Goal: Task Accomplishment & Management: Use online tool/utility

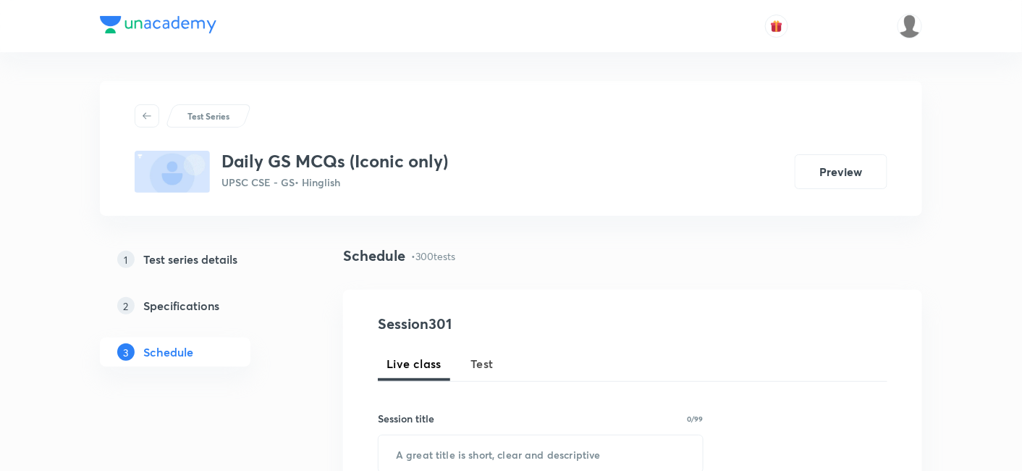
drag, startPoint x: 473, startPoint y: 353, endPoint x: 534, endPoint y: 214, distance: 151.4
click at [473, 353] on button "Test" at bounding box center [482, 363] width 41 height 35
click at [533, 214] on div "Test Series Daily GS MCQs (Iconic only) UPSC CSE - GS • Hinglish Preview" at bounding box center [511, 148] width 822 height 135
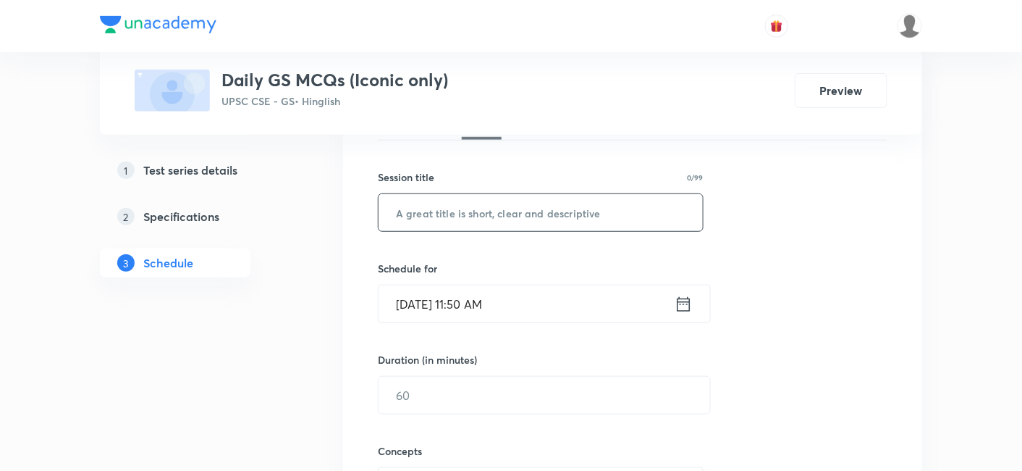
click at [561, 210] on input "text" at bounding box center [541, 212] width 324 height 37
paste input "History, Art & Culture"
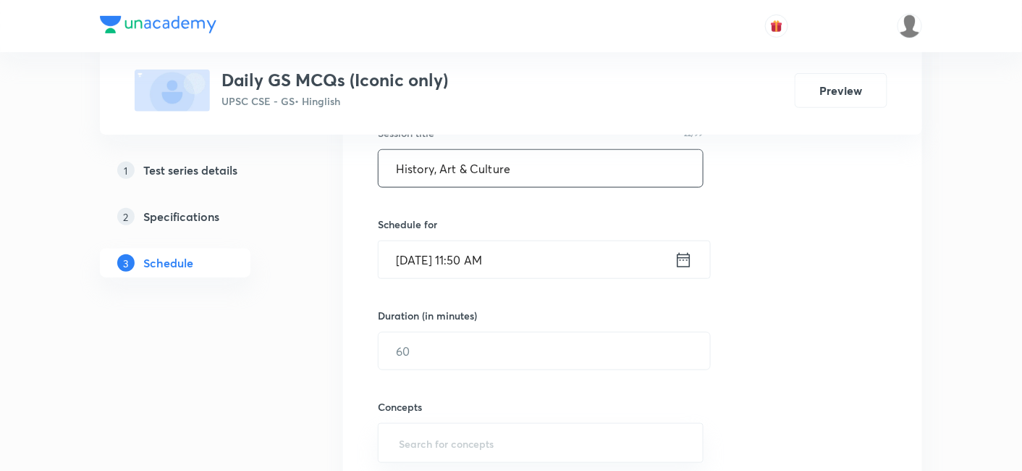
scroll to position [321, 0]
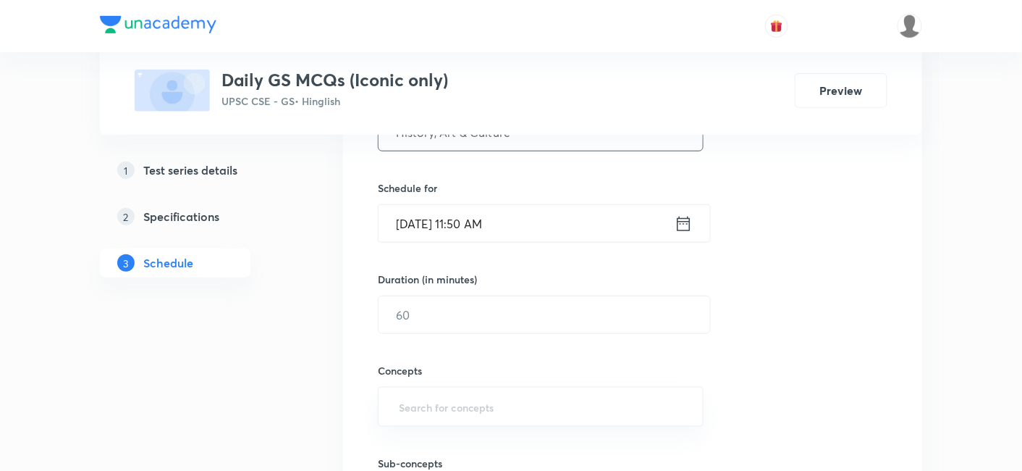
type input "History, Art & Culture"
click at [523, 219] on input "Oct 3, 2025, 11:50 AM" at bounding box center [527, 223] width 296 height 37
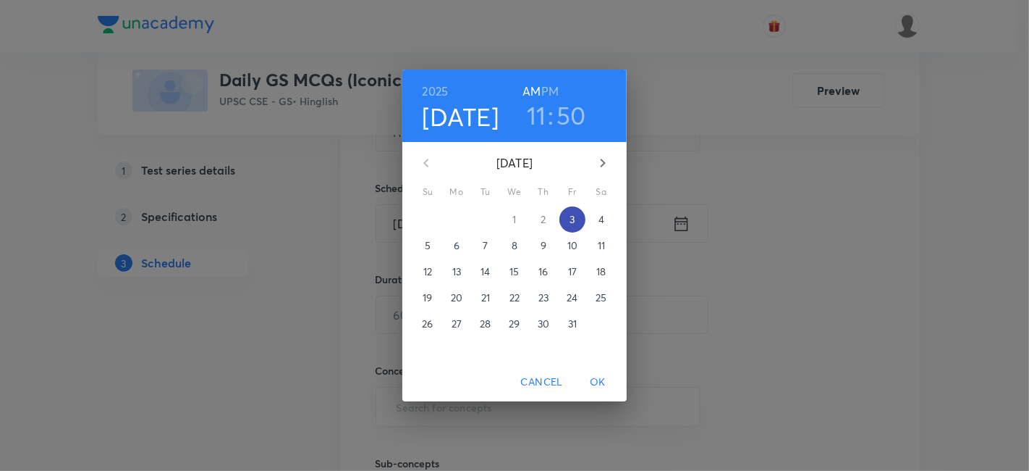
click at [577, 222] on span "3" at bounding box center [573, 219] width 26 height 14
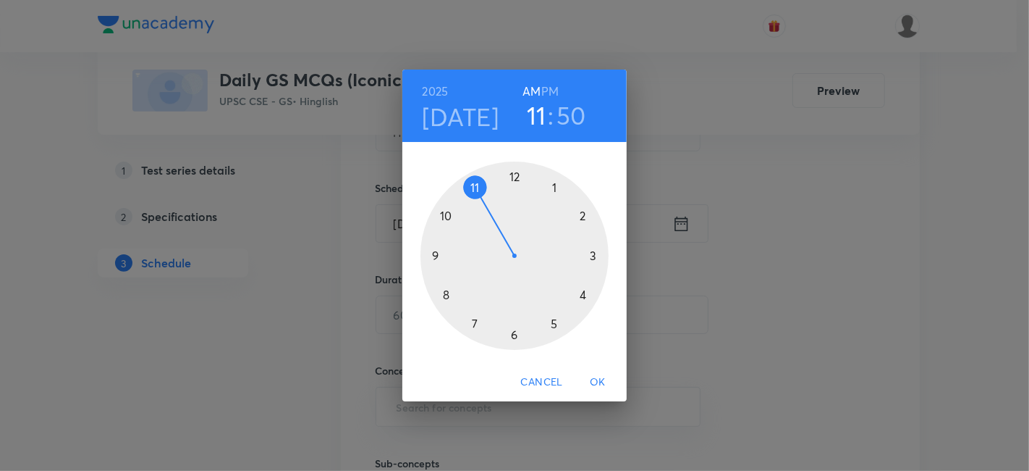
click at [552, 93] on h6 "PM" at bounding box center [549, 91] width 17 height 20
click at [554, 185] on div at bounding box center [515, 255] width 188 height 188
click at [513, 175] on div at bounding box center [515, 255] width 188 height 188
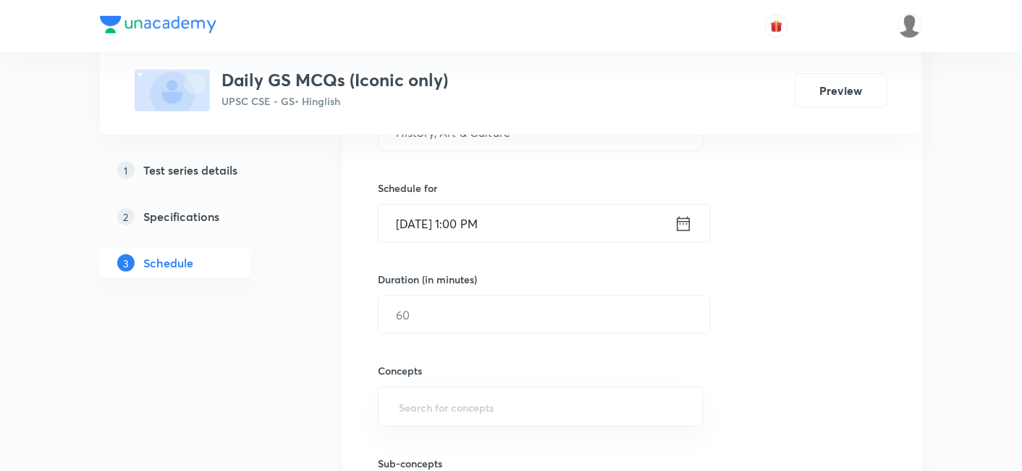
scroll to position [402, 0]
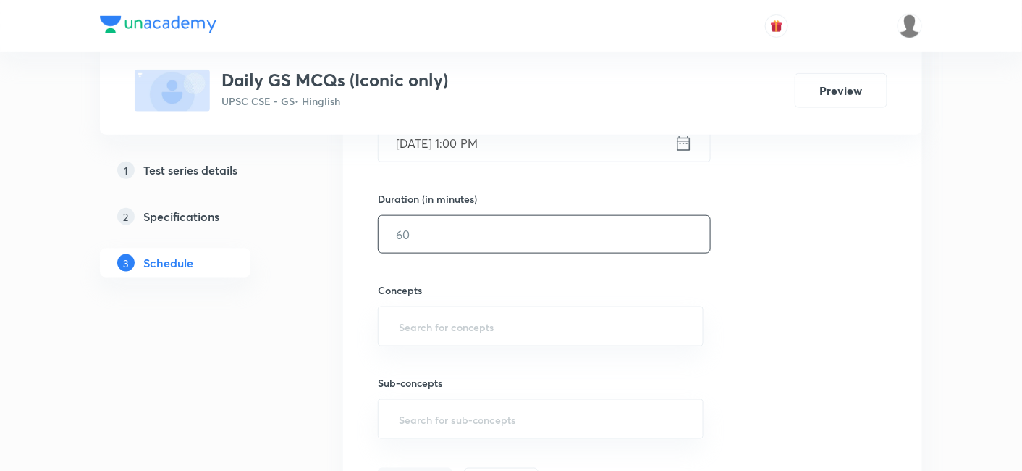
click at [477, 237] on input "text" at bounding box center [545, 234] width 332 height 37
type input "15"
click at [767, 246] on div "Session 301 Live class Test Session title 22/99 History, Art & Culture ​ Schedu…" at bounding box center [633, 204] width 510 height 586
click at [472, 324] on input "text" at bounding box center [541, 326] width 290 height 27
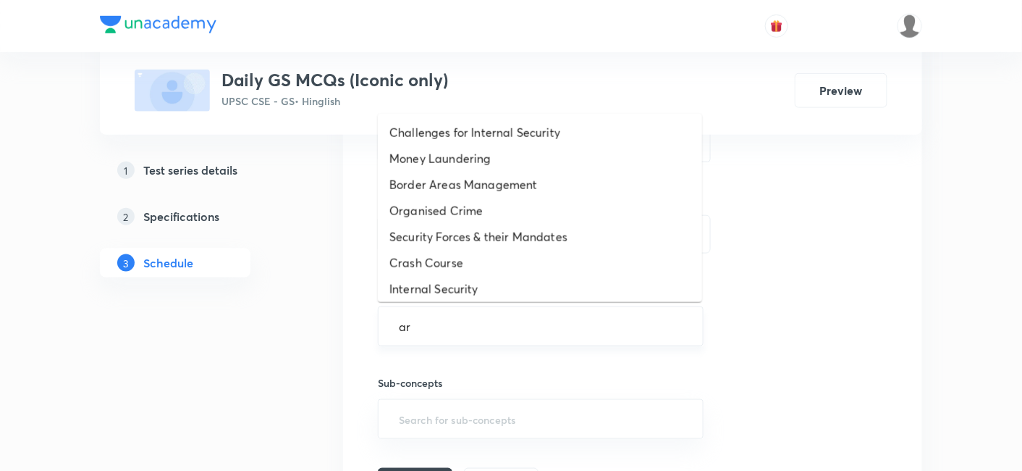
type input "art"
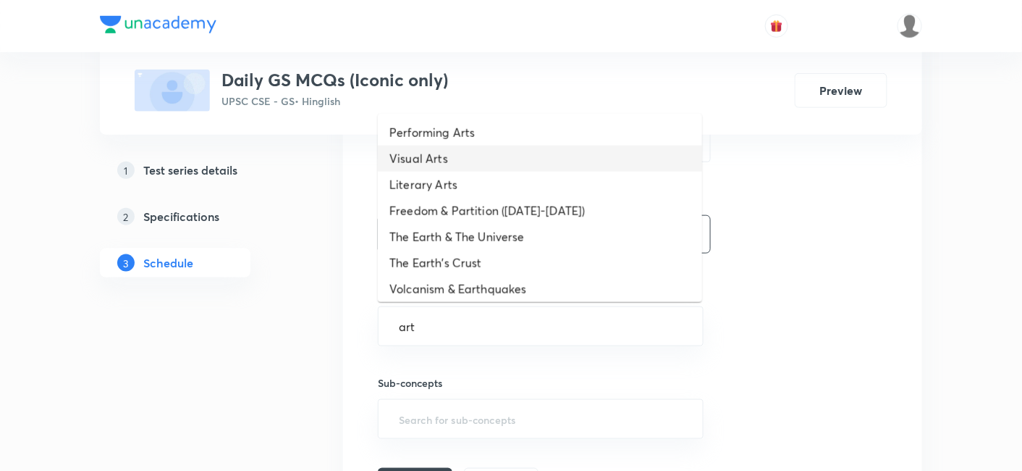
drag, startPoint x: 495, startPoint y: 143, endPoint x: 546, endPoint y: 234, distance: 103.7
click at [496, 143] on li "Performing Arts" at bounding box center [540, 132] width 324 height 26
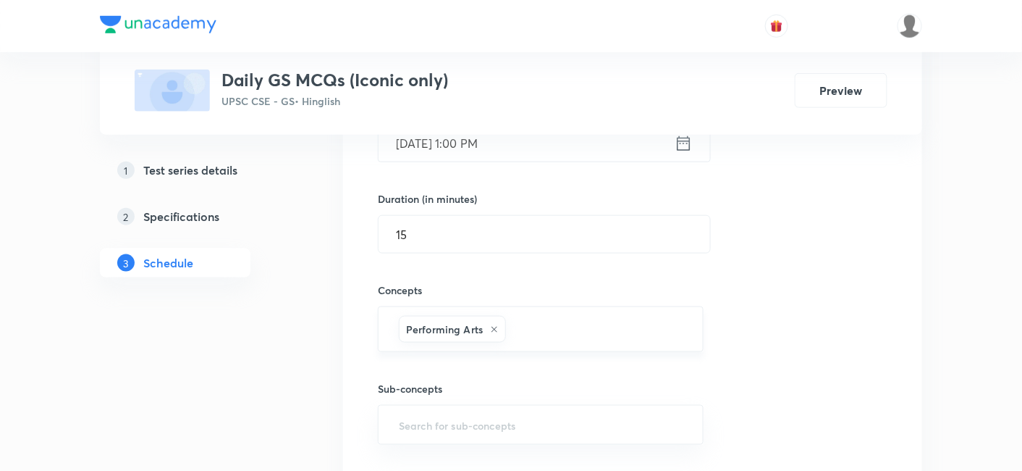
scroll to position [562, 0]
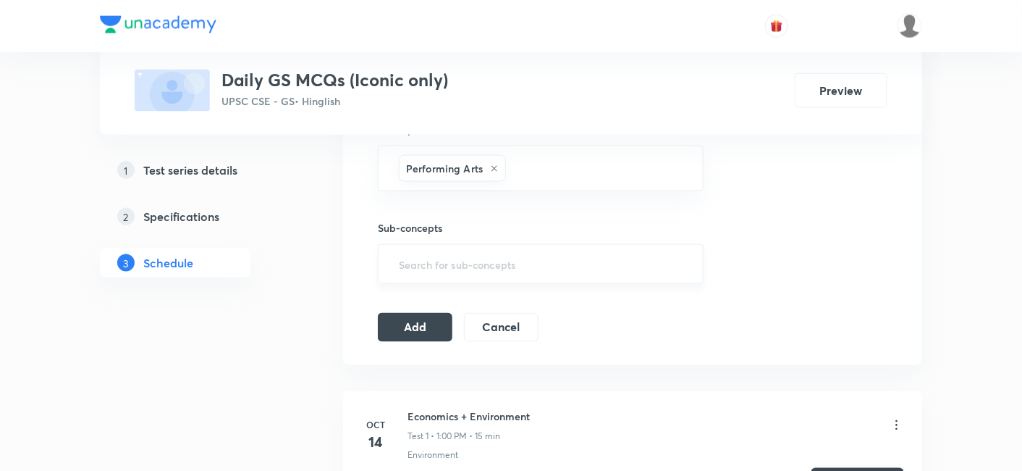
click at [421, 324] on button "Add" at bounding box center [415, 327] width 75 height 29
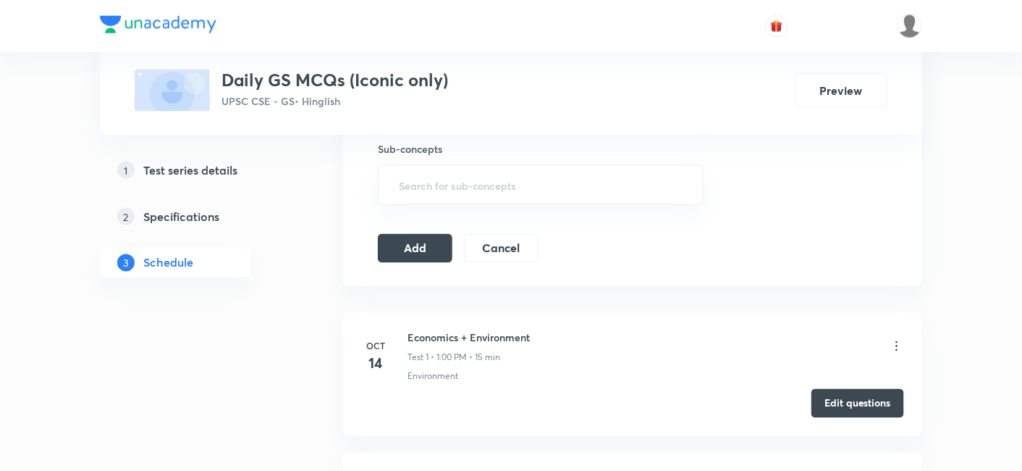
scroll to position [643, 0]
click at [895, 347] on icon at bounding box center [897, 344] width 14 height 14
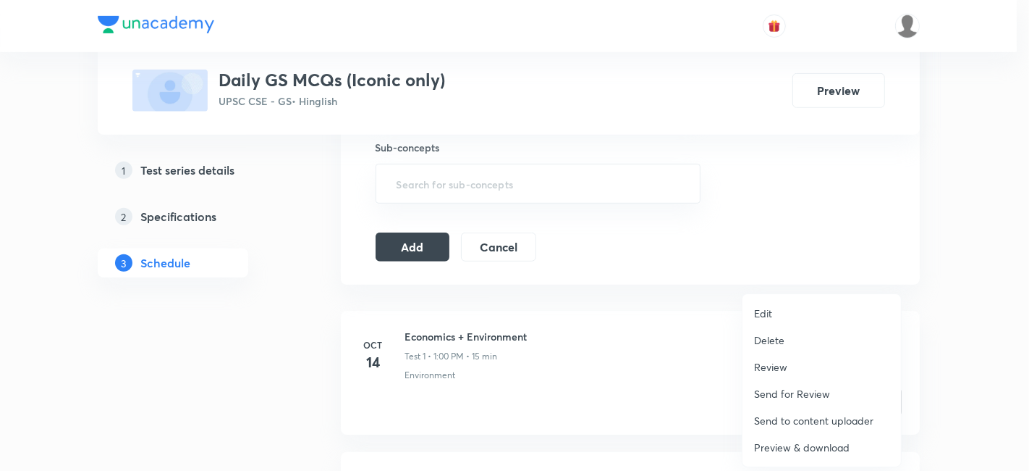
click at [777, 338] on p "Delete" at bounding box center [769, 339] width 30 height 15
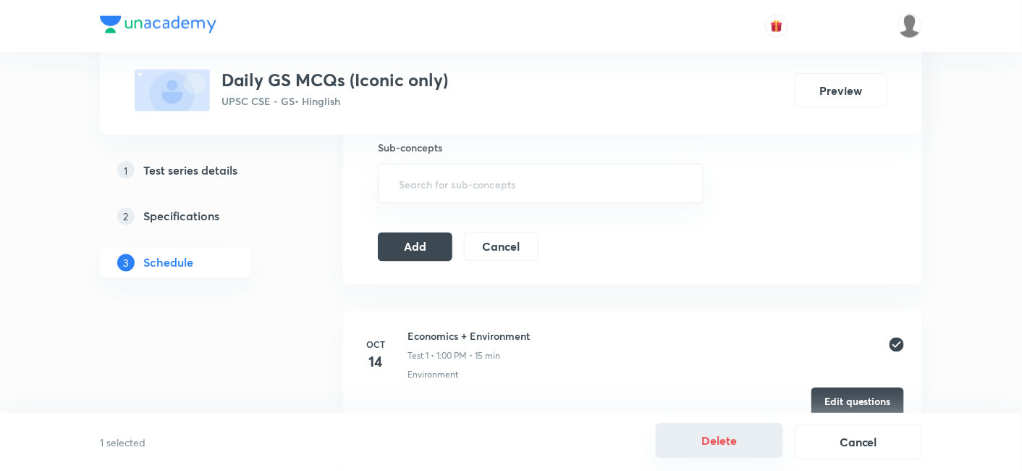
click at [730, 442] on button "Delete" at bounding box center [719, 440] width 127 height 35
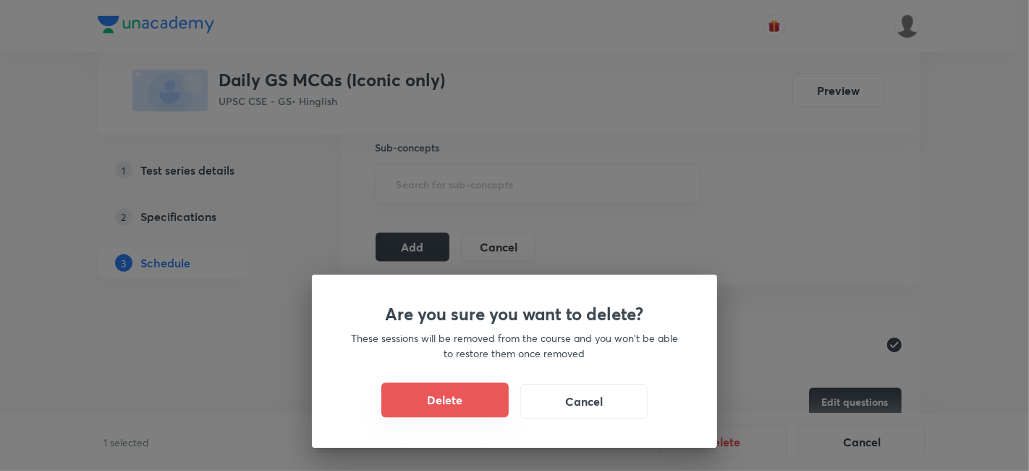
click at [482, 384] on button "Delete" at bounding box center [445, 399] width 127 height 35
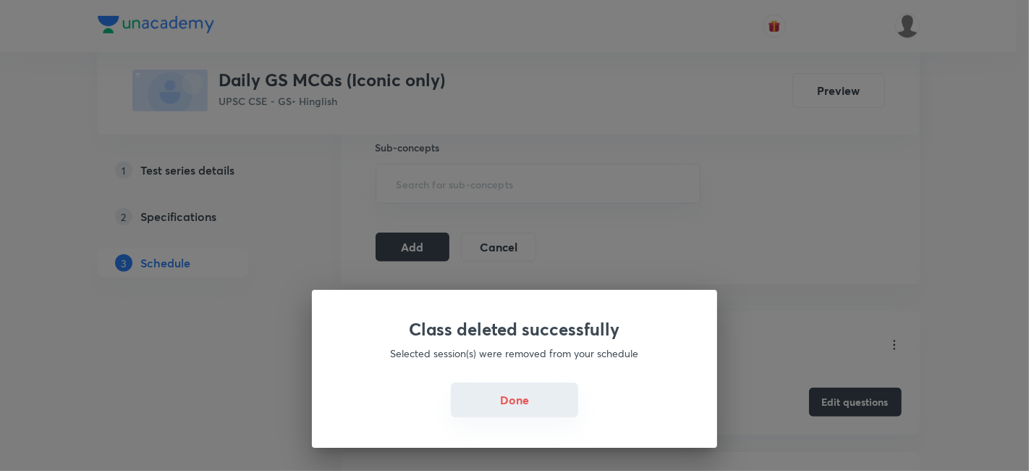
click at [517, 408] on button "Done" at bounding box center [514, 399] width 127 height 35
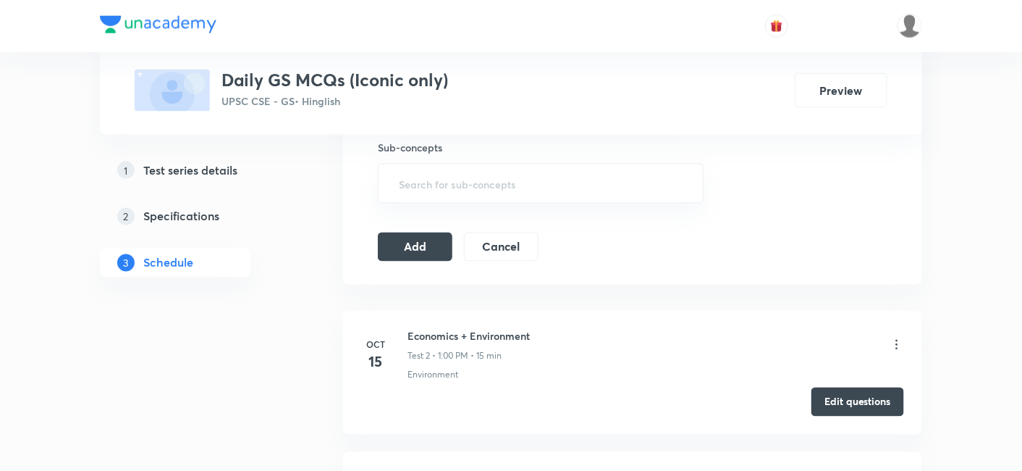
drag, startPoint x: 418, startPoint y: 249, endPoint x: 1021, endPoint y: 94, distance: 623.3
click at [418, 248] on button "Add" at bounding box center [415, 246] width 75 height 29
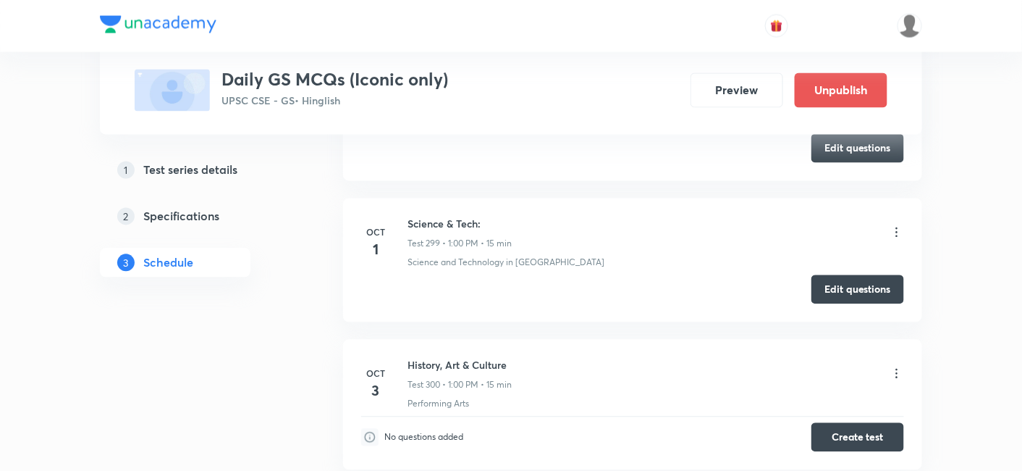
scroll to position [42255, 0]
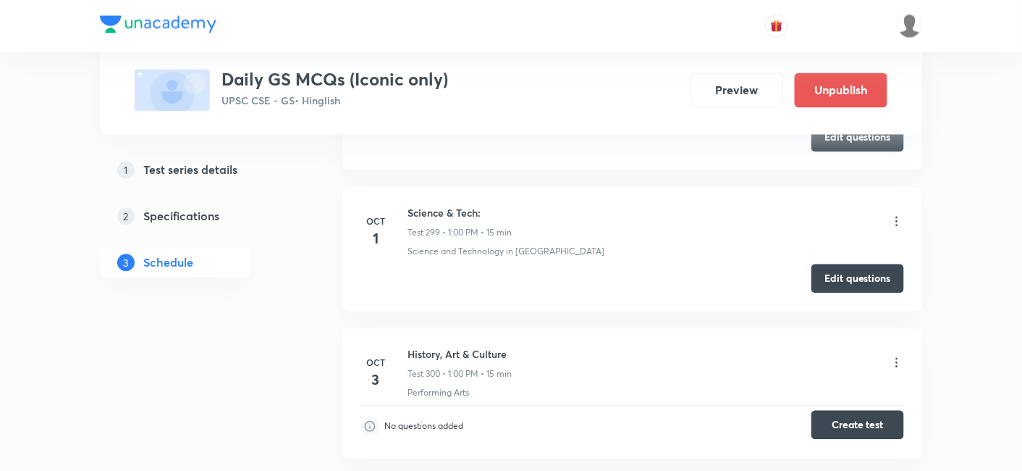
click at [854, 410] on button "Create test" at bounding box center [858, 424] width 93 height 29
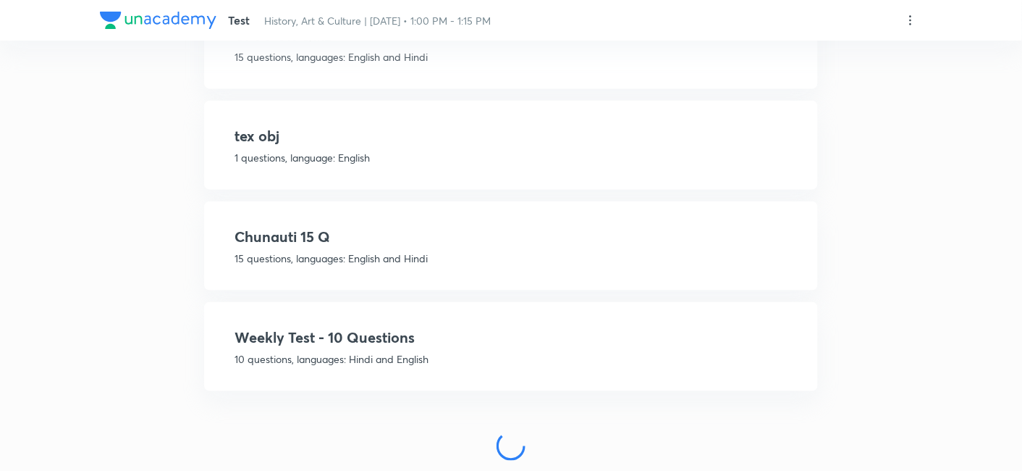
scroll to position [441, 0]
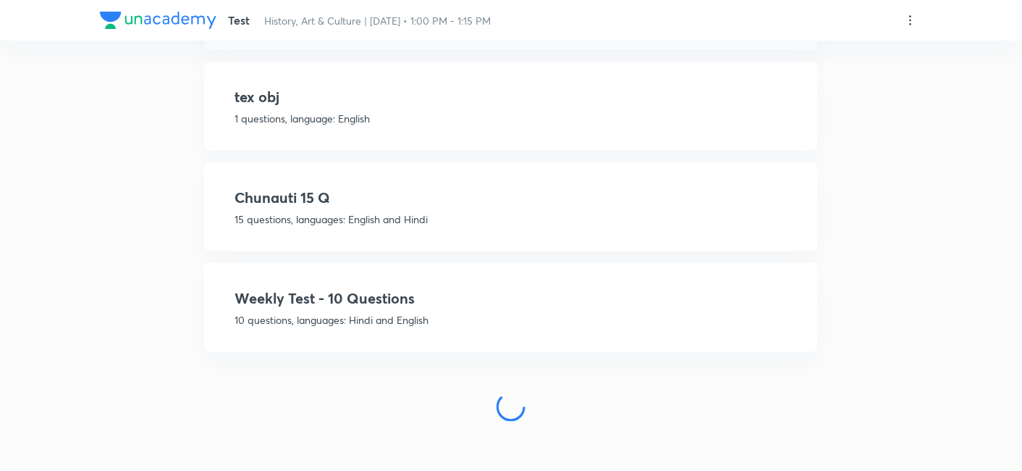
click at [514, 288] on h4 "Weekly Test - 10 Questions" at bounding box center [511, 298] width 553 height 22
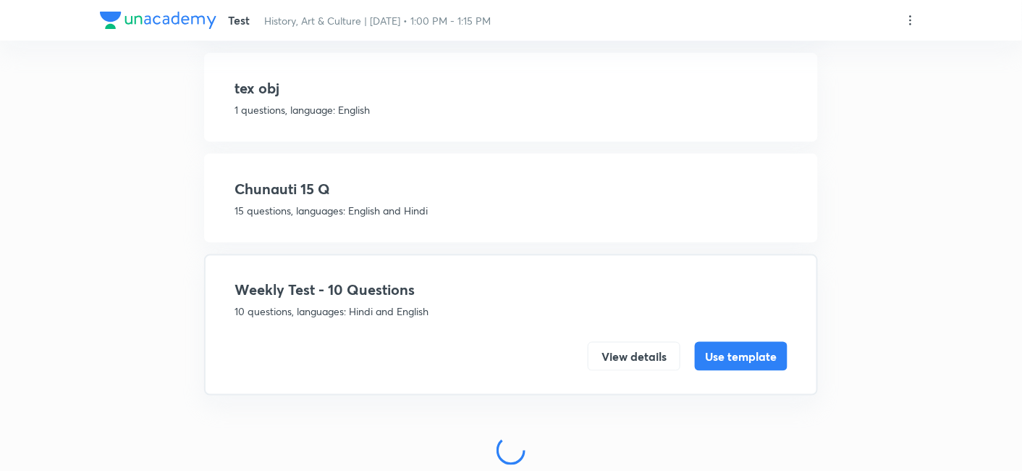
scroll to position [389, 0]
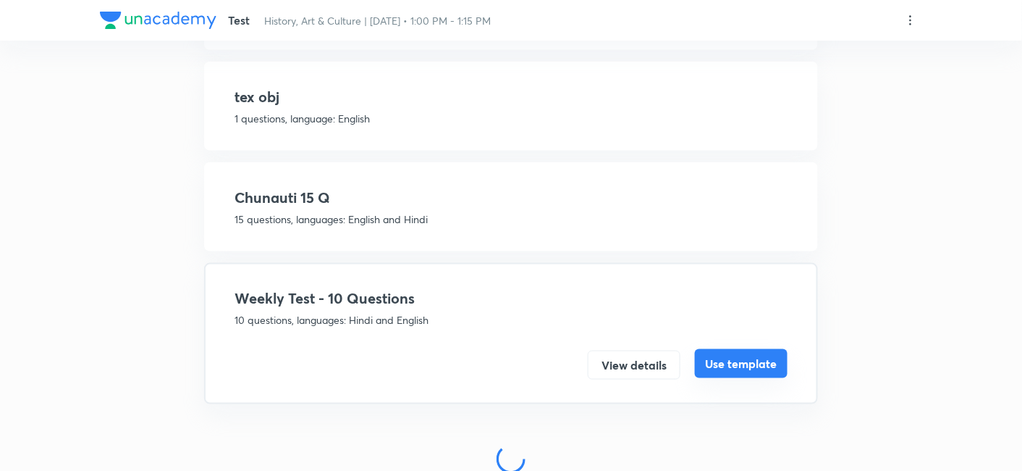
click at [761, 350] on button "Use template" at bounding box center [741, 363] width 93 height 29
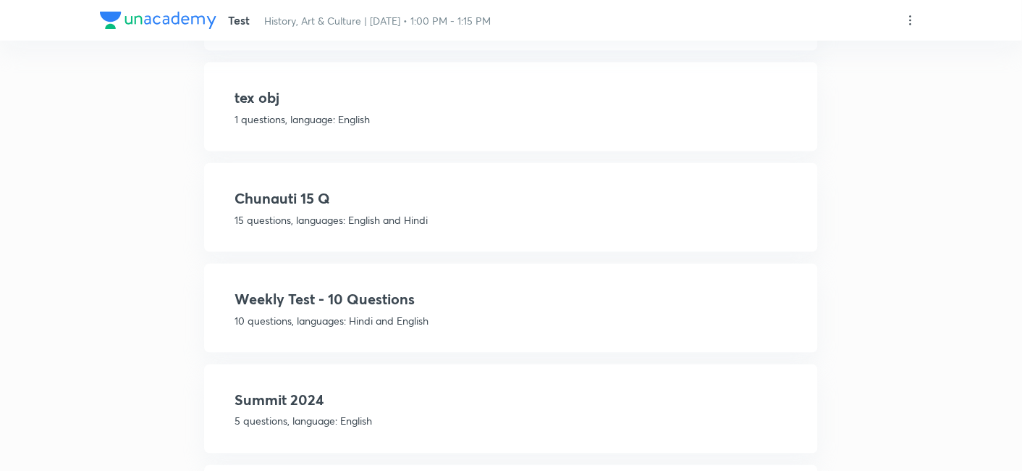
scroll to position [441, 0]
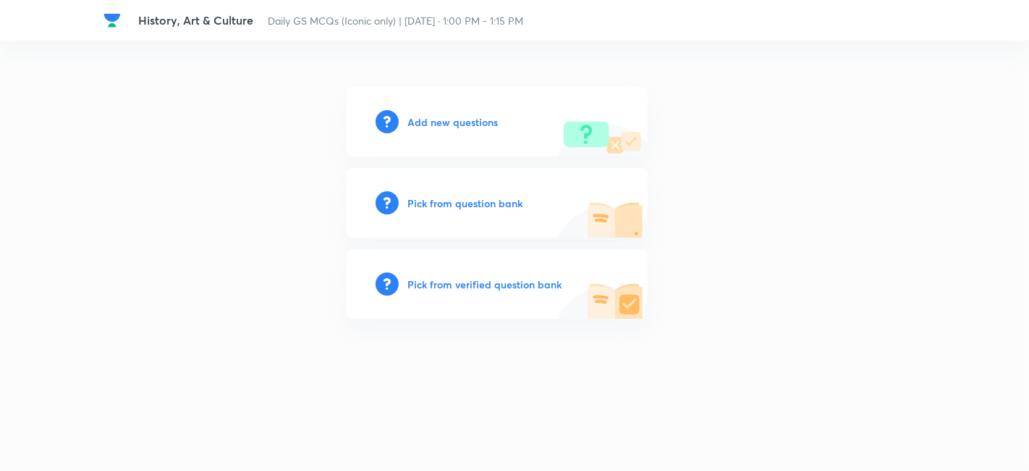
click at [461, 124] on h6 "Add new questions" at bounding box center [453, 121] width 90 height 15
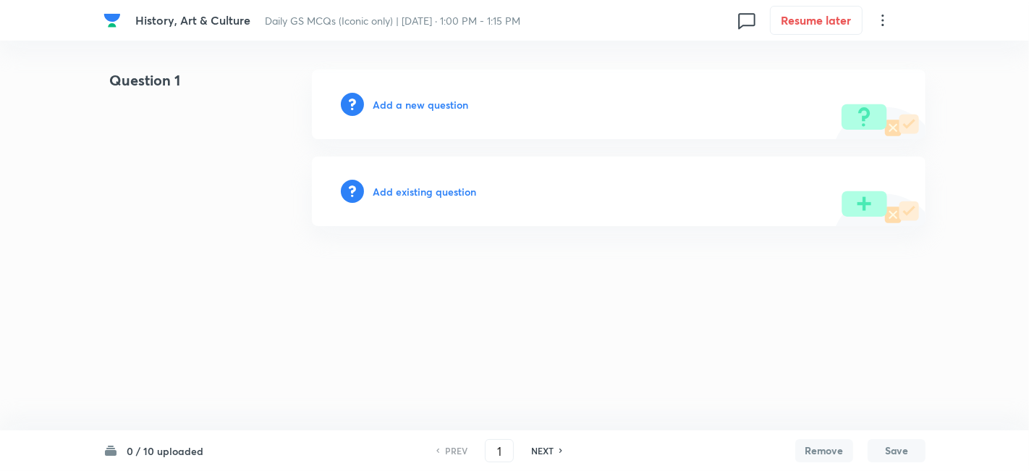
click at [432, 98] on h6 "Add a new question" at bounding box center [421, 104] width 96 height 15
click at [412, 100] on h6 "Choose a question type" at bounding box center [428, 104] width 111 height 15
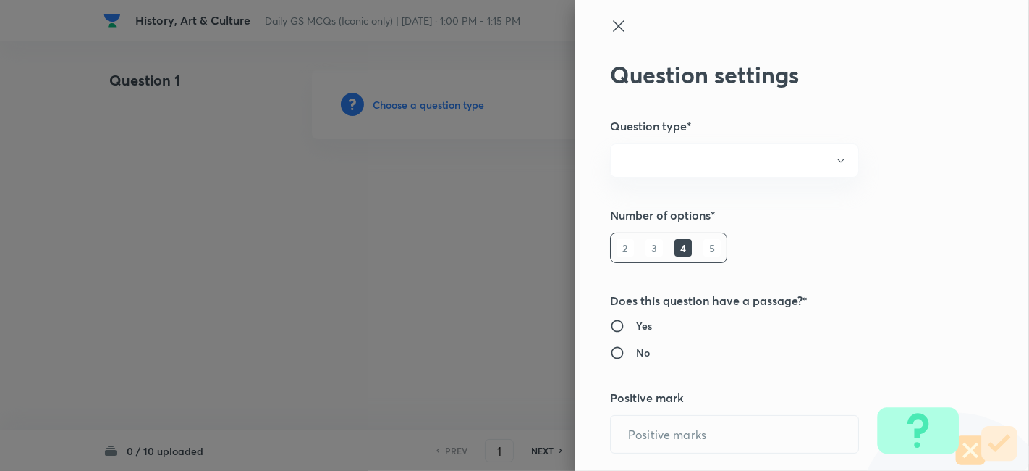
radio input "true"
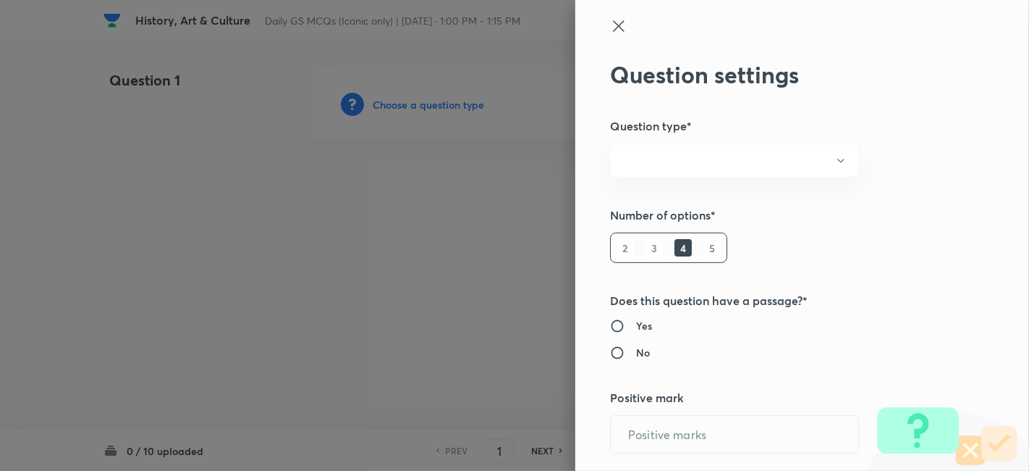
radio input "true"
type input "1"
type input "0"
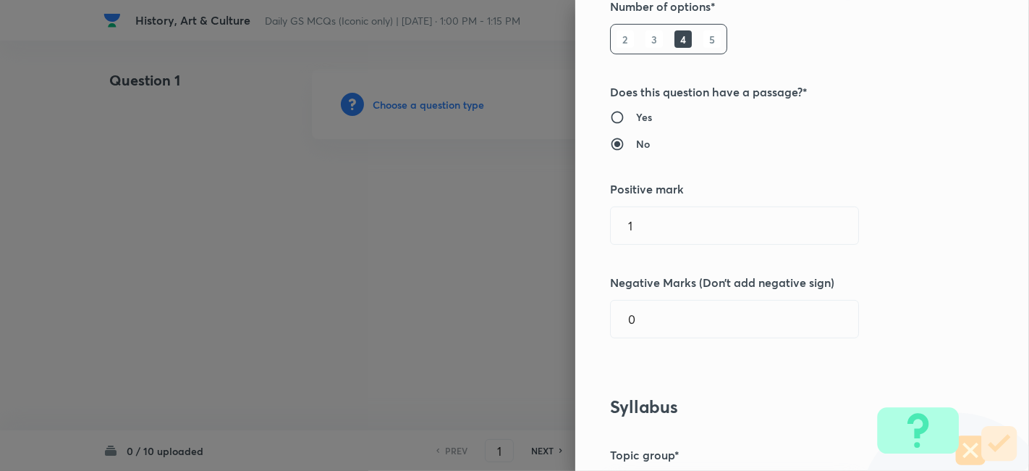
scroll to position [241, 0]
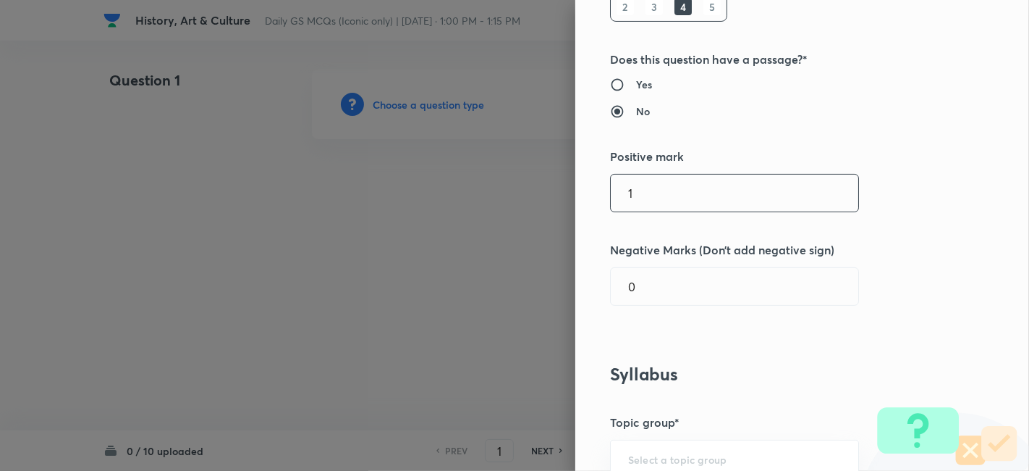
drag, startPoint x: 587, startPoint y: 191, endPoint x: 542, endPoint y: 191, distance: 44.9
click at [542, 191] on div "Question settings Question type* Single choice correct Number of options* 2 3 4…" at bounding box center [514, 235] width 1029 height 471
type input "2"
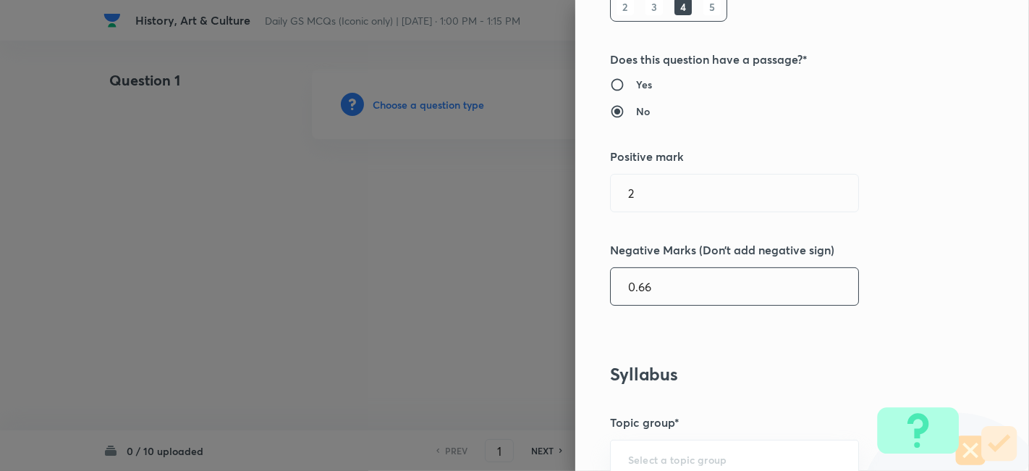
type input "0.66"
click at [943, 238] on div "Question settings Question type* Single choice correct Number of options* 2 3 4…" at bounding box center [803, 235] width 454 height 471
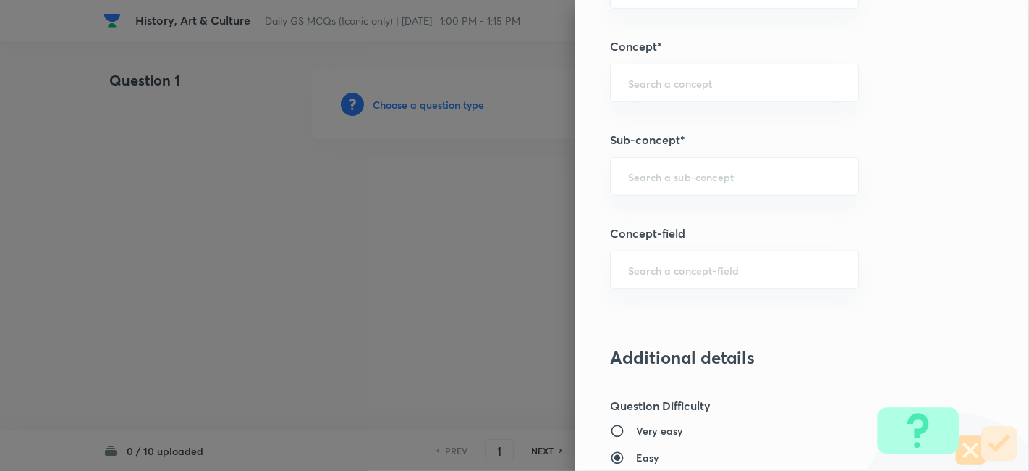
scroll to position [804, 0]
click at [712, 180] on div "​" at bounding box center [734, 175] width 249 height 38
click at [718, 183] on div "a ​" at bounding box center [734, 175] width 249 height 38
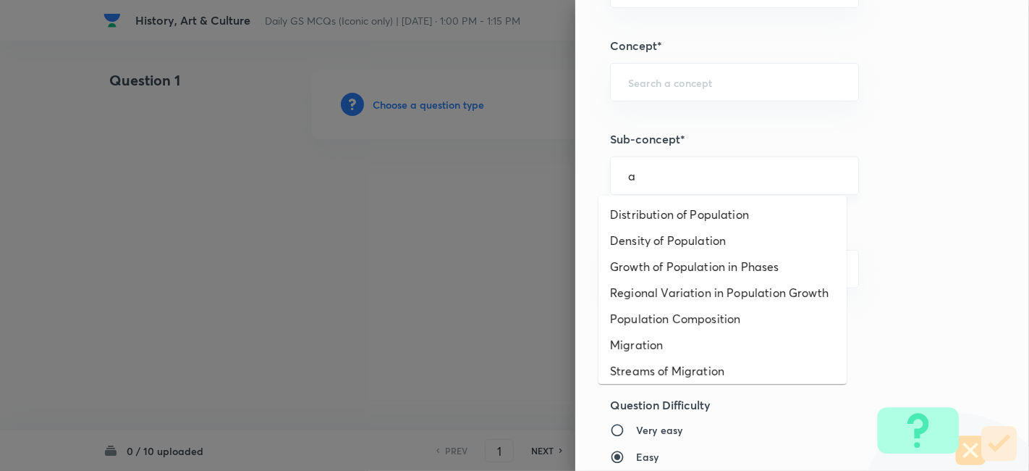
click at [704, 182] on div "a ​" at bounding box center [734, 175] width 249 height 38
click at [688, 214] on li "Distribution of Population" at bounding box center [723, 214] width 248 height 26
type input "Distribution of Population"
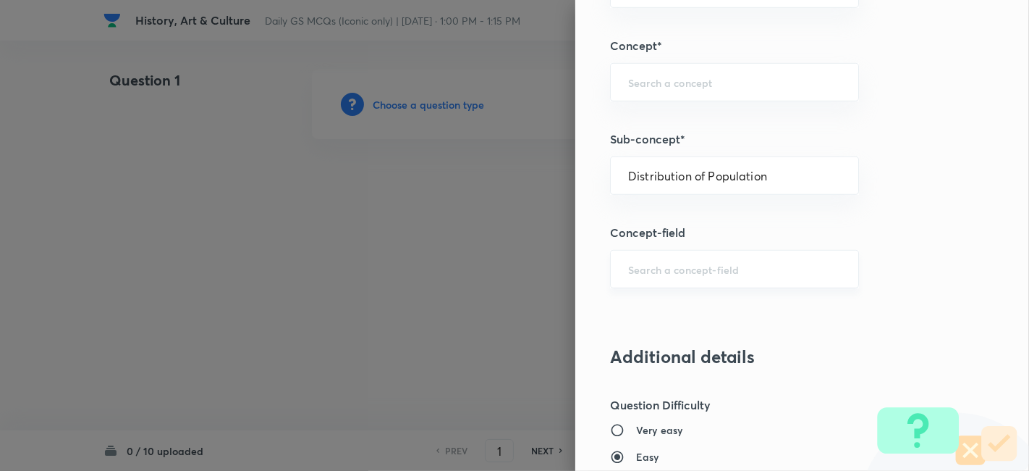
type input "Geography"
type input "Human Geography"
type input "Population:Growth and Composition"
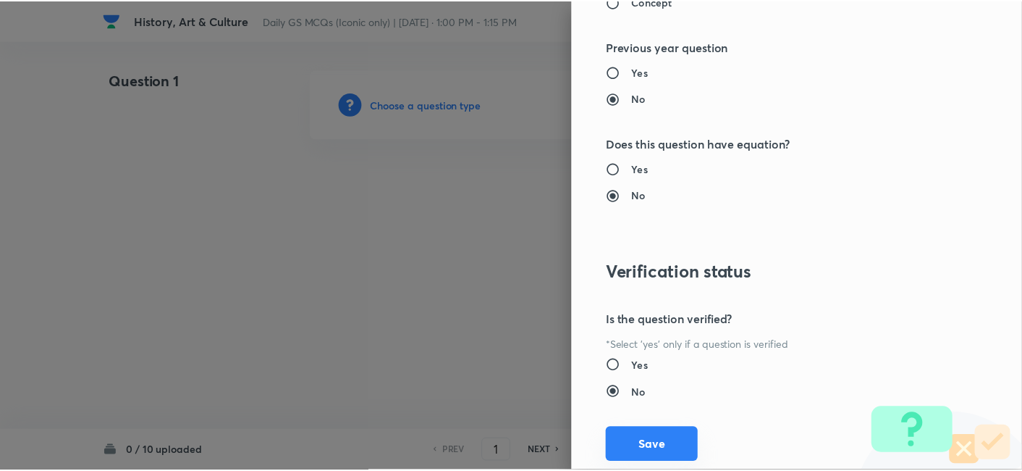
scroll to position [1498, 0]
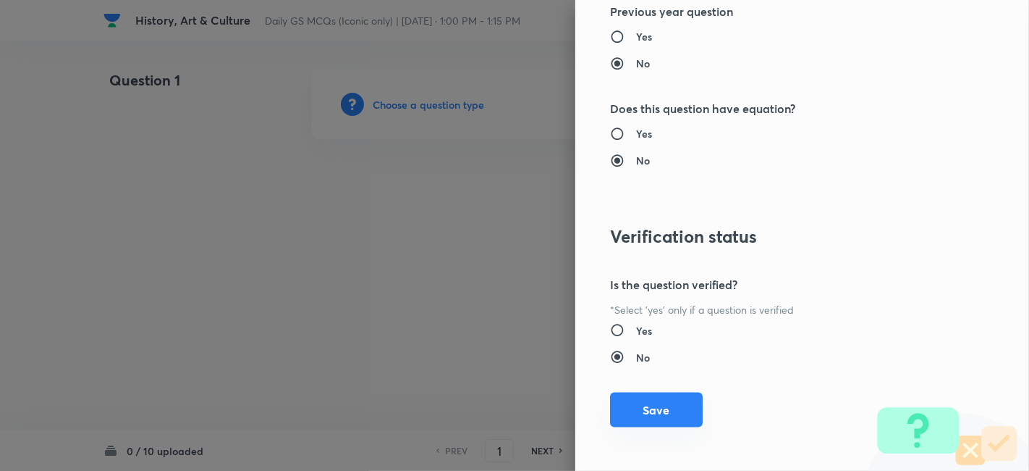
click at [646, 407] on button "Save" at bounding box center [656, 409] width 93 height 35
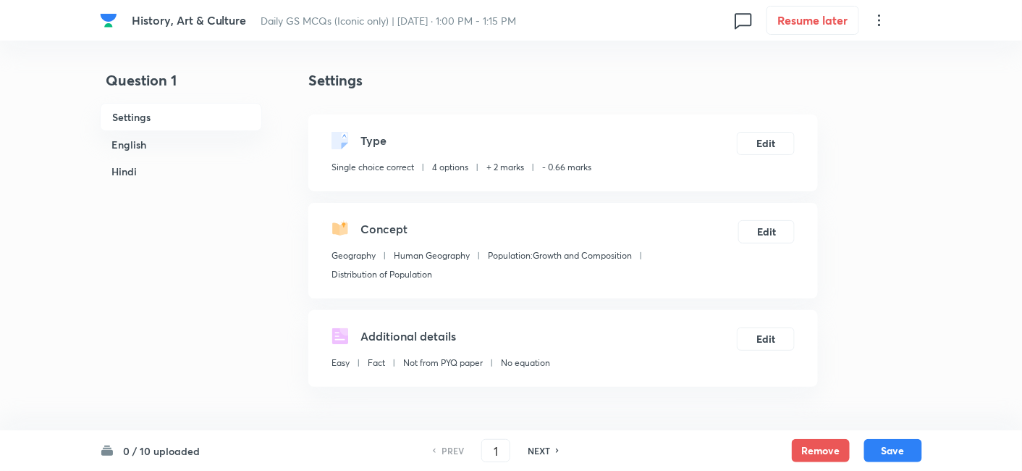
click at [172, 147] on h6 "English" at bounding box center [181, 144] width 162 height 27
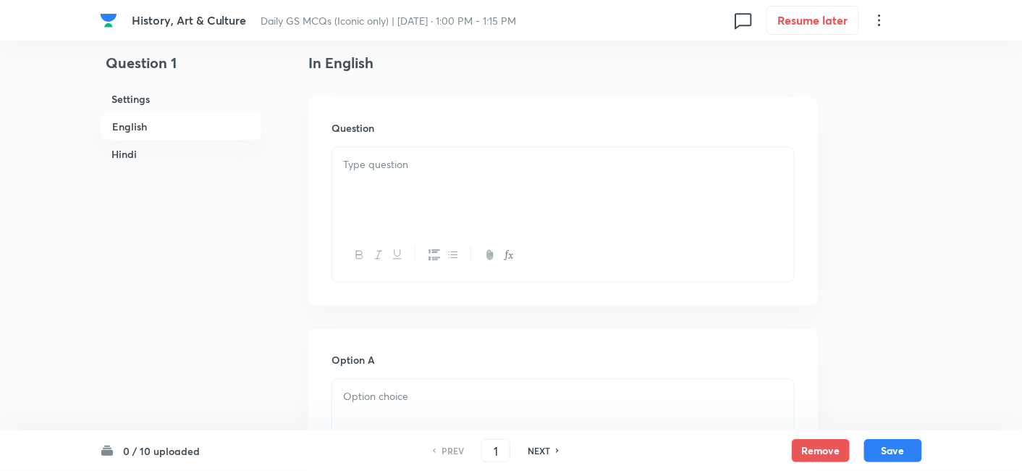
click at [408, 196] on div at bounding box center [563, 188] width 462 height 81
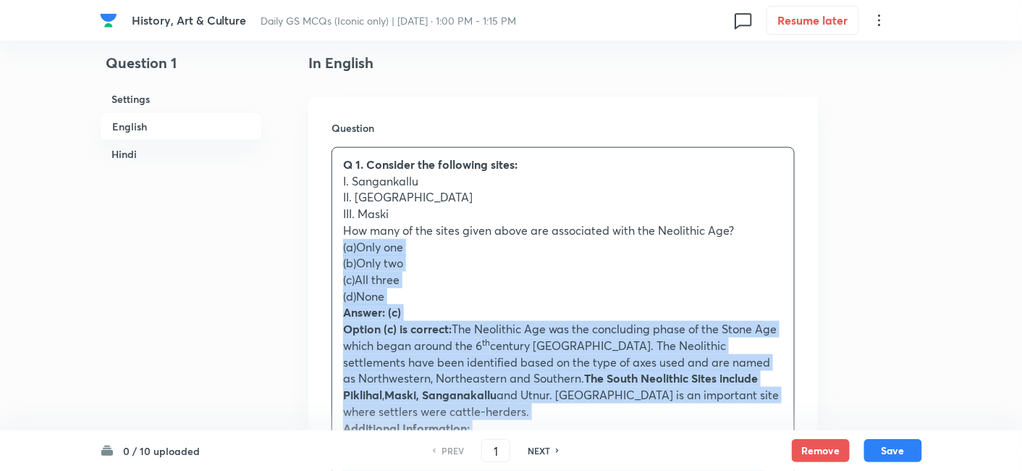
drag, startPoint x: 355, startPoint y: 250, endPoint x: 308, endPoint y: 242, distance: 47.0
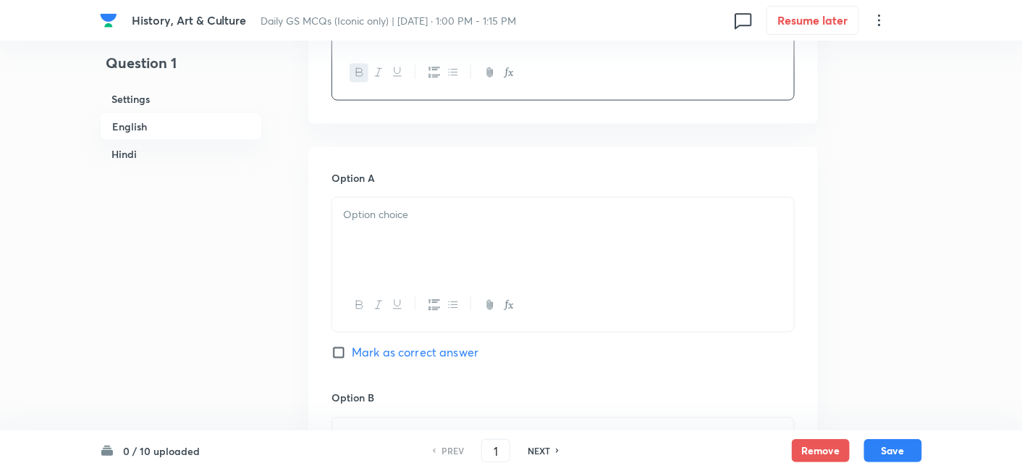
scroll to position [633, 0]
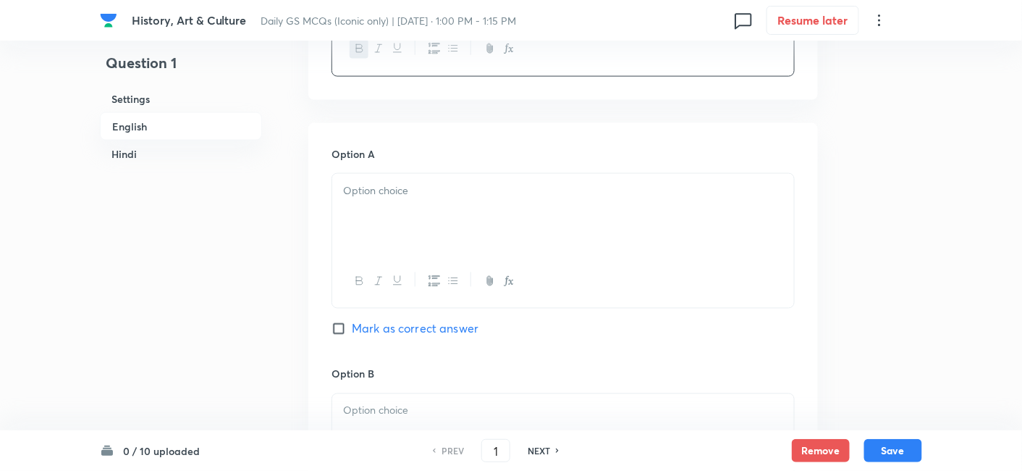
click at [405, 219] on div at bounding box center [563, 214] width 462 height 81
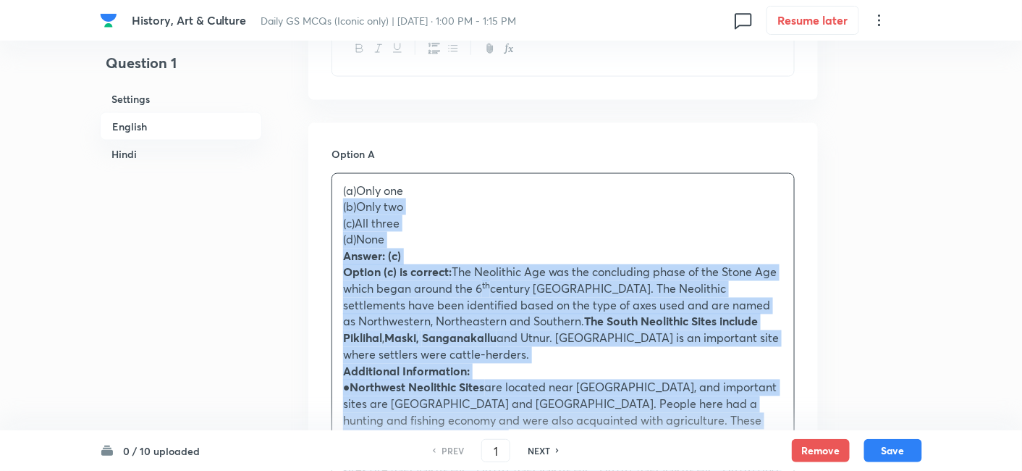
drag, startPoint x: 347, startPoint y: 210, endPoint x: 305, endPoint y: 206, distance: 42.2
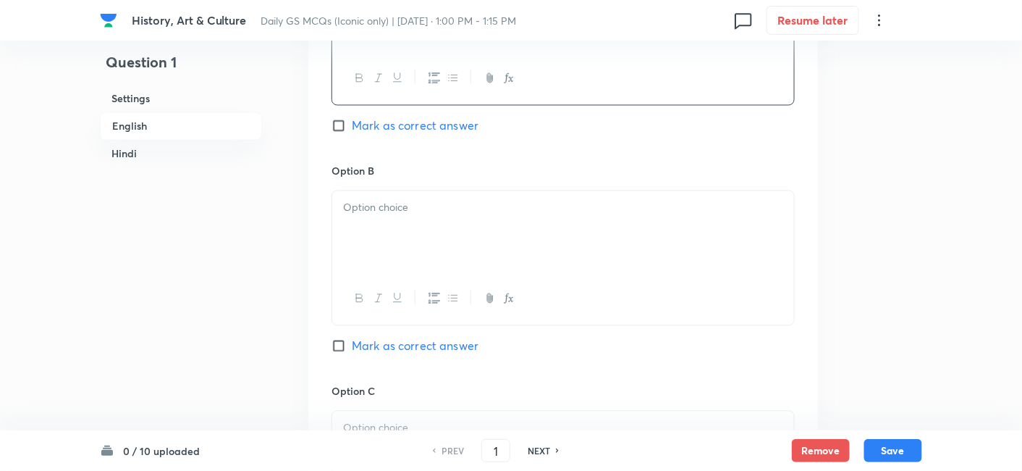
scroll to position [874, 0]
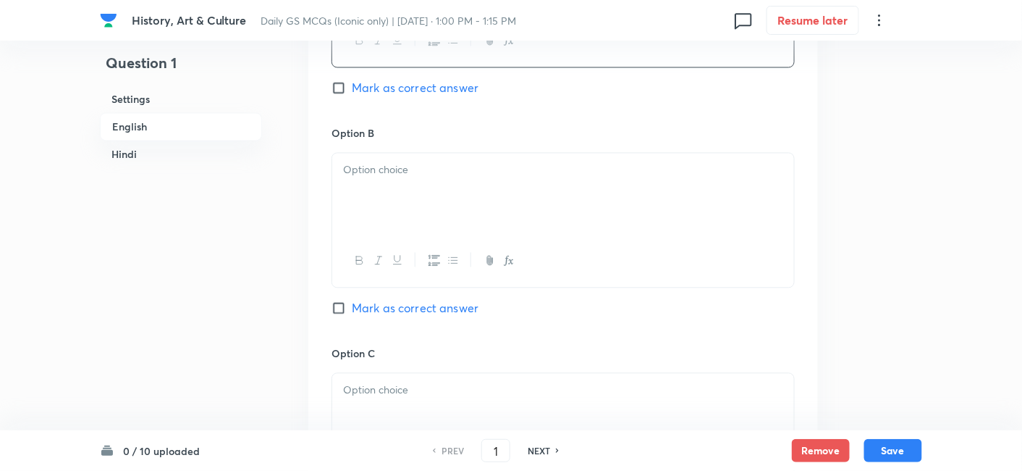
click at [413, 256] on div at bounding box center [563, 260] width 462 height 53
click at [395, 195] on div at bounding box center [563, 193] width 462 height 81
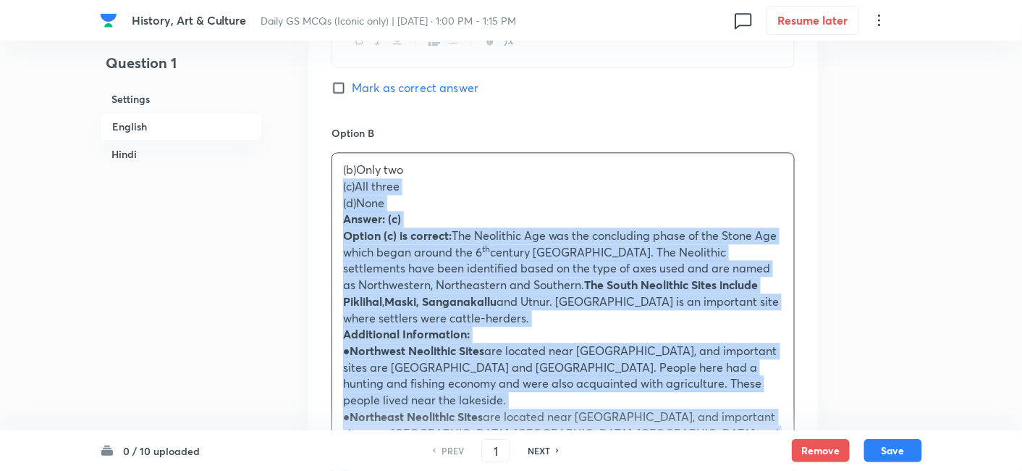
drag, startPoint x: 330, startPoint y: 190, endPoint x: 309, endPoint y: 185, distance: 21.8
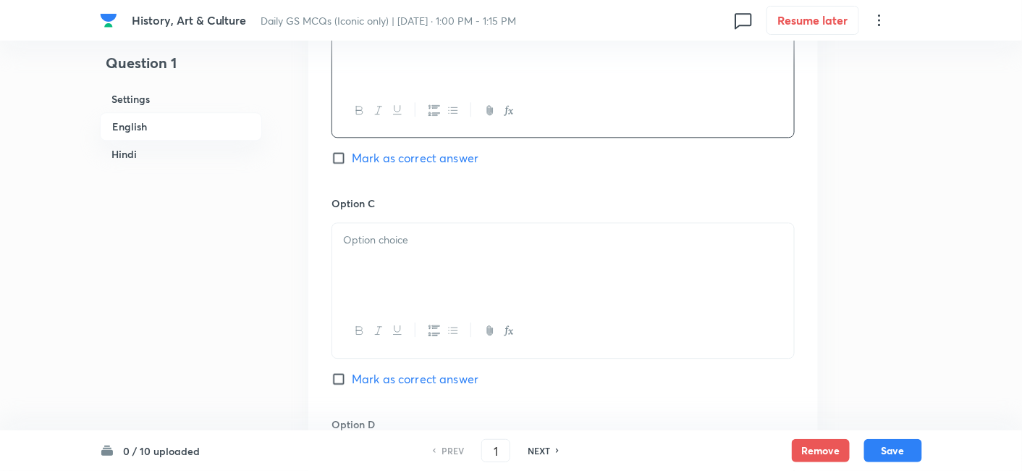
scroll to position [1036, 0]
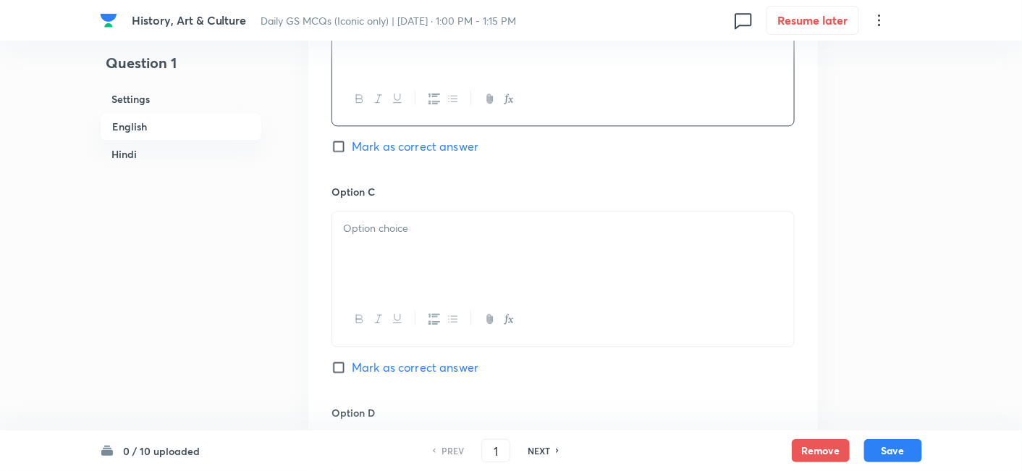
click at [413, 232] on p at bounding box center [563, 228] width 440 height 17
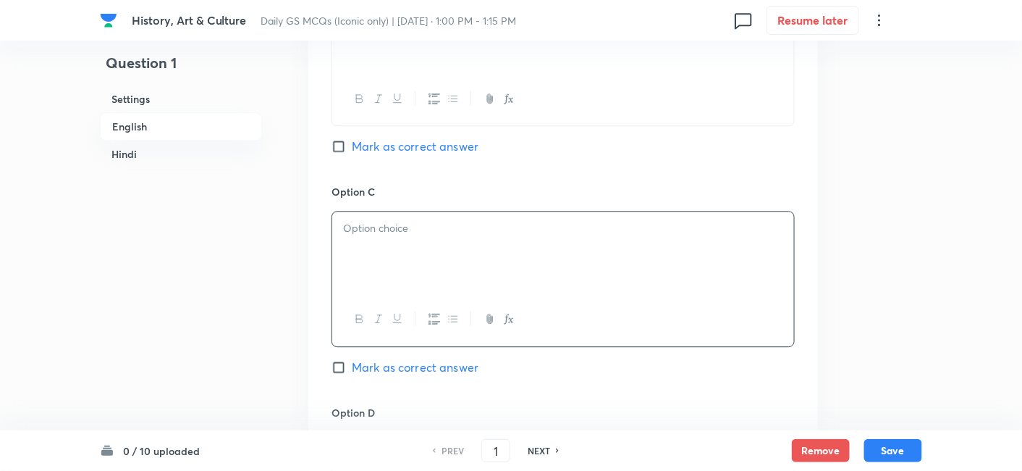
paste div
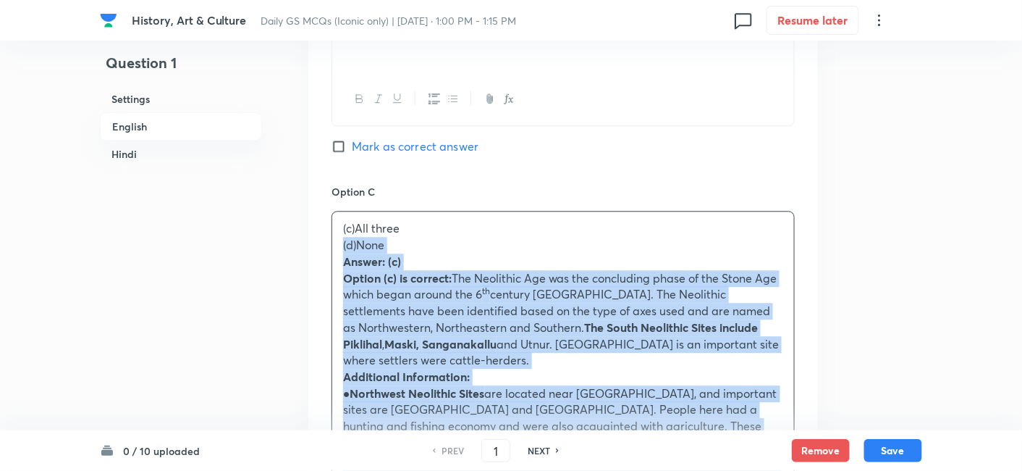
drag, startPoint x: 349, startPoint y: 248, endPoint x: 292, endPoint y: 240, distance: 57.7
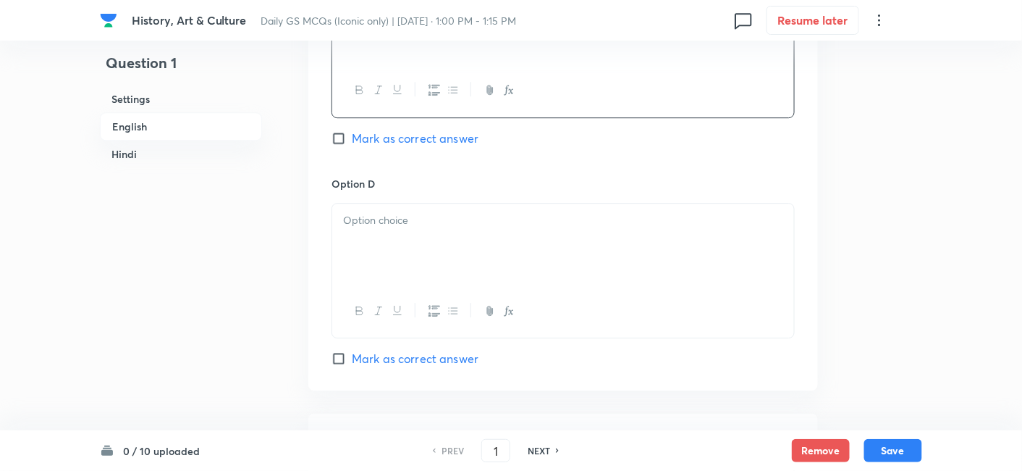
scroll to position [1277, 0]
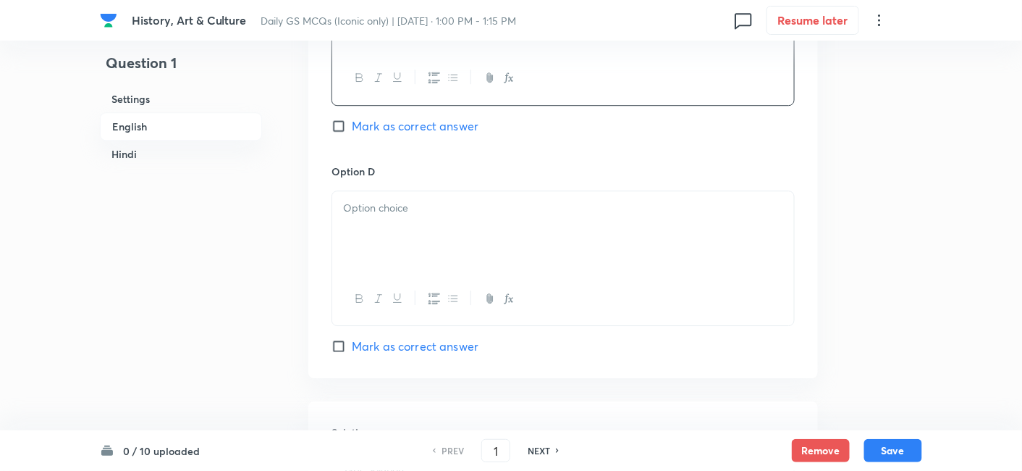
click at [432, 129] on span "Mark as correct answer" at bounding box center [415, 125] width 127 height 17
click at [352, 129] on input "Mark as correct answer" at bounding box center [342, 126] width 20 height 14
checkbox input "true"
click at [388, 247] on div at bounding box center [563, 231] width 462 height 81
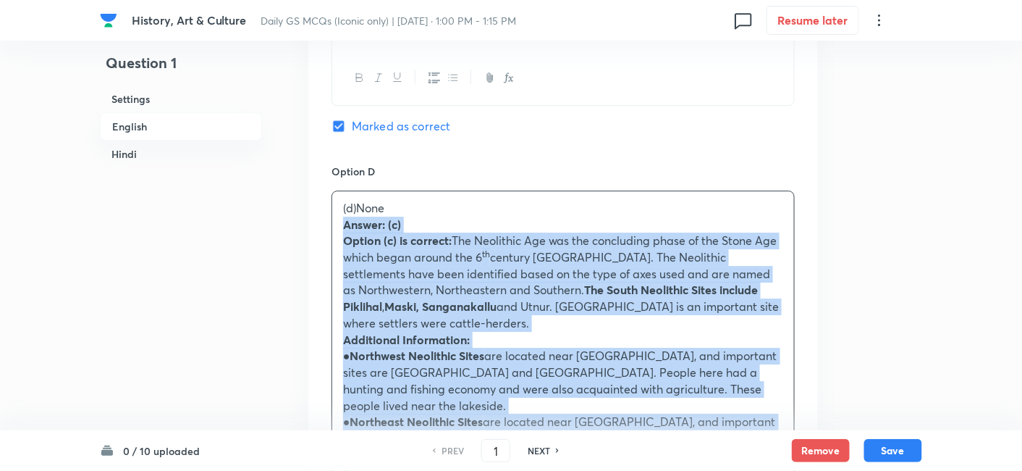
drag, startPoint x: 341, startPoint y: 235, endPoint x: 307, endPoint y: 226, distance: 35.1
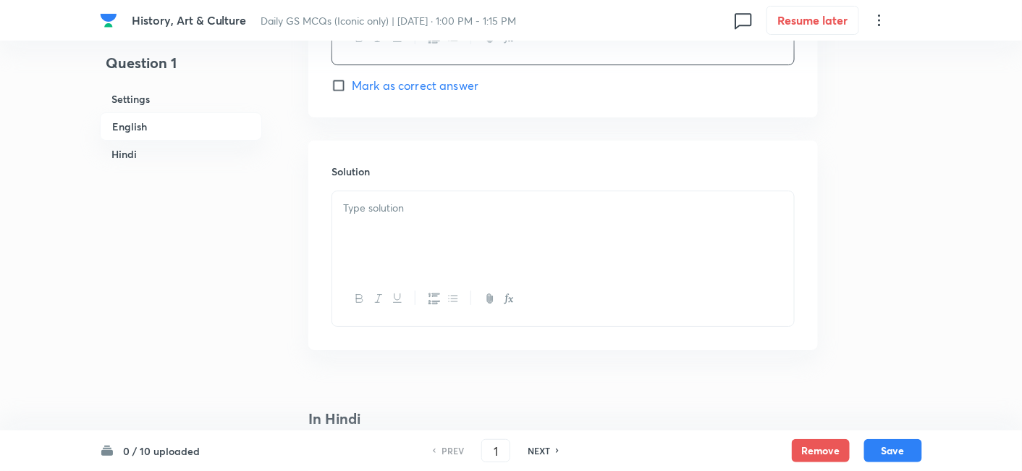
scroll to position [1598, 0]
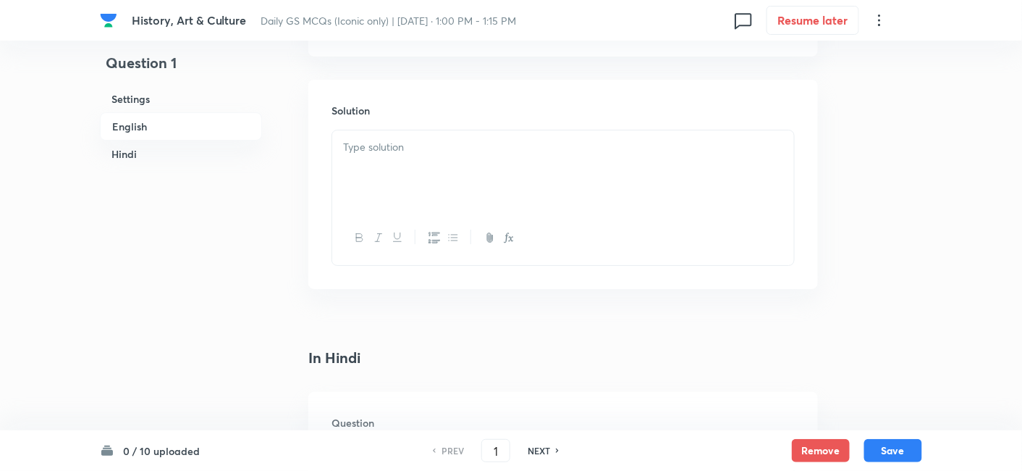
type button "ordered"
click at [436, 229] on button "button" at bounding box center [433, 238] width 19 height 18
click at [429, 171] on div at bounding box center [563, 170] width 462 height 81
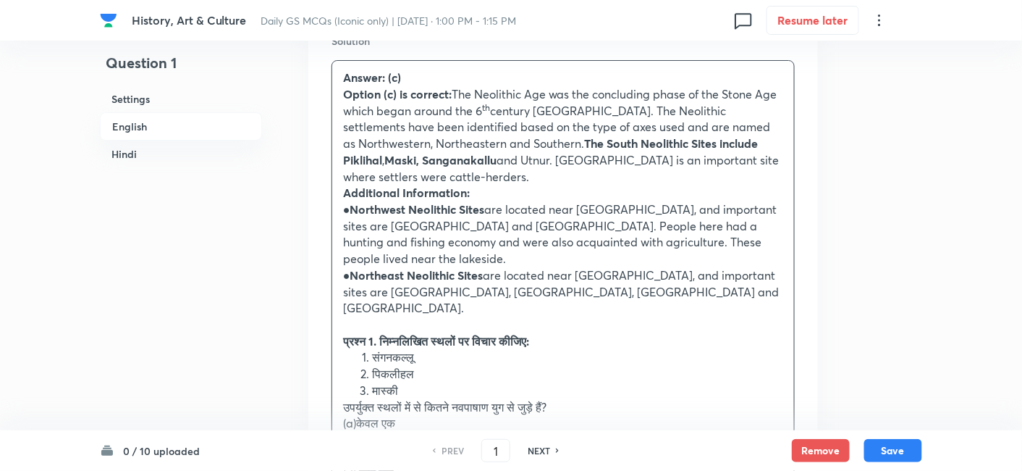
scroll to position [1679, 0]
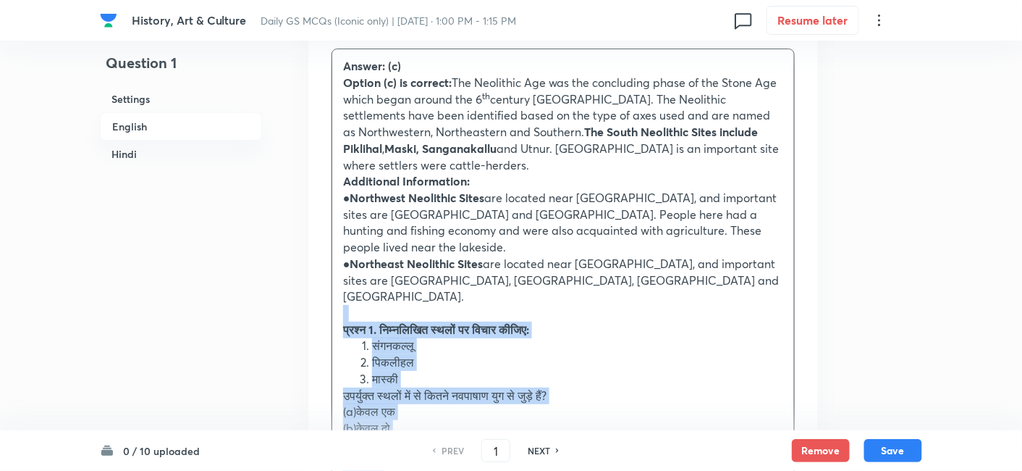
click at [324, 278] on div "Solution Answer: (c) Option (c) is correct: The Neolithic Age was the concludin…" at bounding box center [563, 384] width 510 height 770
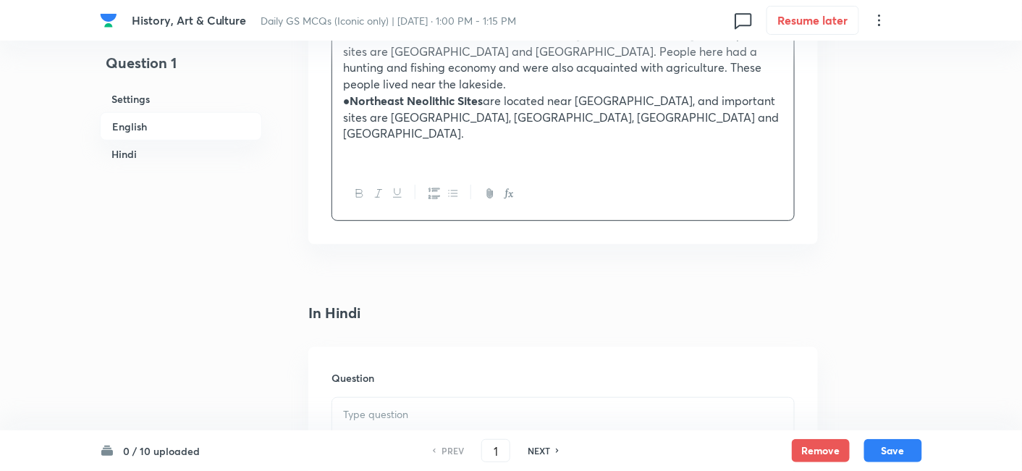
scroll to position [2001, 0]
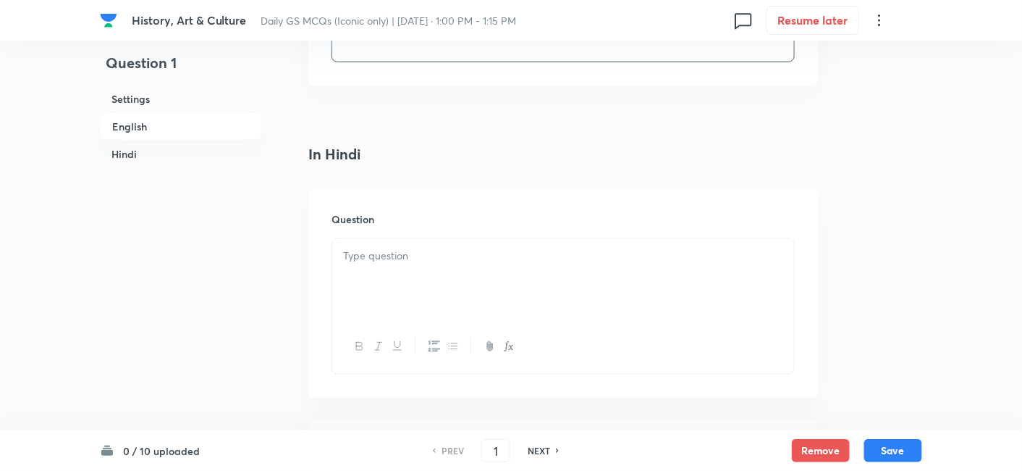
click at [397, 248] on p at bounding box center [563, 256] width 440 height 17
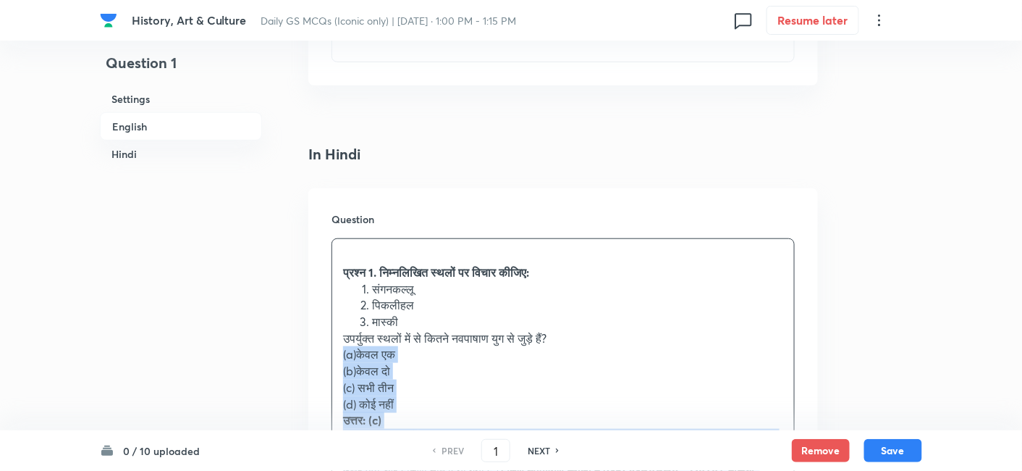
drag, startPoint x: 357, startPoint y: 320, endPoint x: 320, endPoint y: 313, distance: 37.6
click at [320, 313] on div "Question प्रश्न 1. निम्नलिखित स्थलों पर विचार कीजिए: संगनकल्लू पिकलीहल मास्की उ…" at bounding box center [563, 449] width 510 height 523
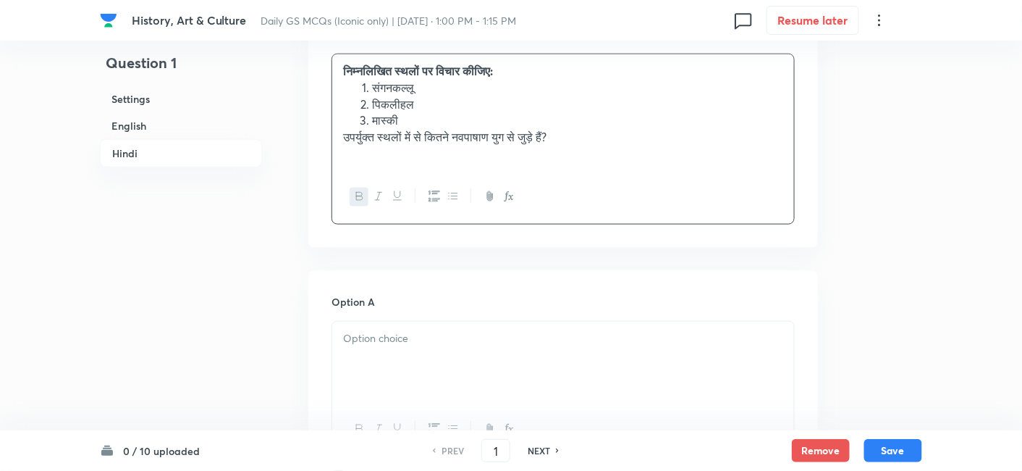
scroll to position [2242, 0]
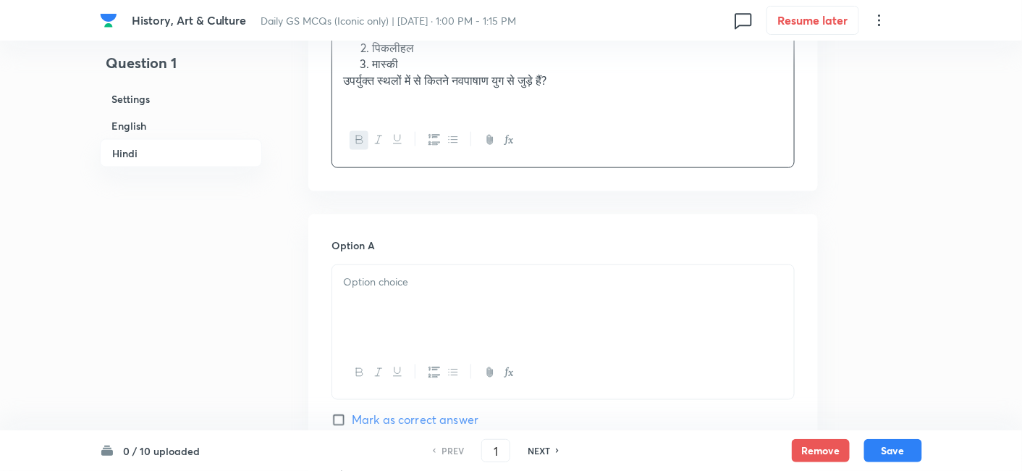
click at [391, 274] on div at bounding box center [563, 305] width 462 height 81
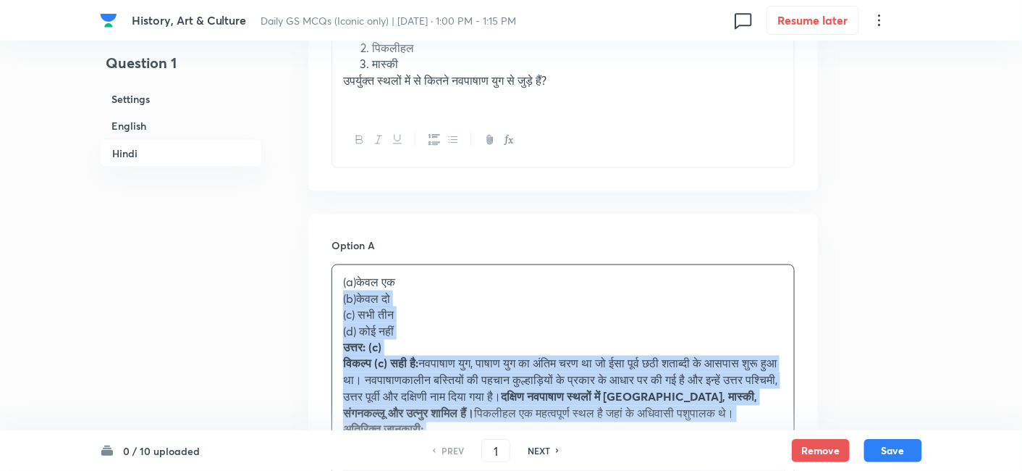
drag, startPoint x: 350, startPoint y: 271, endPoint x: 292, endPoint y: 261, distance: 59.6
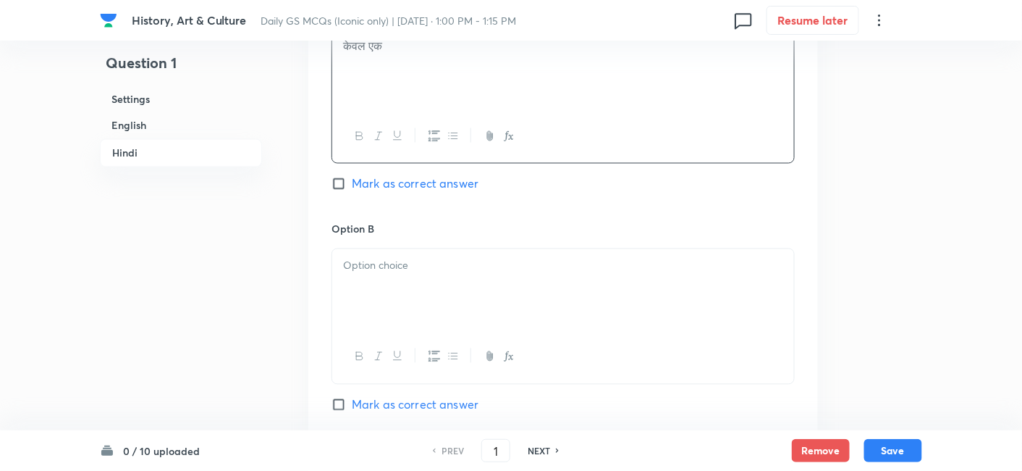
scroll to position [2484, 0]
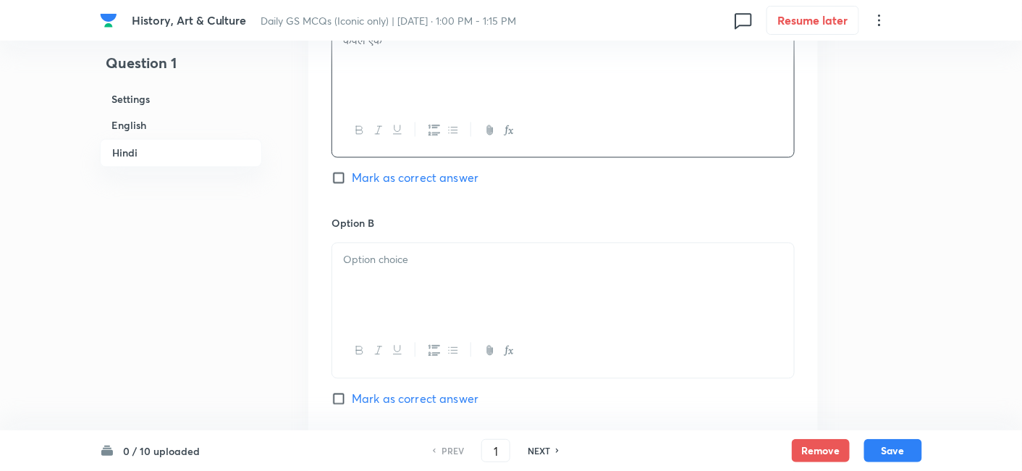
click at [431, 251] on div at bounding box center [563, 283] width 462 height 81
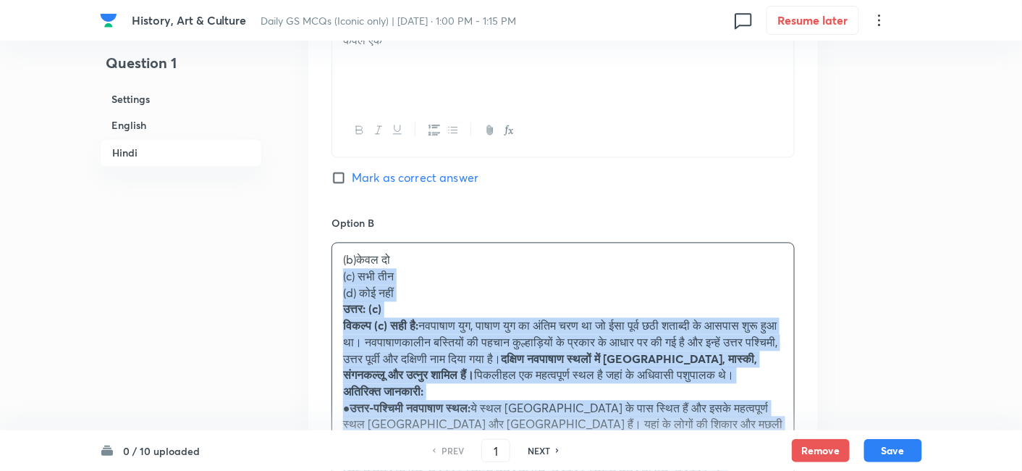
drag, startPoint x: 364, startPoint y: 262, endPoint x: 306, endPoint y: 240, distance: 61.9
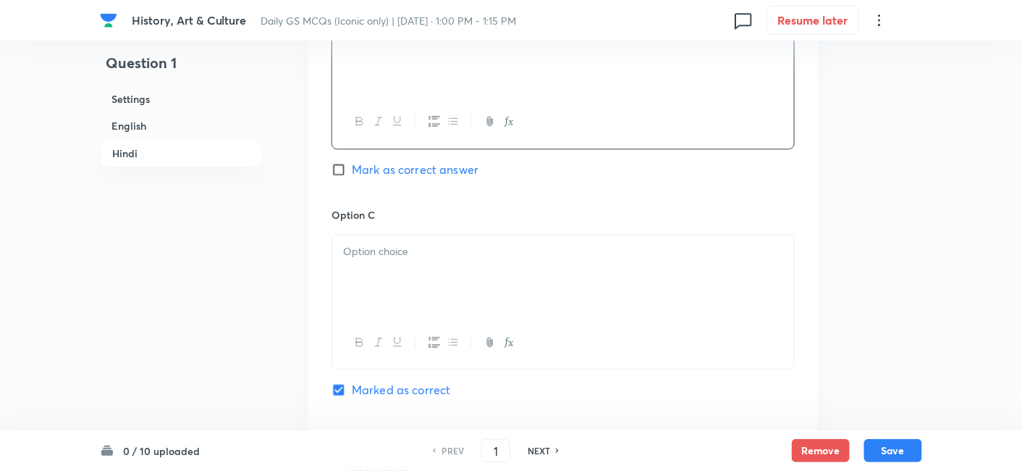
scroll to position [2725, 0]
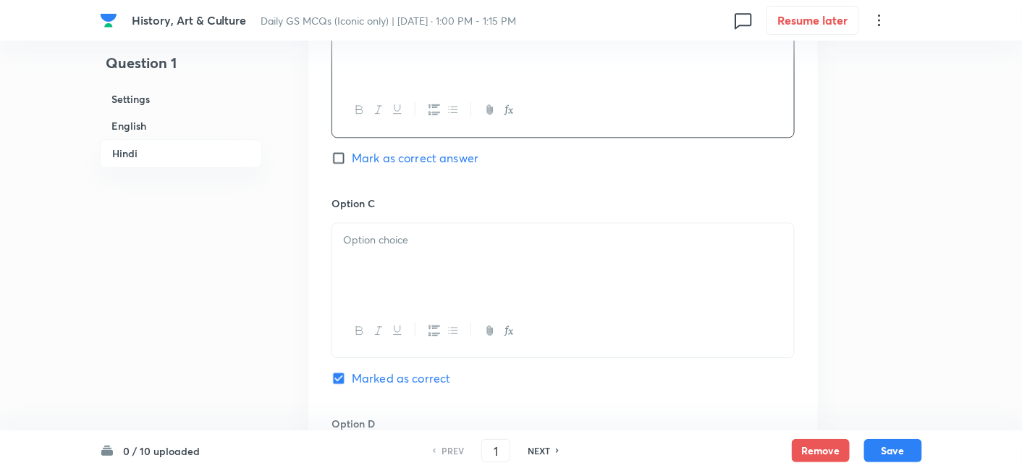
click at [400, 232] on p at bounding box center [563, 240] width 440 height 17
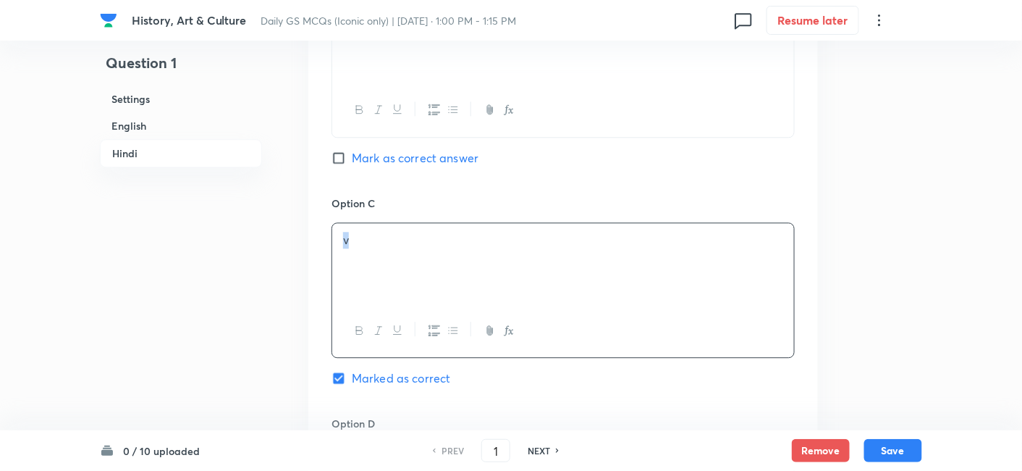
click at [337, 229] on div "v" at bounding box center [563, 263] width 462 height 81
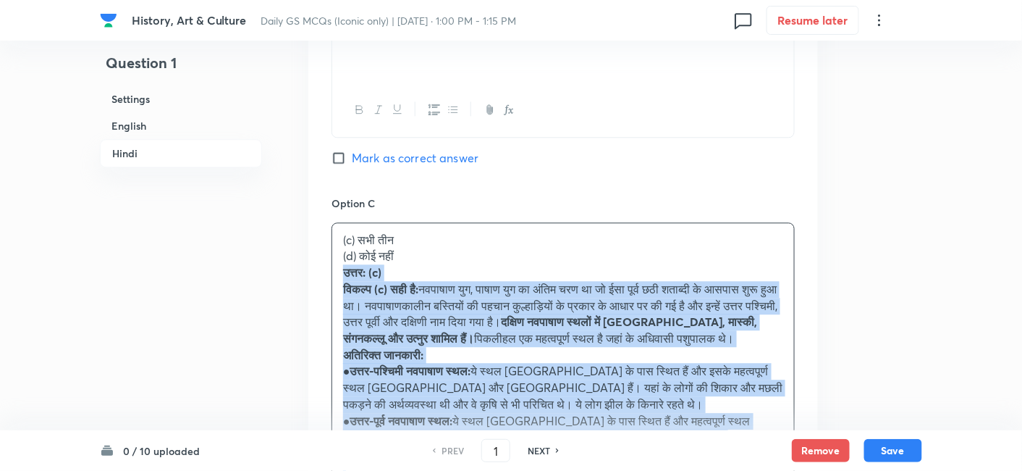
click at [331, 227] on div "Option A केवल एक Mark as correct answer Option B केवल दो Mark as correct answer…" at bounding box center [563, 272] width 510 height 1082
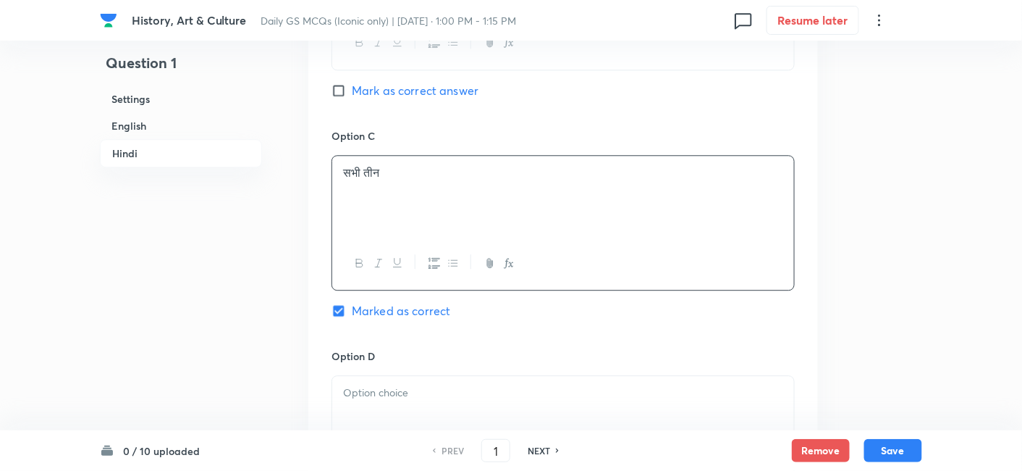
scroll to position [3046, 0]
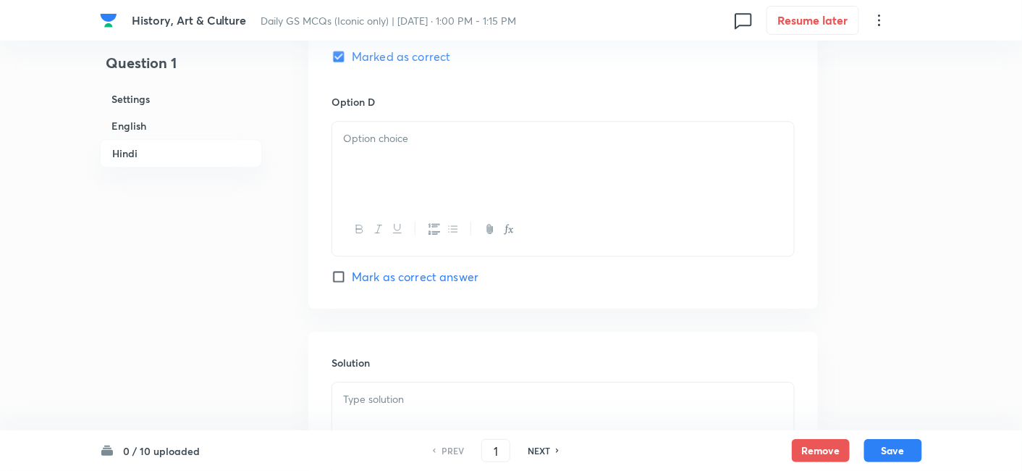
click at [413, 131] on div at bounding box center [563, 162] width 462 height 81
click at [343, 122] on div "v" at bounding box center [563, 162] width 462 height 81
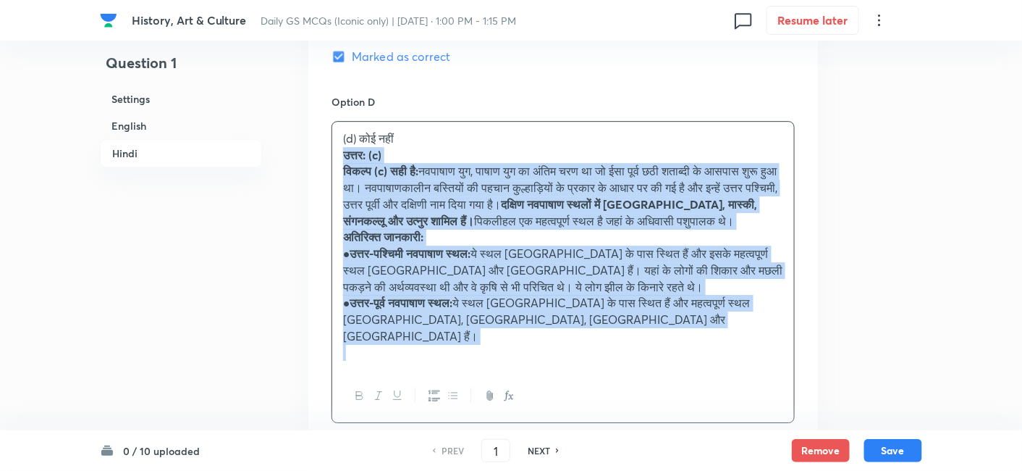
click at [342, 122] on div "(d) कोई नहीं उत्तर: (c) विकल्प (c) सही है: नवपाषाण युग, पाषाण युग का अंतिम चरण …" at bounding box center [563, 246] width 462 height 248
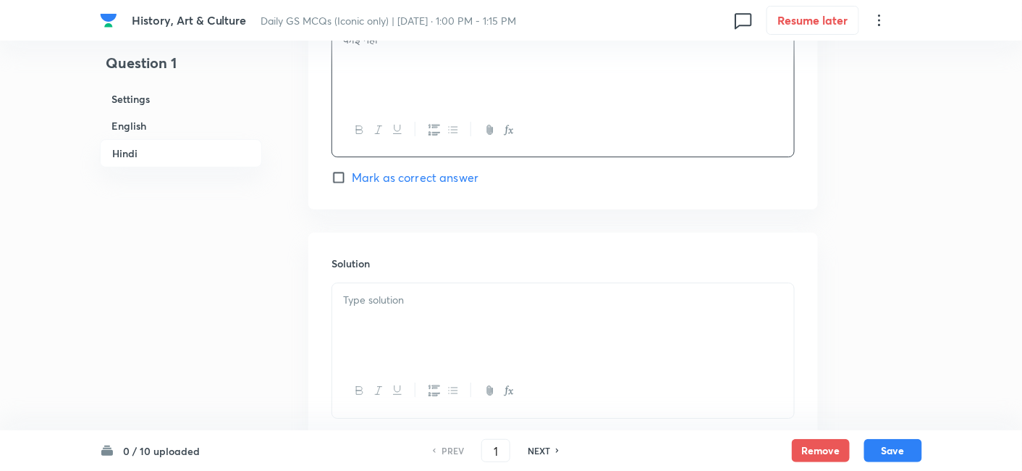
scroll to position [3206, 0]
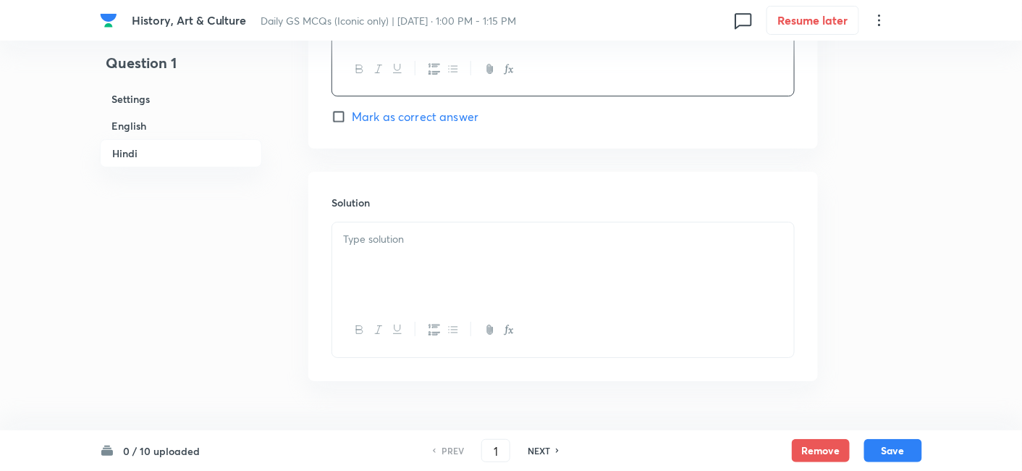
click at [401, 222] on div at bounding box center [563, 262] width 462 height 81
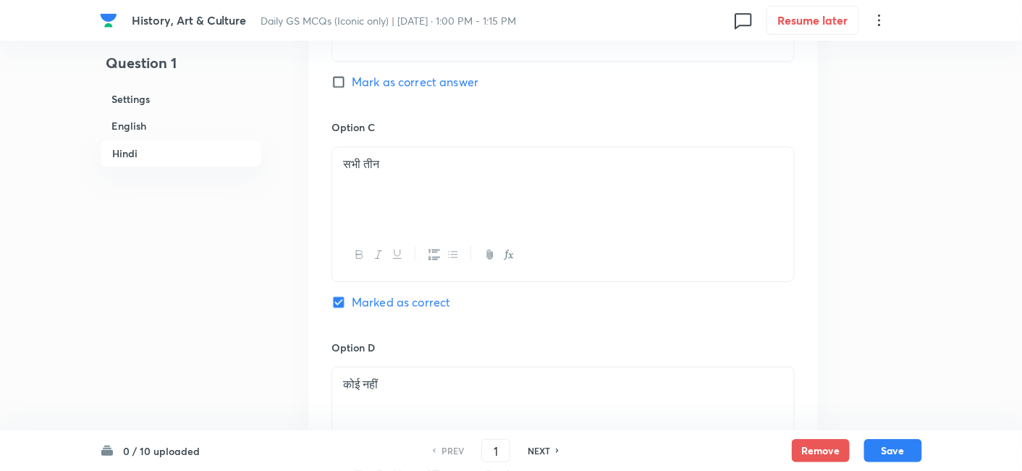
scroll to position [2723, 0]
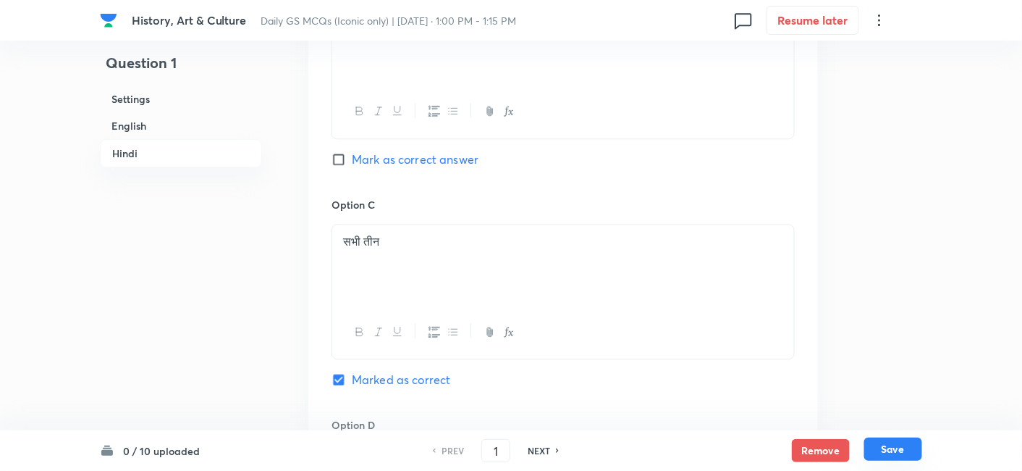
click at [901, 445] on button "Save" at bounding box center [893, 448] width 58 height 23
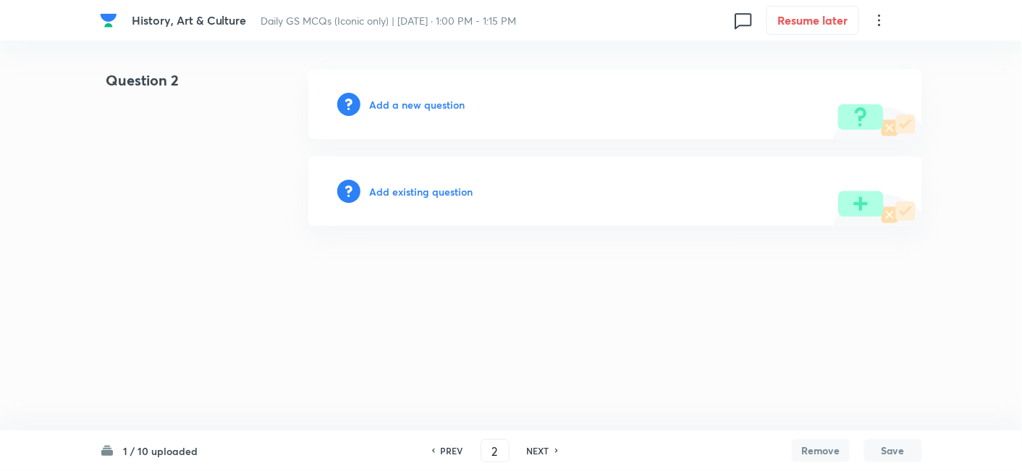
type input "2"
click at [424, 102] on h6 "Add a new question" at bounding box center [421, 104] width 96 height 15
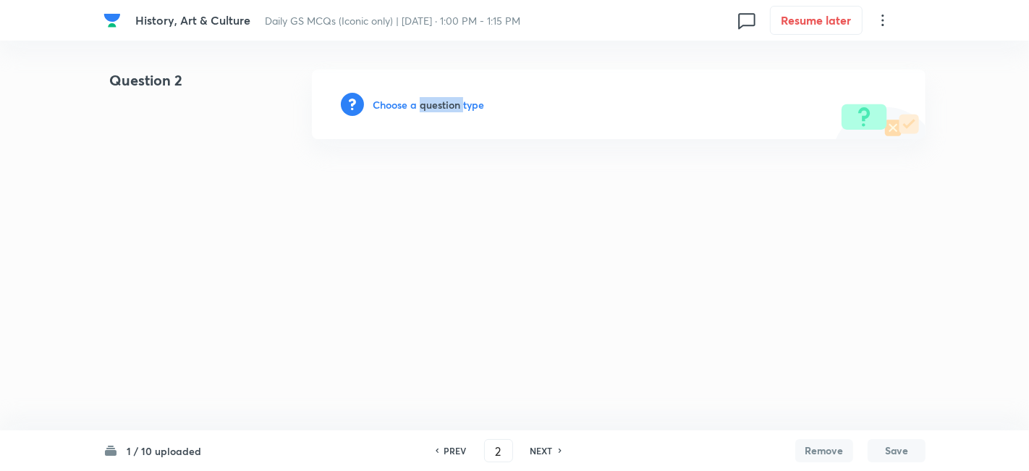
click at [424, 102] on h6 "Choose a question type" at bounding box center [428, 104] width 111 height 15
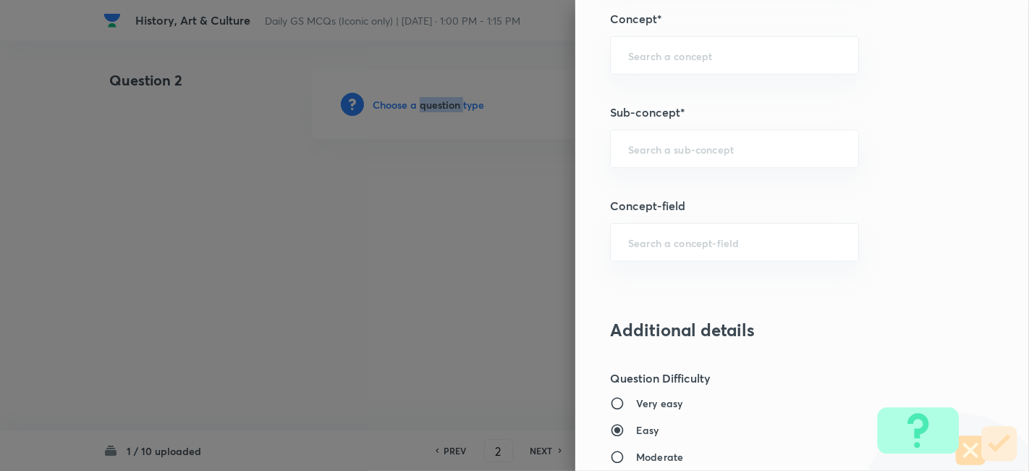
scroll to position [885, 0]
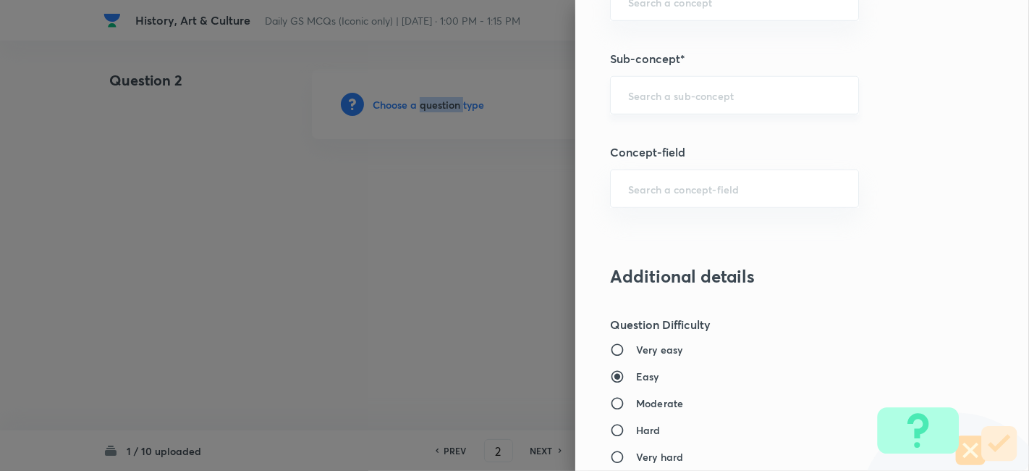
click at [725, 109] on div "​" at bounding box center [734, 95] width 249 height 38
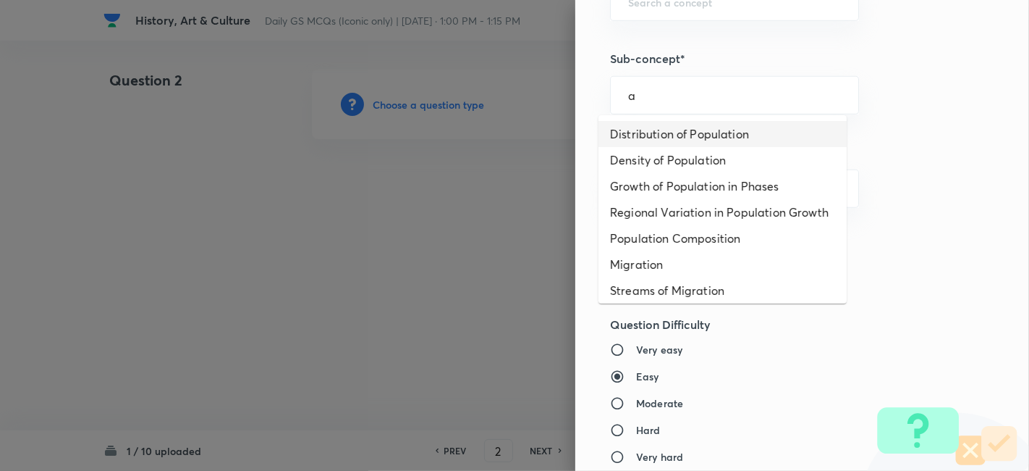
drag, startPoint x: 712, startPoint y: 121, endPoint x: 700, endPoint y: 133, distance: 17.4
click at [700, 133] on li "Distribution of Population" at bounding box center [723, 134] width 248 height 26
type input "Distribution of Population"
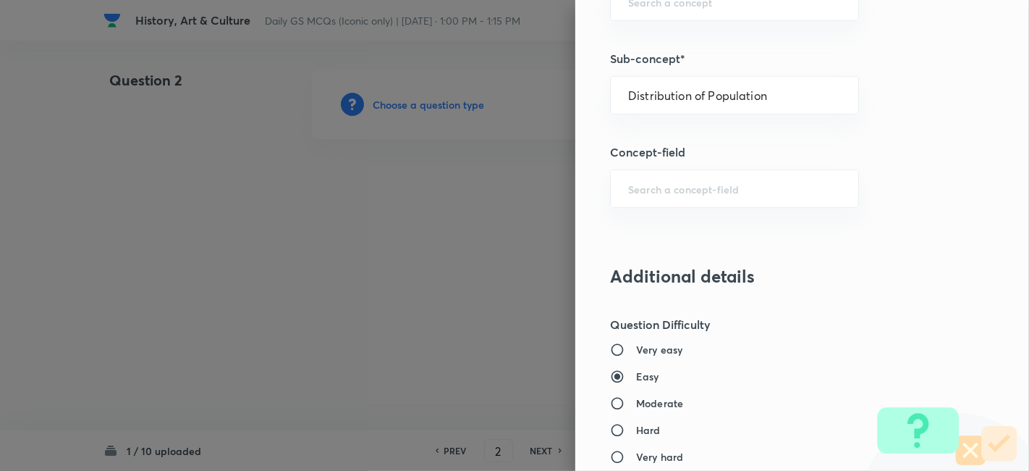
type input "Geography"
type input "Human Geography"
type input "Population:Growth and Composition"
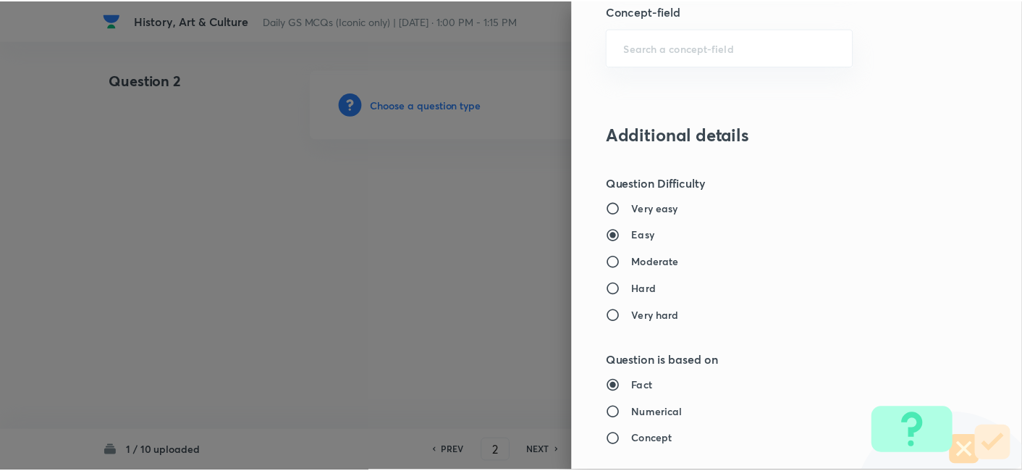
scroll to position [1498, 0]
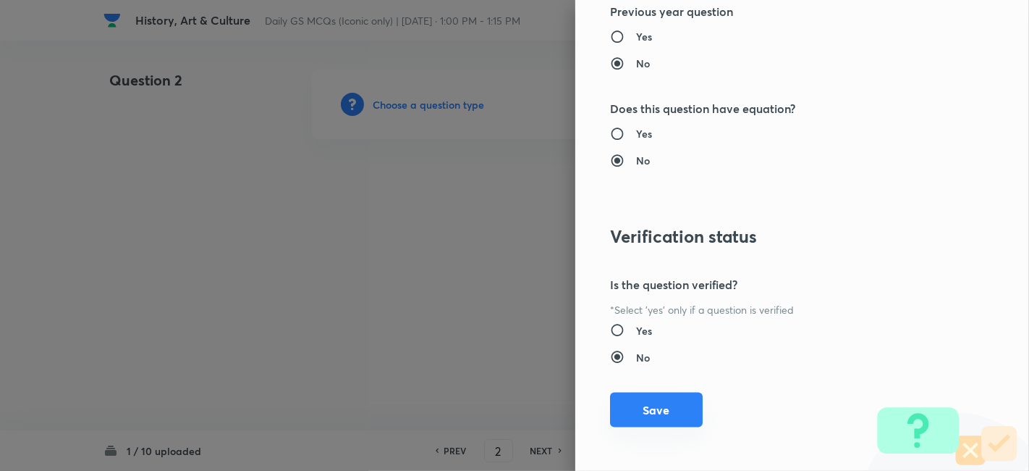
click at [659, 407] on button "Save" at bounding box center [656, 409] width 93 height 35
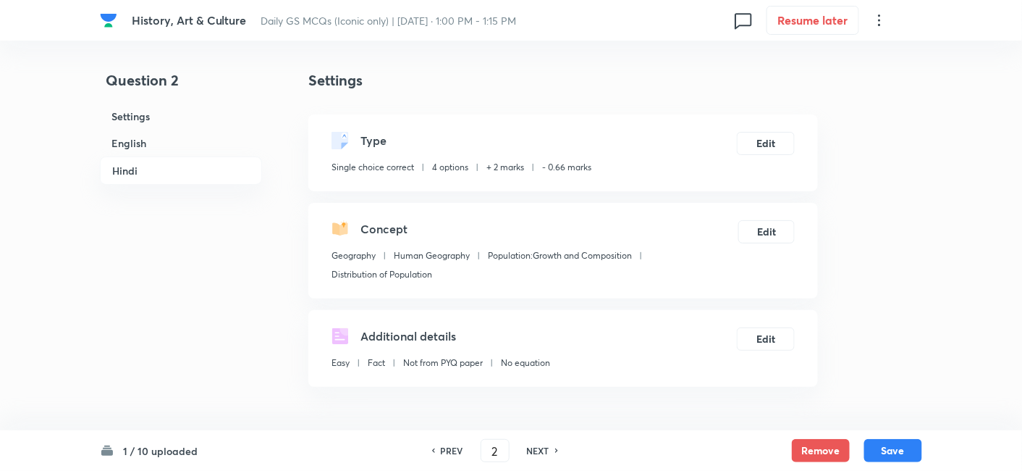
click at [184, 146] on h6 "English" at bounding box center [181, 143] width 162 height 27
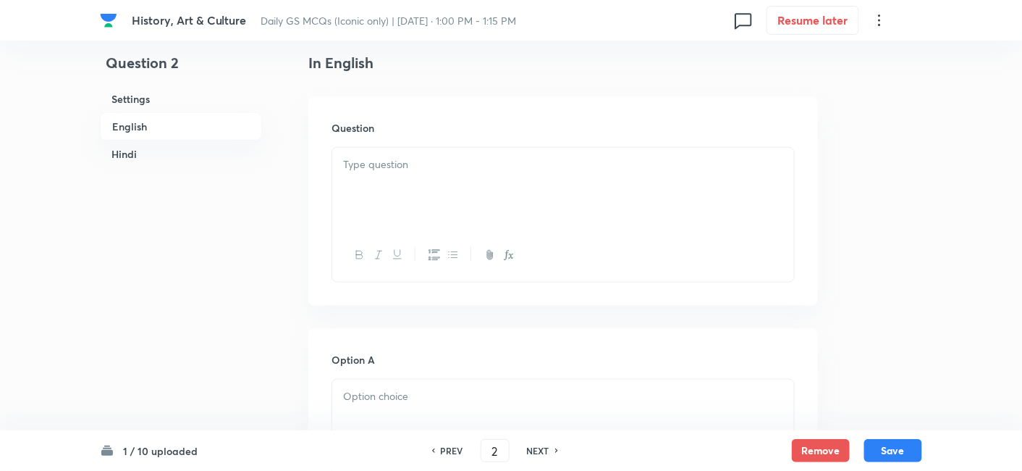
click at [464, 211] on div at bounding box center [563, 188] width 462 height 81
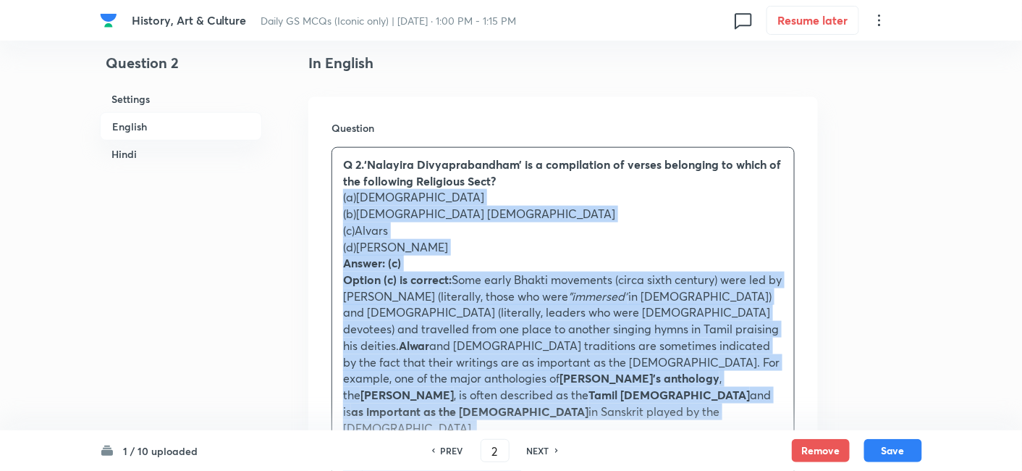
drag, startPoint x: 368, startPoint y: 228, endPoint x: 313, endPoint y: 193, distance: 65.1
click at [312, 197] on div "Question Q 2.‘[PERSON_NAME]’ is a compilation of verses belonging to which of t…" at bounding box center [563, 432] width 510 height 671
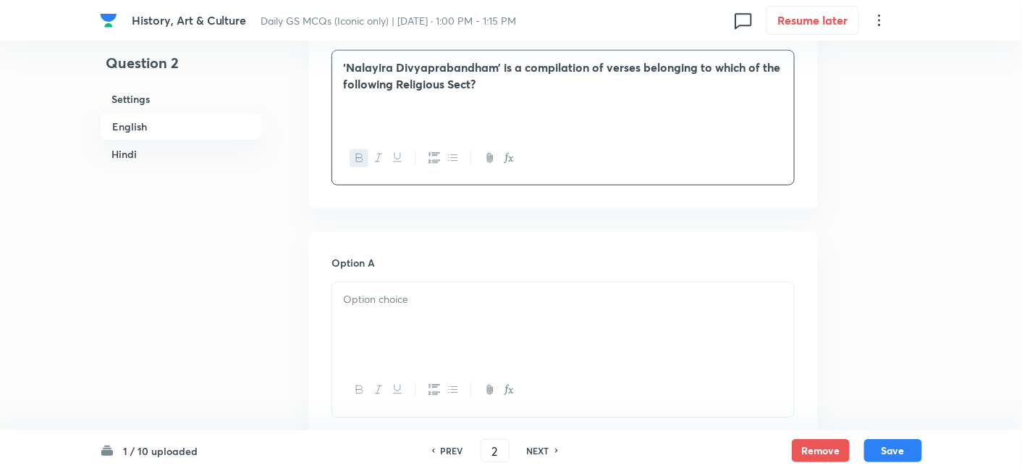
scroll to position [553, 0]
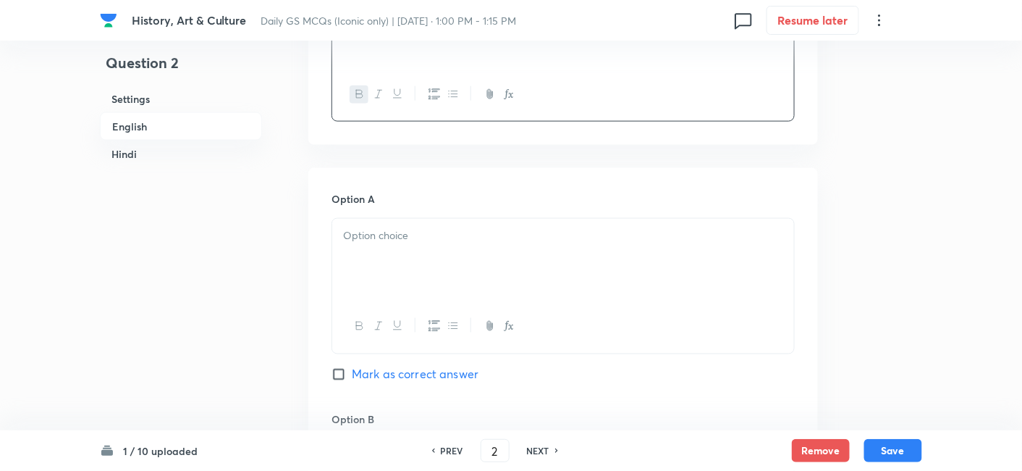
click at [432, 248] on div at bounding box center [563, 259] width 462 height 81
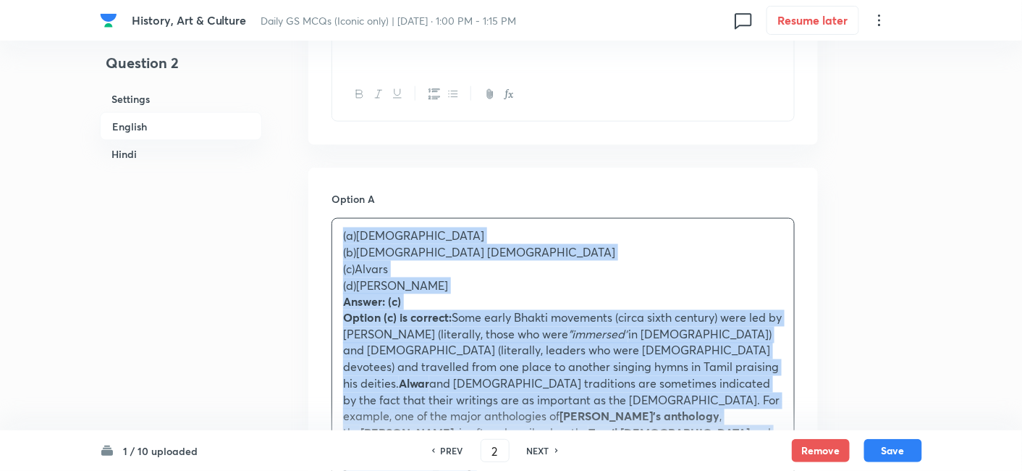
drag, startPoint x: 341, startPoint y: 244, endPoint x: 321, endPoint y: 239, distance: 20.2
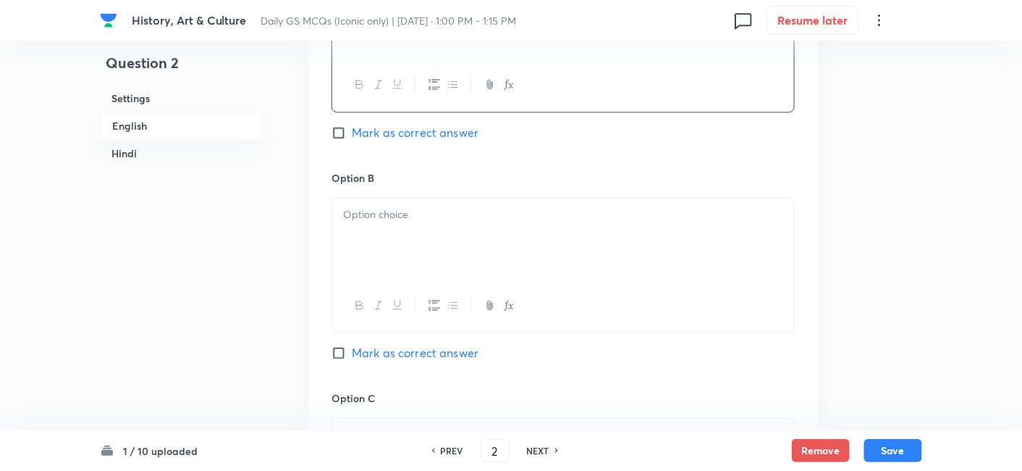
scroll to position [794, 0]
click at [421, 232] on div at bounding box center [563, 238] width 462 height 81
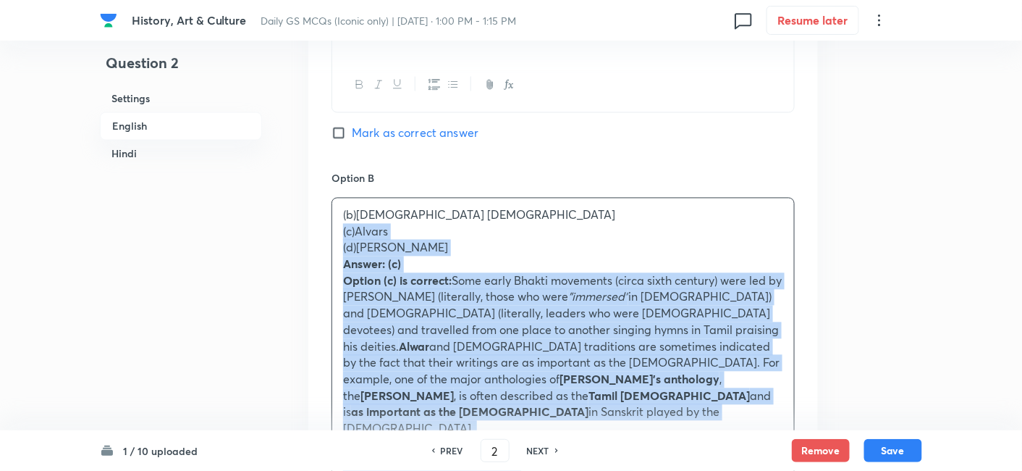
drag, startPoint x: 350, startPoint y: 227, endPoint x: 320, endPoint y: 226, distance: 30.4
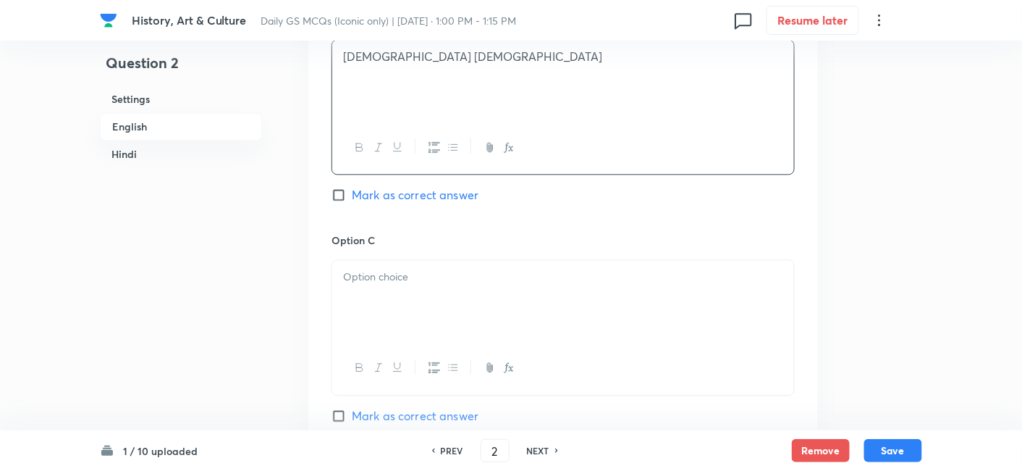
scroll to position [956, 0]
click at [410, 307] on div at bounding box center [563, 297] width 462 height 81
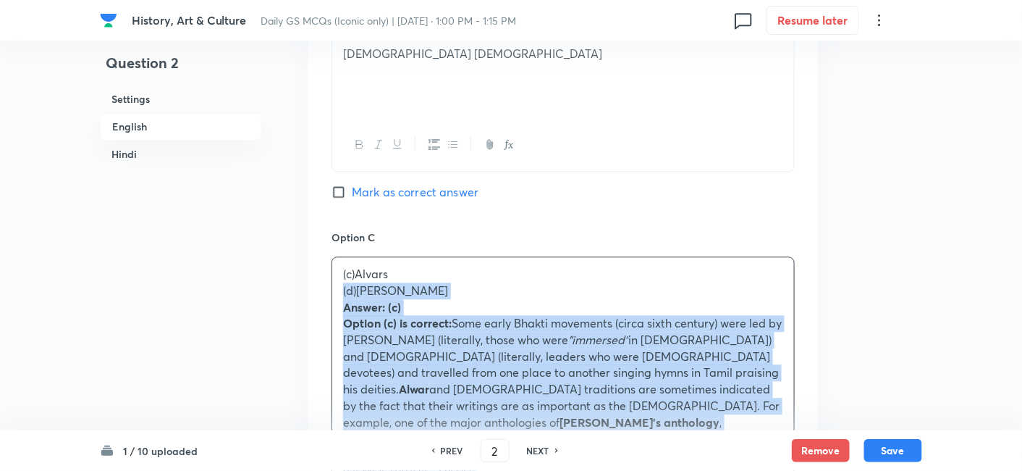
click at [317, 284] on div "Option A [DEMOGRAPHIC_DATA] Mark as correct answer Option B Svetambara [DEMOGRA…" at bounding box center [563, 413] width 510 height 1296
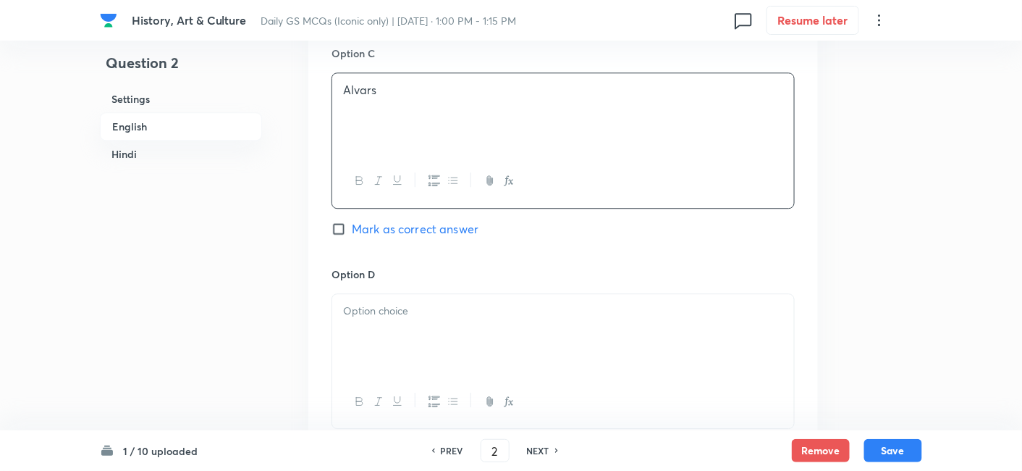
scroll to position [1197, 0]
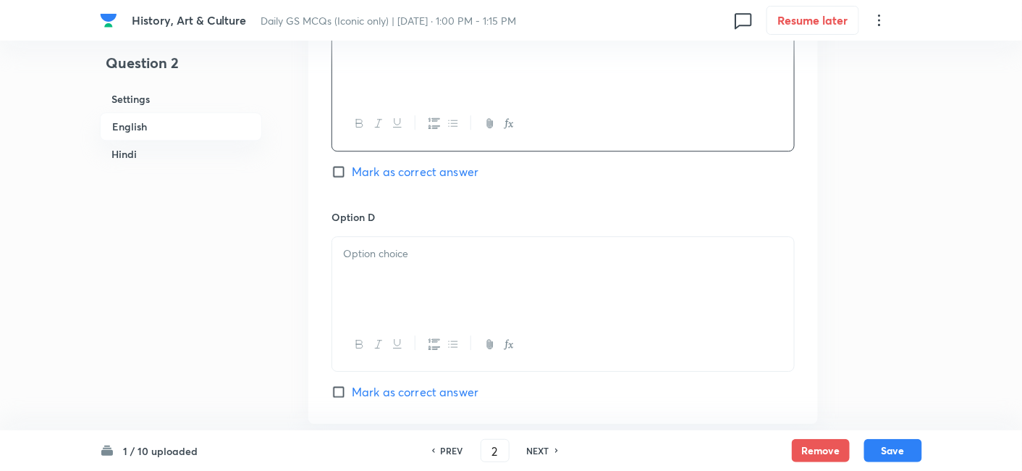
click at [436, 174] on span "Mark as correct answer" at bounding box center [415, 171] width 127 height 17
click at [352, 174] on input "Mark as correct answer" at bounding box center [342, 171] width 20 height 14
checkbox input "true"
click at [412, 281] on div at bounding box center [563, 277] width 462 height 81
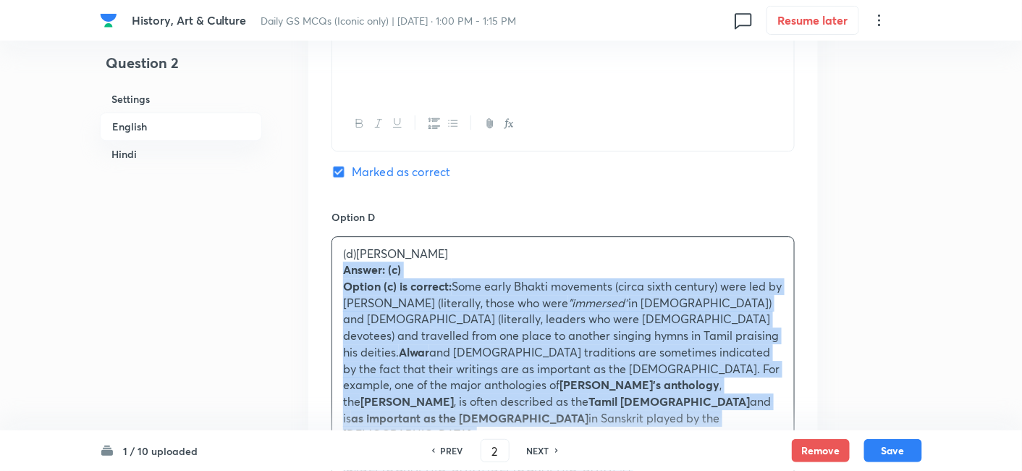
drag, startPoint x: 334, startPoint y: 272, endPoint x: 321, endPoint y: 266, distance: 14.3
click at [322, 266] on div "Option A [DEMOGRAPHIC_DATA] Mark as correct answer Option B Svetambara [DEMOGRA…" at bounding box center [563, 163] width 510 height 1279
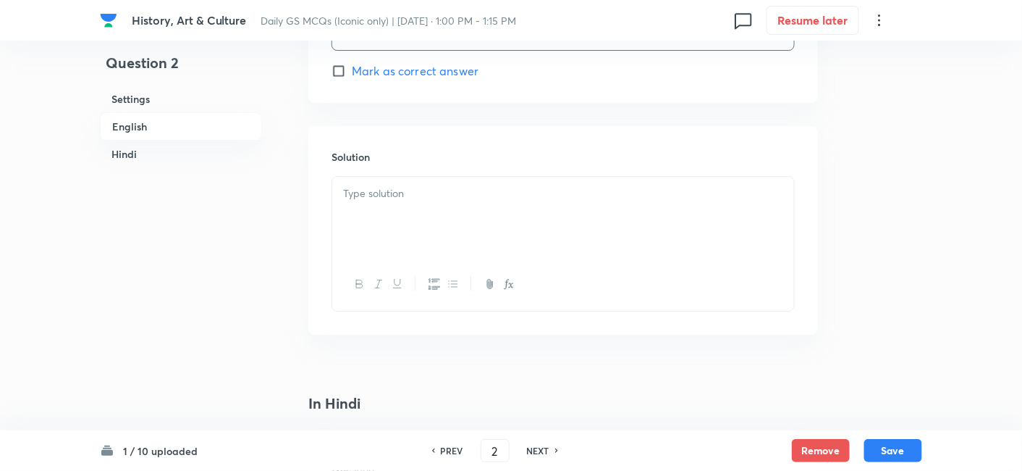
scroll to position [1518, 0]
click at [408, 215] on div at bounding box center [563, 216] width 462 height 81
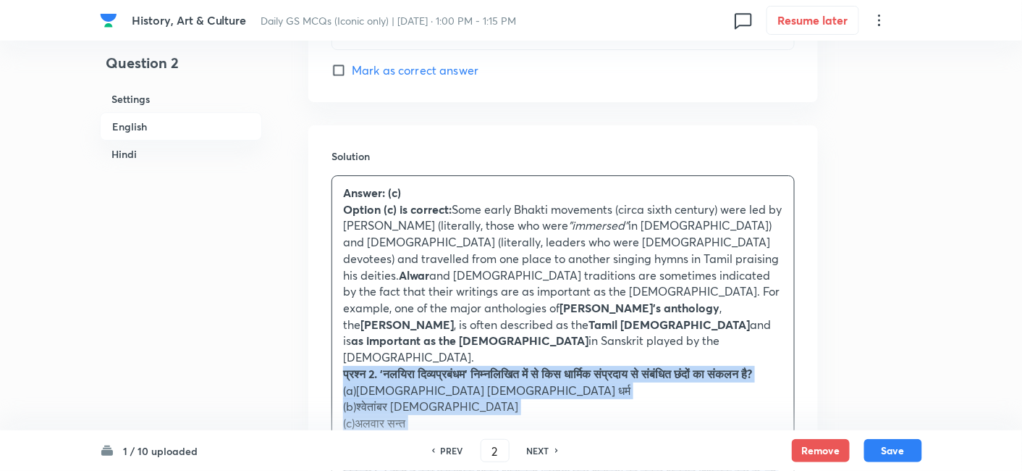
drag, startPoint x: 355, startPoint y: 336, endPoint x: 316, endPoint y: 334, distance: 39.2
click at [316, 334] on div "Solution Answer: (c) Option (c) is correct: Some early [DEMOGRAPHIC_DATA] movem…" at bounding box center [563, 411] width 510 height 573
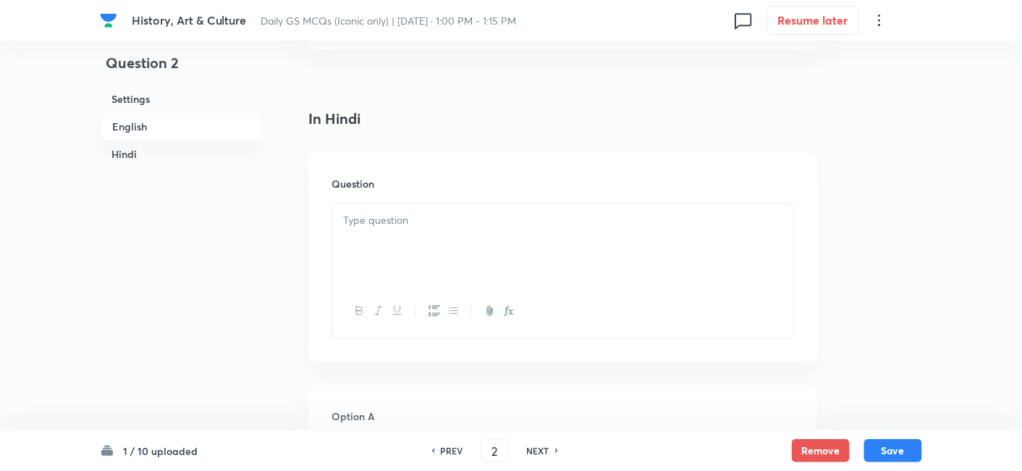
scroll to position [1921, 0]
click at [416, 213] on div at bounding box center [563, 242] width 462 height 81
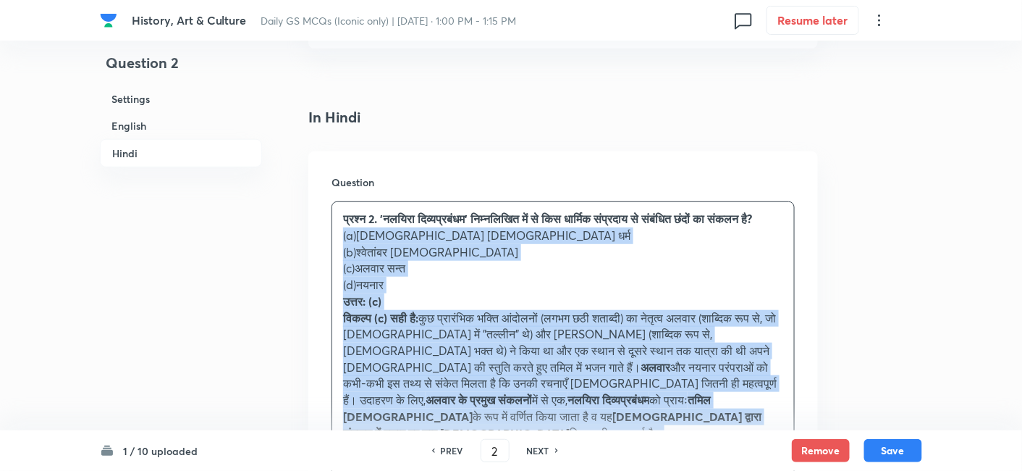
drag, startPoint x: 351, startPoint y: 254, endPoint x: 302, endPoint y: 217, distance: 61.5
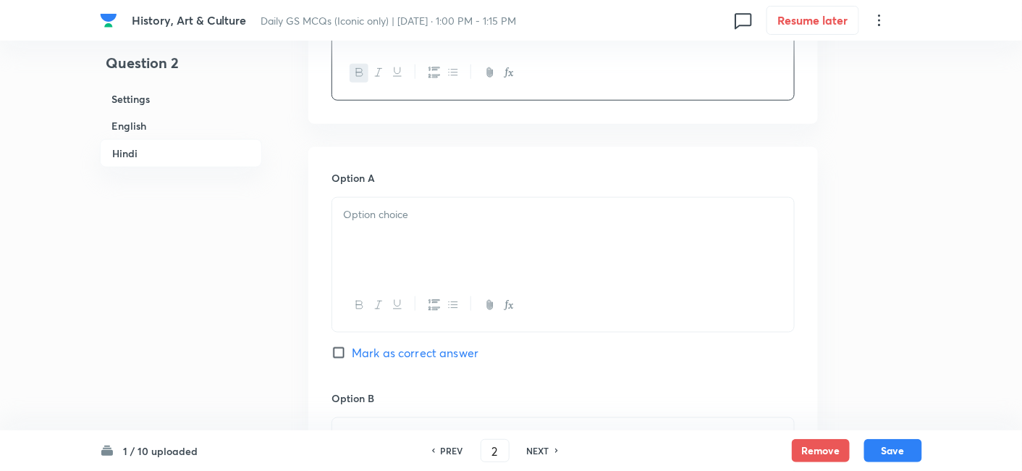
scroll to position [2162, 0]
click at [392, 201] on div at bounding box center [563, 233] width 462 height 81
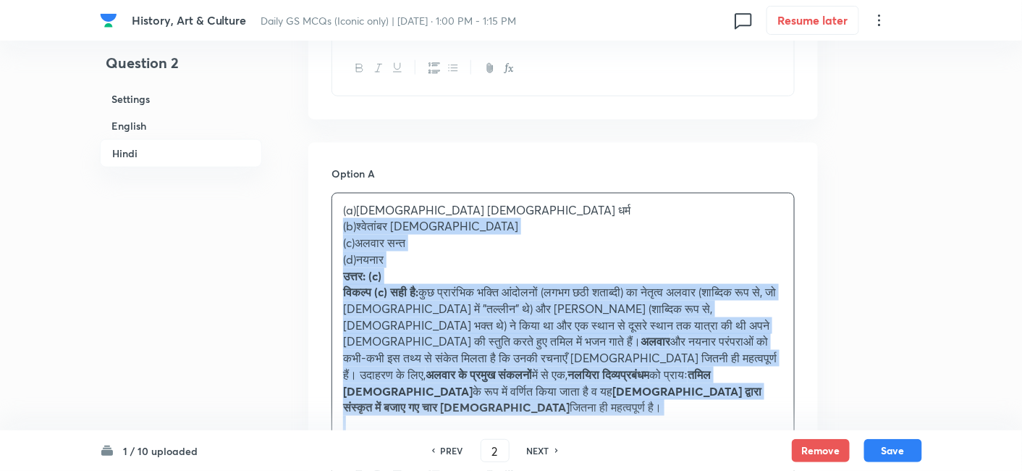
drag, startPoint x: 339, startPoint y: 188, endPoint x: 322, endPoint y: 182, distance: 17.9
click at [337, 193] on div "(a)[DEMOGRAPHIC_DATA] (b)श्वेतांबर [DEMOGRAPHIC_DATA] (c)अलवार सन्त (d)नयनार उत…" at bounding box center [563, 317] width 462 height 248
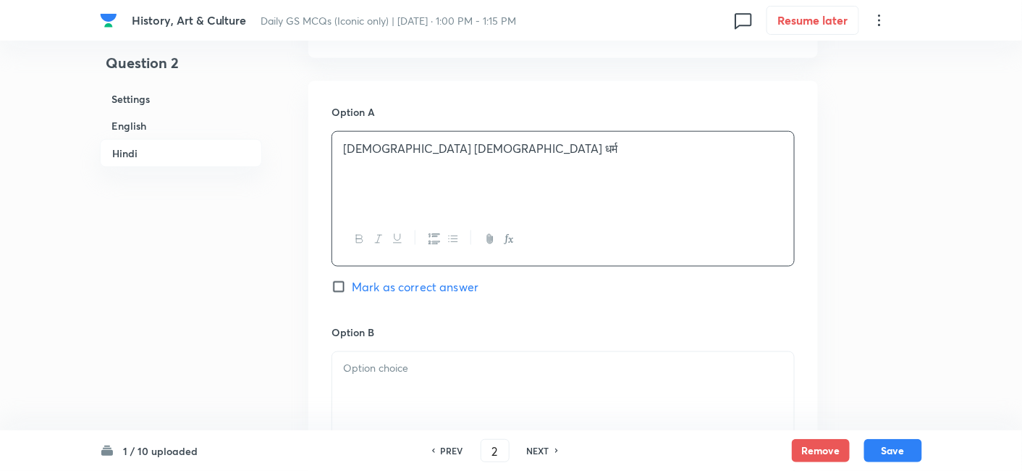
scroll to position [2322, 0]
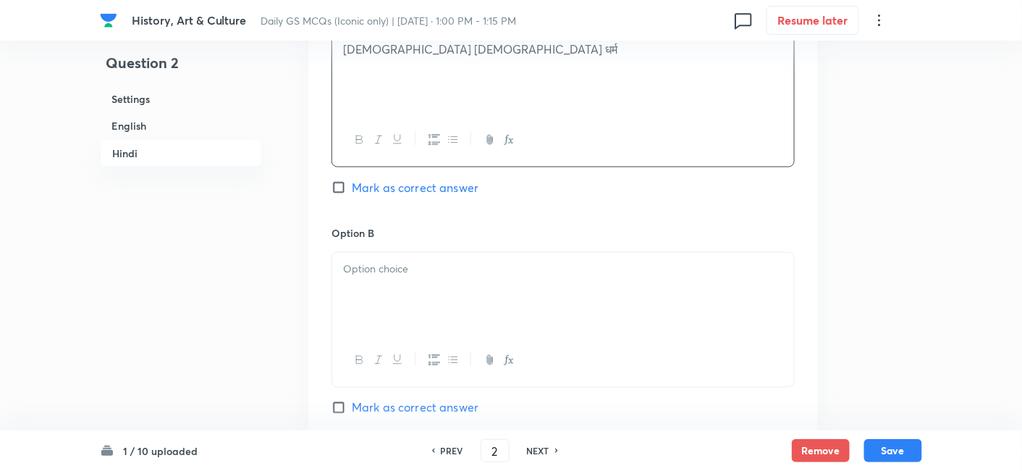
click at [403, 261] on p at bounding box center [563, 269] width 440 height 17
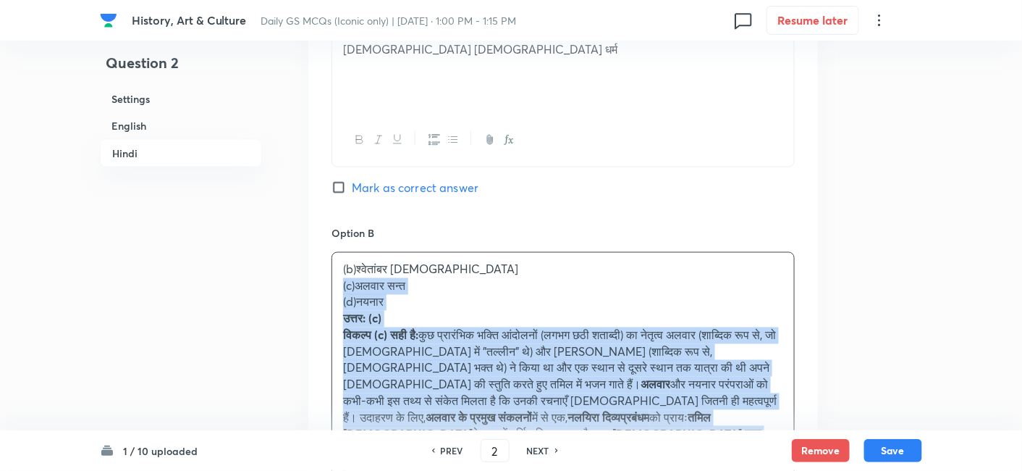
drag, startPoint x: 359, startPoint y: 249, endPoint x: 320, endPoint y: 247, distance: 39.2
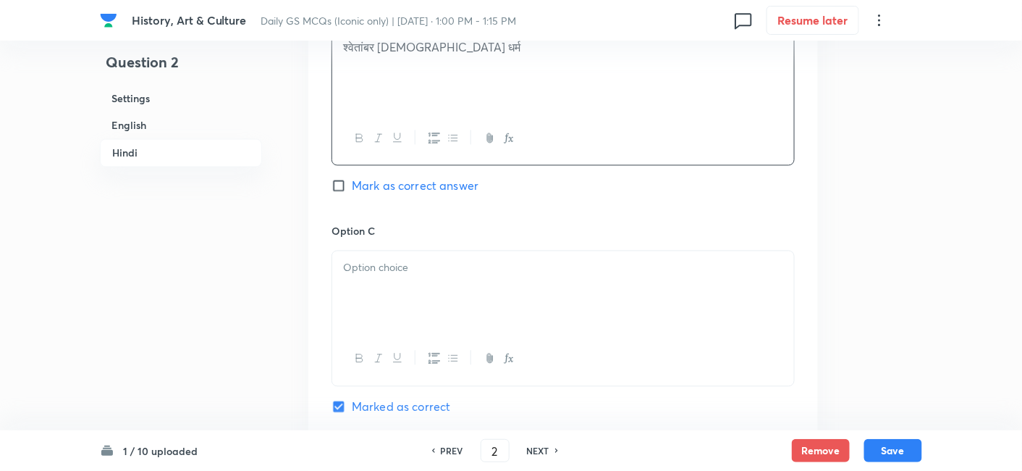
scroll to position [2564, 0]
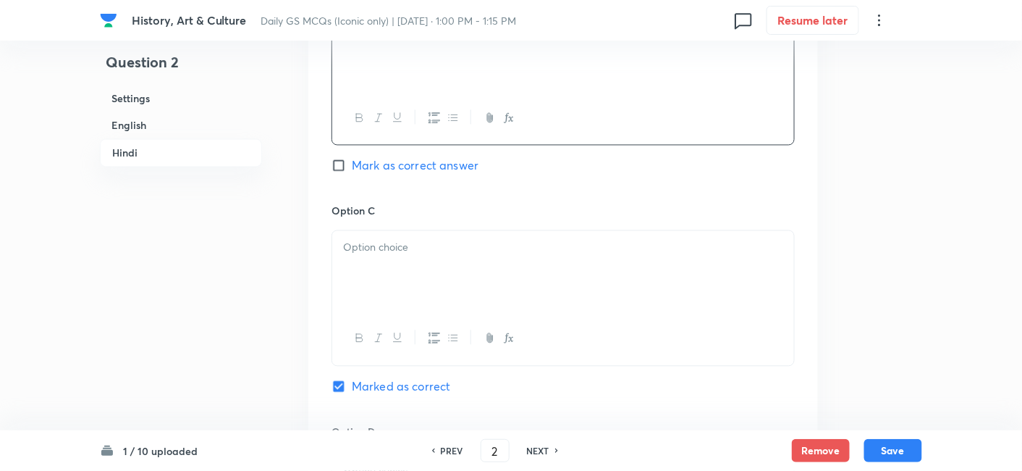
click at [417, 240] on div at bounding box center [563, 271] width 462 height 81
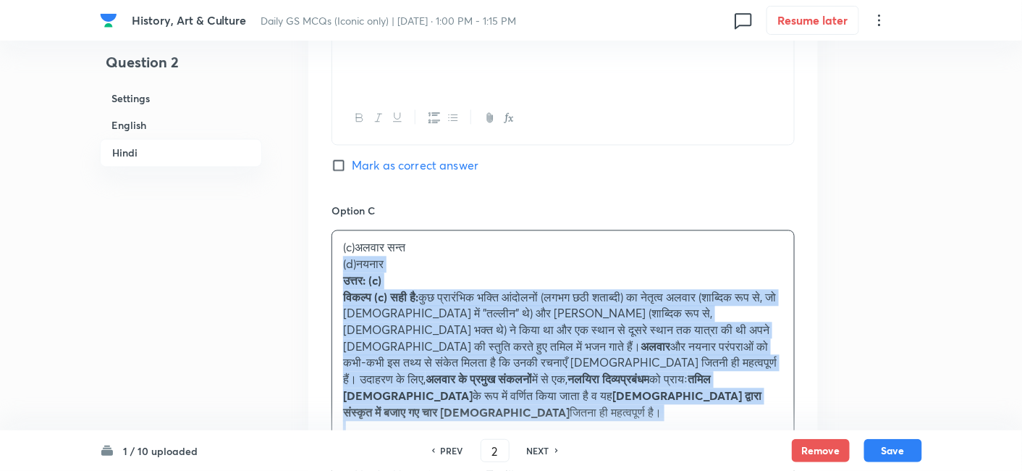
drag, startPoint x: 345, startPoint y: 228, endPoint x: 331, endPoint y: 224, distance: 14.2
click at [332, 231] on div "(c)अलवार सन्त (d)नयनार उत्तर: (c) विकल्प (c) सही है: कुछ प्रारंभिक भक्ति आंदोलन…" at bounding box center [563, 338] width 462 height 215
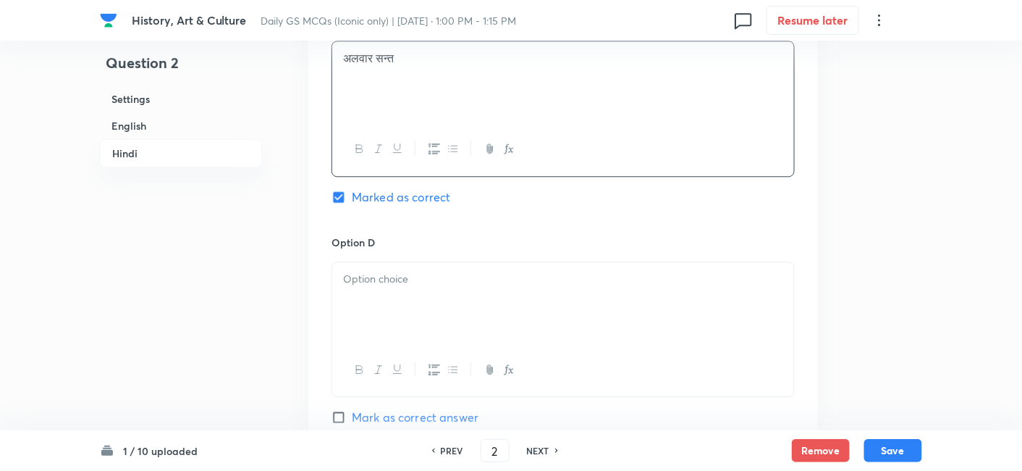
scroll to position [2805, 0]
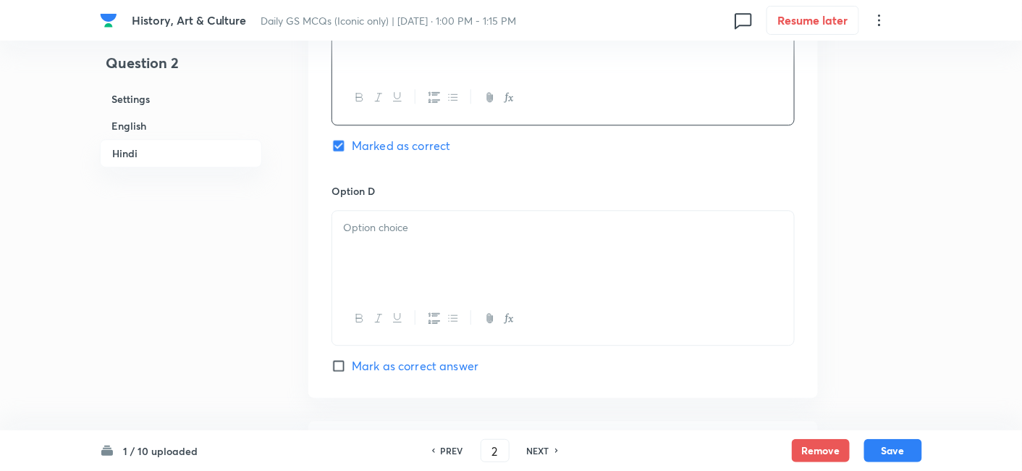
click at [416, 216] on div at bounding box center [563, 251] width 462 height 81
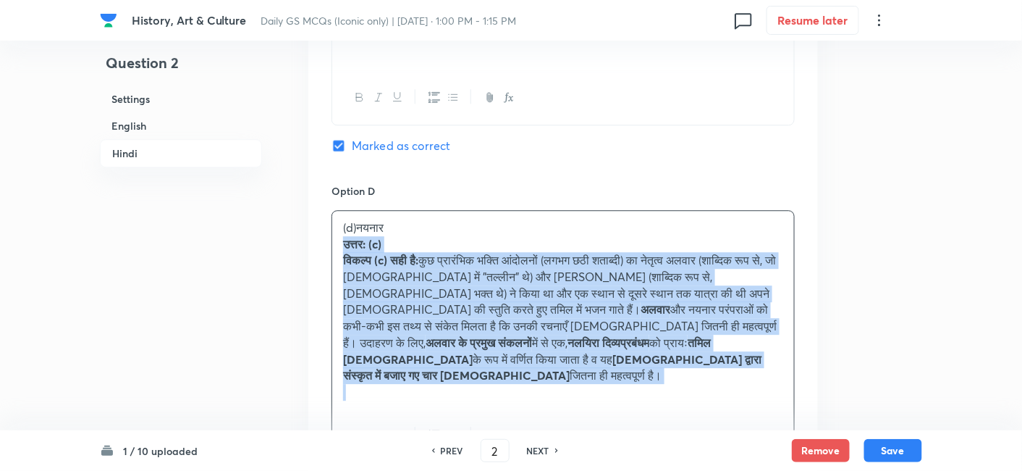
drag, startPoint x: 337, startPoint y: 211, endPoint x: 307, endPoint y: 213, distance: 29.7
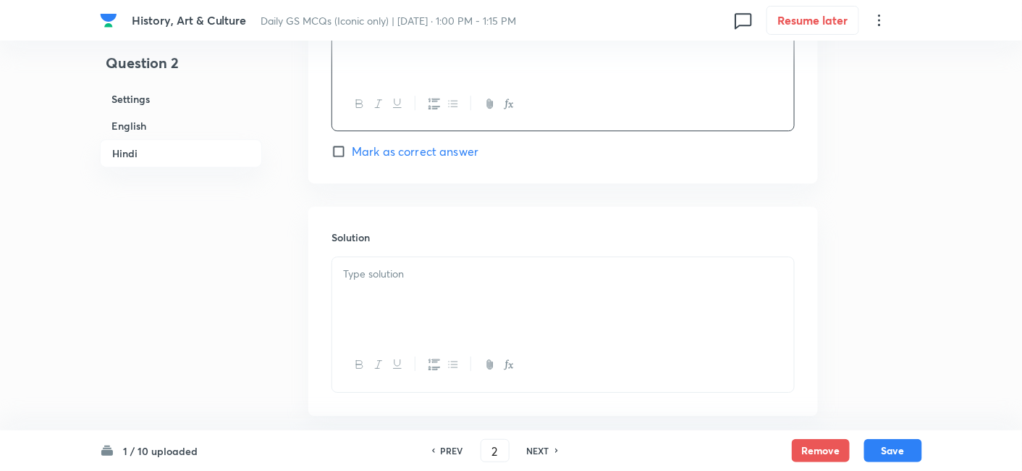
scroll to position [3046, 0]
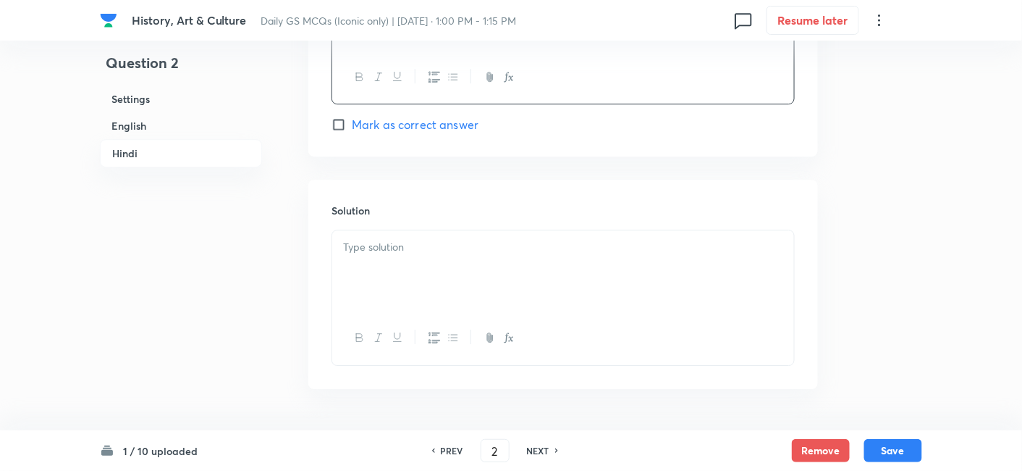
click at [405, 269] on div at bounding box center [563, 270] width 462 height 81
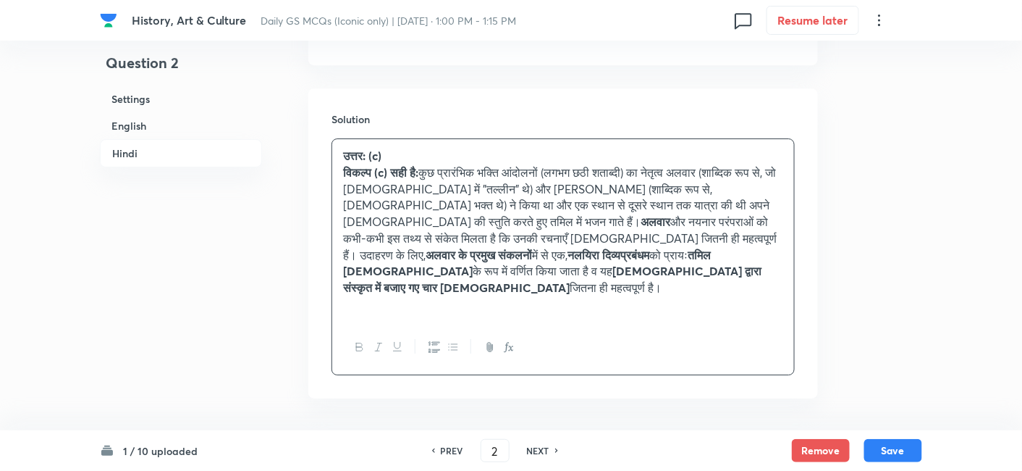
scroll to position [3139, 0]
click at [895, 450] on button "Save" at bounding box center [893, 448] width 58 height 23
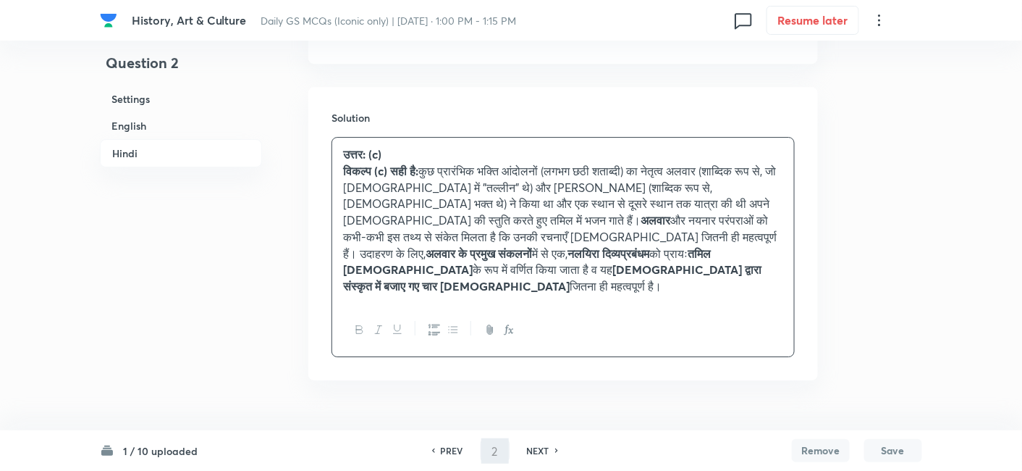
scroll to position [3122, 0]
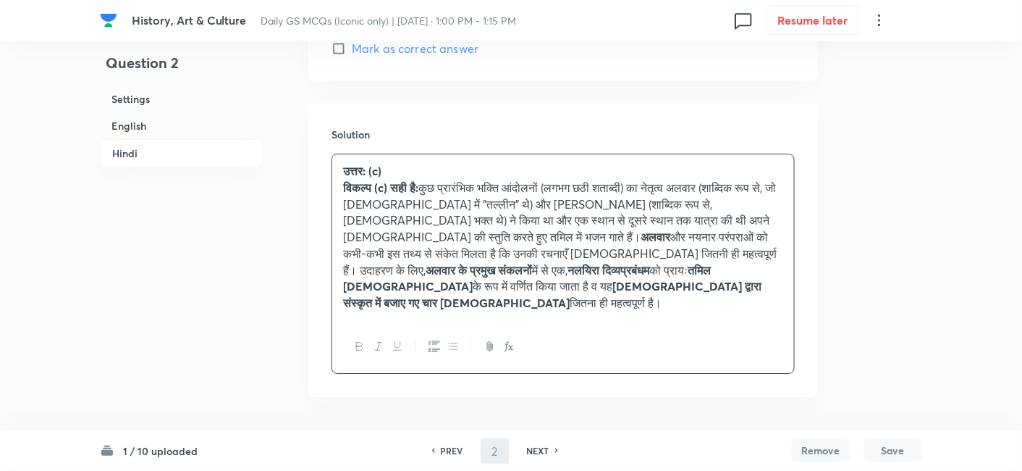
type input "3"
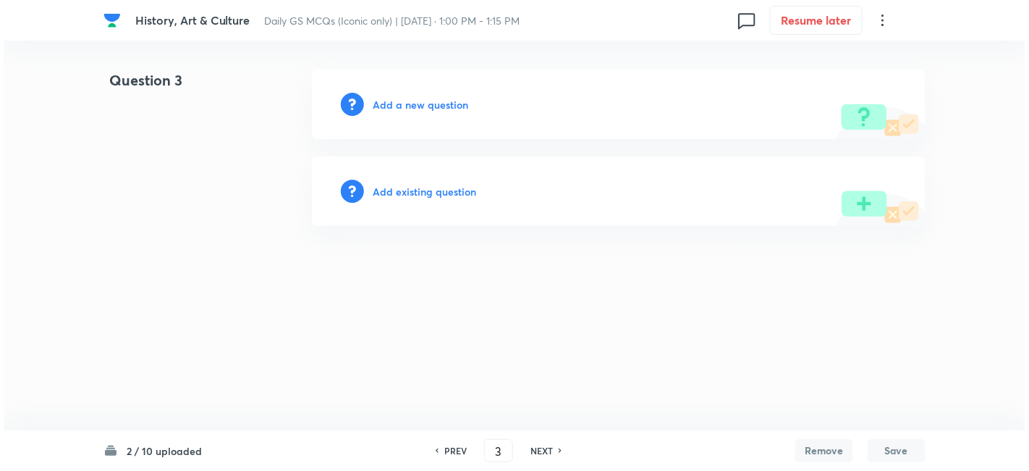
scroll to position [0, 0]
click at [444, 109] on h6 "Add a new question" at bounding box center [421, 104] width 96 height 15
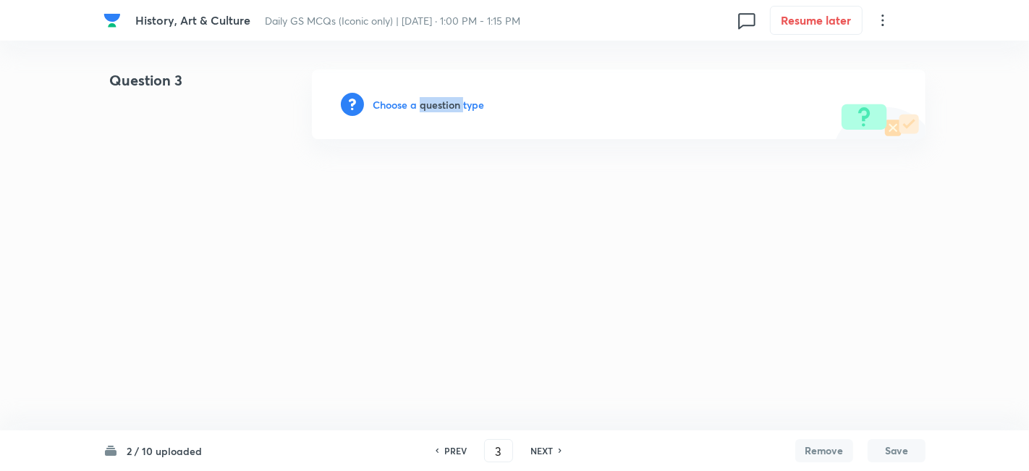
click at [444, 109] on h6 "Choose a question type" at bounding box center [428, 104] width 111 height 15
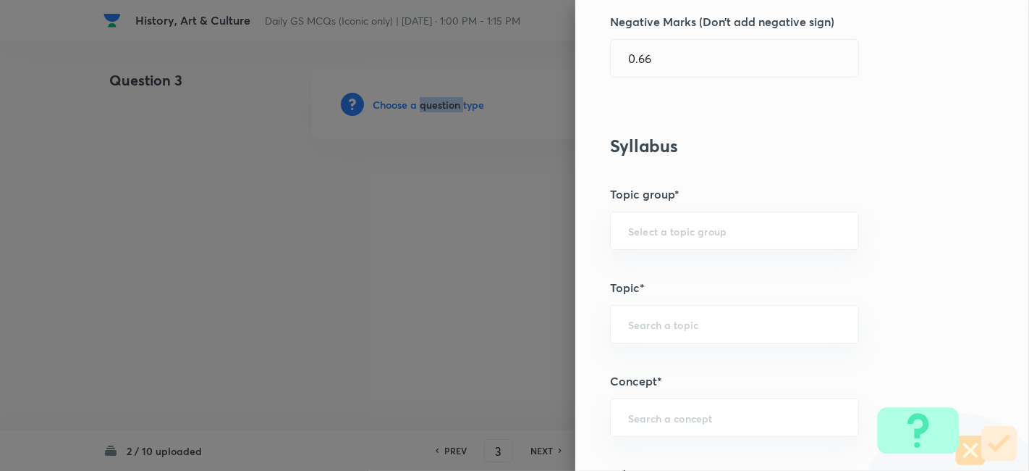
scroll to position [724, 0]
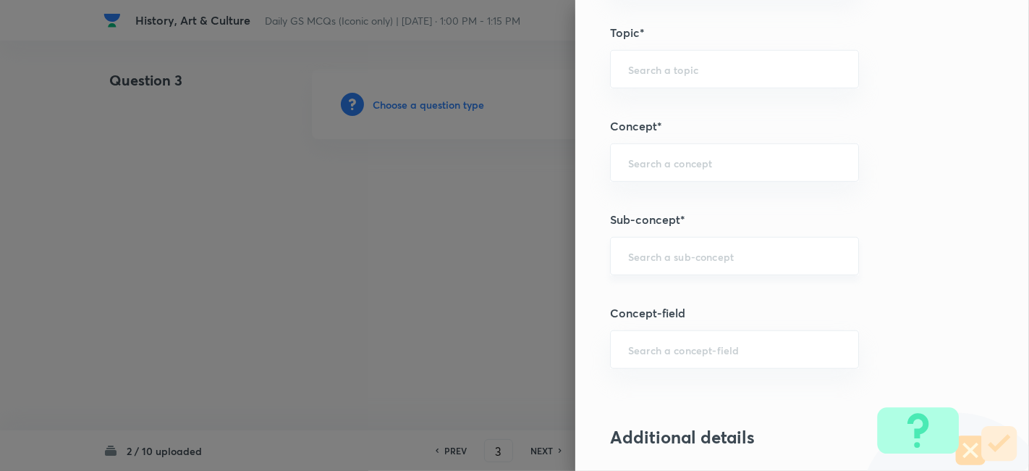
click at [708, 249] on input "text" at bounding box center [734, 256] width 213 height 14
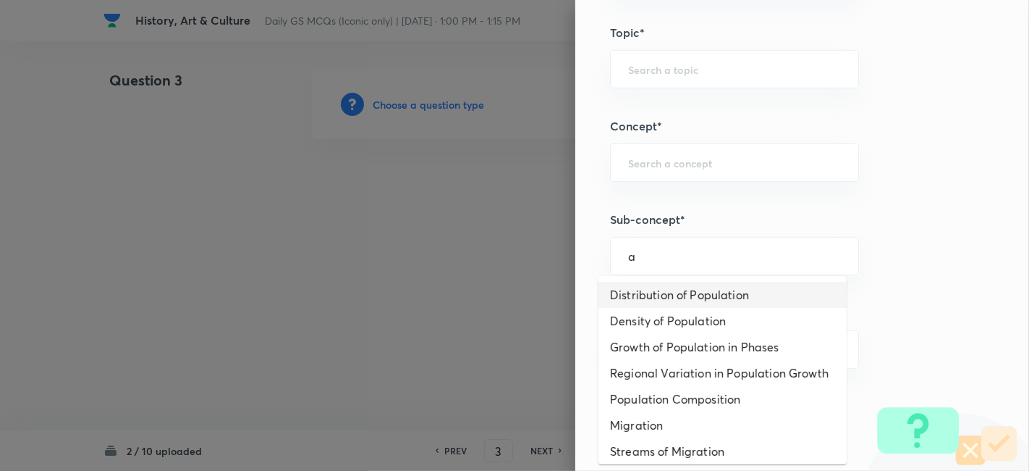
click at [705, 284] on li "Distribution of Population" at bounding box center [723, 295] width 248 height 26
type input "Distribution of Population"
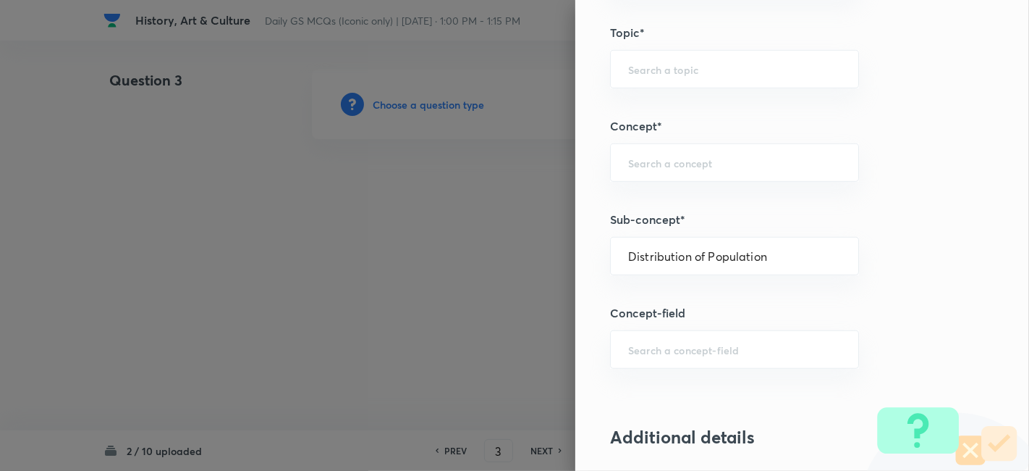
type input "Geography"
type input "Human Geography"
type input "Population:Growth and Composition"
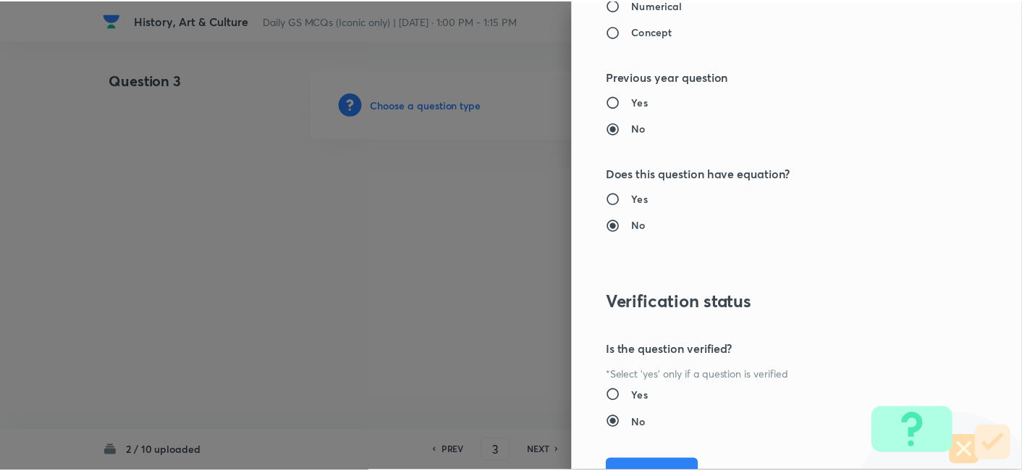
scroll to position [1498, 0]
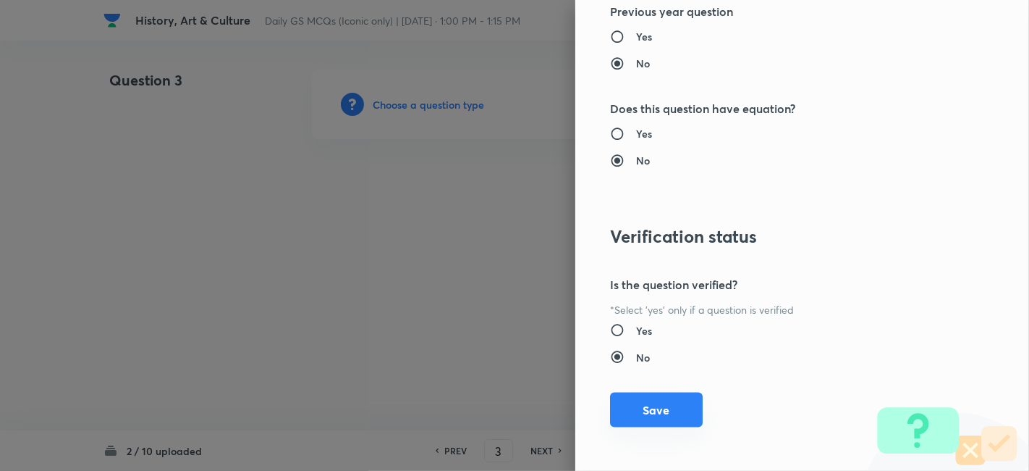
click at [670, 401] on button "Save" at bounding box center [656, 409] width 93 height 35
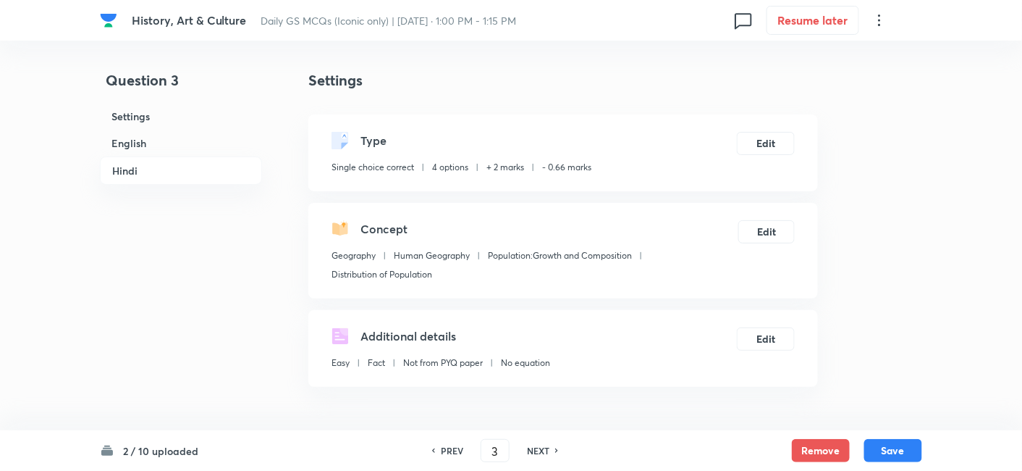
click at [148, 147] on h6 "English" at bounding box center [181, 143] width 162 height 27
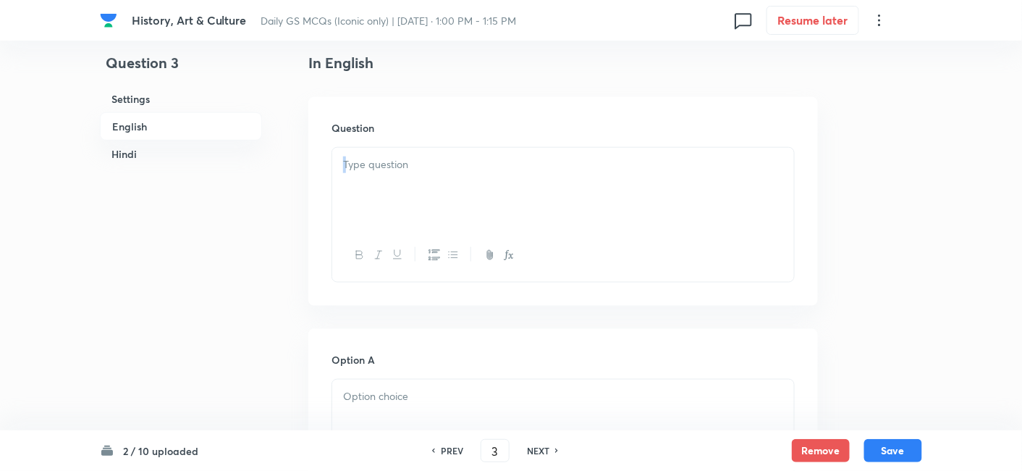
click at [420, 228] on div at bounding box center [563, 214] width 463 height 135
click at [421, 200] on div at bounding box center [563, 188] width 462 height 81
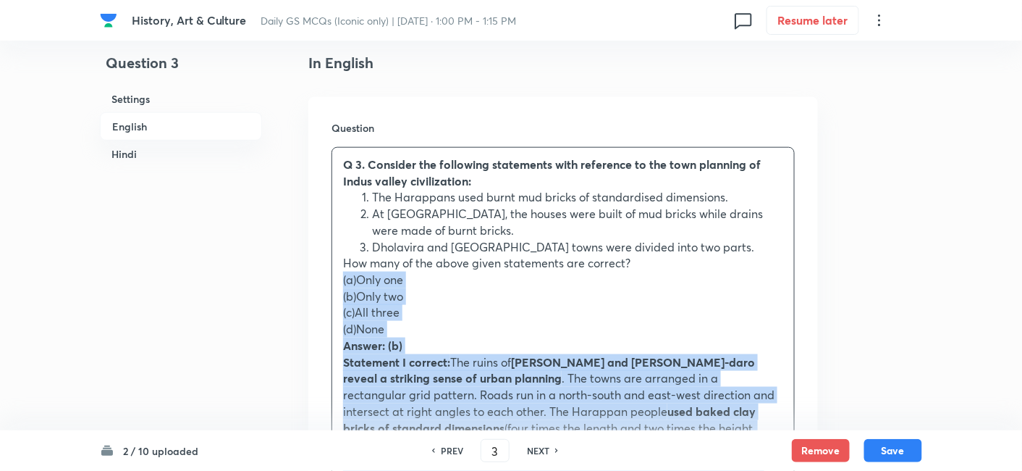
drag, startPoint x: 316, startPoint y: 284, endPoint x: 299, endPoint y: 268, distance: 23.6
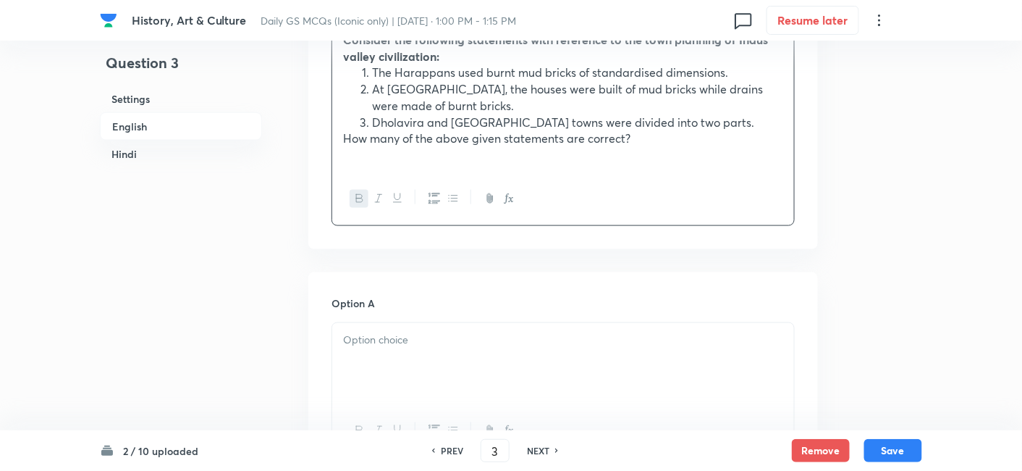
scroll to position [633, 0]
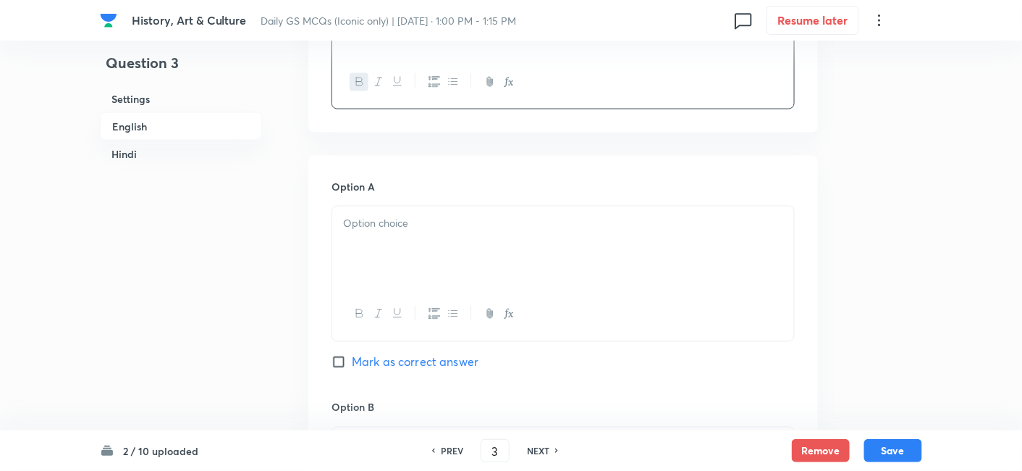
click at [402, 259] on div at bounding box center [563, 246] width 462 height 81
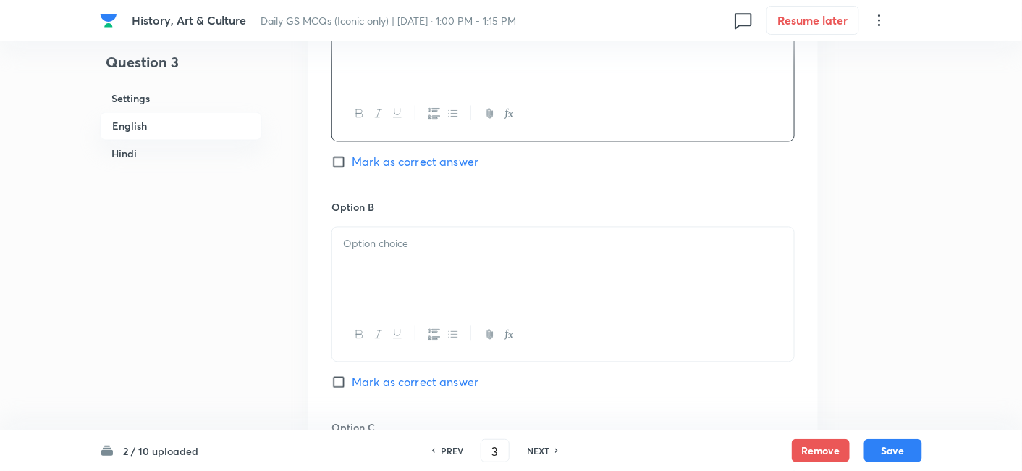
scroll to position [874, 0]
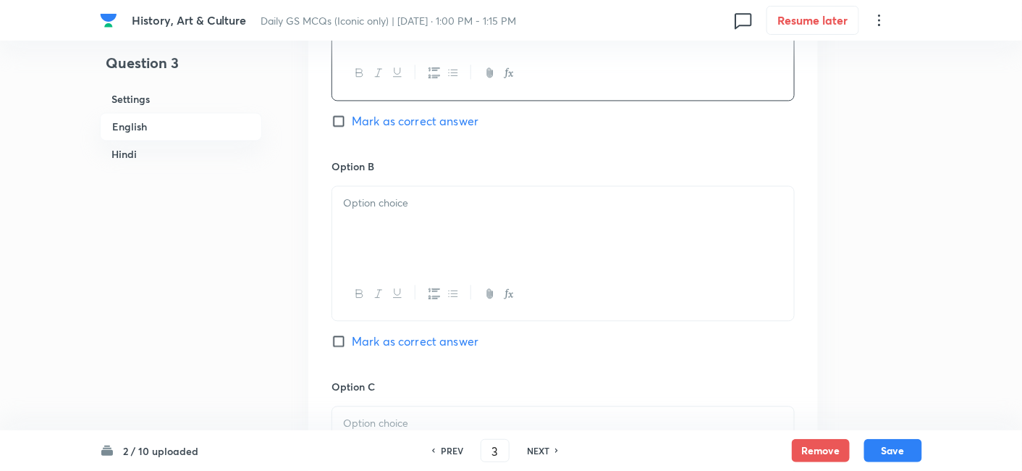
click at [423, 208] on p at bounding box center [563, 203] width 440 height 17
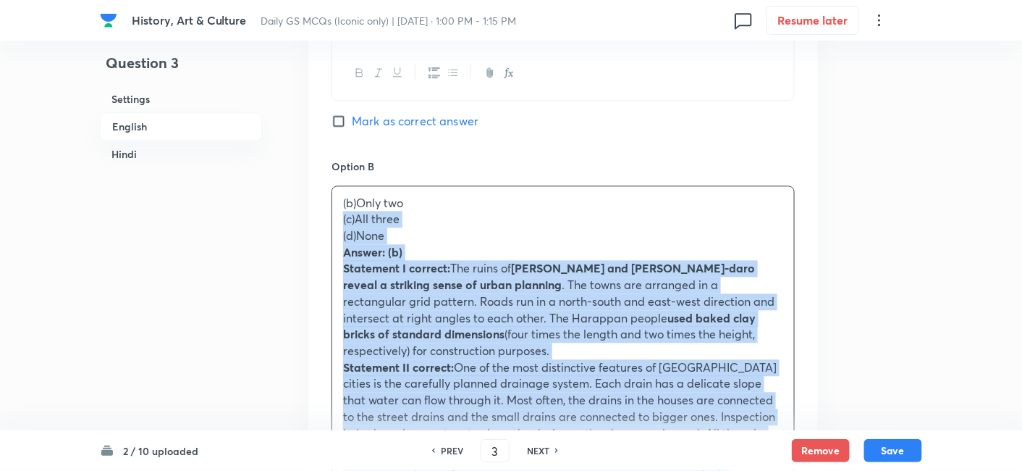
drag, startPoint x: 337, startPoint y: 222, endPoint x: 304, endPoint y: 216, distance: 33.2
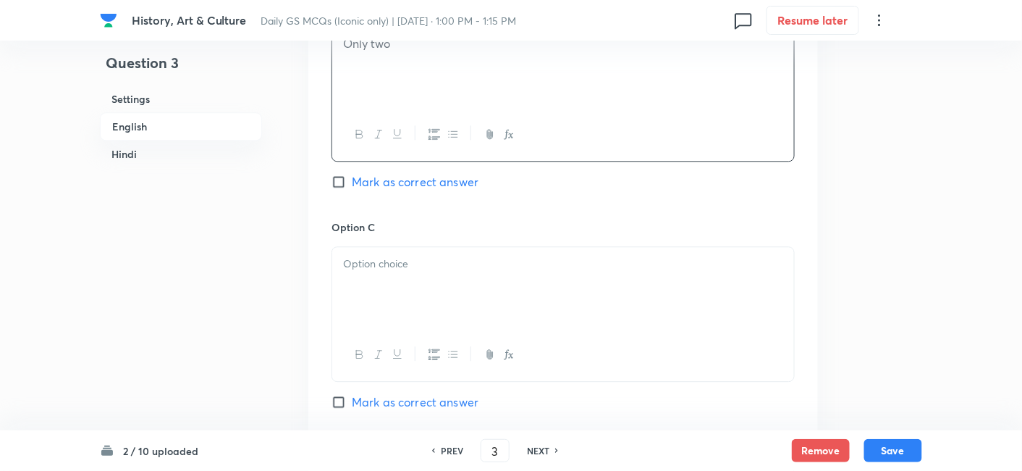
scroll to position [1036, 0]
click at [404, 180] on span "Mark as correct answer" at bounding box center [415, 179] width 127 height 17
click at [352, 180] on input "Mark as correct answer" at bounding box center [342, 179] width 20 height 14
checkbox input "true"
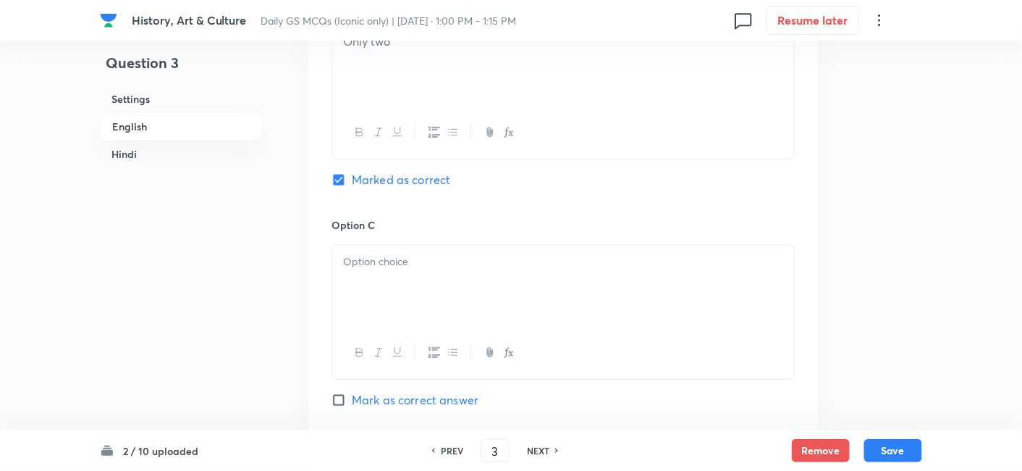
click at [404, 266] on p at bounding box center [563, 261] width 440 height 17
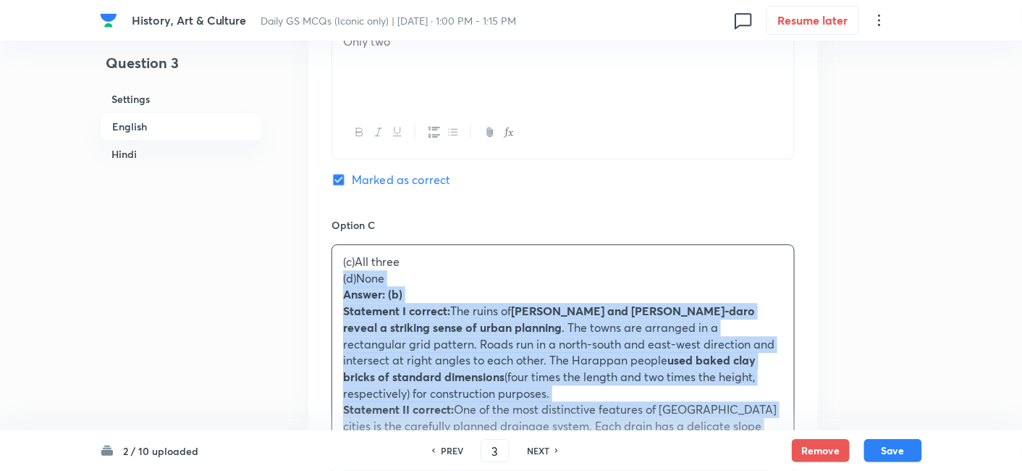
drag, startPoint x: 327, startPoint y: 284, endPoint x: 311, endPoint y: 273, distance: 19.3
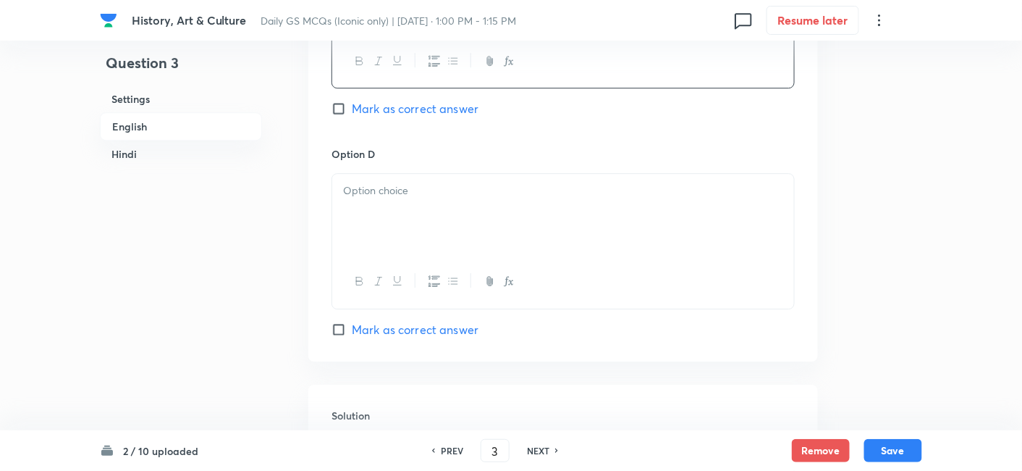
scroll to position [1357, 0]
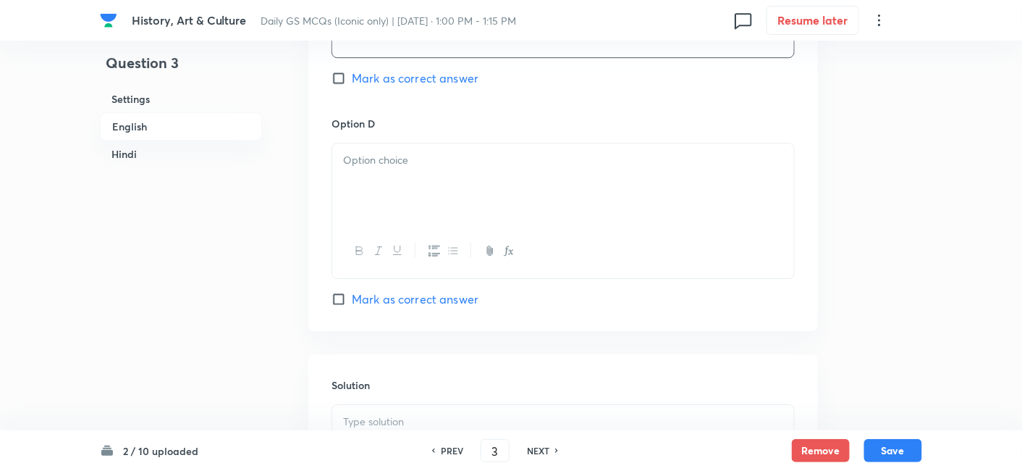
click at [402, 188] on div at bounding box center [563, 183] width 462 height 81
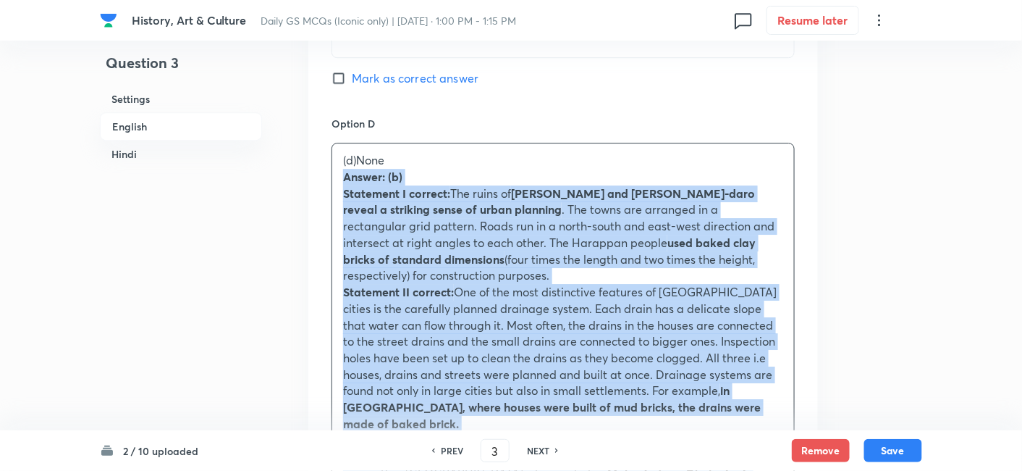
drag, startPoint x: 358, startPoint y: 185, endPoint x: 331, endPoint y: 179, distance: 27.4
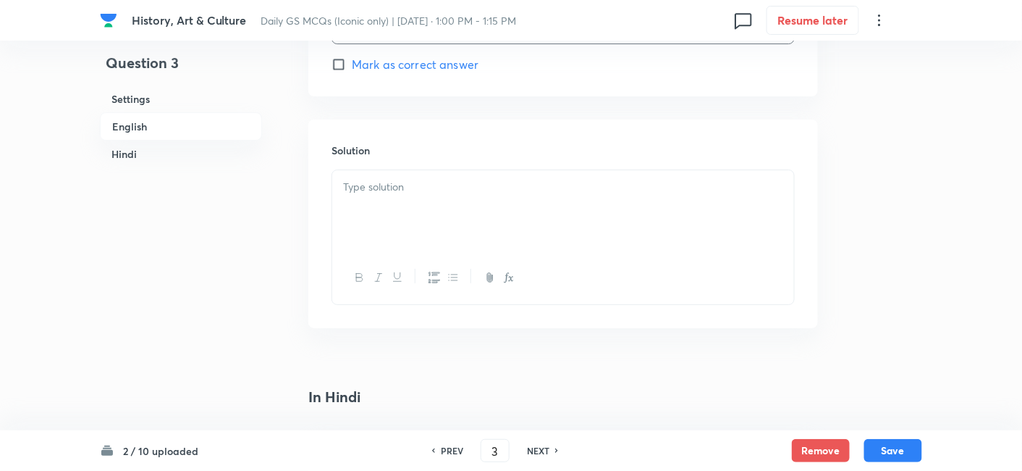
scroll to position [1598, 0]
click at [417, 187] on div at bounding box center [563, 204] width 462 height 81
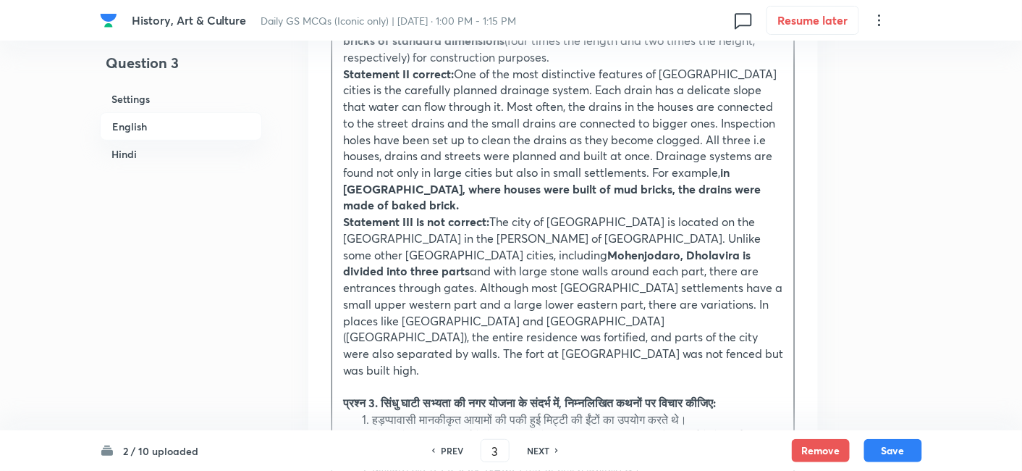
scroll to position [1840, 0]
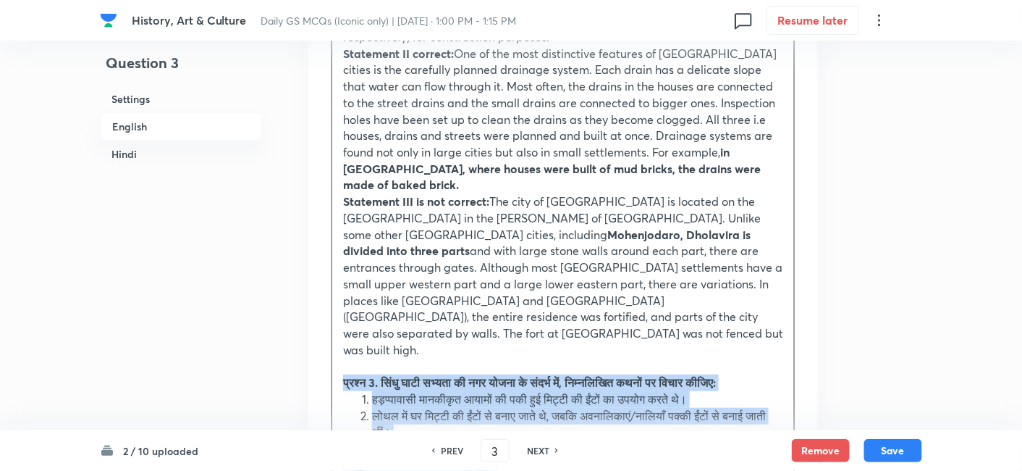
drag, startPoint x: 344, startPoint y: 331, endPoint x: 321, endPoint y: 327, distance: 22.7
click at [321, 327] on div "Solution Answer: (b) Statement I correct: The ruins of [GEOGRAPHIC_DATA] and [G…" at bounding box center [563, 429] width 510 height 1116
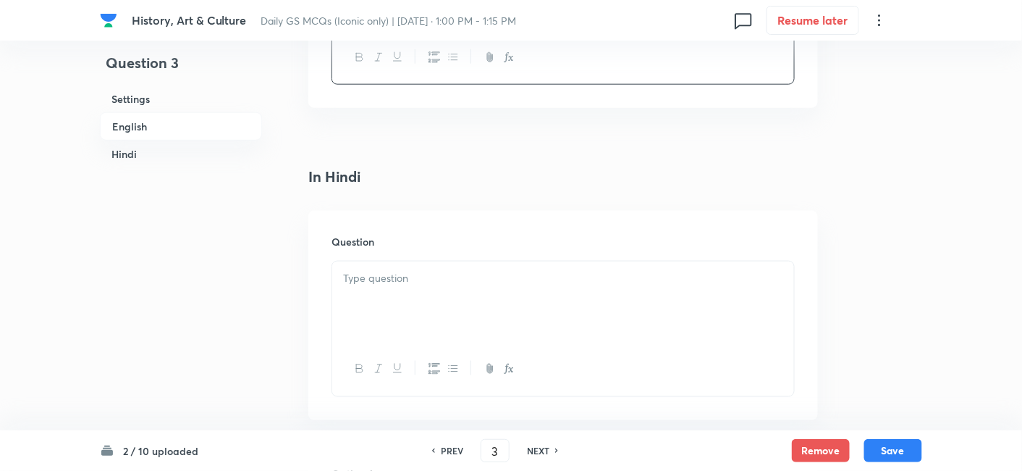
scroll to position [2242, 0]
click at [411, 228] on div at bounding box center [563, 268] width 462 height 81
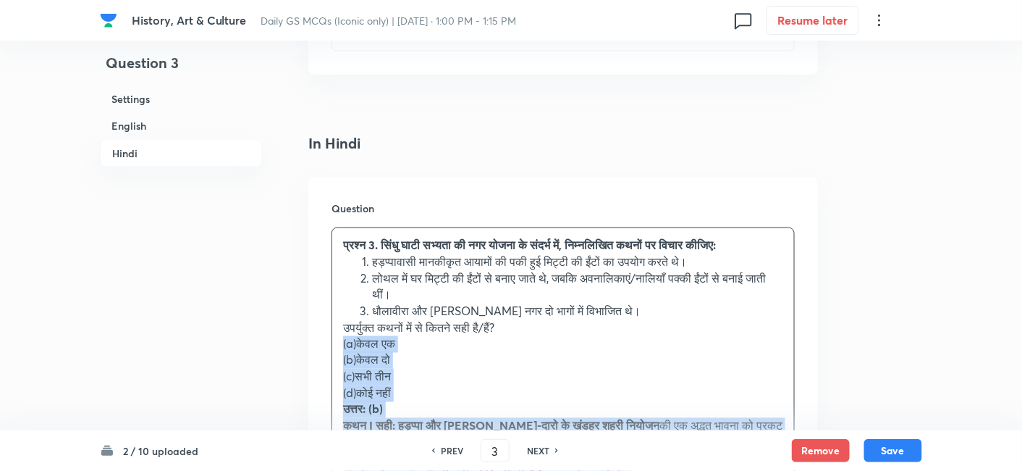
drag, startPoint x: 329, startPoint y: 294, endPoint x: 307, endPoint y: 290, distance: 22.1
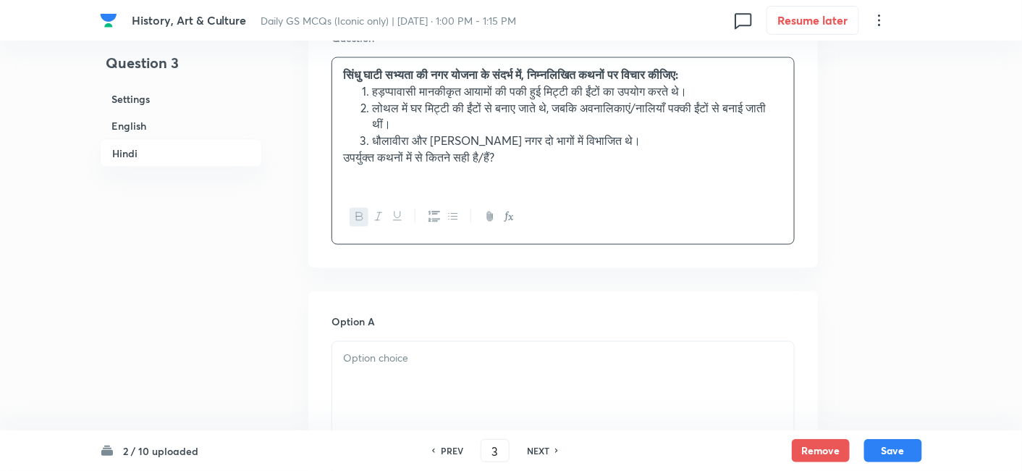
scroll to position [2484, 0]
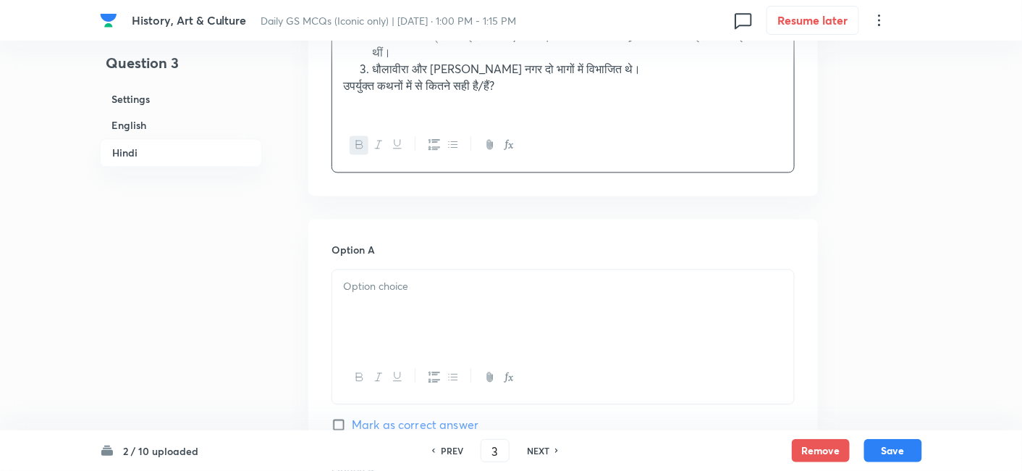
click at [448, 270] on div at bounding box center [563, 310] width 462 height 81
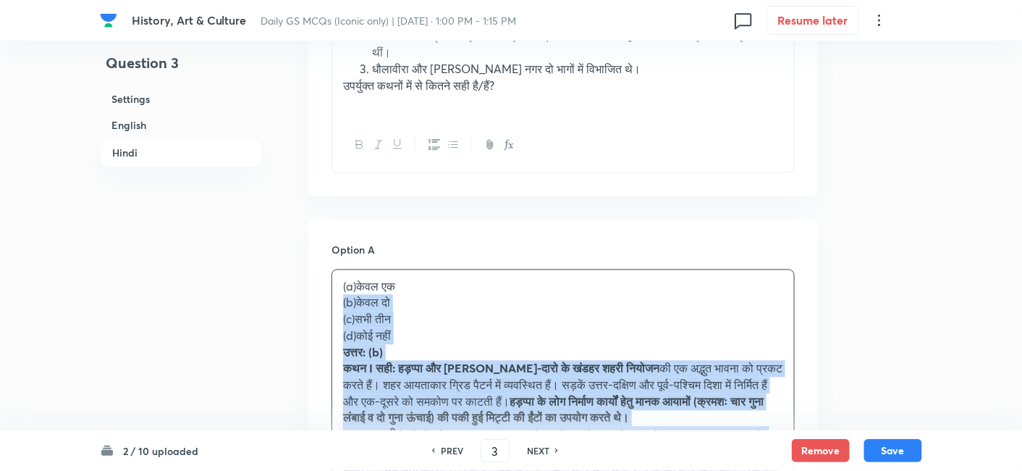
drag, startPoint x: 362, startPoint y: 265, endPoint x: 314, endPoint y: 249, distance: 50.4
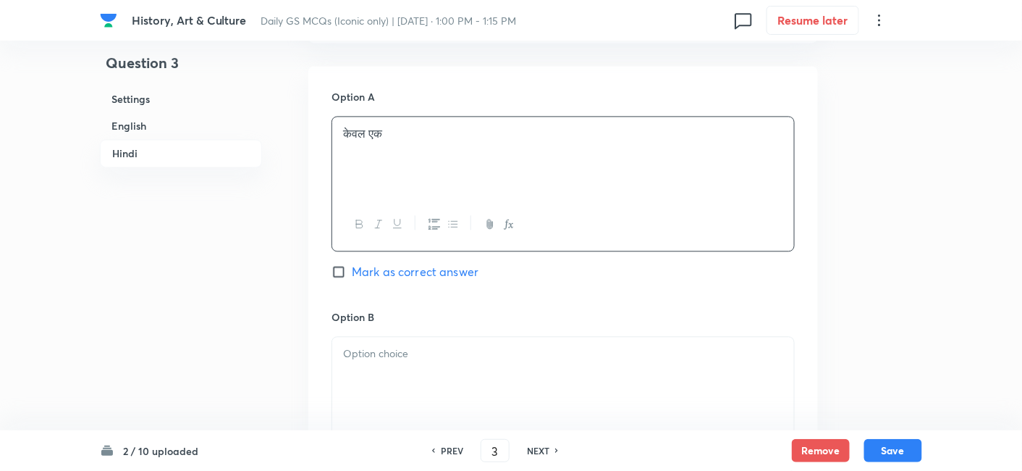
scroll to position [2725, 0]
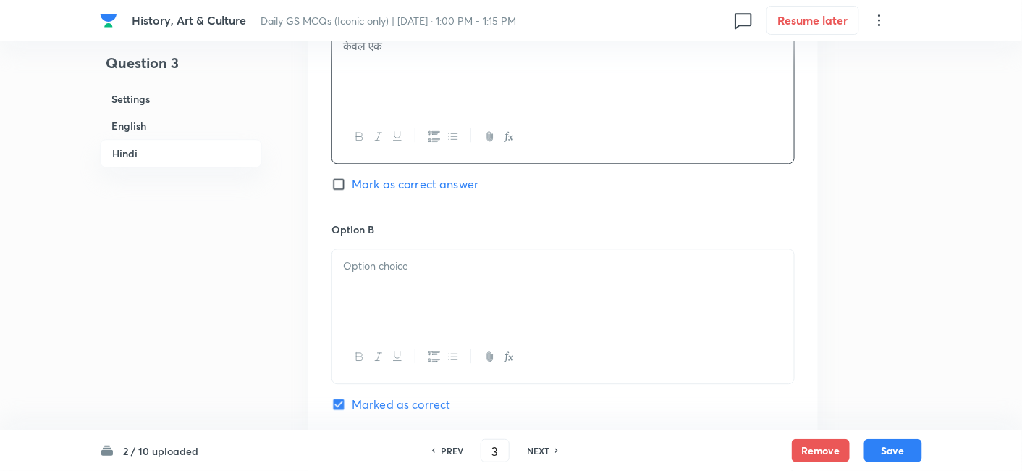
click at [414, 249] on div at bounding box center [563, 289] width 462 height 81
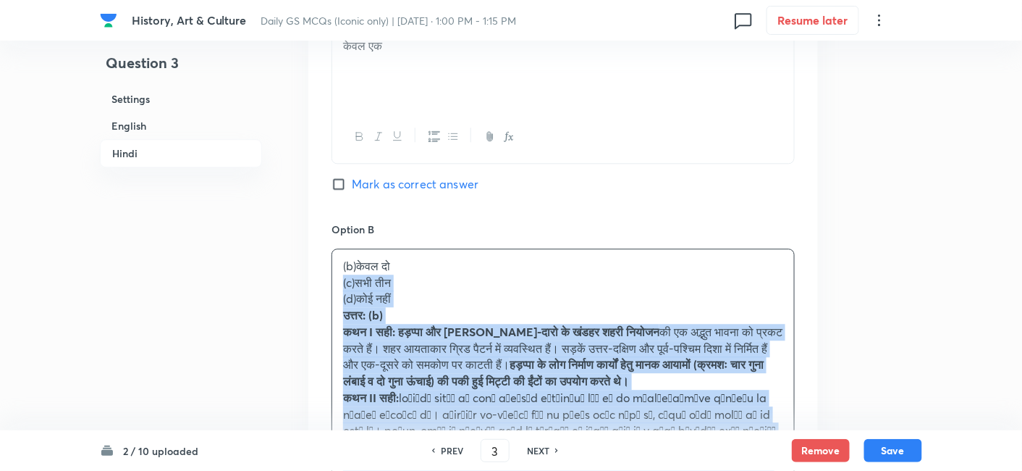
drag, startPoint x: 351, startPoint y: 237, endPoint x: 292, endPoint y: 230, distance: 59.0
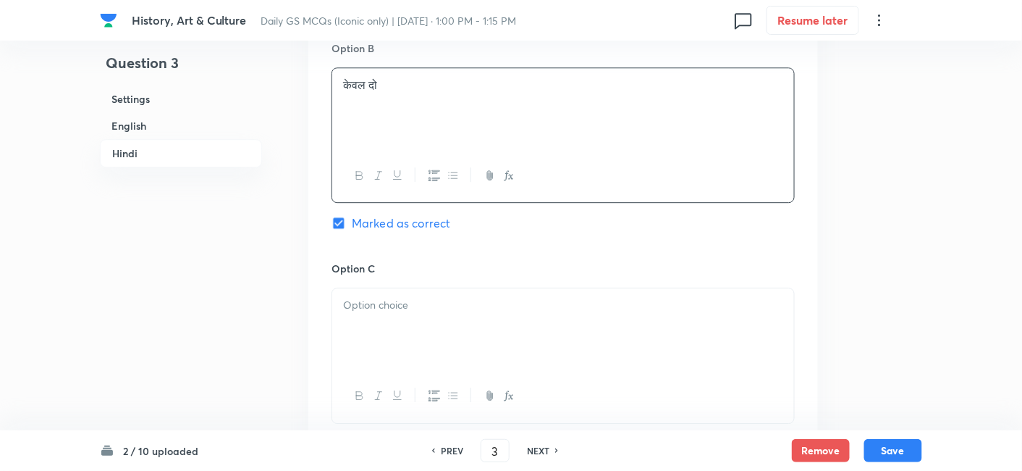
scroll to position [2966, 0]
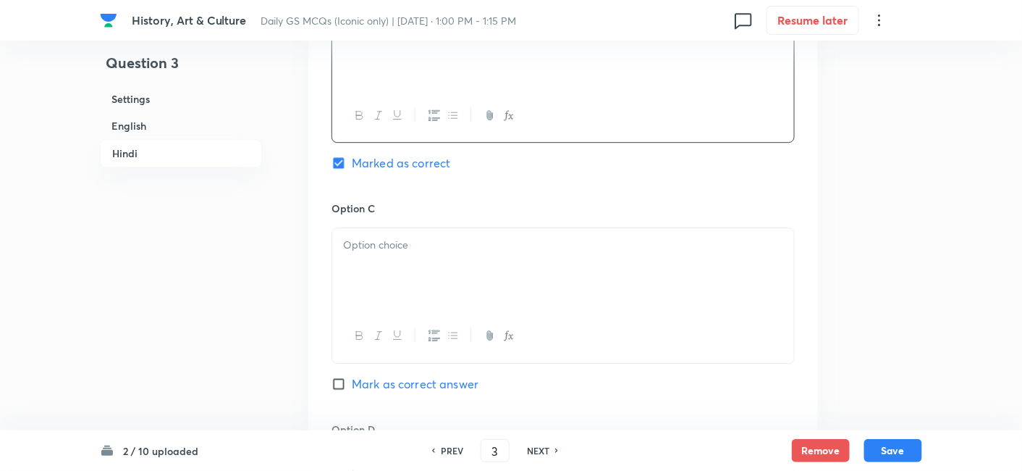
click at [403, 228] on div at bounding box center [563, 268] width 462 height 81
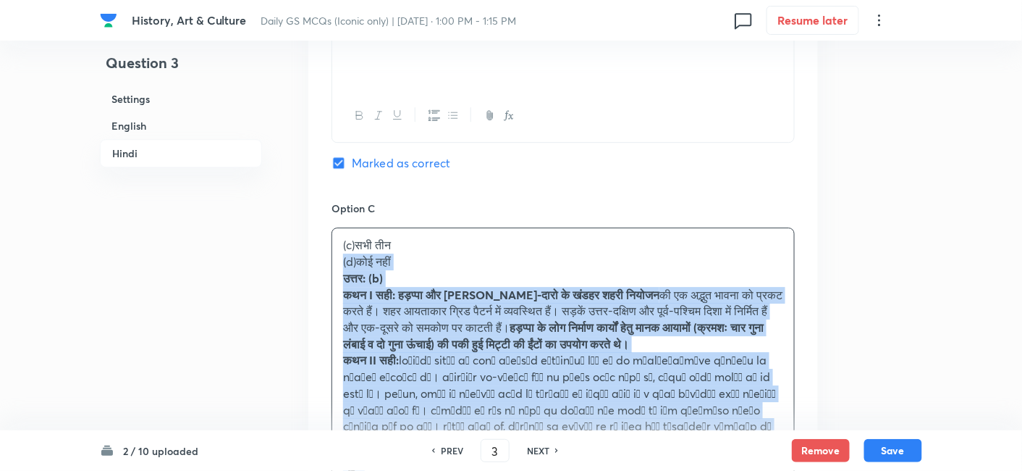
drag, startPoint x: 324, startPoint y: 214, endPoint x: 313, endPoint y: 211, distance: 11.2
click at [313, 211] on div "Option A केवल एक Mark as correct answer Option B केवल दो Marked as correct Opti…" at bounding box center [563, 352] width 510 height 1230
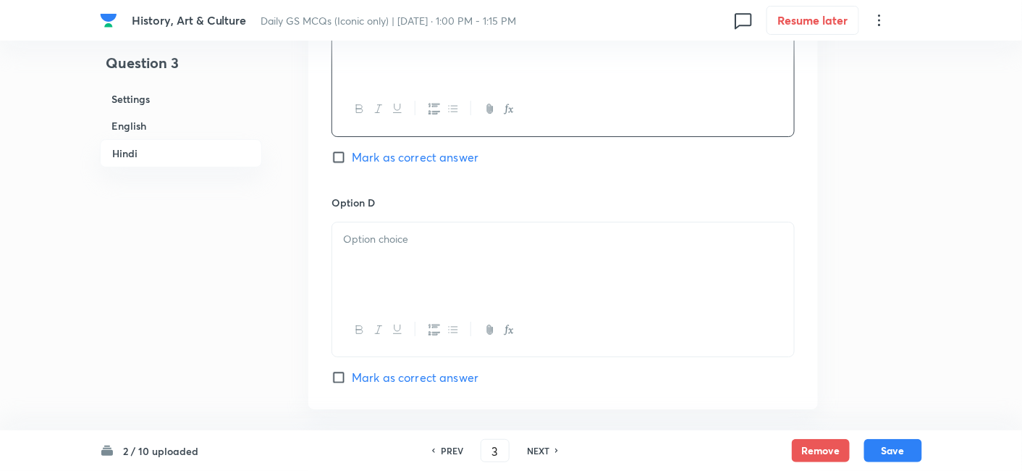
scroll to position [3208, 0]
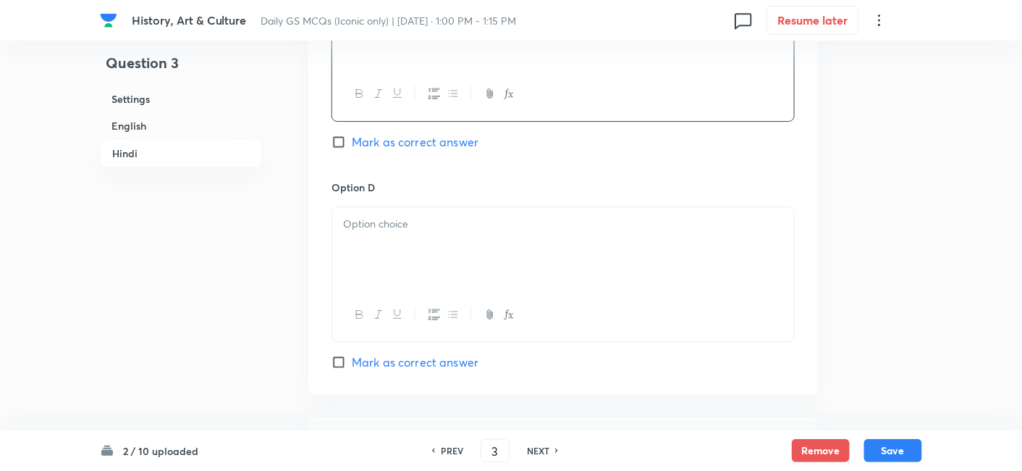
click at [397, 207] on div at bounding box center [563, 247] width 462 height 81
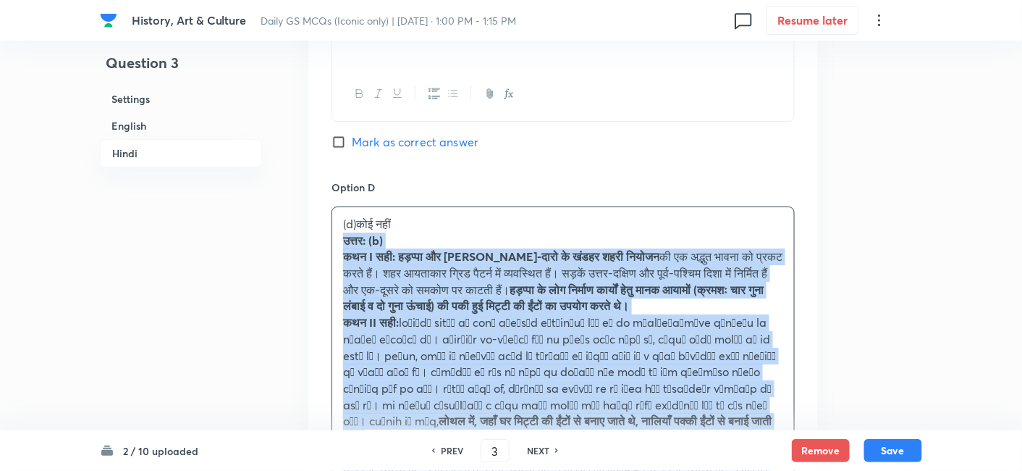
drag, startPoint x: 353, startPoint y: 198, endPoint x: 322, endPoint y: 189, distance: 31.8
click at [322, 189] on div "Option A केवल एक Mark as correct answer Option B केवल दो Marked as correct Opti…" at bounding box center [563, 101] width 510 height 1213
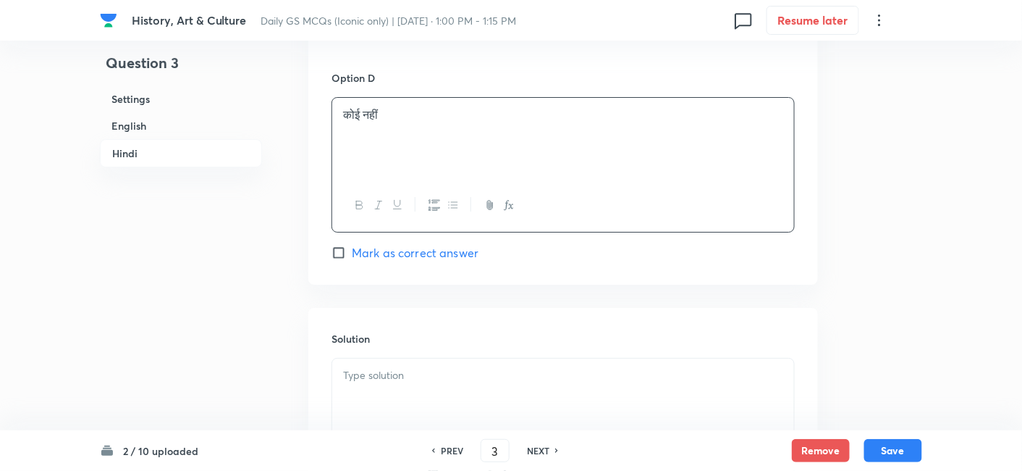
scroll to position [3368, 0]
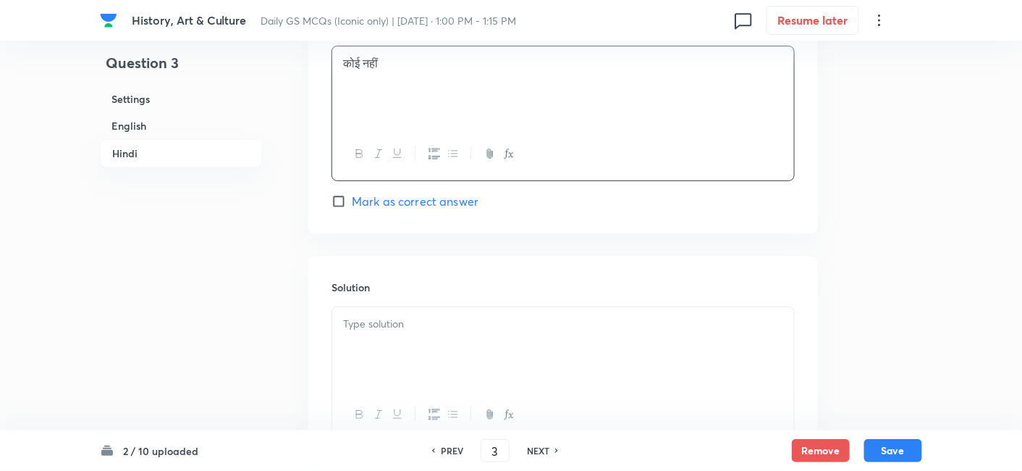
click at [435, 307] on div at bounding box center [563, 347] width 462 height 81
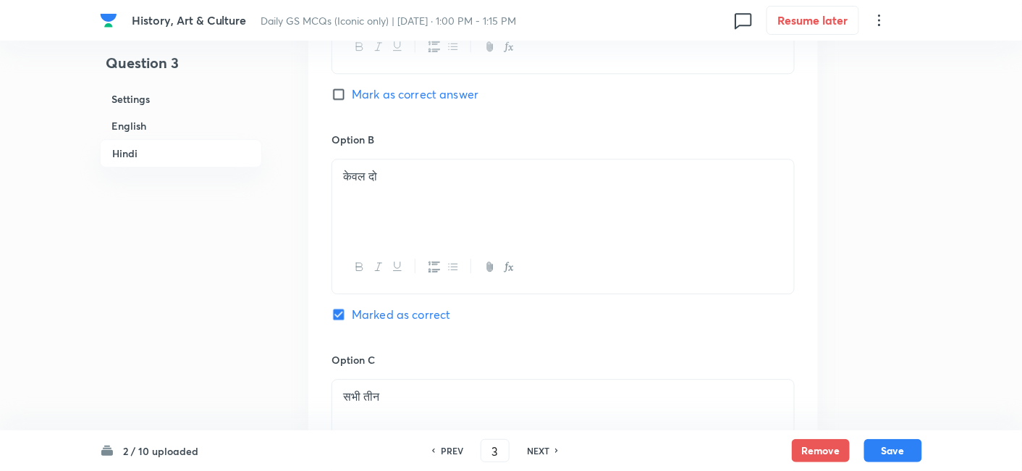
scroll to position [2805, 0]
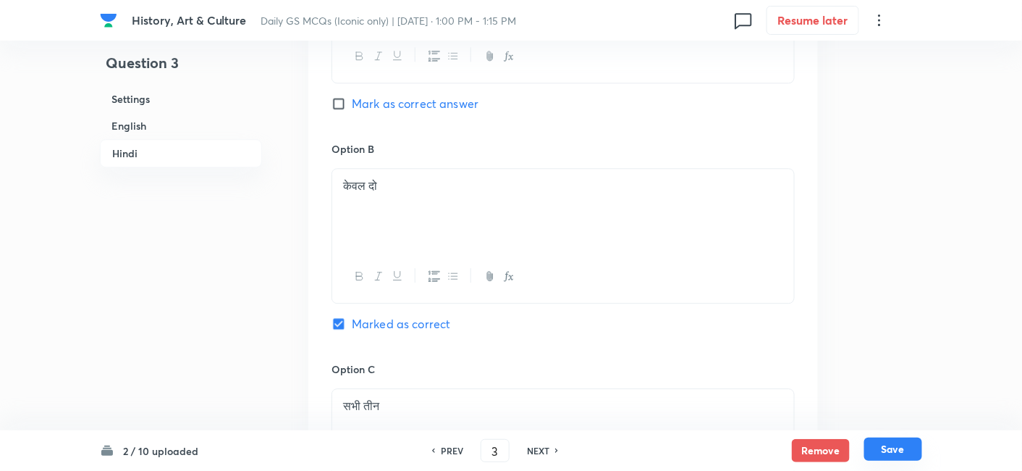
click at [891, 447] on button "Save" at bounding box center [893, 448] width 58 height 23
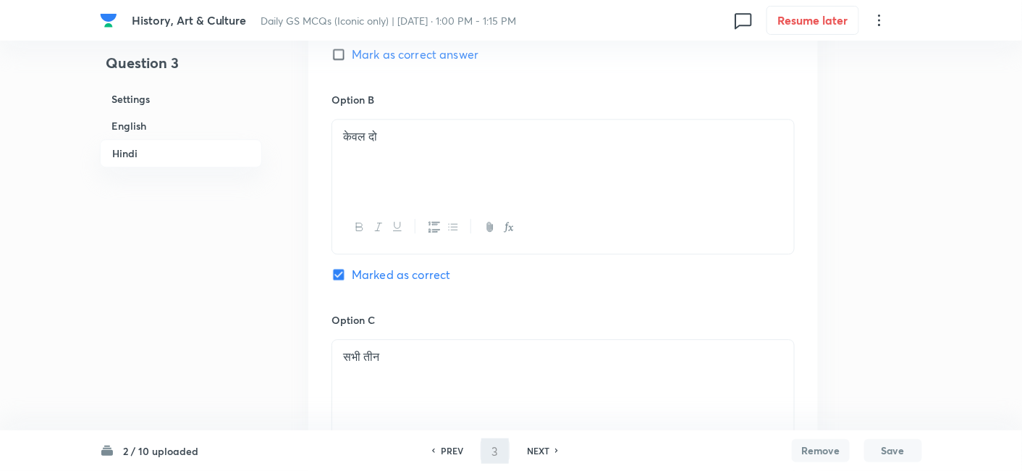
scroll to position [3354, 0]
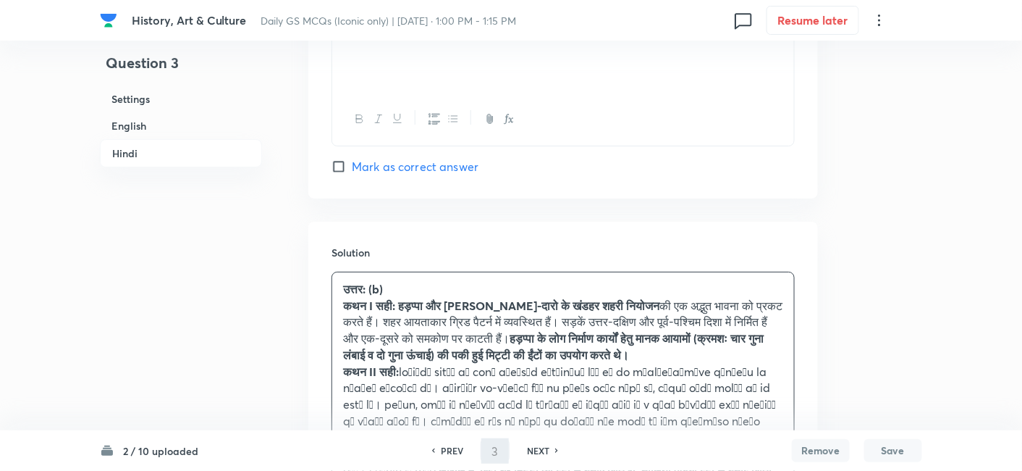
type input "4"
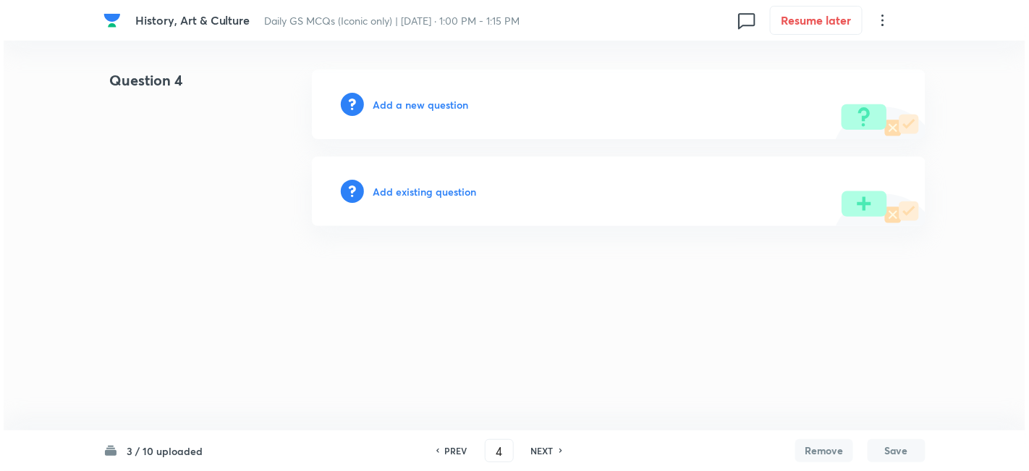
scroll to position [0, 0]
click at [449, 104] on h6 "Add a new question" at bounding box center [421, 104] width 96 height 15
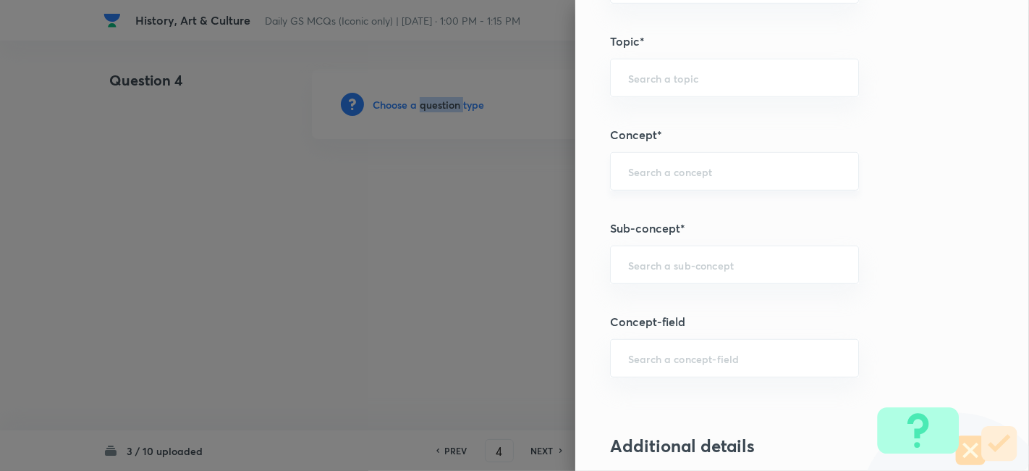
scroll to position [804, 0]
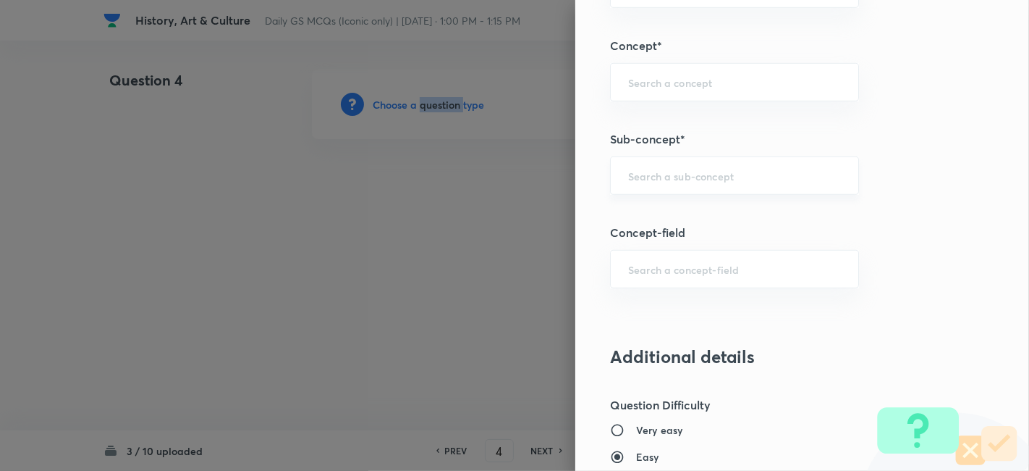
click at [713, 184] on div "​" at bounding box center [734, 175] width 249 height 38
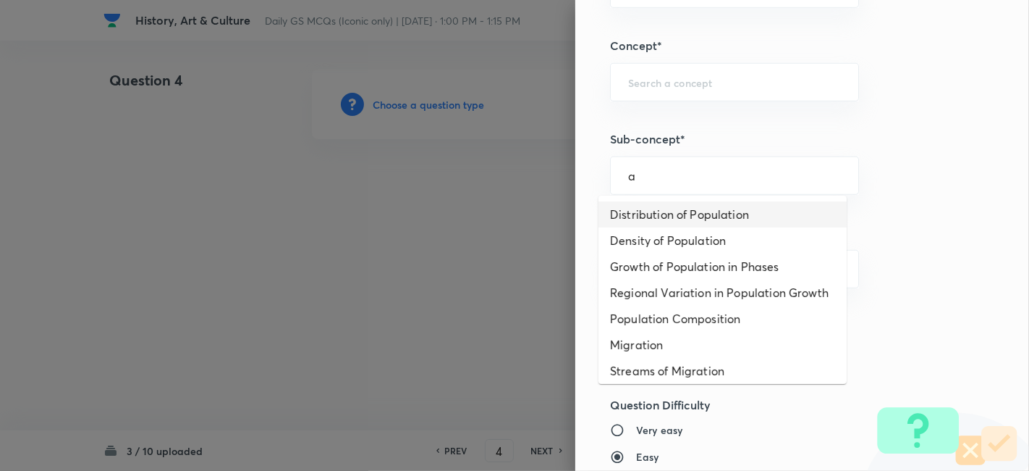
click at [709, 214] on li "Distribution of Population" at bounding box center [723, 214] width 248 height 26
type input "Distribution of Population"
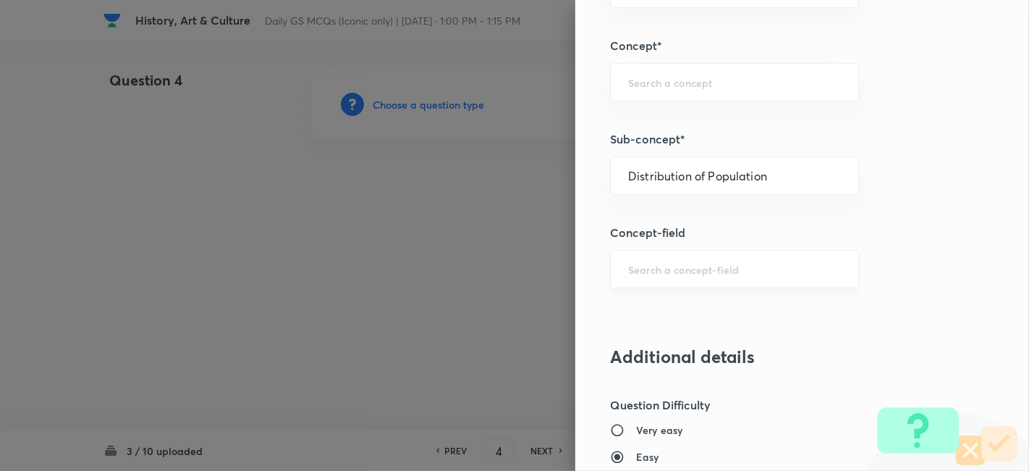
type input "Geography"
type input "Human Geography"
type input "Population:Growth and Composition"
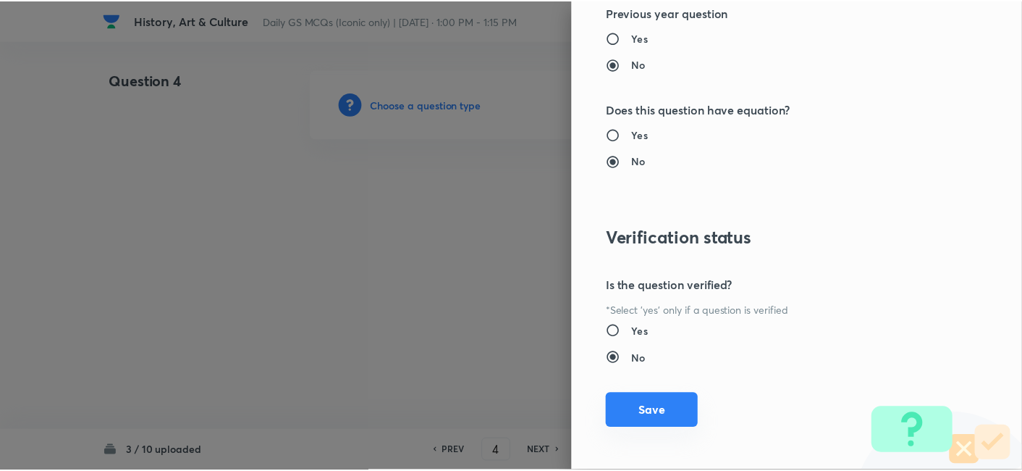
scroll to position [1498, 0]
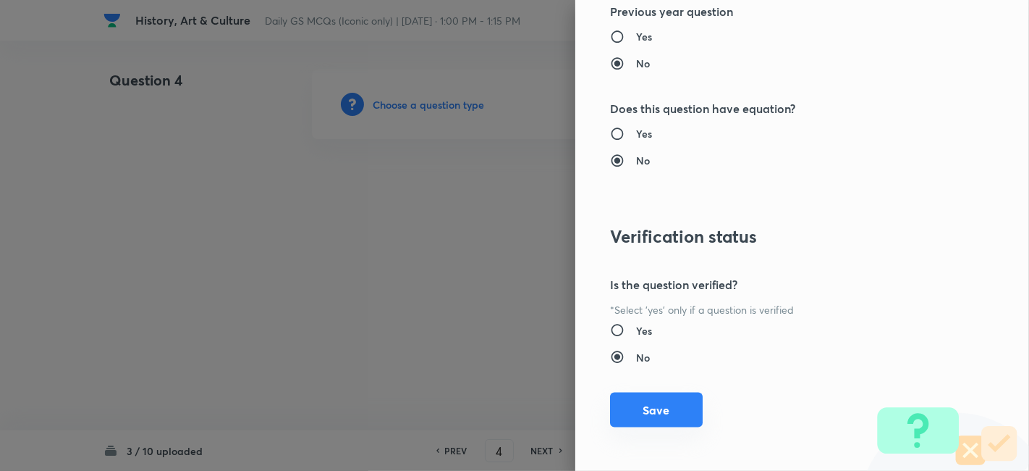
click at [656, 416] on button "Save" at bounding box center [656, 409] width 93 height 35
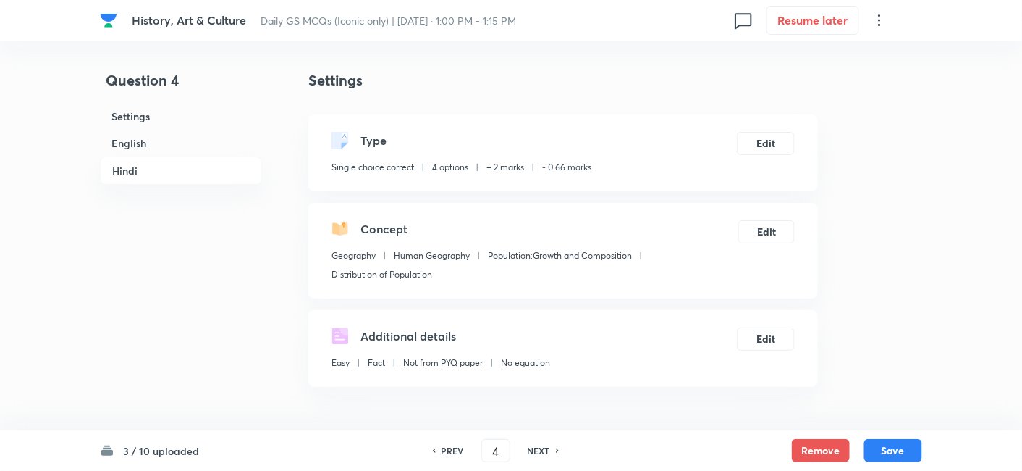
click at [174, 141] on h6 "English" at bounding box center [181, 143] width 162 height 27
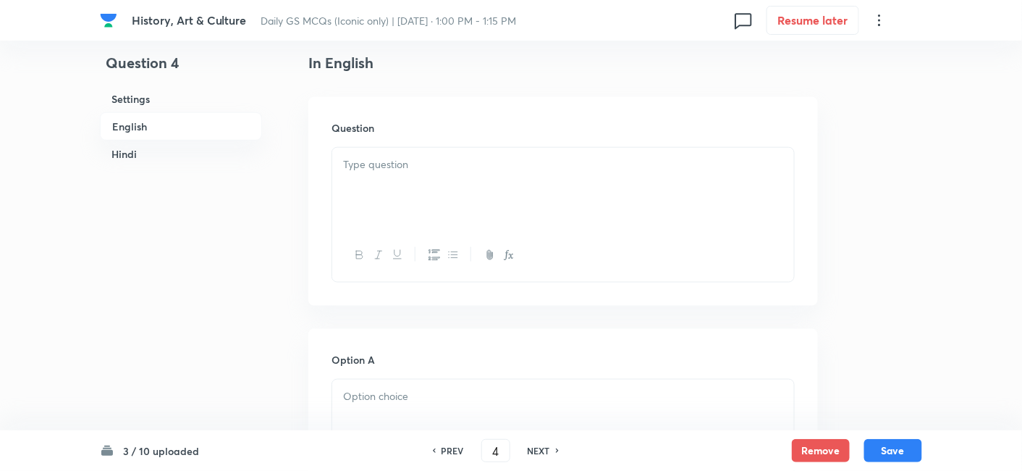
click at [400, 214] on div at bounding box center [563, 188] width 462 height 81
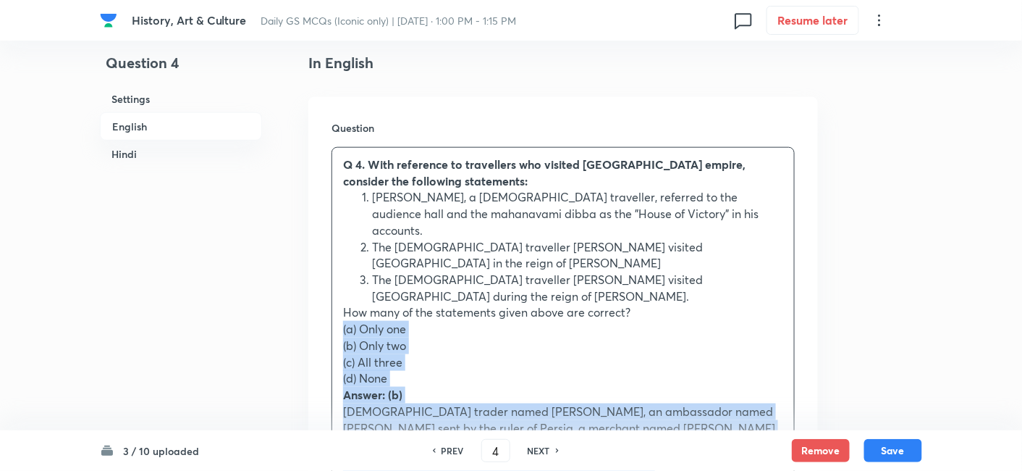
drag, startPoint x: 322, startPoint y: 312, endPoint x: 298, endPoint y: 311, distance: 24.6
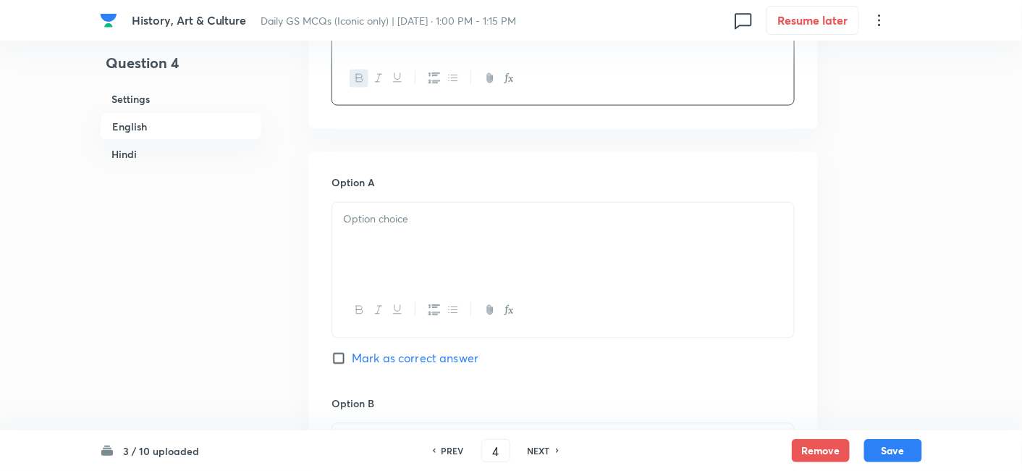
scroll to position [714, 0]
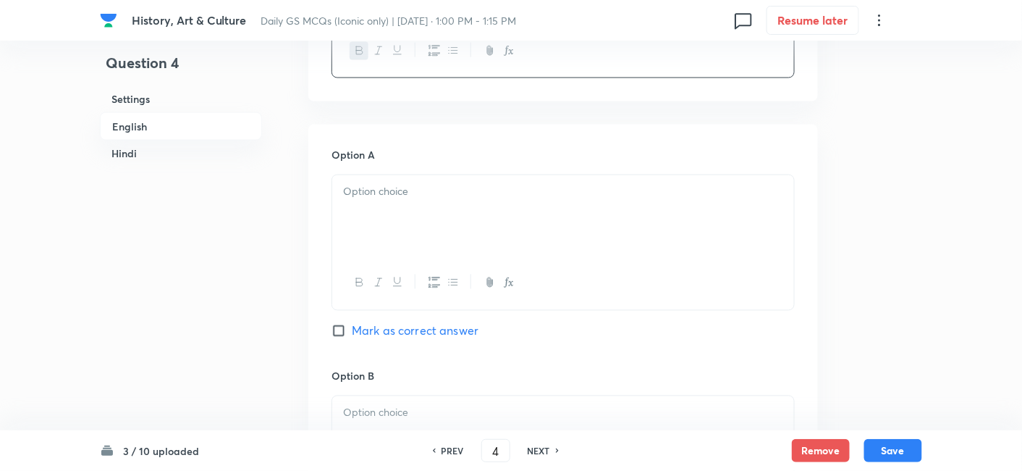
click at [371, 208] on div at bounding box center [563, 215] width 462 height 81
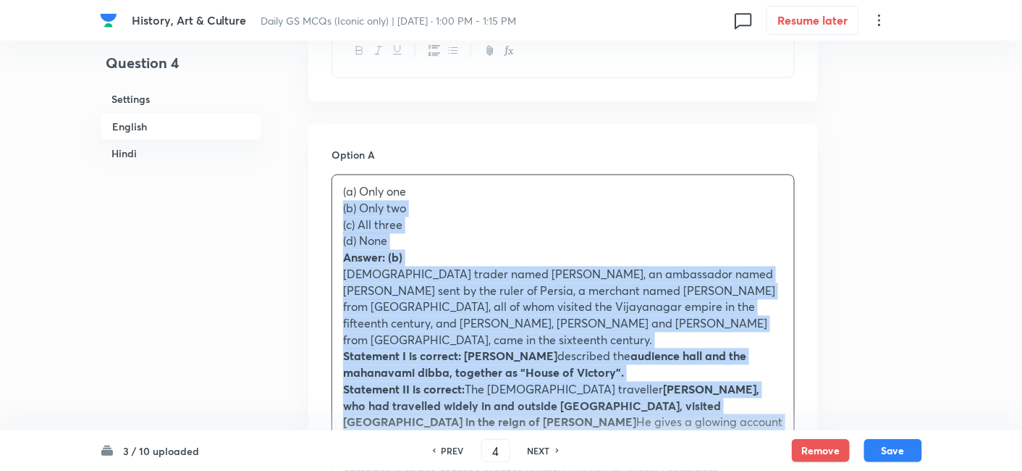
drag, startPoint x: 337, startPoint y: 198, endPoint x: 326, endPoint y: 195, distance: 10.4
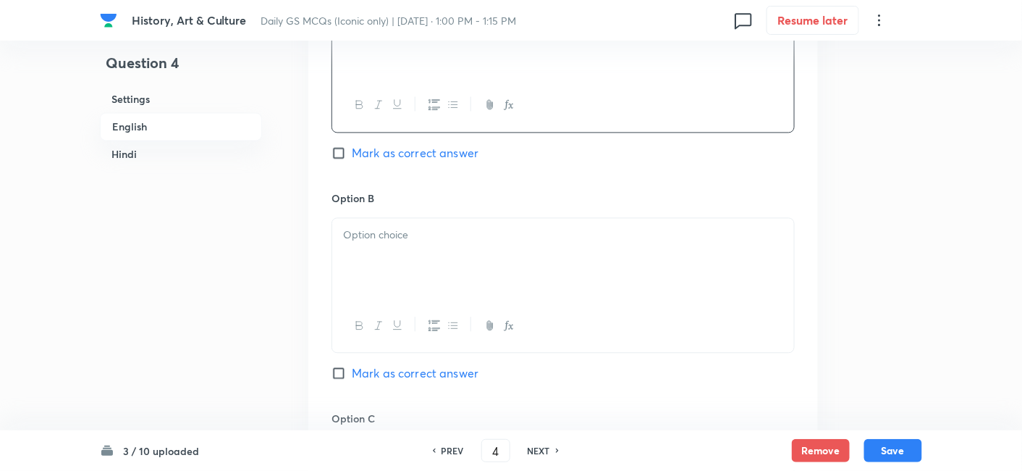
scroll to position [956, 0]
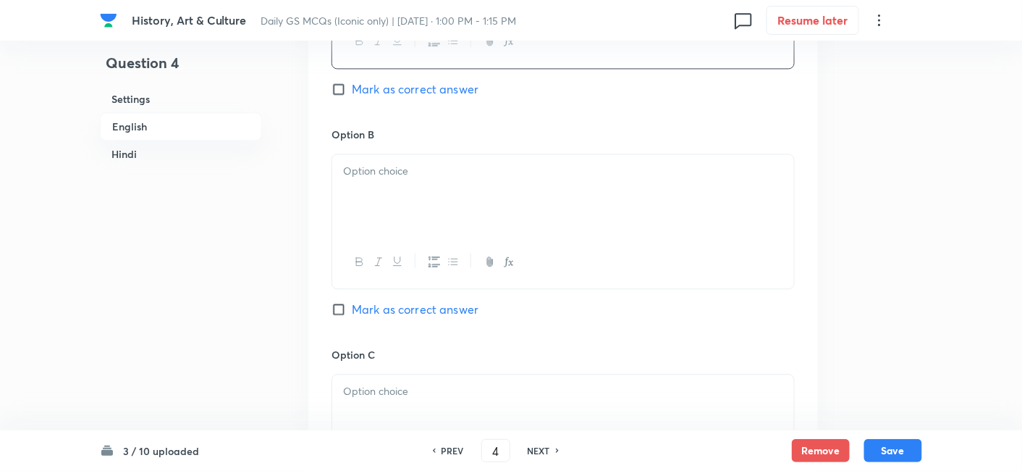
click at [383, 195] on div at bounding box center [563, 194] width 462 height 81
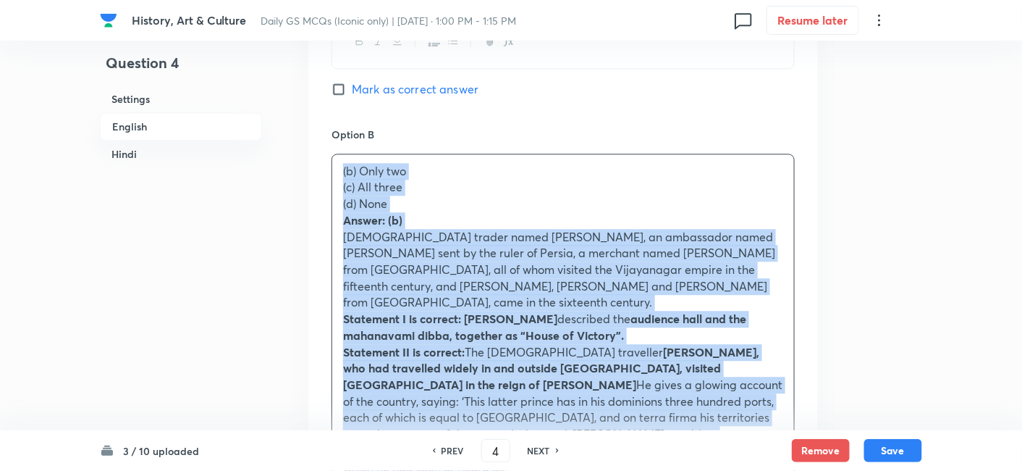
drag, startPoint x: 351, startPoint y: 177, endPoint x: 314, endPoint y: 156, distance: 42.5
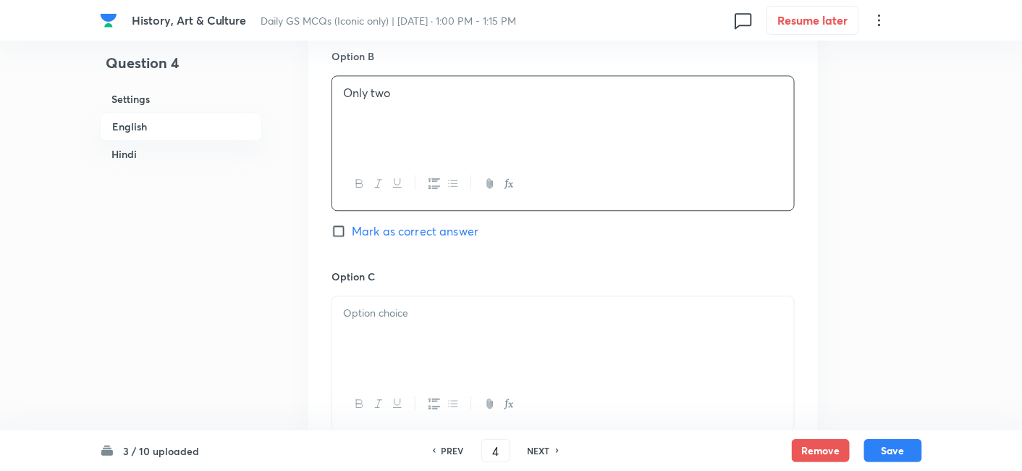
scroll to position [1036, 0]
click at [423, 195] on div "Option B Only two Mark as correct answer" at bounding box center [563, 156] width 463 height 220
click at [423, 220] on span "Mark as correct answer" at bounding box center [415, 228] width 127 height 17
click at [352, 222] on input "Mark as correct answer" at bounding box center [342, 229] width 20 height 14
checkbox input "true"
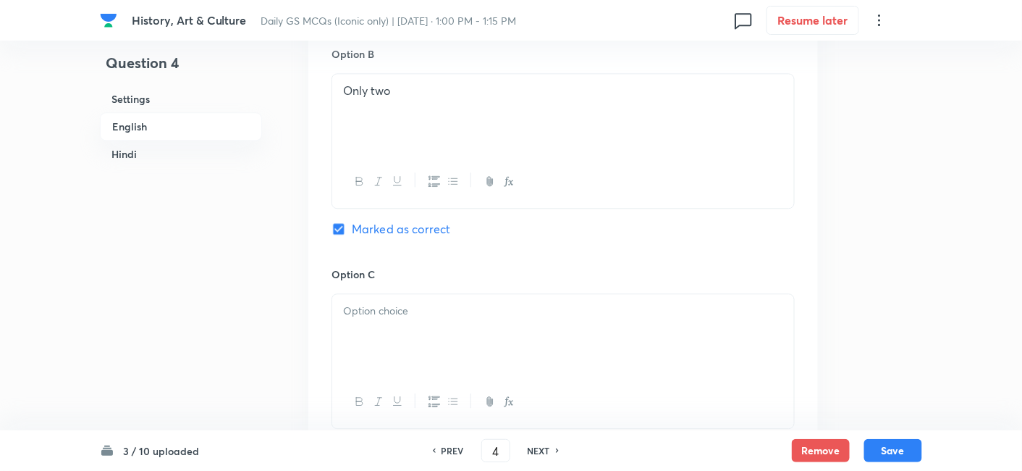
checkbox input "true"
click at [426, 320] on div at bounding box center [563, 334] width 462 height 81
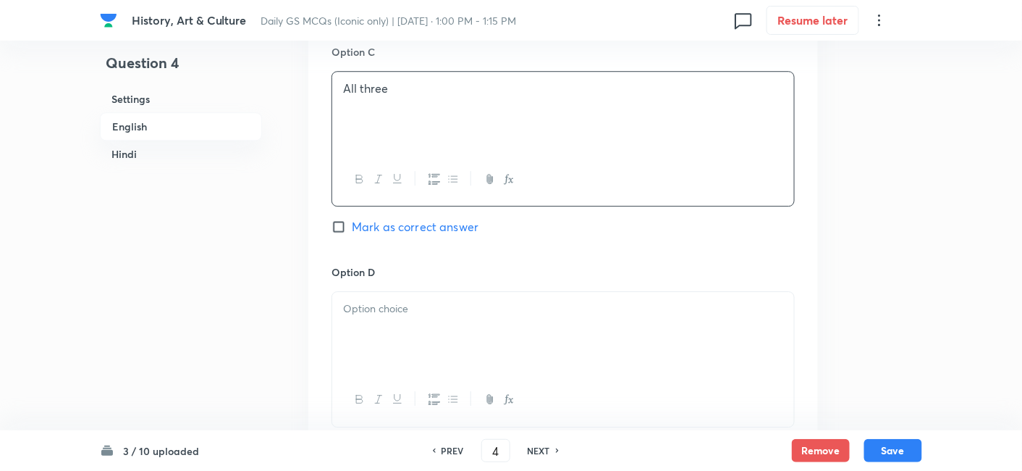
scroll to position [1277, 0]
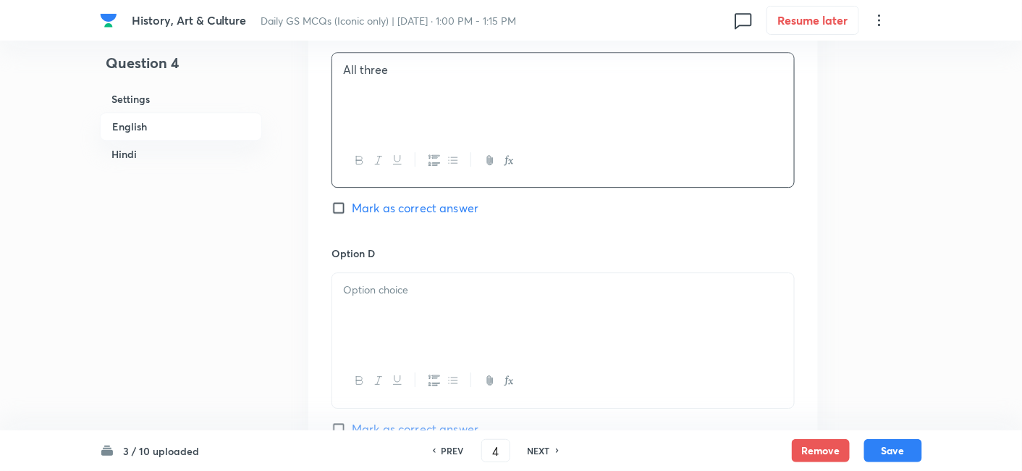
click at [389, 284] on div at bounding box center [563, 313] width 462 height 81
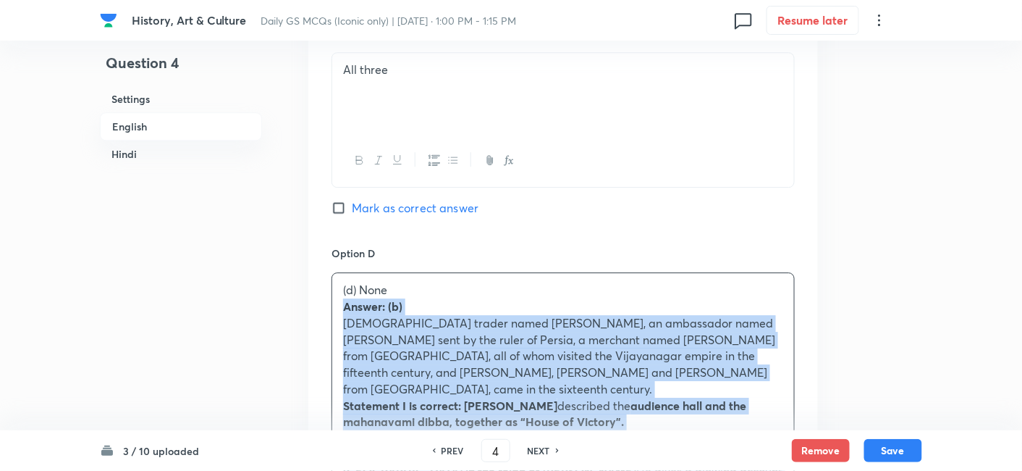
drag, startPoint x: 349, startPoint y: 298, endPoint x: 311, endPoint y: 282, distance: 41.8
click at [311, 282] on div "Option A Only one Mark as correct answer Option B Only two Marked as correct Op…" at bounding box center [563, 447] width 510 height 1773
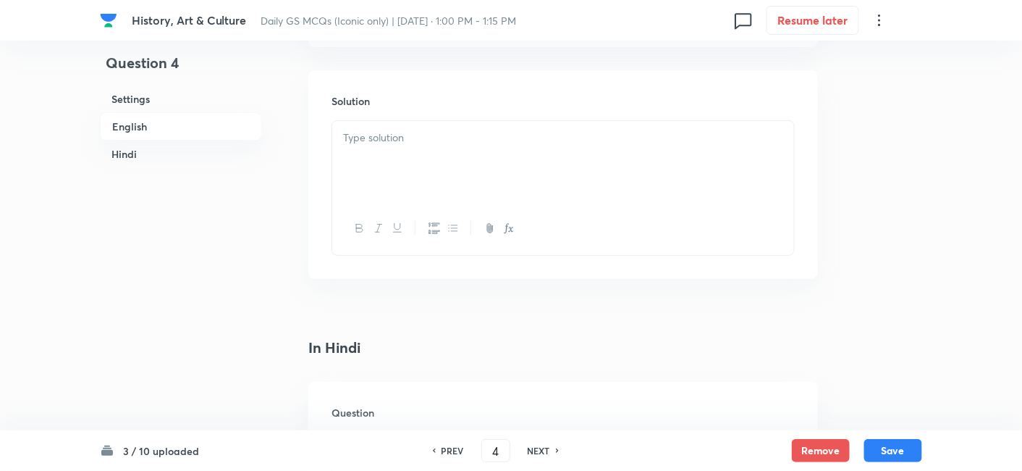
scroll to position [1679, 0]
click at [411, 151] on div at bounding box center [563, 172] width 462 height 81
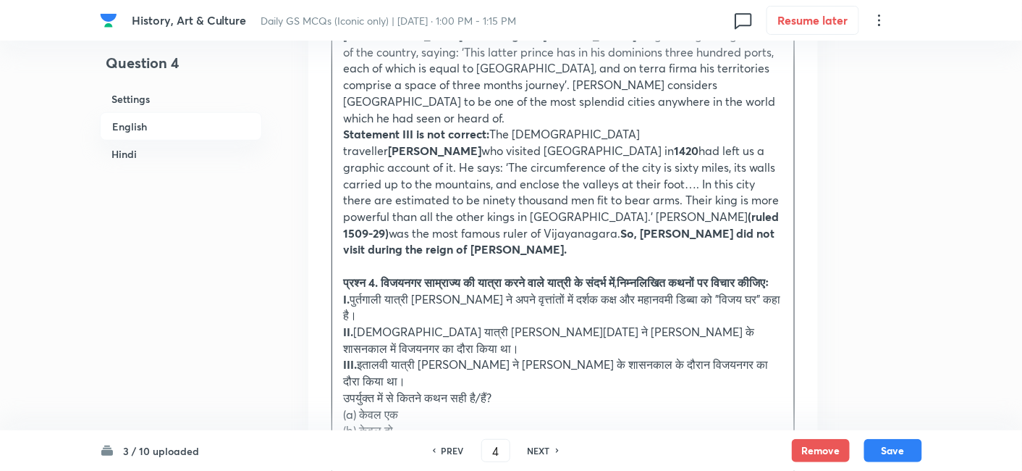
scroll to position [2001, 0]
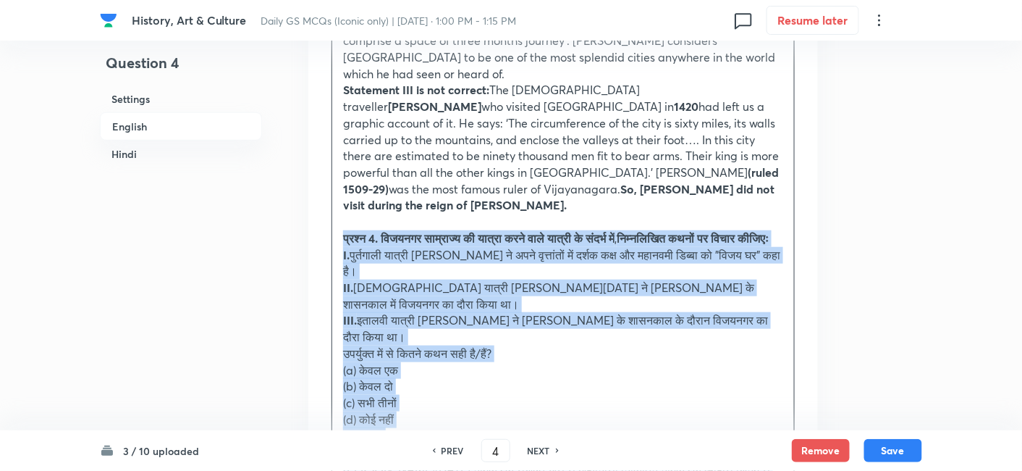
drag, startPoint x: 374, startPoint y: 229, endPoint x: 322, endPoint y: 174, distance: 75.8
click at [322, 174] on div "Solution Answer: (b) [DEMOGRAPHIC_DATA] trader named [PERSON_NAME], an ambassad…" at bounding box center [563, 293] width 510 height 1066
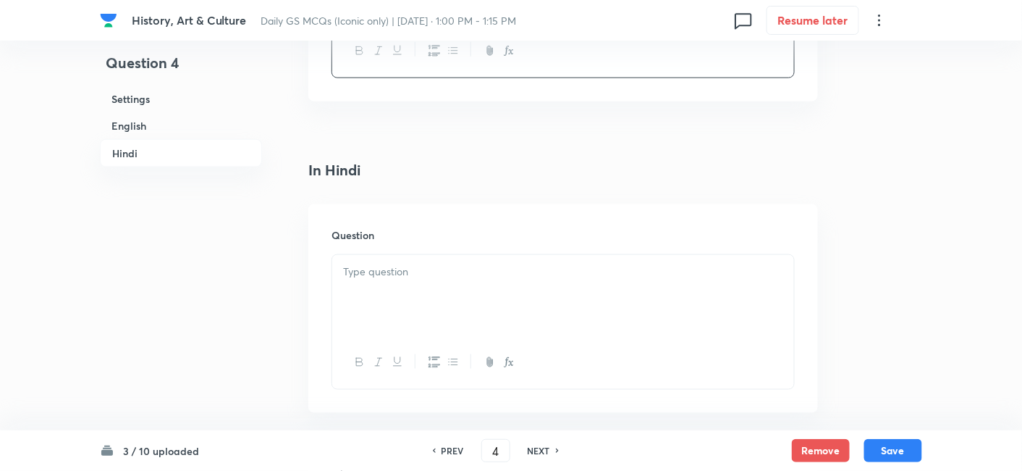
scroll to position [2242, 0]
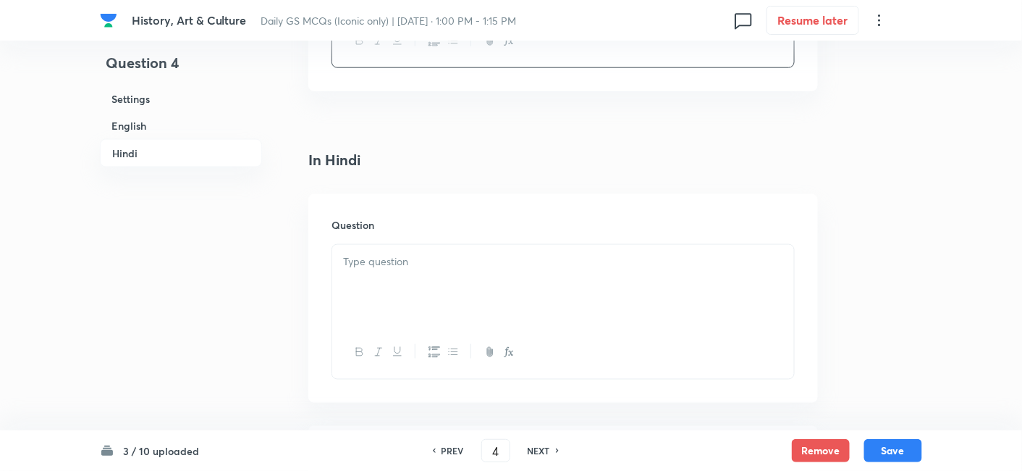
click at [420, 253] on p at bounding box center [563, 261] width 440 height 17
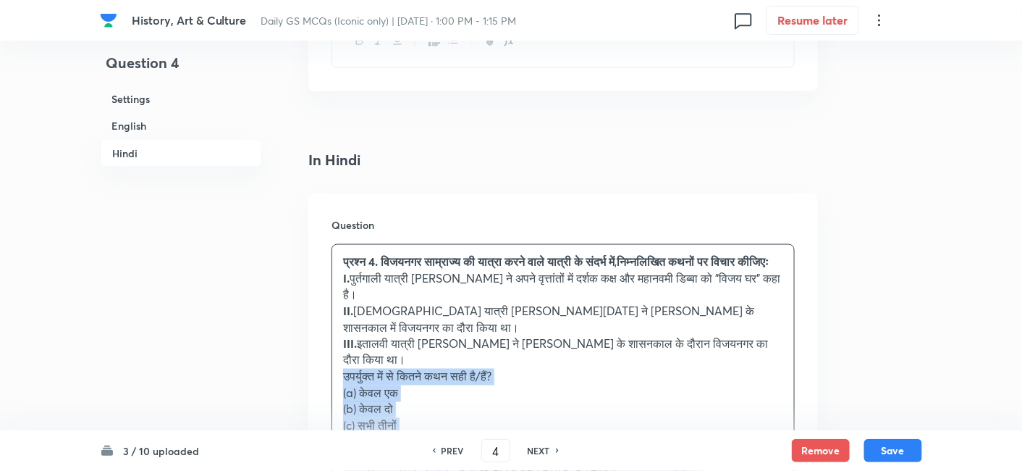
drag, startPoint x: 345, startPoint y: 312, endPoint x: 298, endPoint y: 314, distance: 47.8
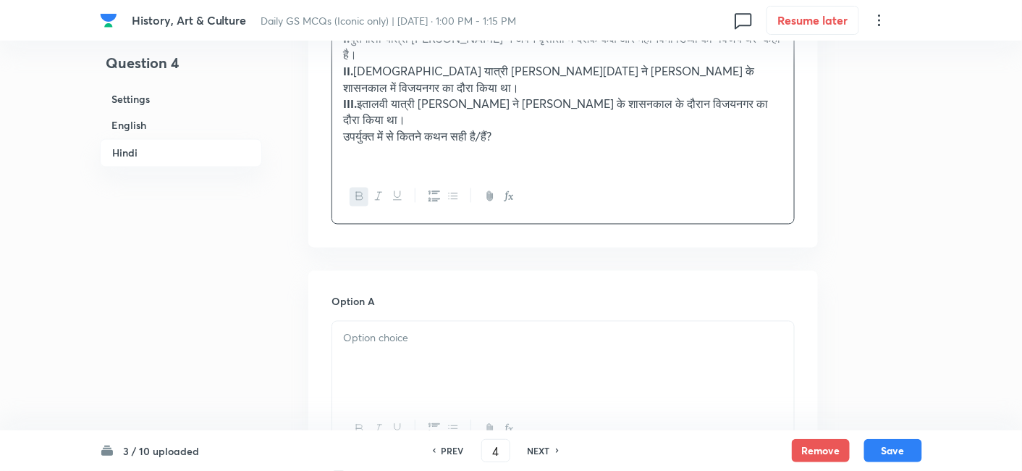
scroll to position [2484, 0]
click at [395, 319] on div at bounding box center [563, 359] width 462 height 81
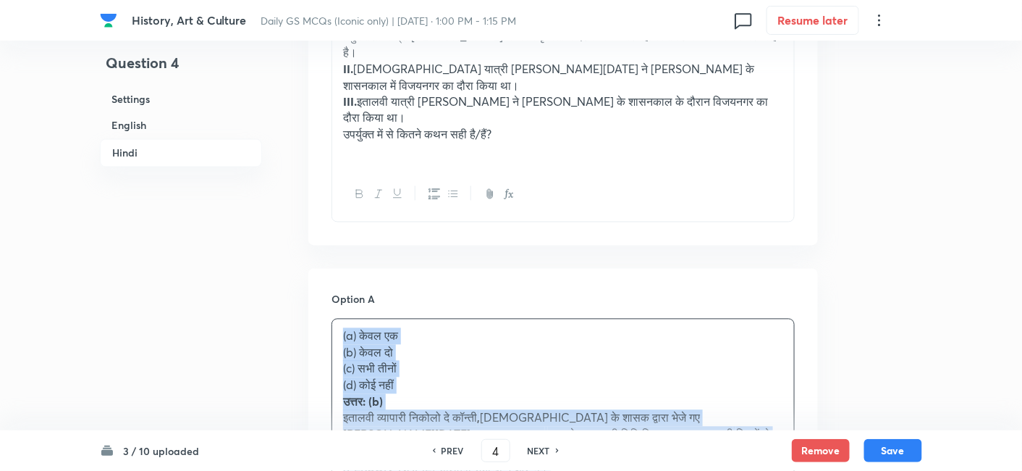
drag, startPoint x: 342, startPoint y: 288, endPoint x: 324, endPoint y: 277, distance: 21.5
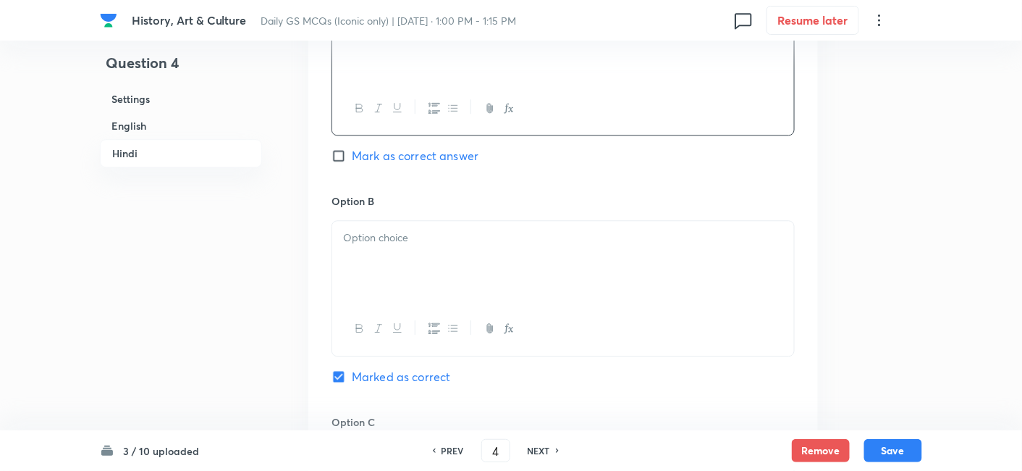
scroll to position [2805, 0]
click at [392, 218] on div at bounding box center [563, 258] width 462 height 81
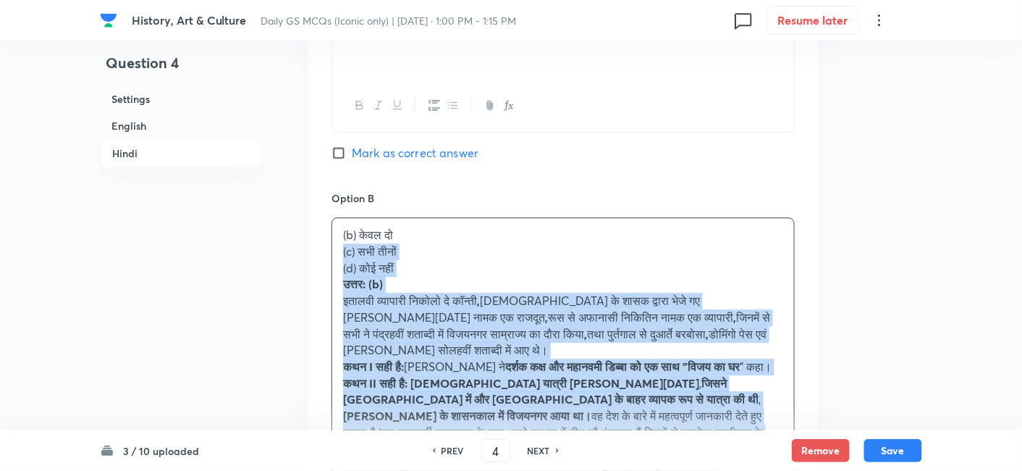
drag, startPoint x: 341, startPoint y: 186, endPoint x: 321, endPoint y: 177, distance: 21.4
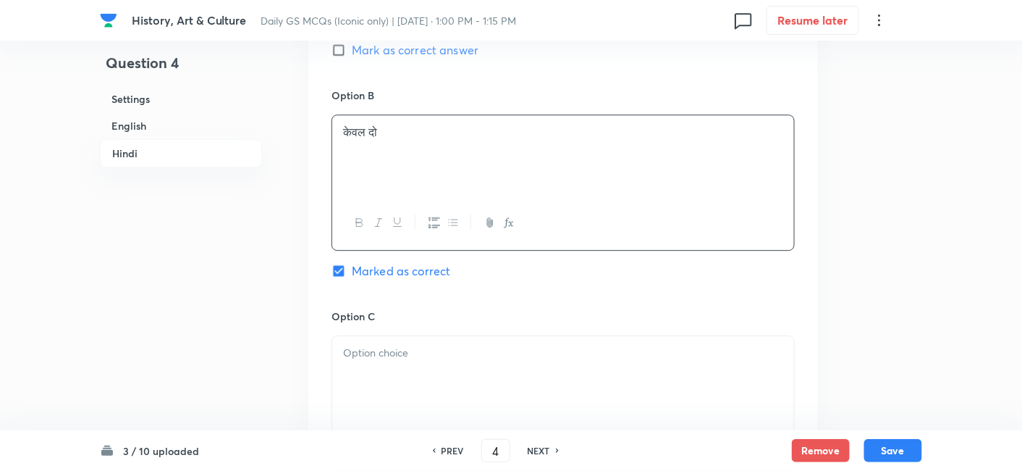
scroll to position [2966, 0]
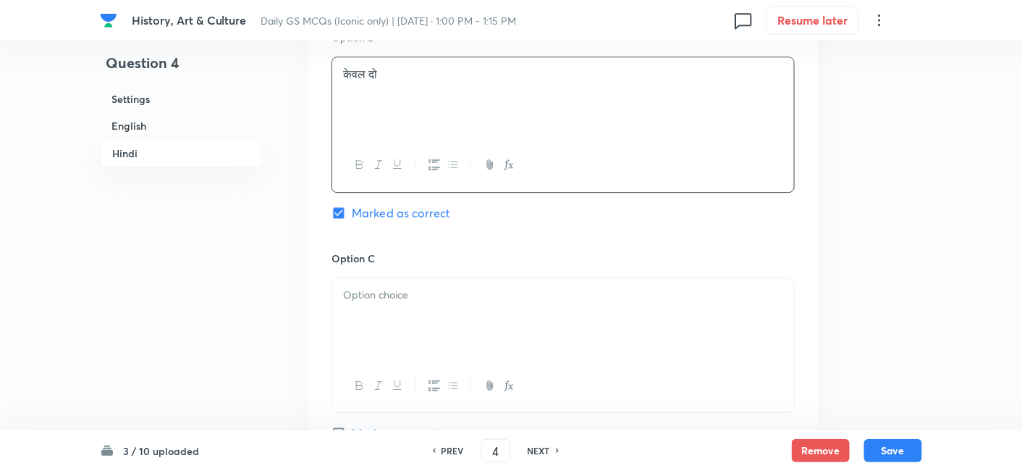
click at [418, 278] on div at bounding box center [563, 318] width 462 height 81
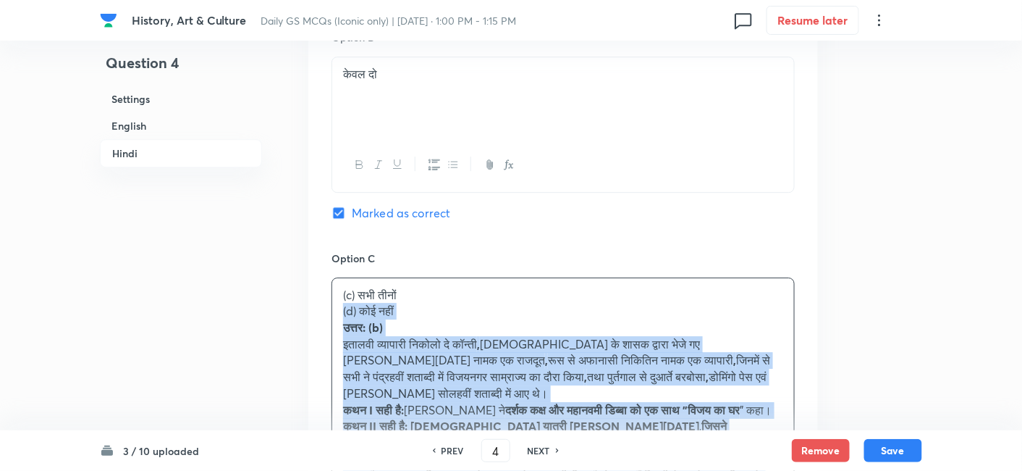
drag, startPoint x: 321, startPoint y: 238, endPoint x: 310, endPoint y: 231, distance: 13.7
click at [316, 236] on div "Option A केवल एक Mark as correct answer Option B केवल दो Marked as correct Opti…" at bounding box center [563, 376] width 510 height 1181
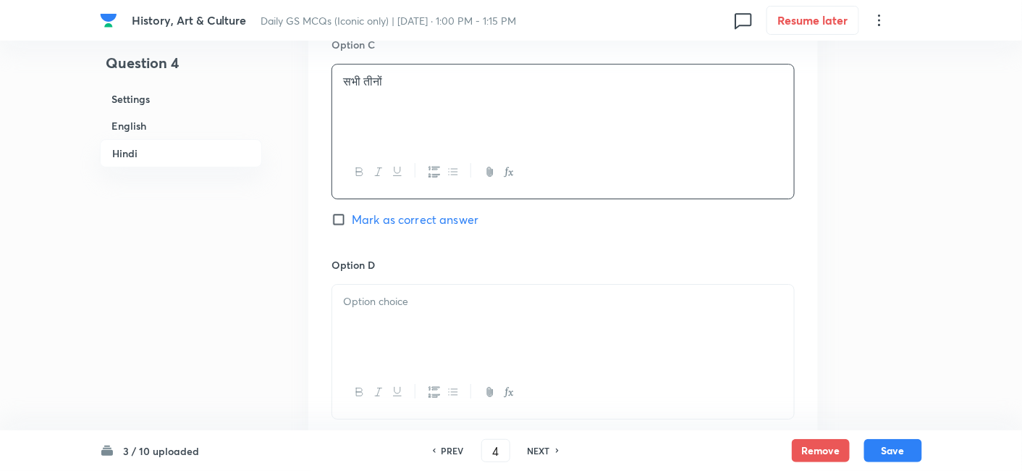
scroll to position [3208, 0]
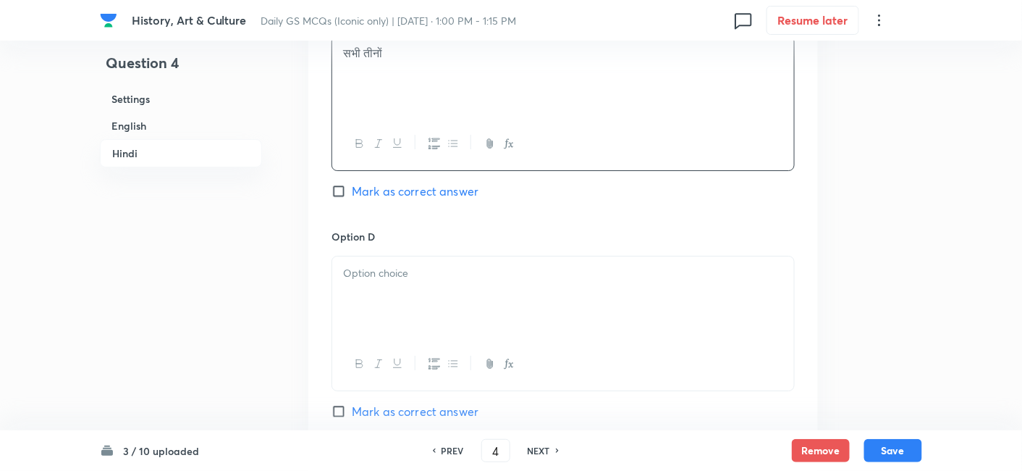
click at [399, 256] on div at bounding box center [563, 296] width 462 height 81
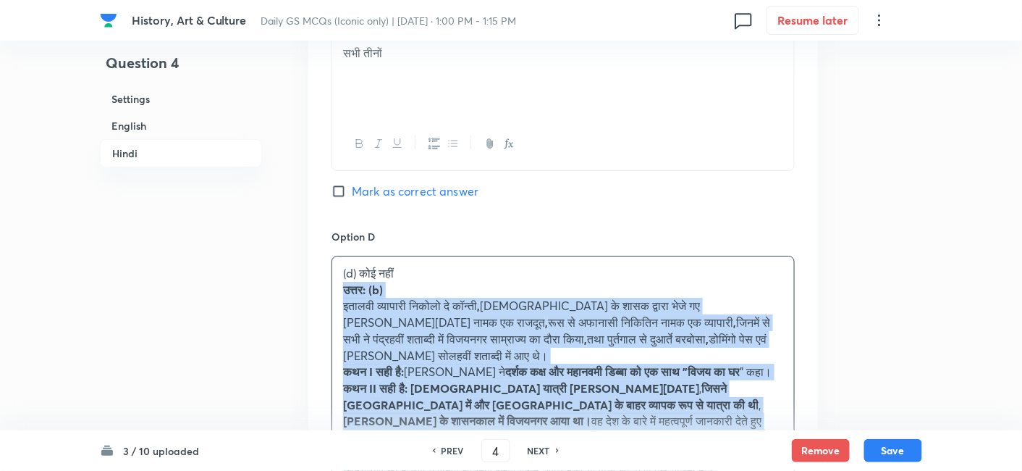
drag, startPoint x: 334, startPoint y: 226, endPoint x: 312, endPoint y: 216, distance: 24.6
click at [316, 218] on div "Option A केवल एक Mark as correct answer Option B केवल दो Marked as correct Opti…" at bounding box center [563, 127] width 510 height 1164
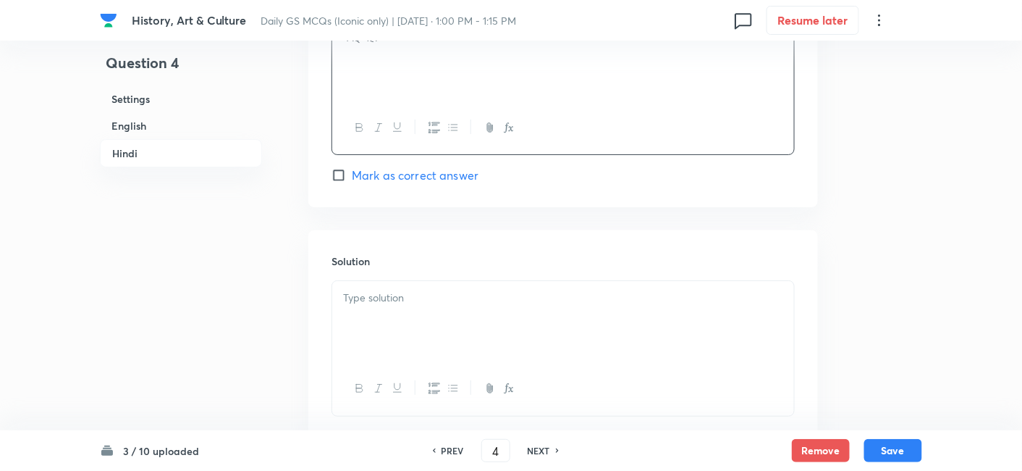
scroll to position [3449, 0]
click at [417, 276] on div at bounding box center [563, 316] width 462 height 81
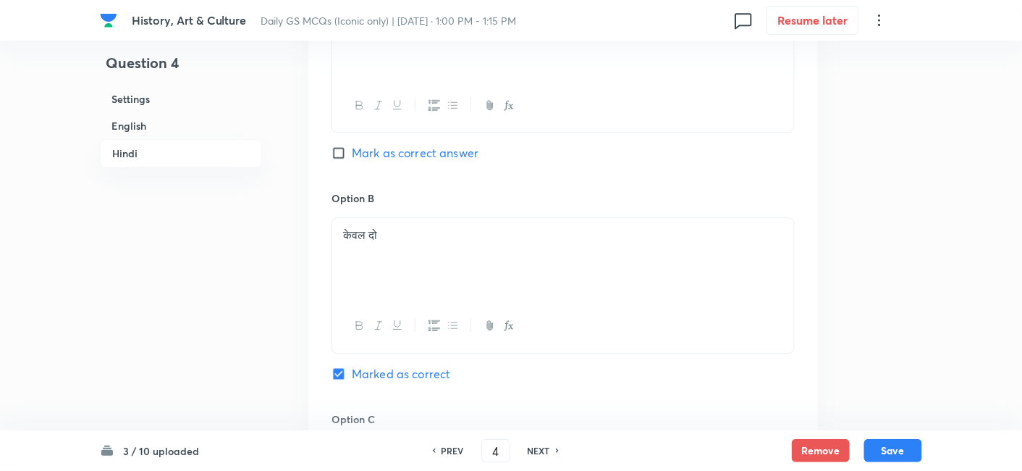
click at [186, 101] on h6 "Settings" at bounding box center [181, 98] width 162 height 27
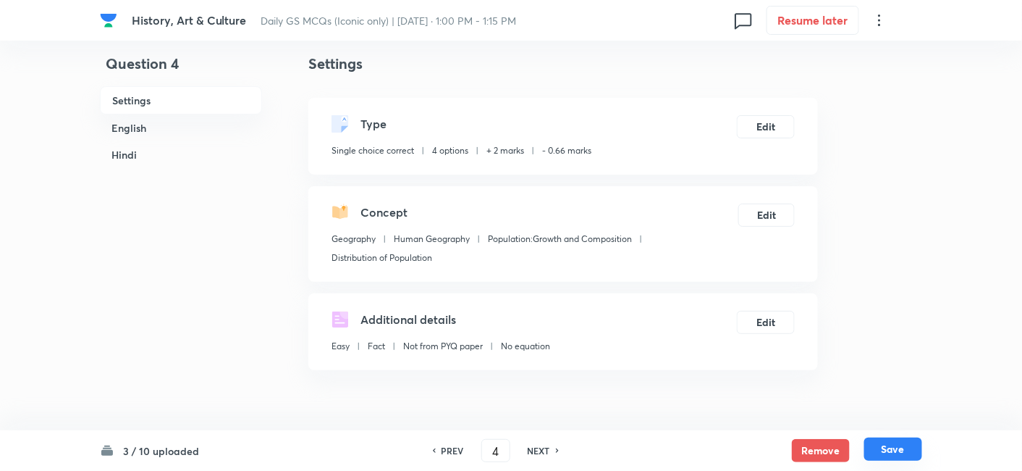
click at [889, 451] on button "Save" at bounding box center [893, 448] width 58 height 23
type input "5"
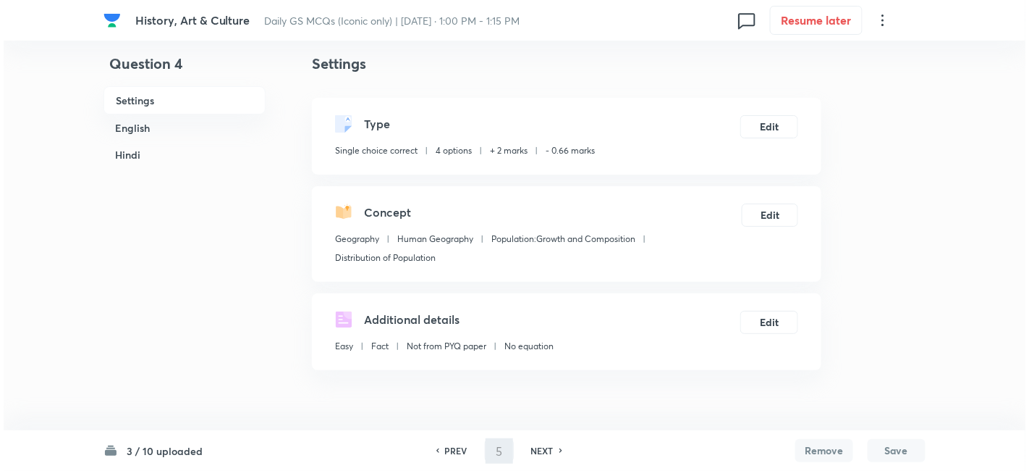
scroll to position [0, 0]
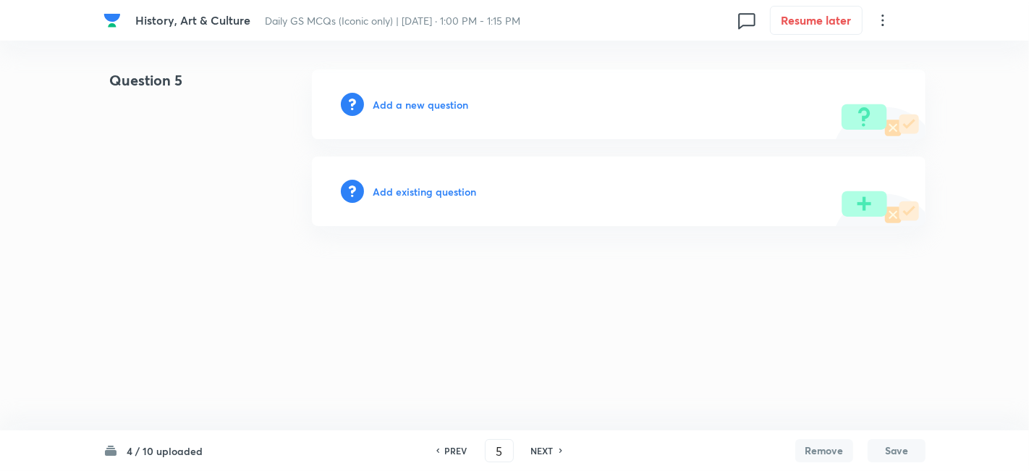
click at [410, 106] on h6 "Add a new question" at bounding box center [421, 104] width 96 height 15
click at [410, 106] on h6 "Choose a question type" at bounding box center [428, 104] width 111 height 15
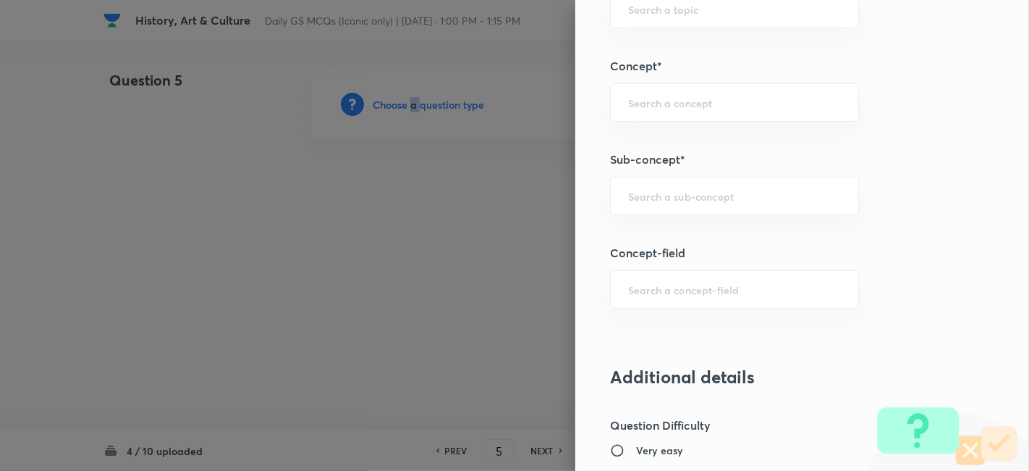
scroll to position [804, 0]
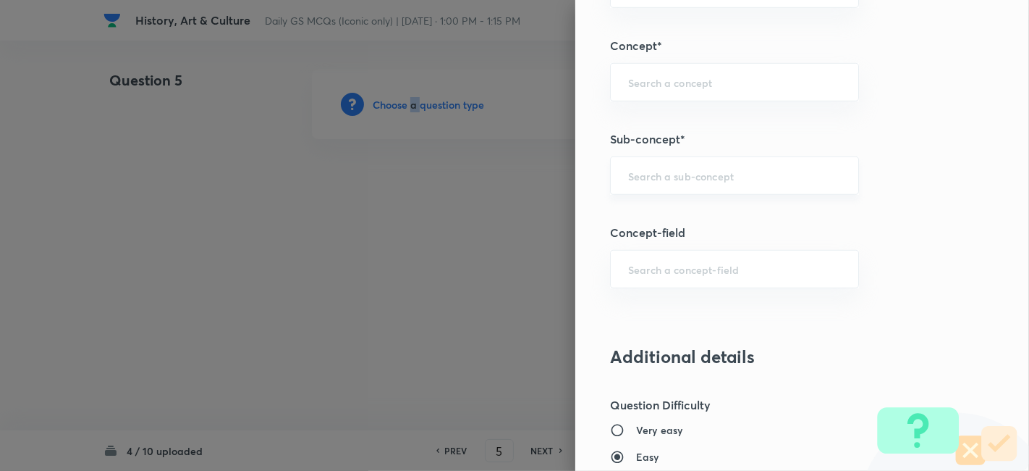
click at [699, 156] on div "​" at bounding box center [734, 175] width 249 height 38
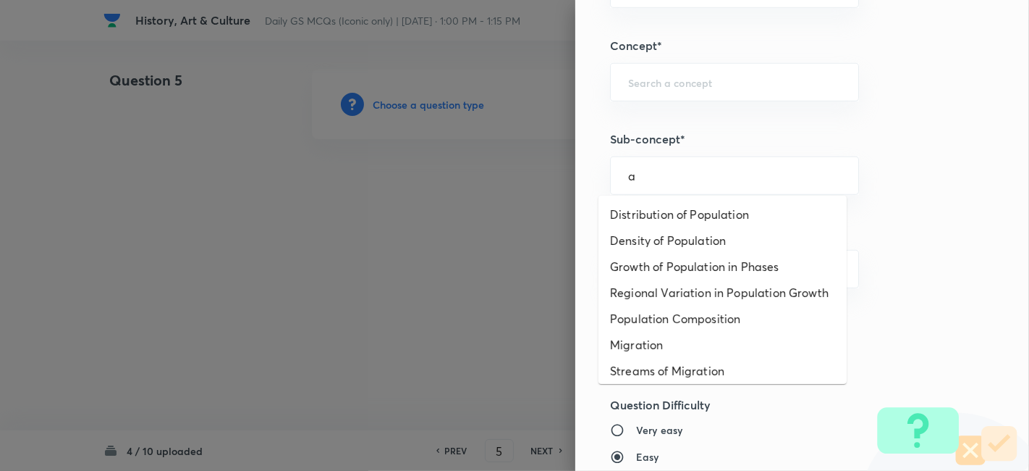
click at [691, 201] on li "Distribution of Population" at bounding box center [723, 214] width 248 height 26
type input "Distribution of Population"
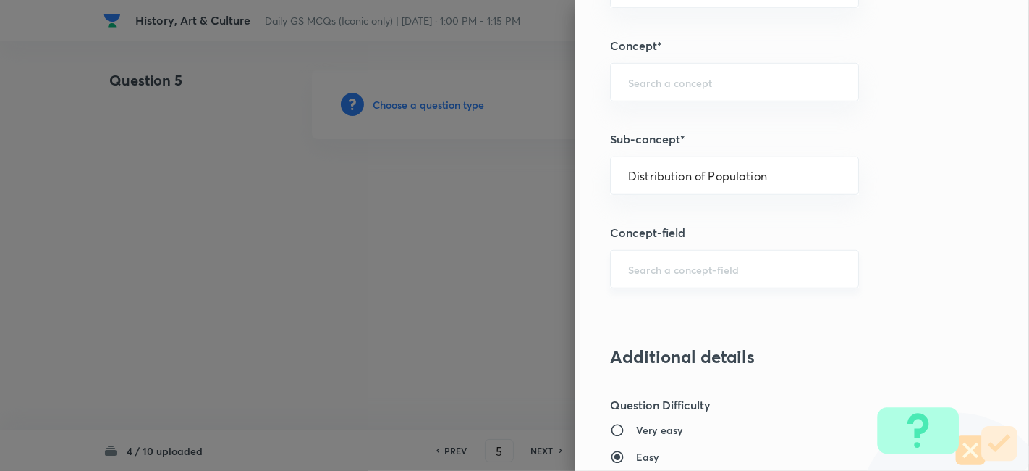
type input "Geography"
type input "Human Geography"
type input "Population:Growth and Composition"
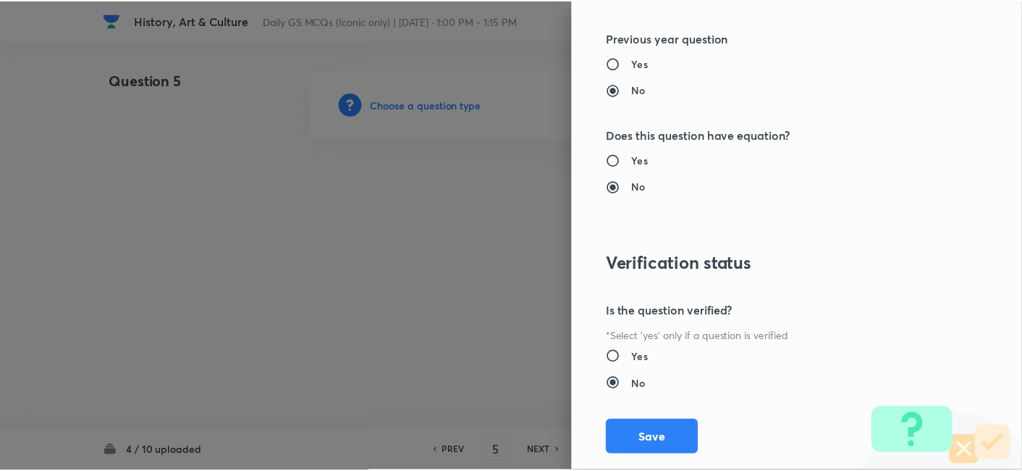
scroll to position [1498, 0]
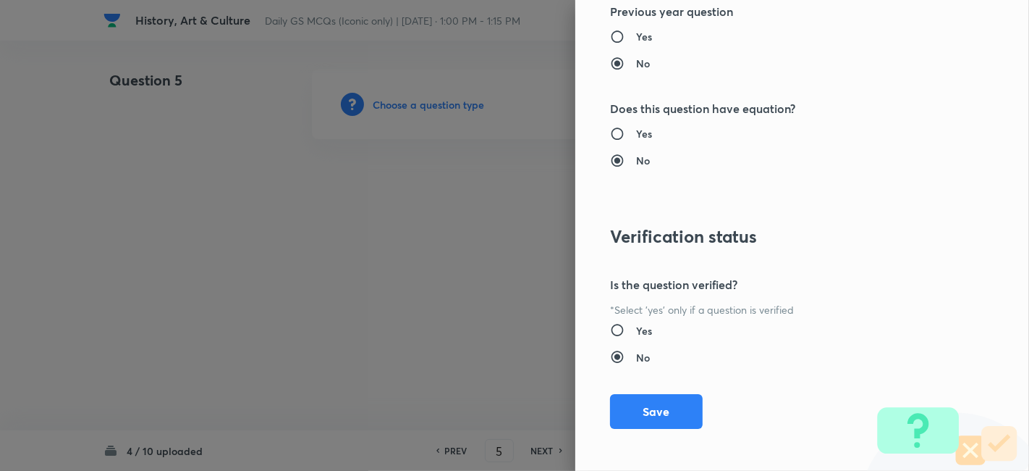
click at [658, 412] on button "Save" at bounding box center [656, 411] width 93 height 35
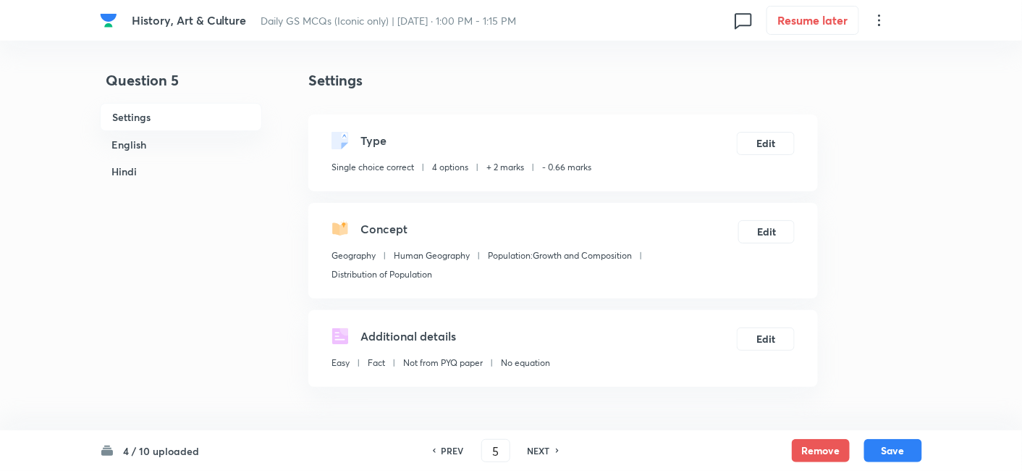
click at [131, 143] on h6 "English" at bounding box center [181, 144] width 162 height 27
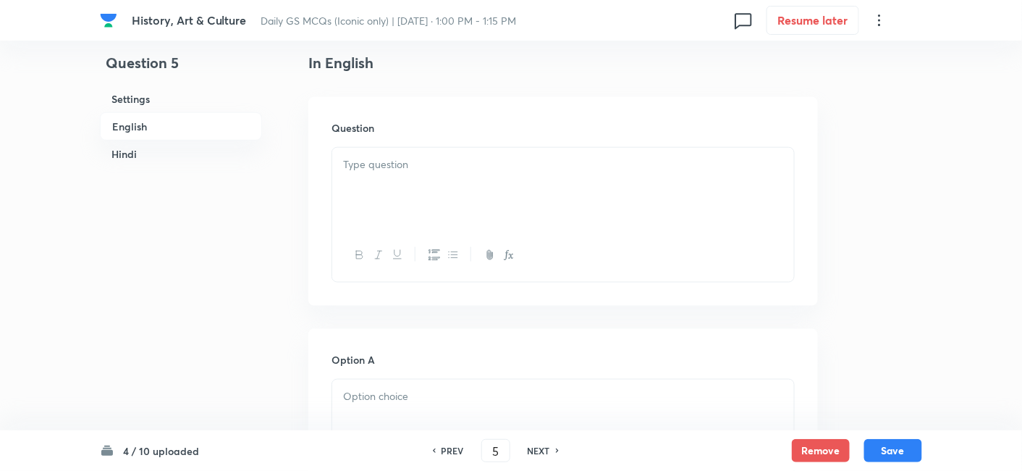
click at [426, 210] on div at bounding box center [563, 188] width 462 height 81
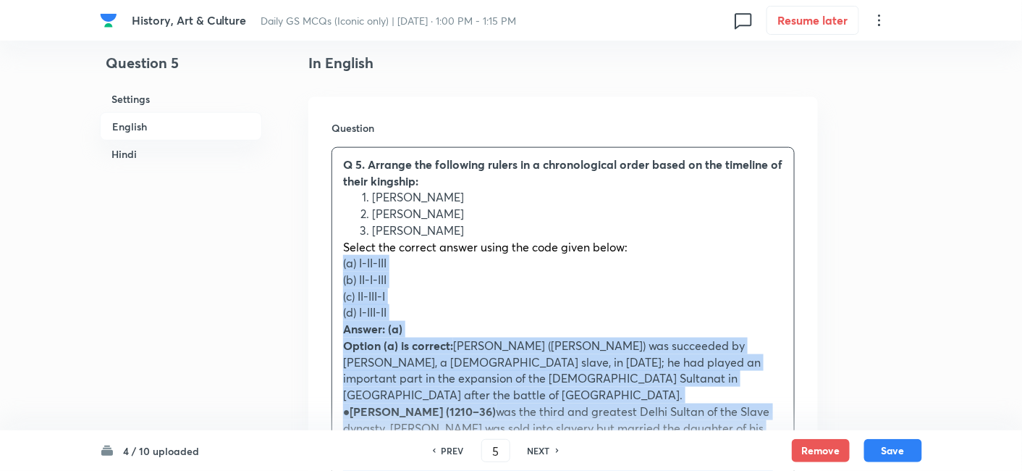
drag, startPoint x: 351, startPoint y: 271, endPoint x: 326, endPoint y: 264, distance: 25.7
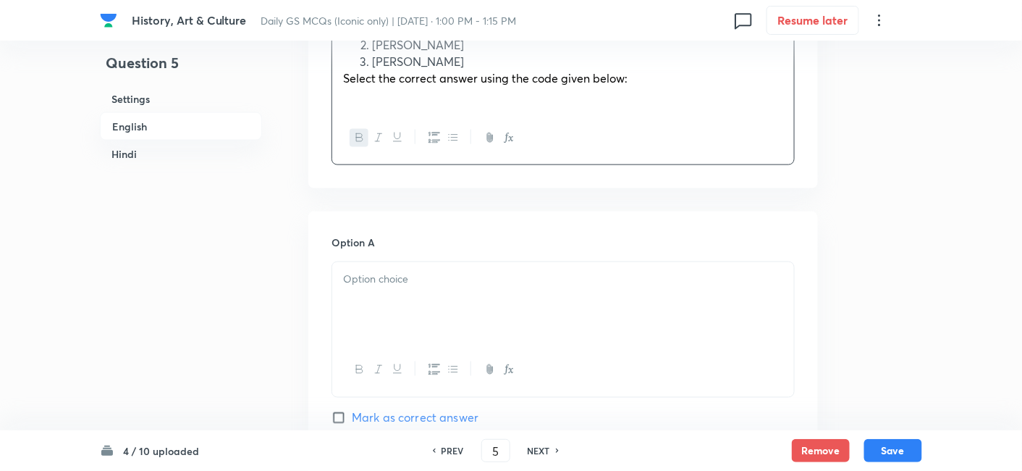
scroll to position [633, 0]
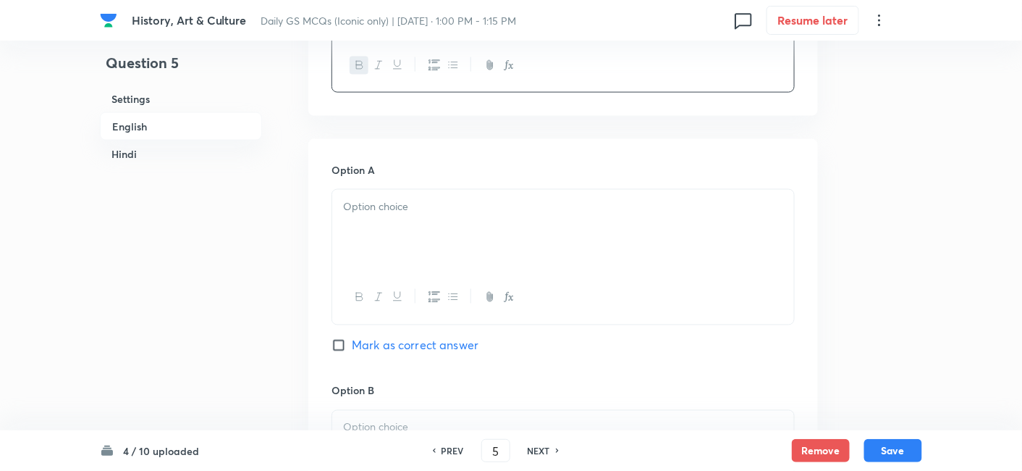
click at [368, 235] on div at bounding box center [563, 230] width 462 height 81
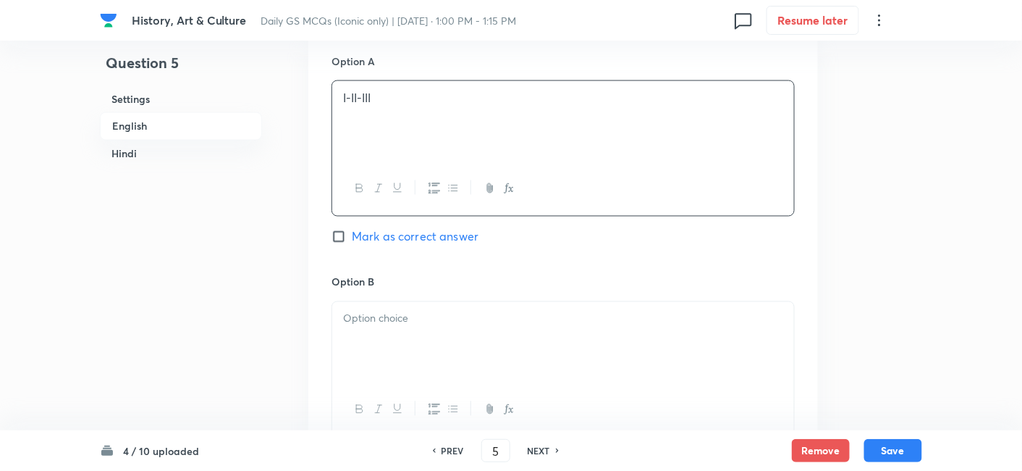
scroll to position [794, 0]
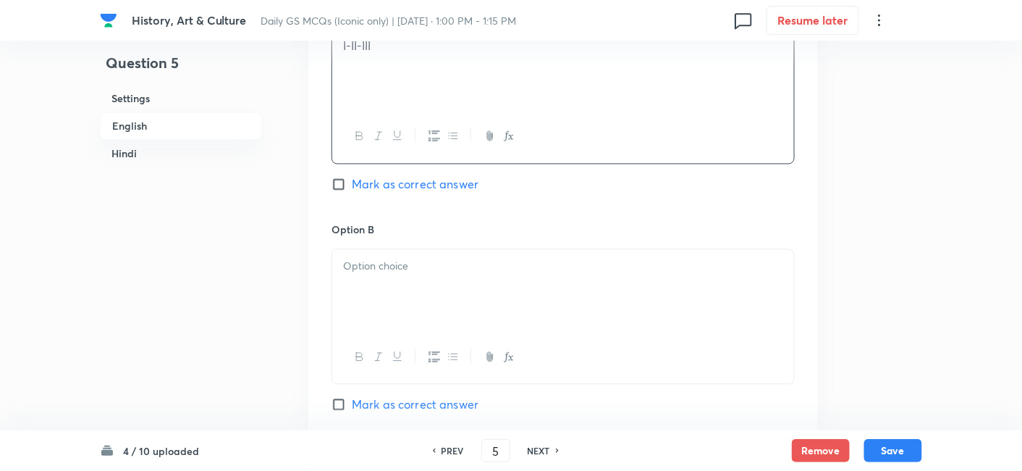
click at [412, 300] on div at bounding box center [563, 290] width 462 height 81
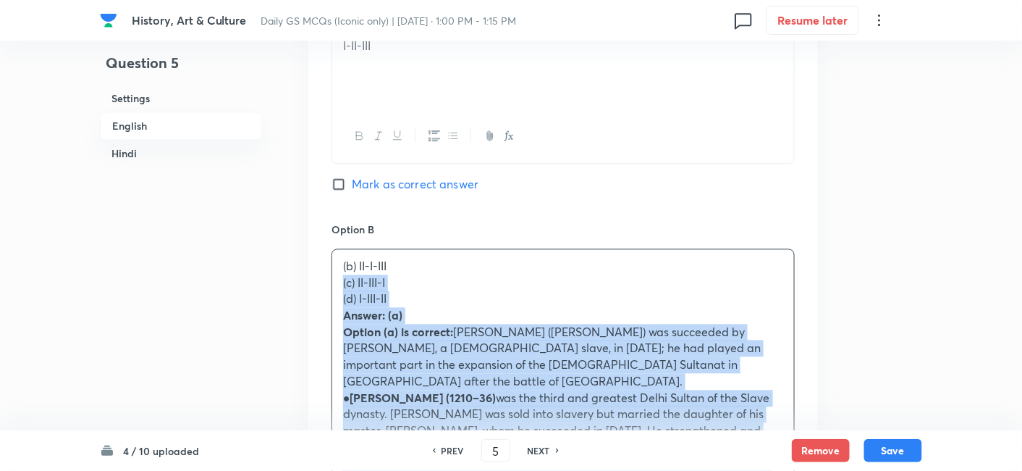
drag, startPoint x: 339, startPoint y: 290, endPoint x: 322, endPoint y: 283, distance: 18.2
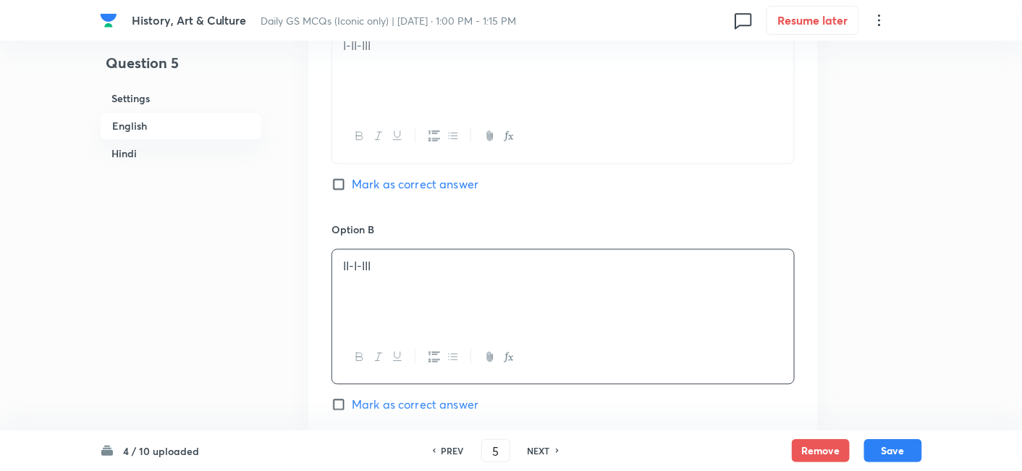
click at [395, 185] on span "Mark as correct answer" at bounding box center [415, 184] width 127 height 17
click at [352, 185] on input "Mark as correct answer" at bounding box center [342, 184] width 20 height 14
checkbox input "true"
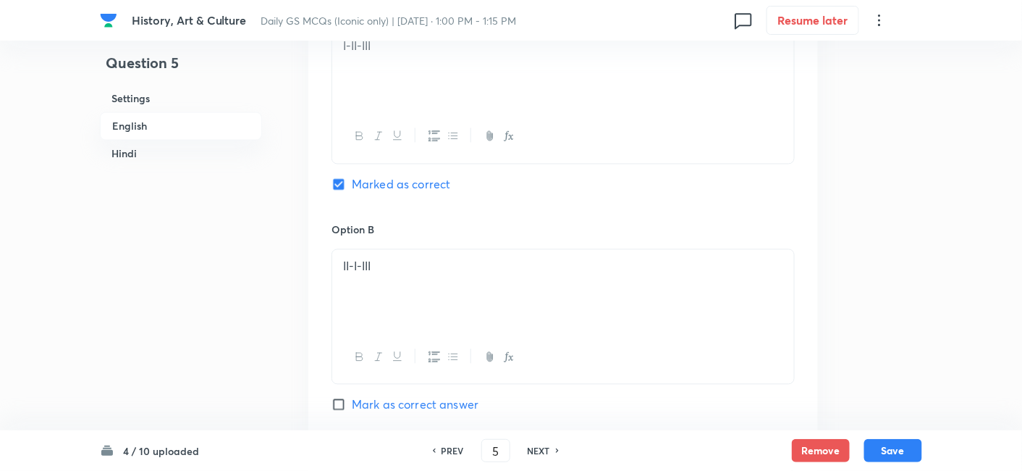
checkbox input "true"
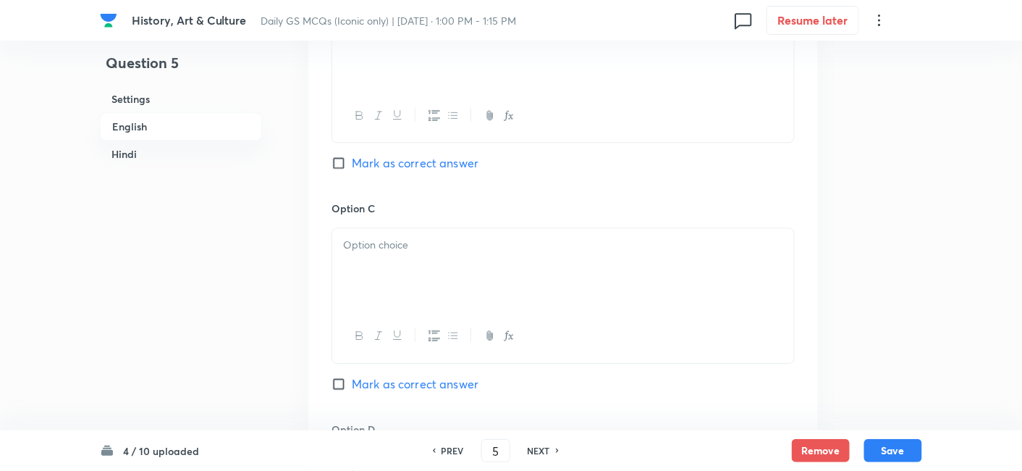
click at [408, 257] on div at bounding box center [563, 268] width 462 height 81
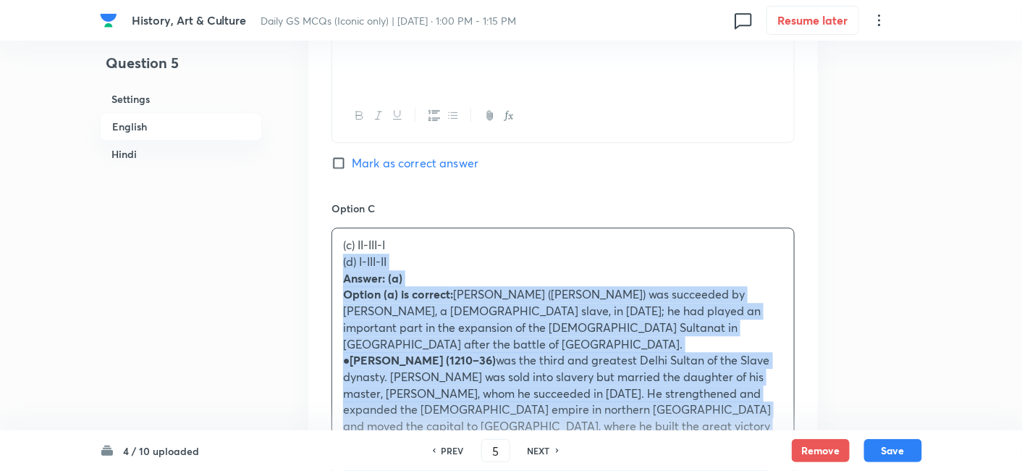
drag, startPoint x: 331, startPoint y: 267, endPoint x: 323, endPoint y: 263, distance: 9.1
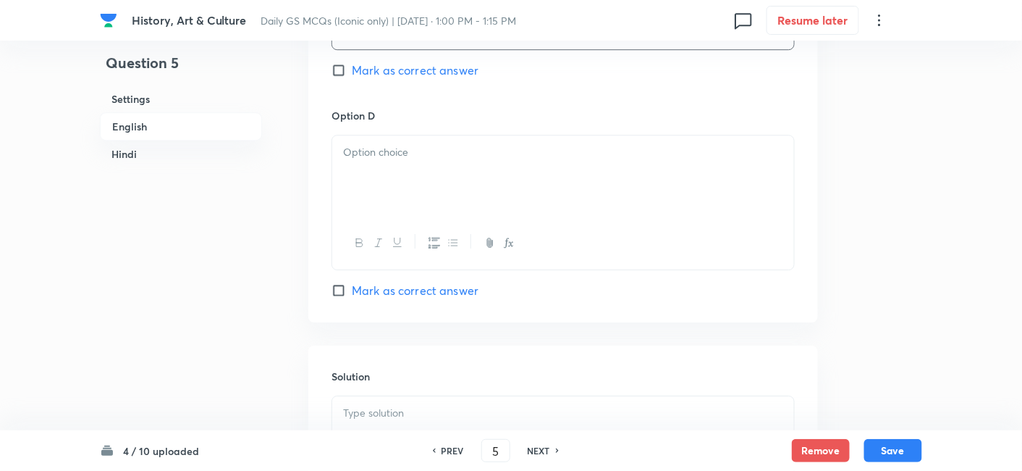
scroll to position [1357, 0]
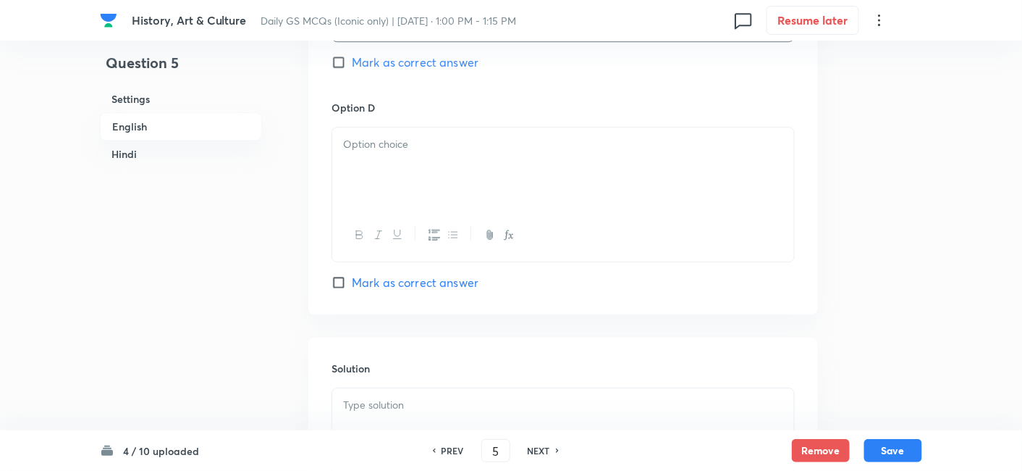
click at [395, 174] on div at bounding box center [563, 167] width 462 height 81
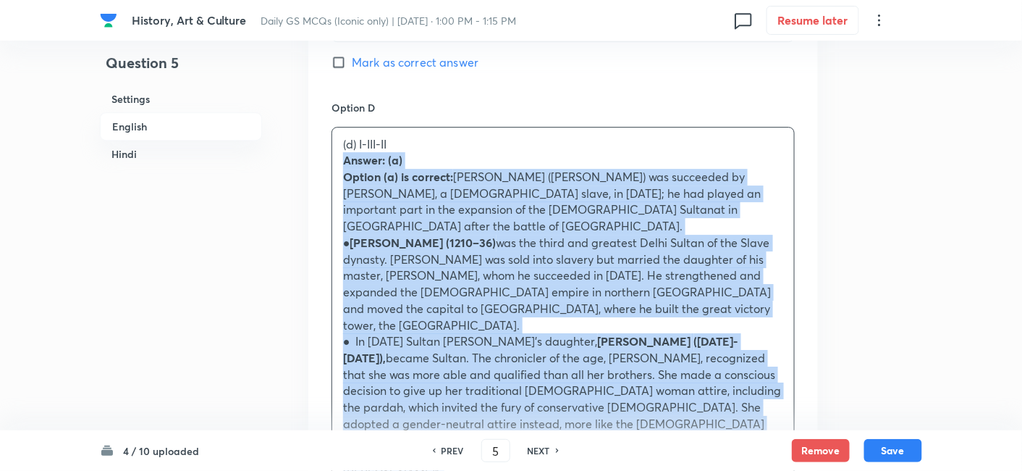
click at [323, 158] on div "Option A I-II-III Marked as correct Option B II-I-III Mark as correct answer Op…" at bounding box center [563, 375] width 510 height 1921
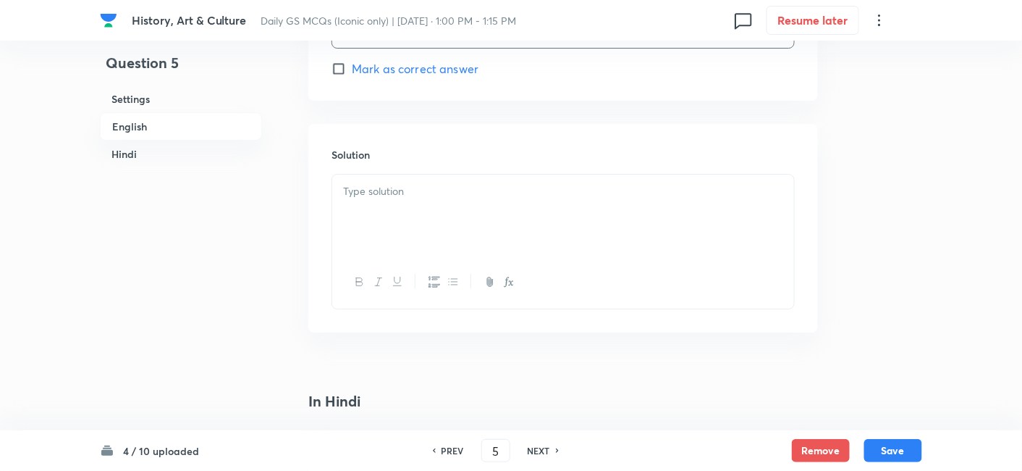
scroll to position [1598, 0]
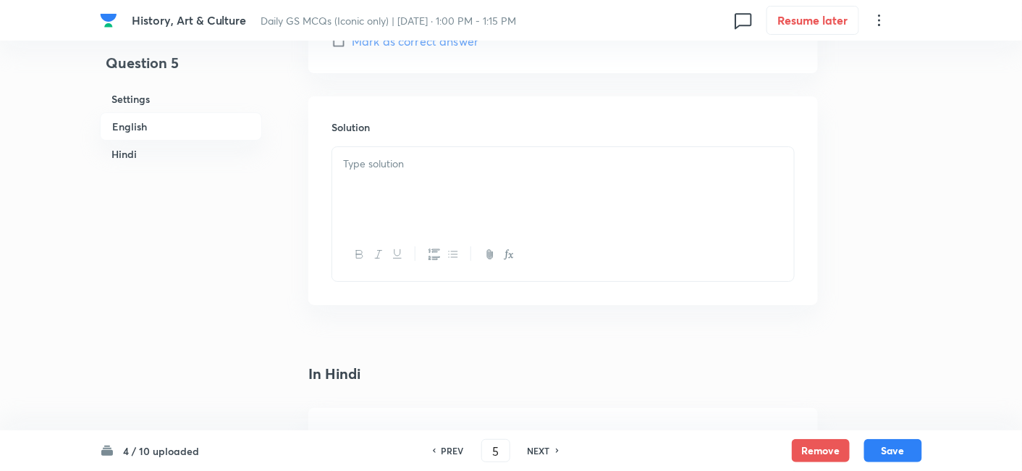
click at [400, 190] on div at bounding box center [563, 187] width 462 height 81
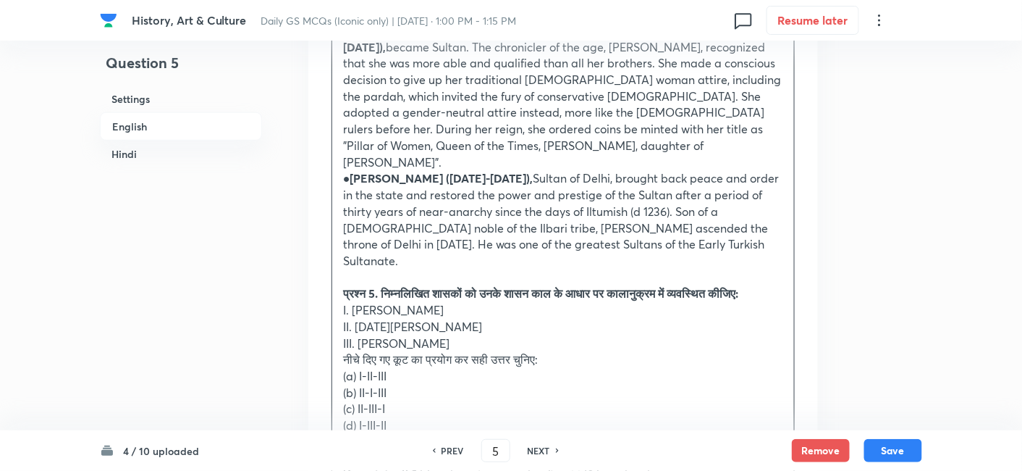
scroll to position [1921, 0]
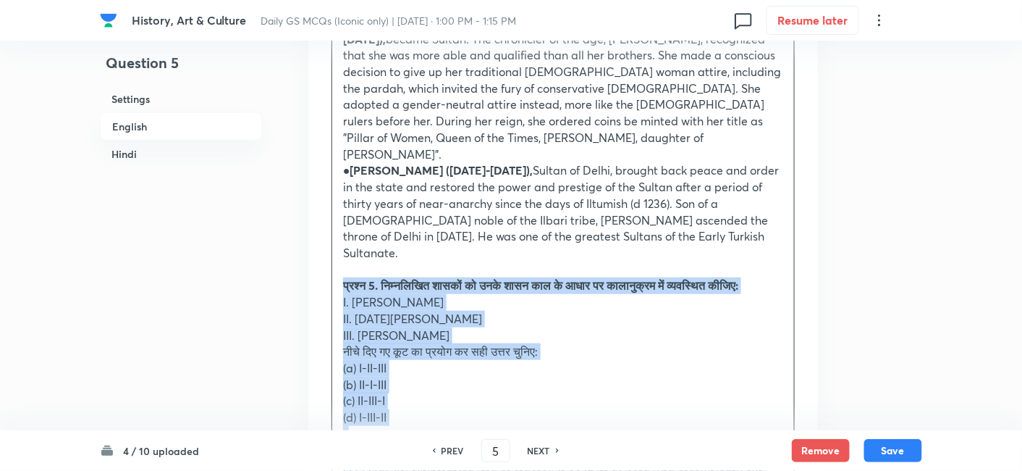
drag, startPoint x: 345, startPoint y: 239, endPoint x: 321, endPoint y: 216, distance: 32.8
click at [321, 216] on div "Solution Answer: (a) Option (a) is correct: [PERSON_NAME] ([PERSON_NAME]) was s…" at bounding box center [563, 381] width 510 height 1214
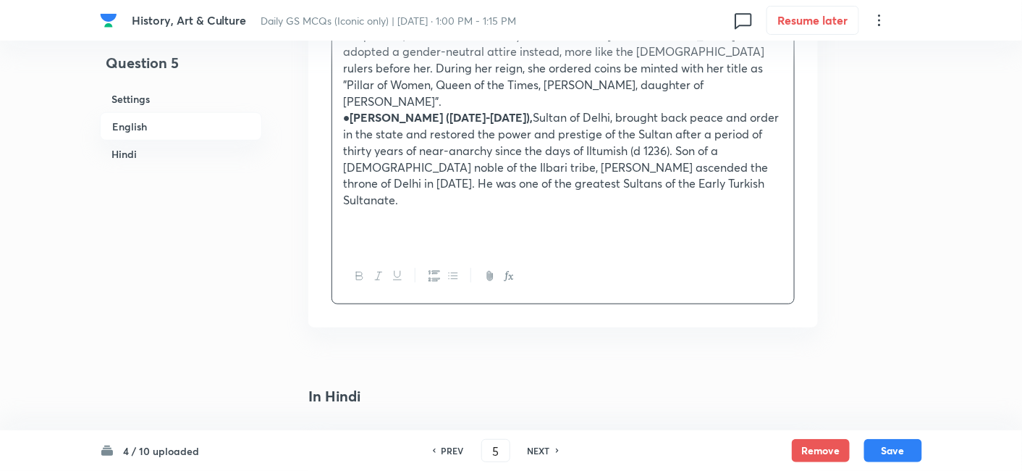
scroll to position [2162, 0]
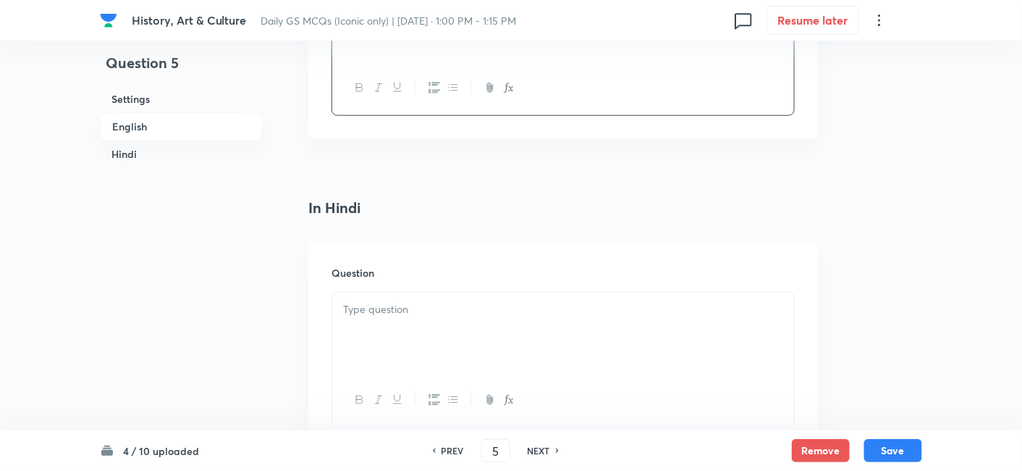
click at [414, 301] on p at bounding box center [563, 309] width 440 height 17
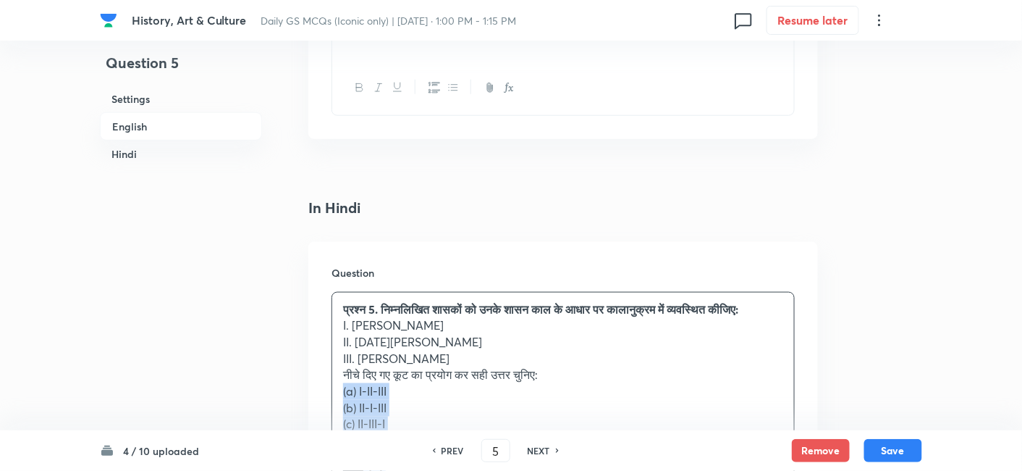
drag, startPoint x: 337, startPoint y: 333, endPoint x: 314, endPoint y: 331, distance: 23.3
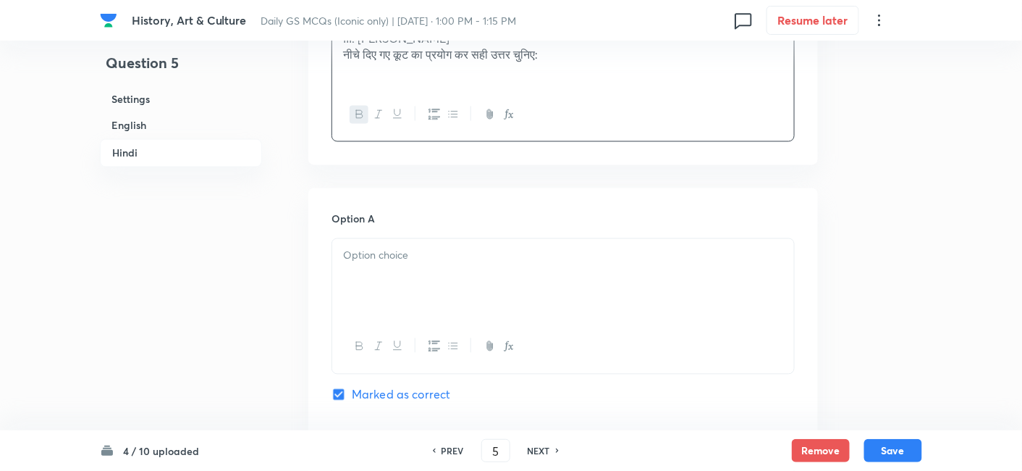
scroll to position [2484, 0]
click at [392, 237] on div at bounding box center [563, 277] width 462 height 81
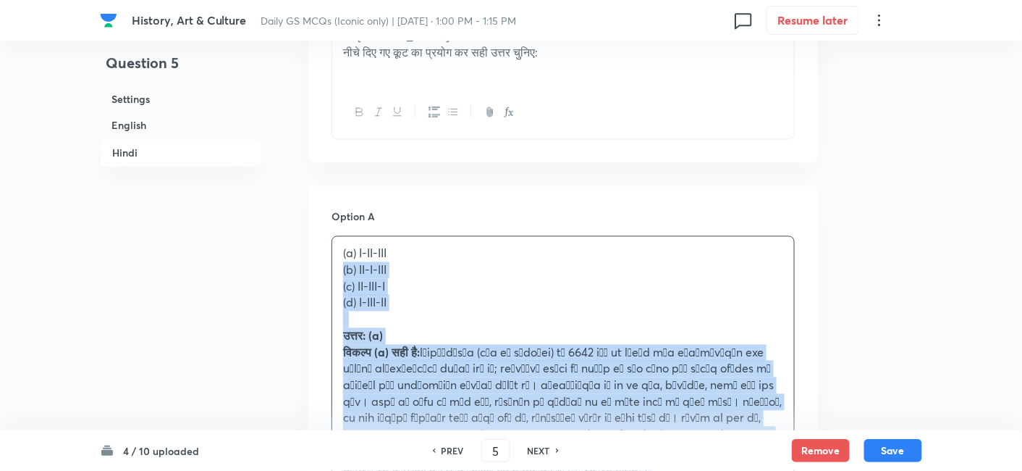
drag, startPoint x: 351, startPoint y: 212, endPoint x: 321, endPoint y: 201, distance: 31.9
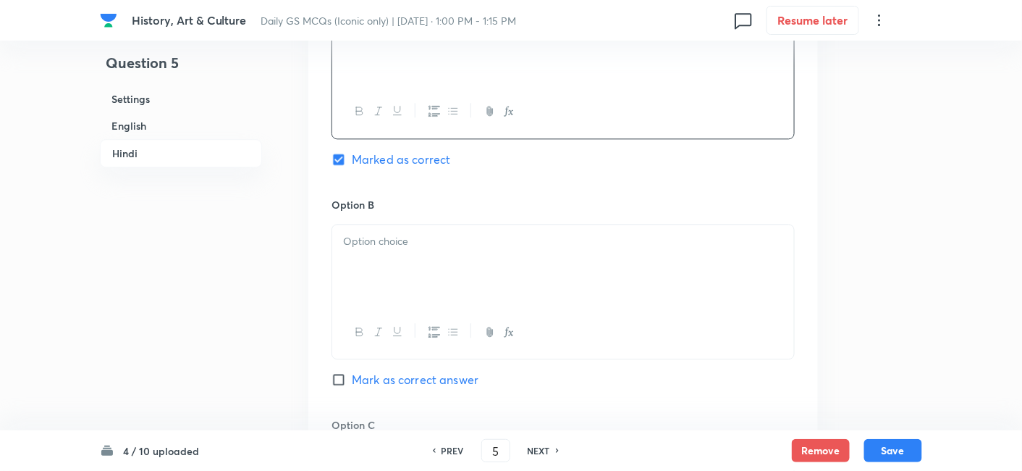
scroll to position [2725, 0]
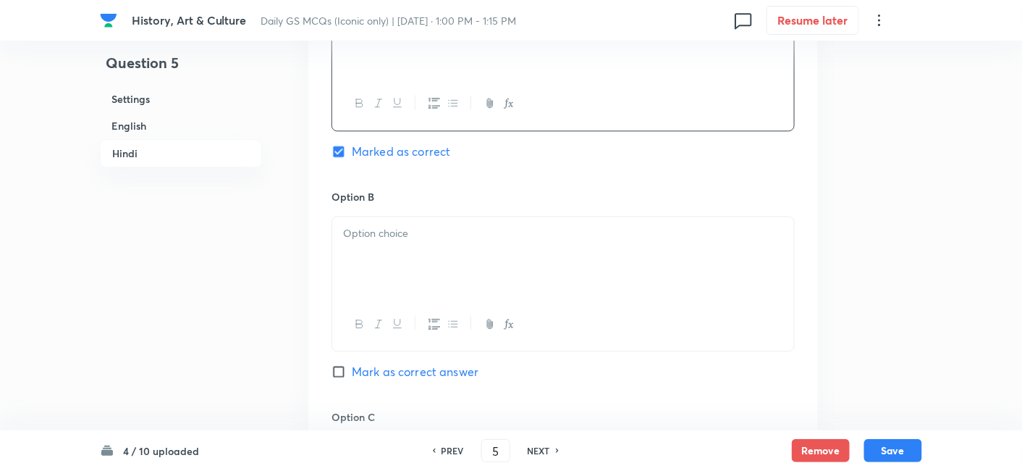
click at [362, 216] on div at bounding box center [563, 256] width 462 height 81
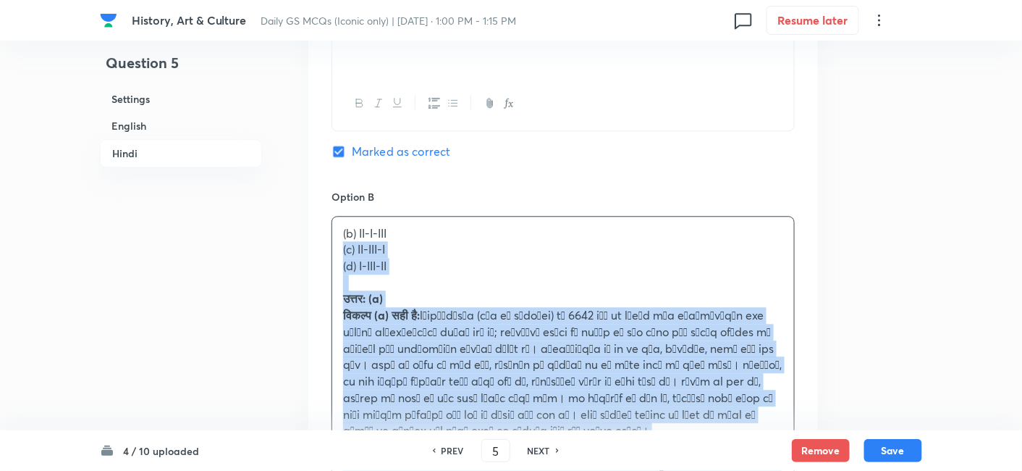
drag, startPoint x: 347, startPoint y: 187, endPoint x: 326, endPoint y: 181, distance: 22.5
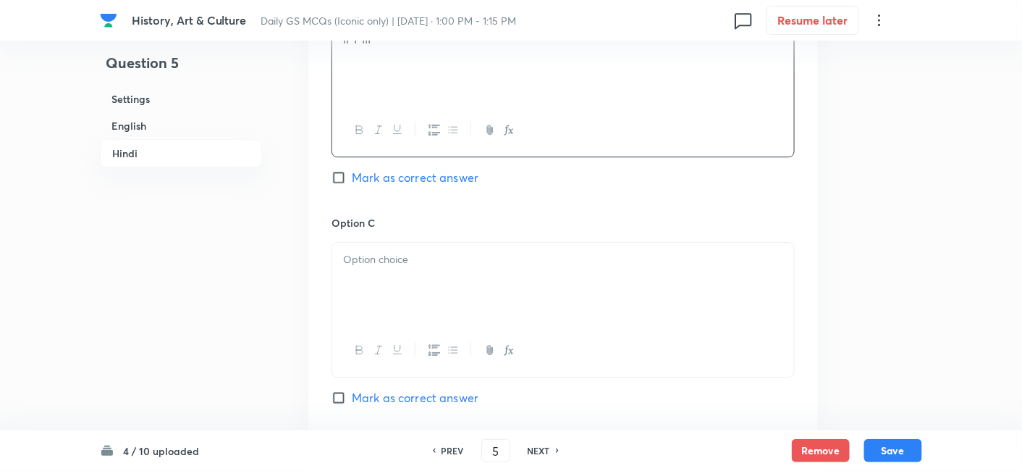
scroll to position [2966, 0]
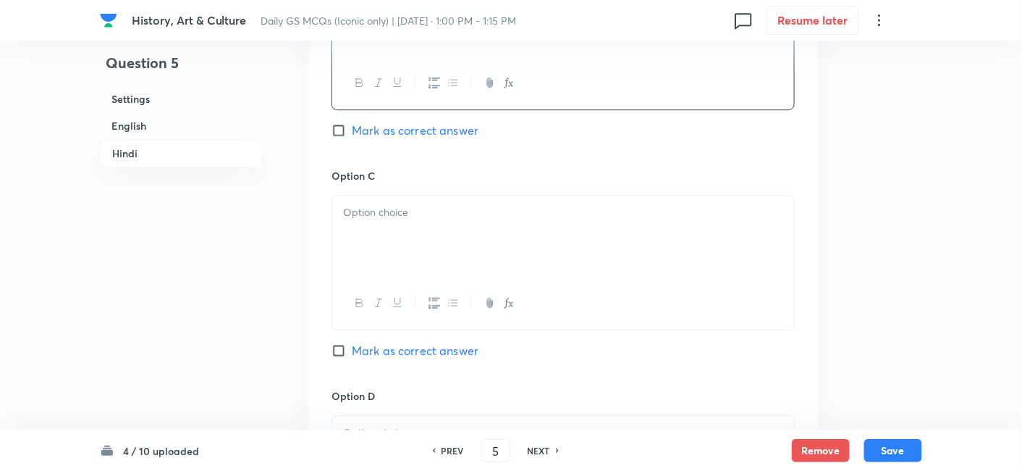
drag, startPoint x: 392, startPoint y: 164, endPoint x: 402, endPoint y: 166, distance: 9.7
click at [392, 195] on div at bounding box center [563, 235] width 462 height 81
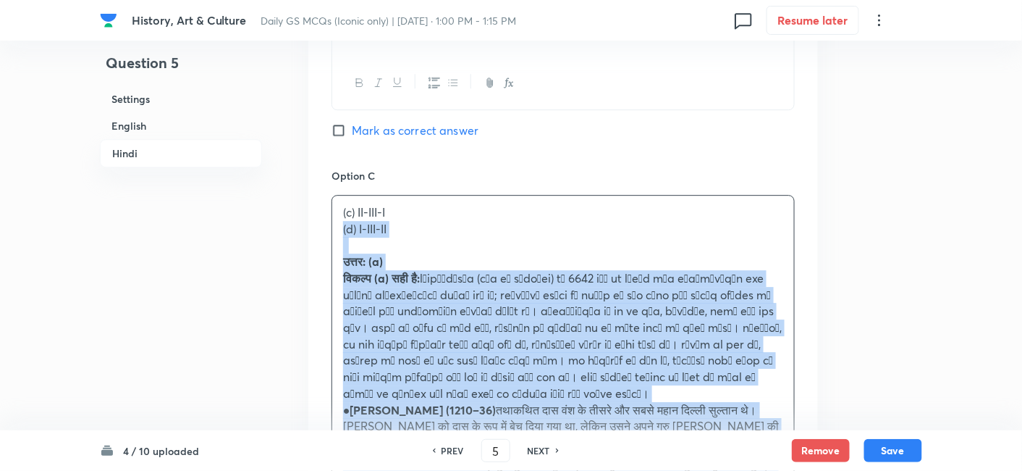
click at [320, 166] on div "Option A I-II-III Marked as correct Option B II-I-III Mark as correct answer Op…" at bounding box center [563, 376] width 510 height 1345
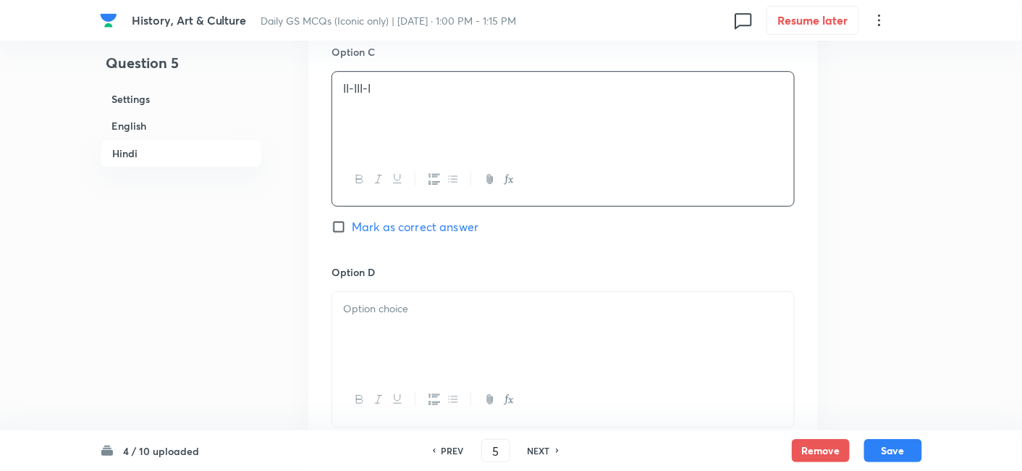
scroll to position [3127, 0]
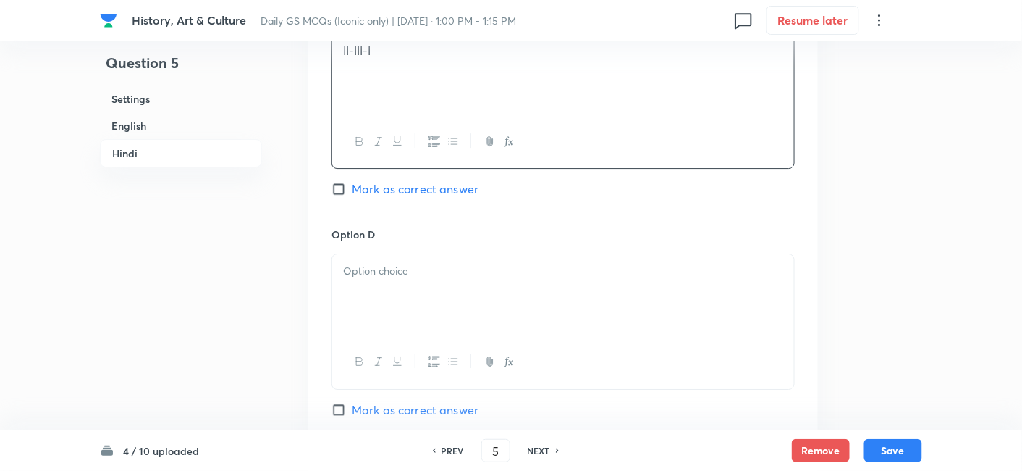
click at [428, 254] on div at bounding box center [563, 294] width 462 height 81
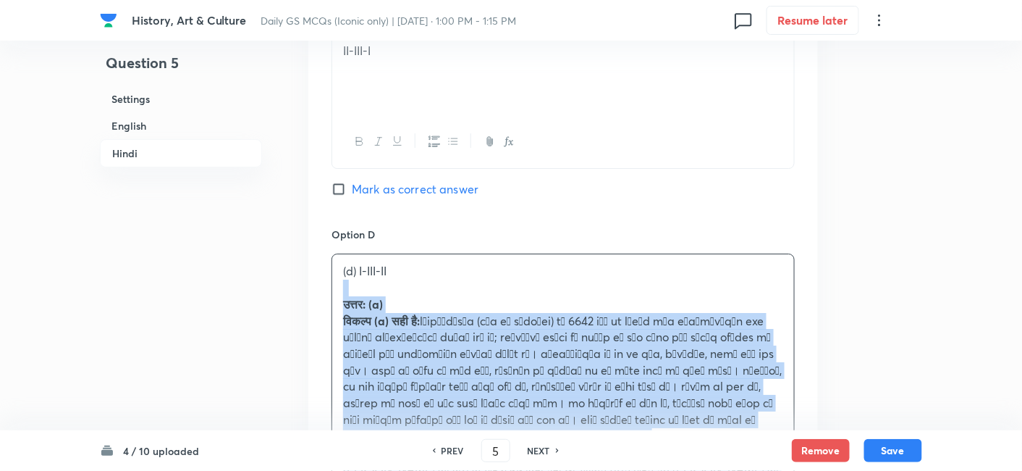
drag, startPoint x: 370, startPoint y: 235, endPoint x: 326, endPoint y: 216, distance: 47.3
click at [326, 216] on div "Option A I-II-III Marked as correct Option B II-I-III Mark as correct answer Op…" at bounding box center [563, 206] width 510 height 1328
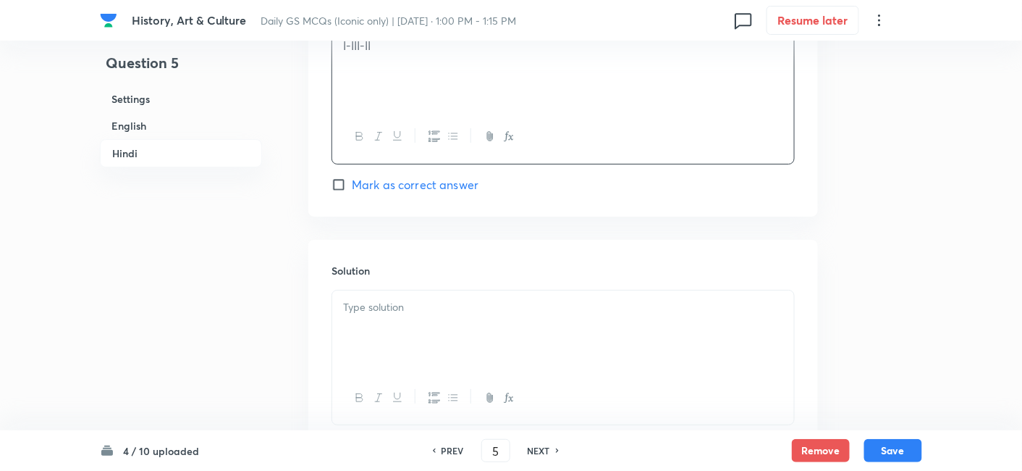
scroll to position [3387, 0]
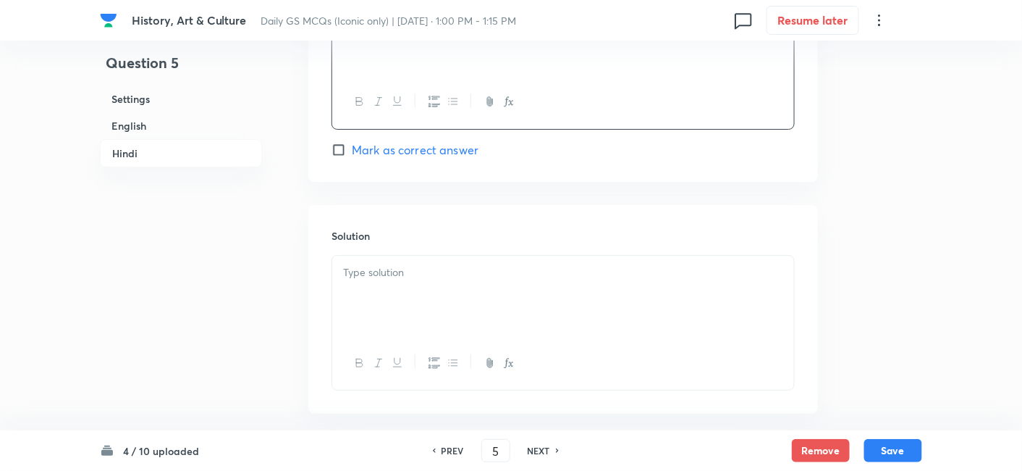
click at [431, 256] on div at bounding box center [563, 296] width 462 height 81
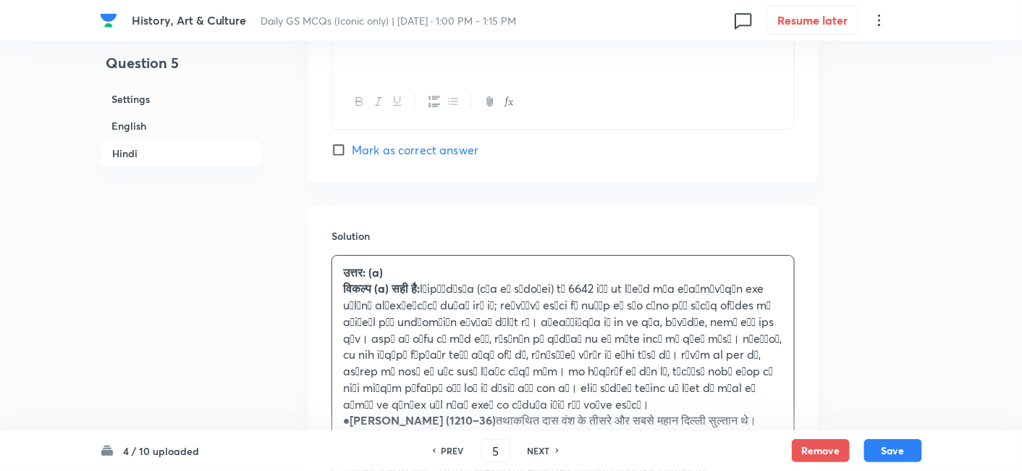
click at [172, 125] on h6 "English" at bounding box center [181, 125] width 162 height 27
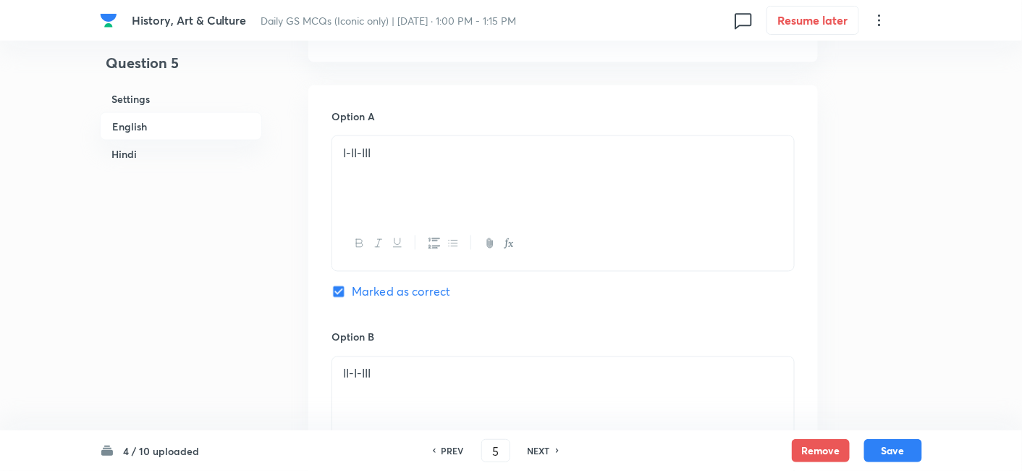
scroll to position [714, 0]
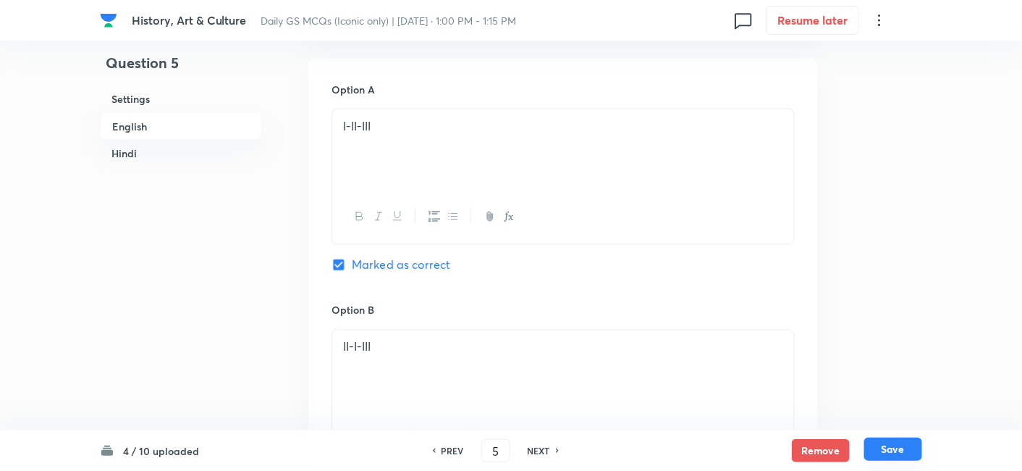
click at [893, 448] on button "Save" at bounding box center [893, 448] width 58 height 23
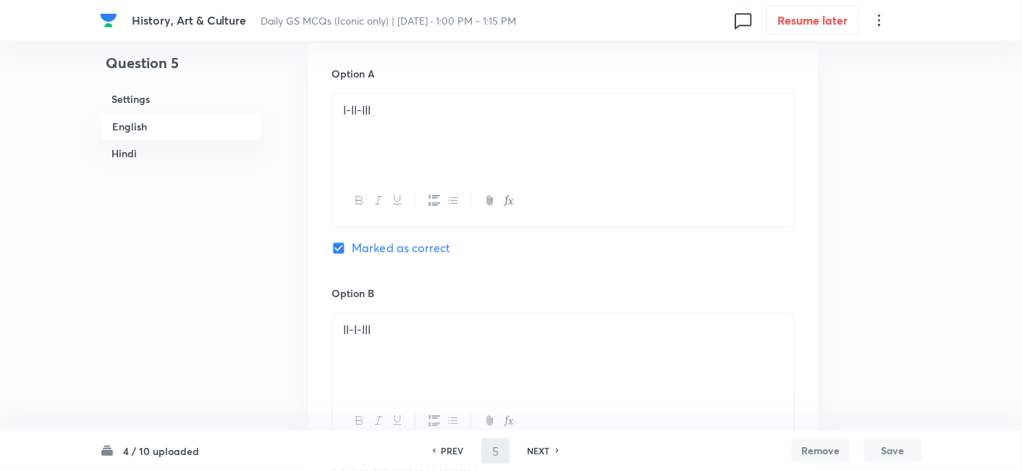
type input "6"
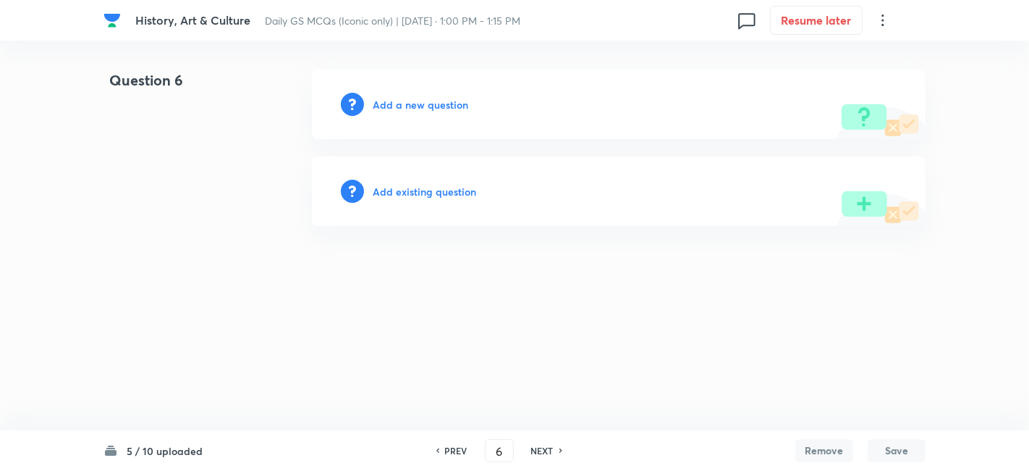
click at [435, 108] on h6 "Add a new question" at bounding box center [421, 104] width 96 height 15
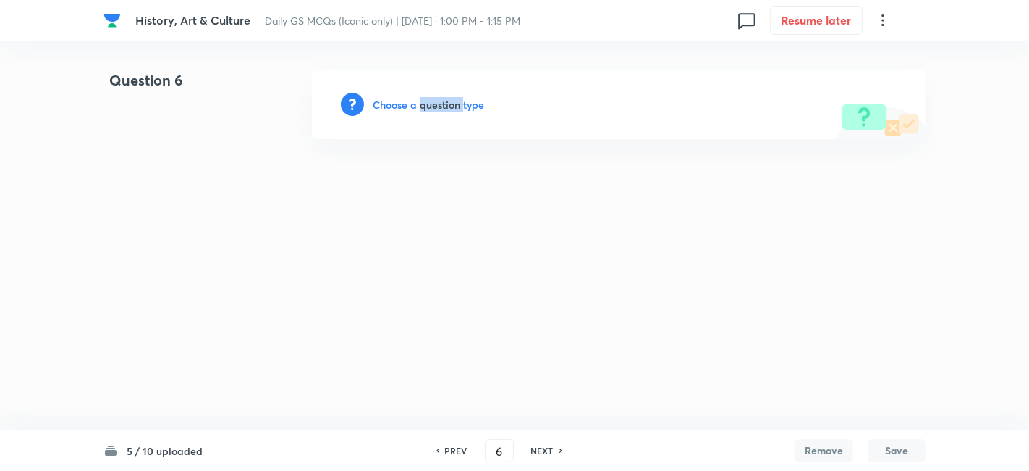
click at [435, 108] on h6 "Choose a question type" at bounding box center [428, 104] width 111 height 15
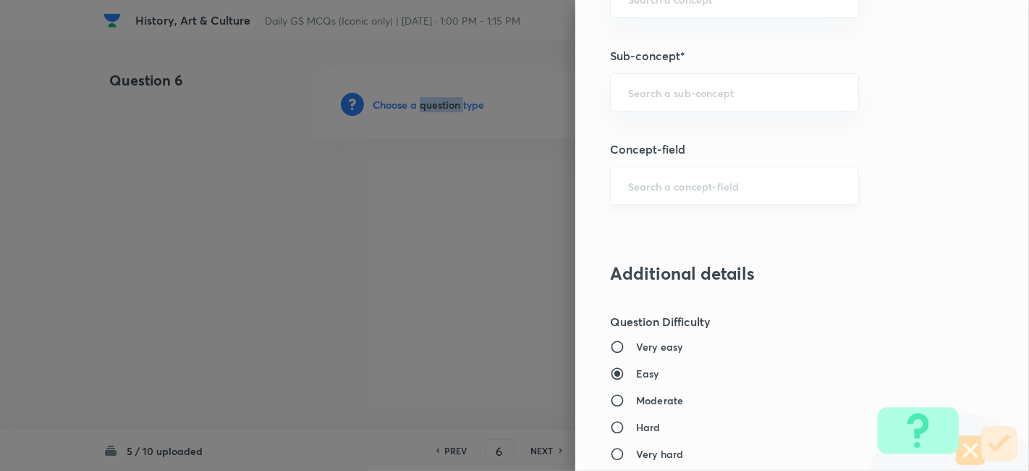
scroll to position [885, 0]
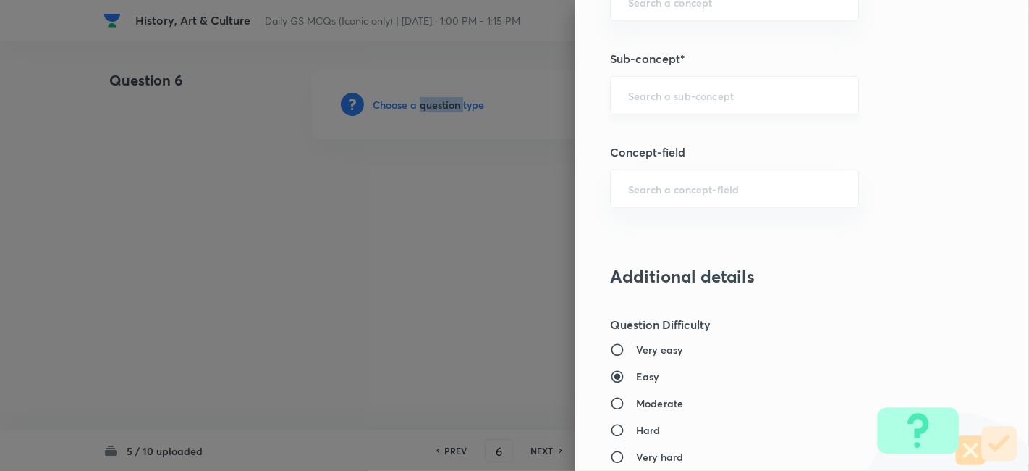
click at [704, 110] on div "​" at bounding box center [734, 95] width 249 height 38
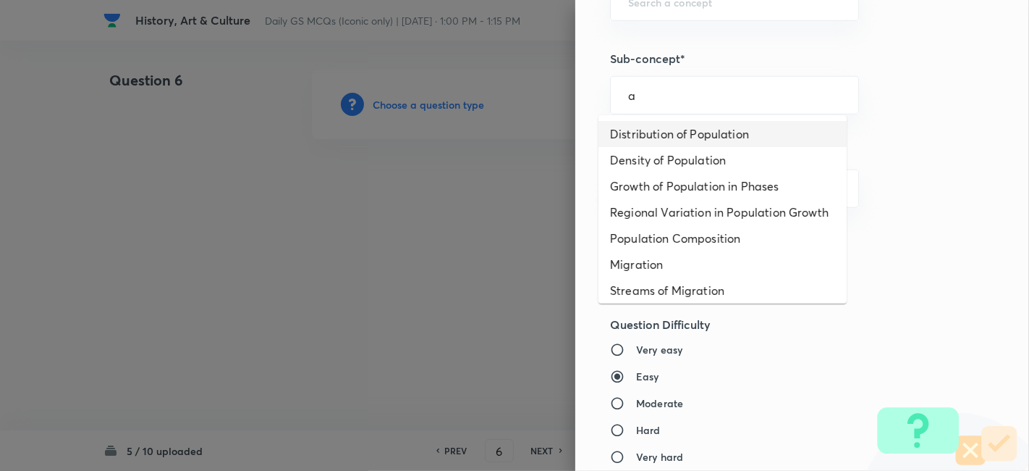
click at [691, 130] on li "Distribution of Population" at bounding box center [723, 134] width 248 height 26
type input "Distribution of Population"
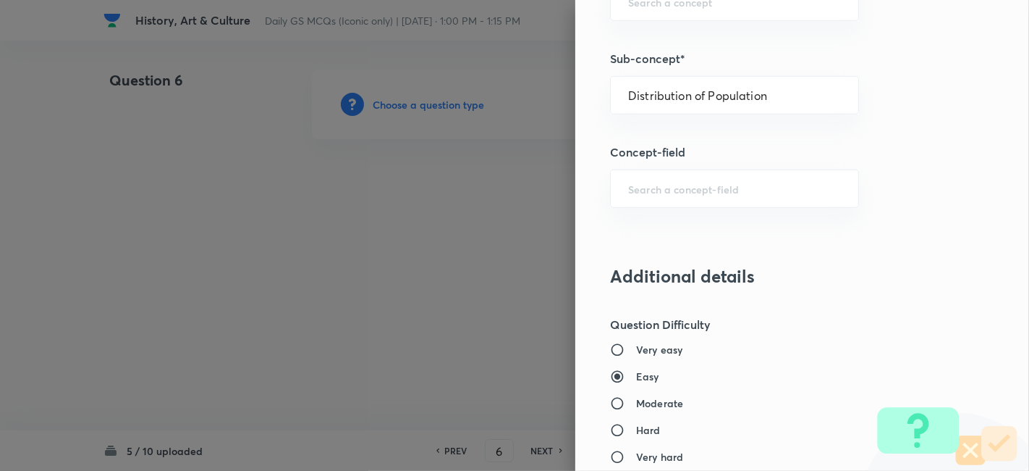
type input "Geography"
type input "Human Geography"
type input "Population:Growth and Composition"
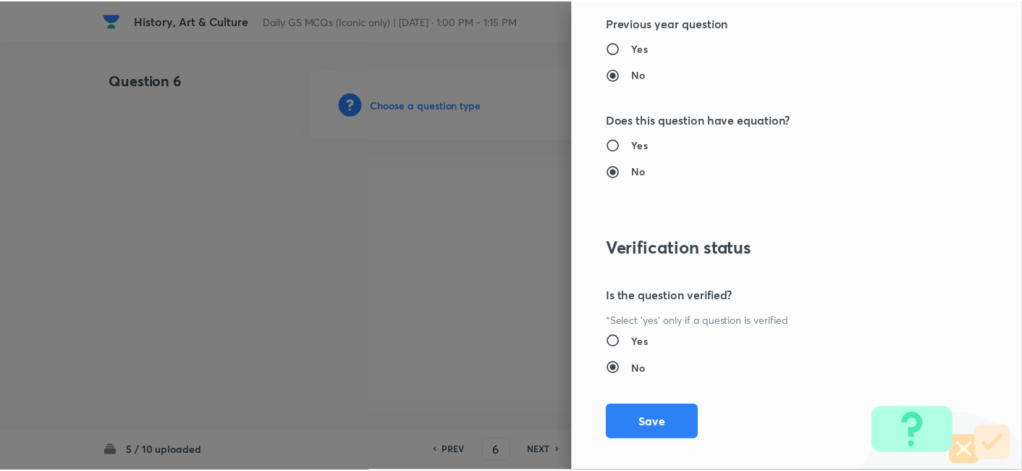
scroll to position [1498, 0]
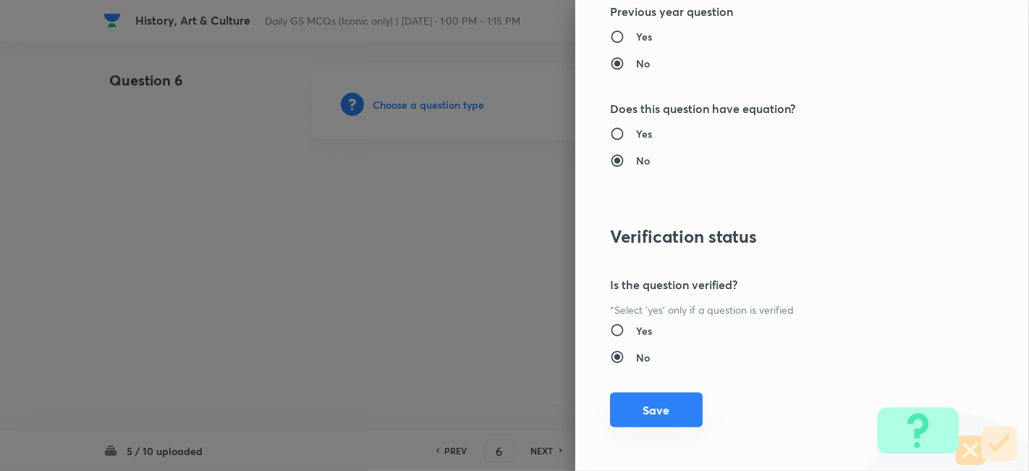
click at [668, 405] on button "Save" at bounding box center [656, 409] width 93 height 35
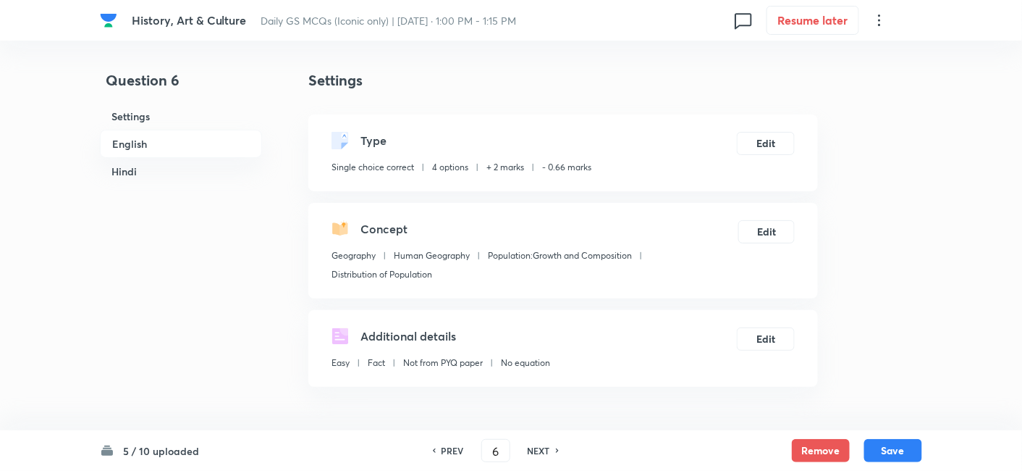
click at [159, 151] on h6 "English" at bounding box center [181, 144] width 162 height 28
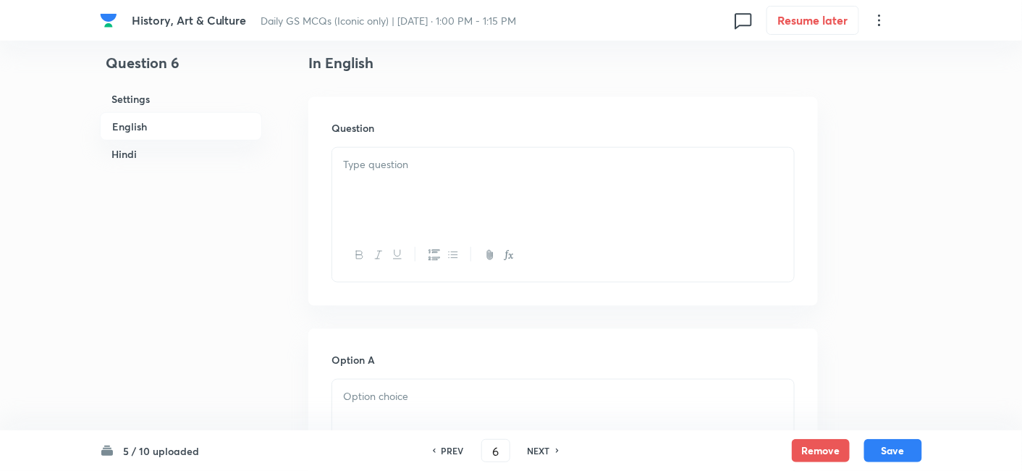
click at [404, 161] on p at bounding box center [563, 164] width 440 height 17
click at [429, 180] on div at bounding box center [563, 188] width 462 height 81
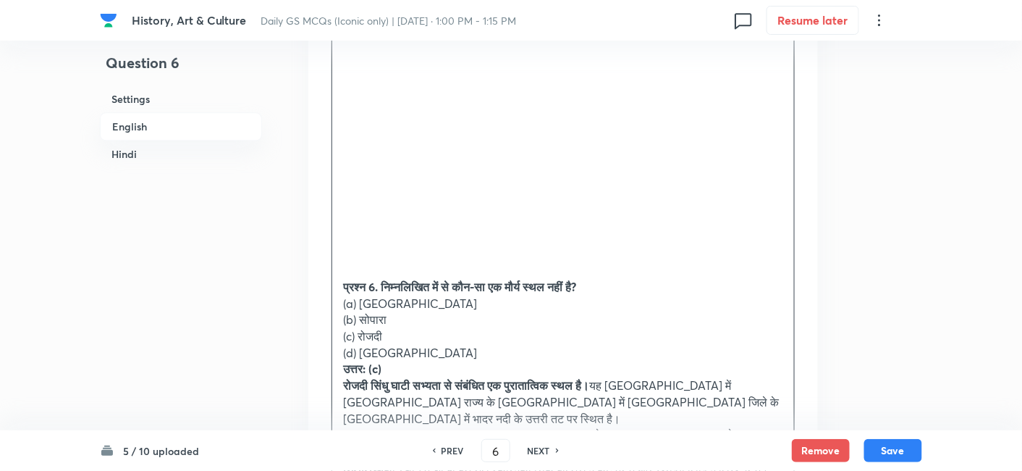
scroll to position [893, 0]
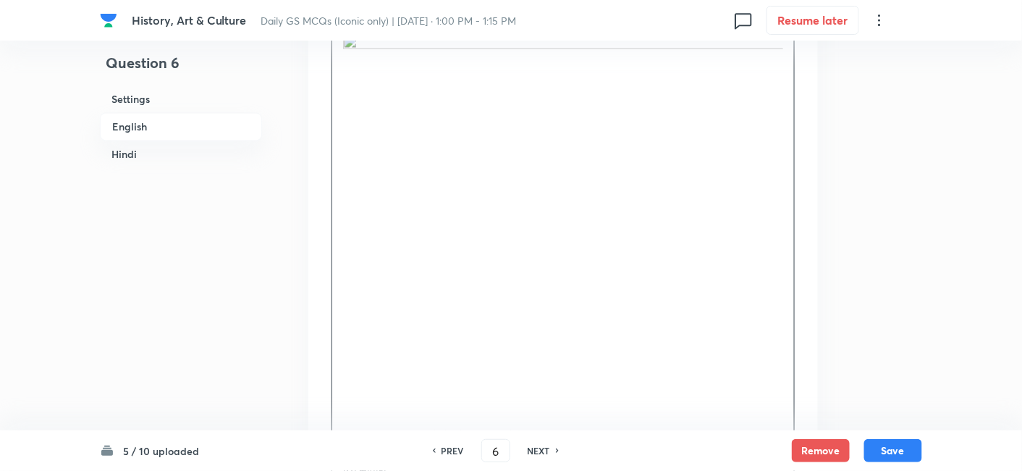
click at [790, 152] on div "Q 6. Which one of the following is not a Mauryan site? (a) [GEOGRAPHIC_DATA] (b…" at bounding box center [563, 207] width 462 height 1120
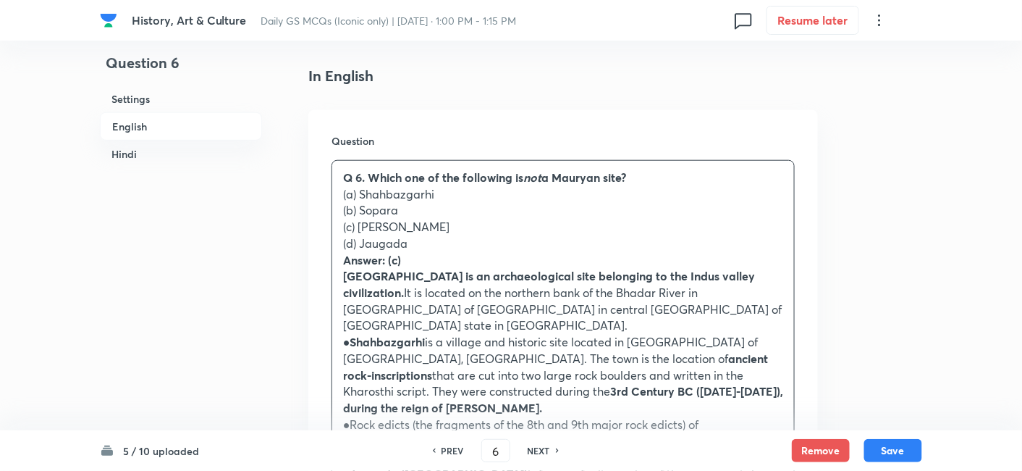
scroll to position [382, 0]
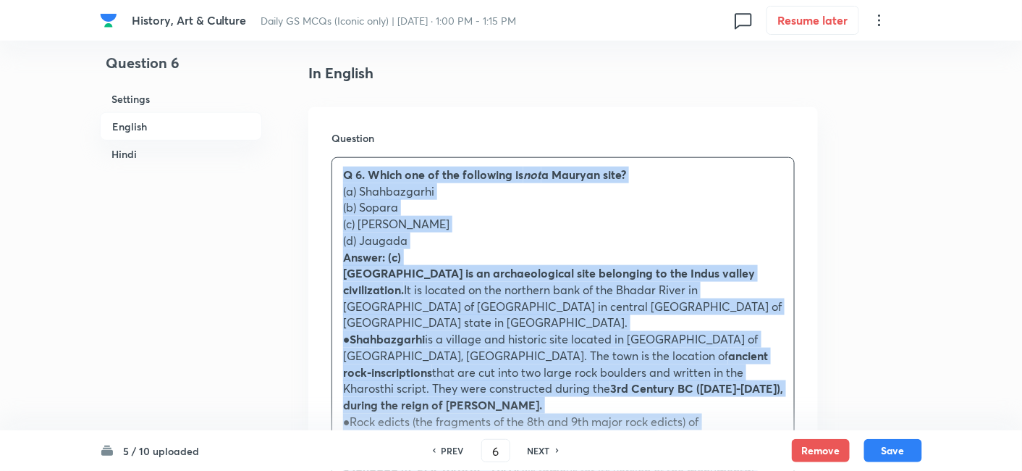
drag, startPoint x: 403, startPoint y: 251, endPoint x: 324, endPoint y: 180, distance: 107.1
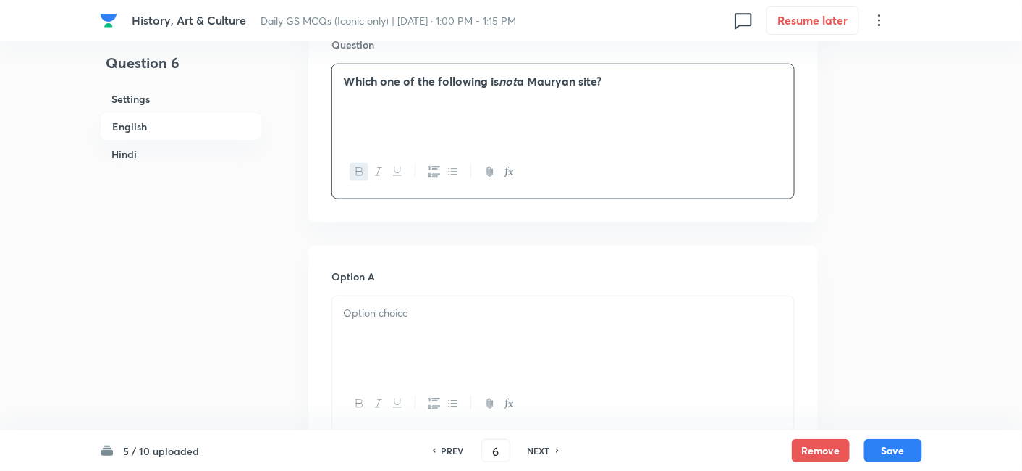
scroll to position [544, 0]
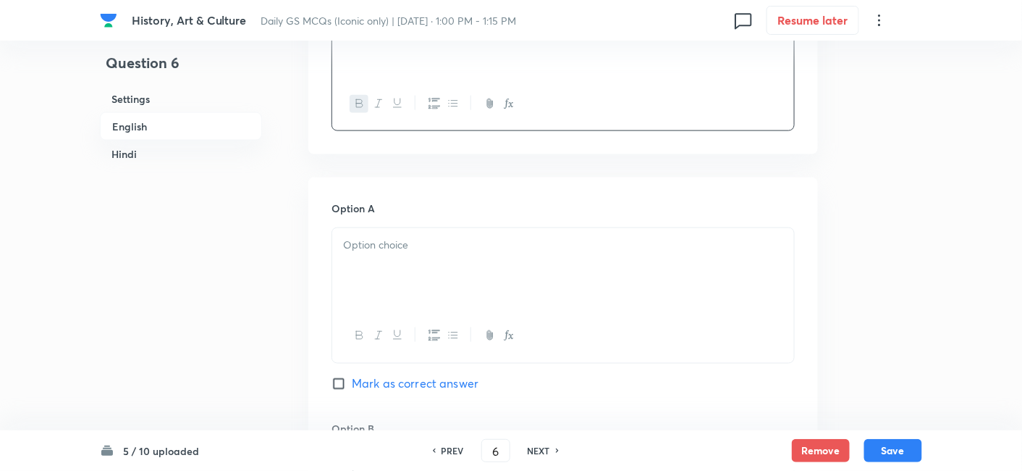
click at [401, 252] on p at bounding box center [563, 245] width 440 height 17
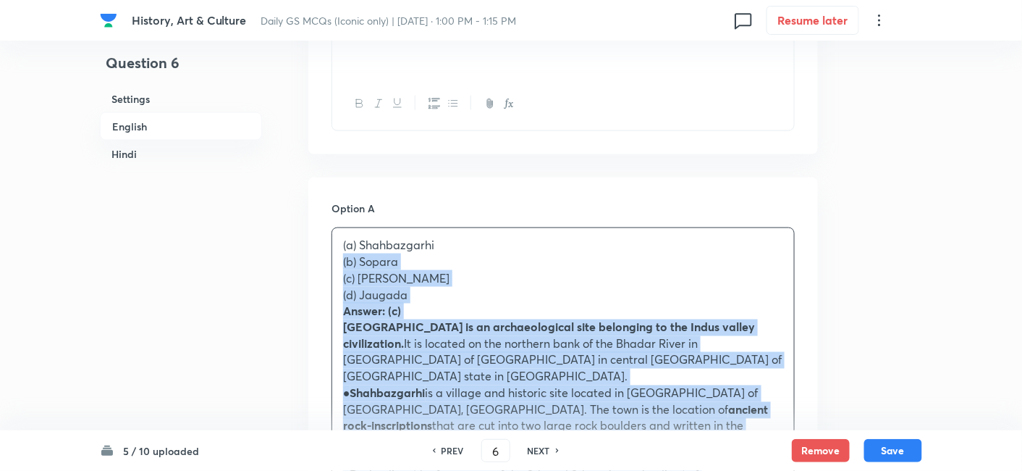
drag, startPoint x: 326, startPoint y: 261, endPoint x: 312, endPoint y: 255, distance: 15.9
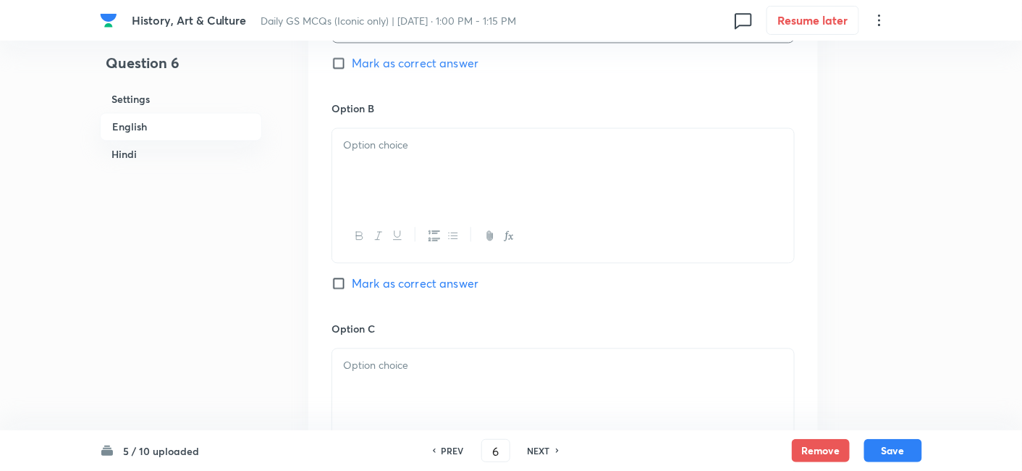
scroll to position [865, 0]
click at [402, 182] on div at bounding box center [563, 167] width 462 height 81
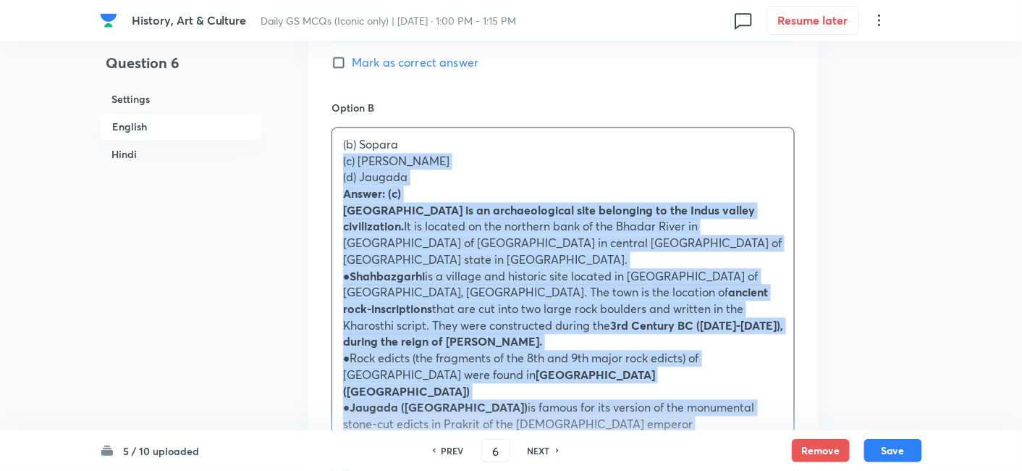
drag, startPoint x: 346, startPoint y: 168, endPoint x: 292, endPoint y: 156, distance: 55.7
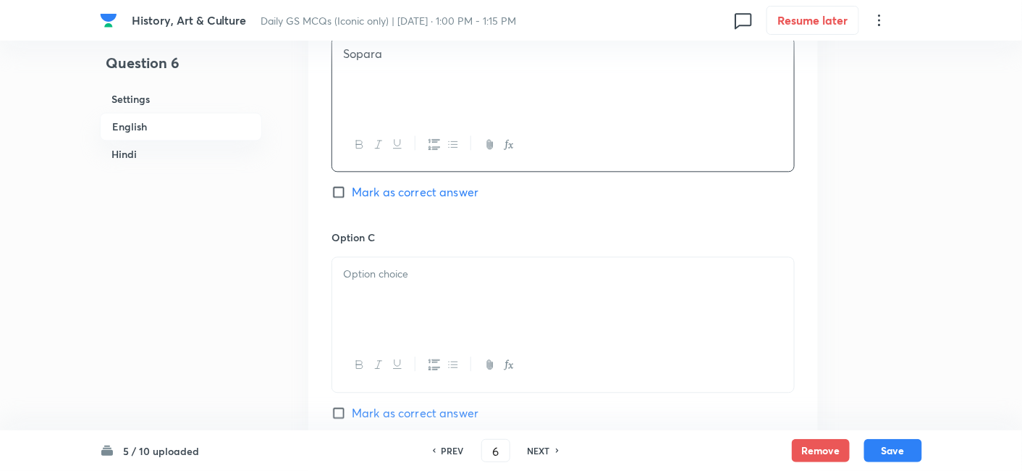
scroll to position [945, 0]
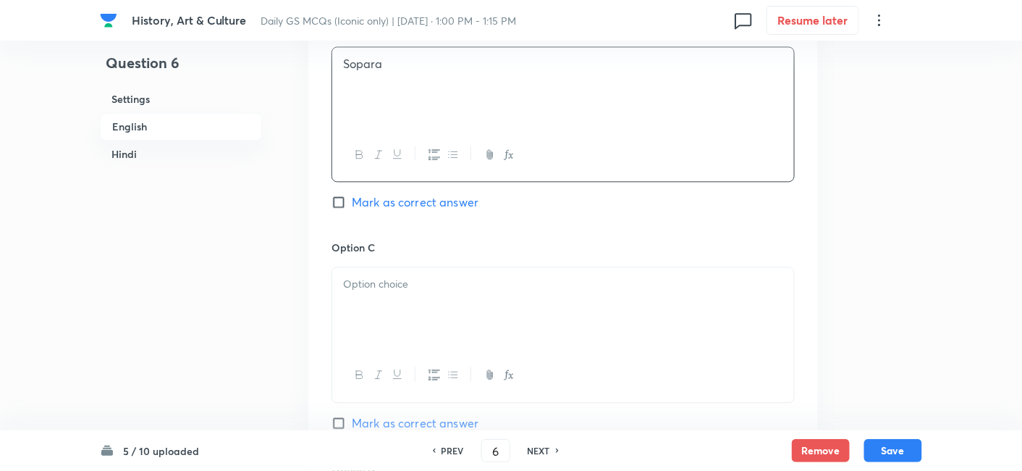
click at [416, 202] on span "Mark as correct answer" at bounding box center [415, 201] width 127 height 17
click at [352, 202] on input "Mark as correct answer" at bounding box center [342, 202] width 20 height 14
checkbox input "true"
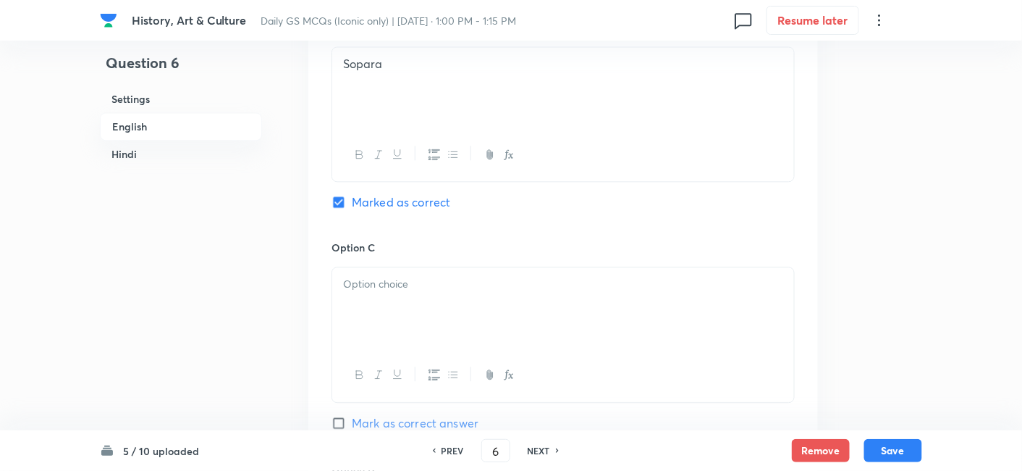
checkbox input "true"
click at [418, 292] on div at bounding box center [563, 307] width 462 height 81
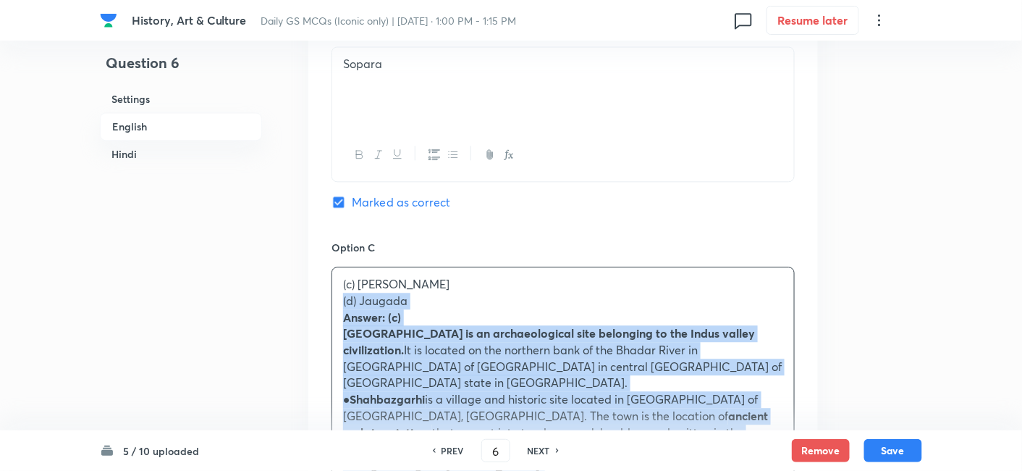
drag, startPoint x: 355, startPoint y: 308, endPoint x: 296, endPoint y: 287, distance: 63.0
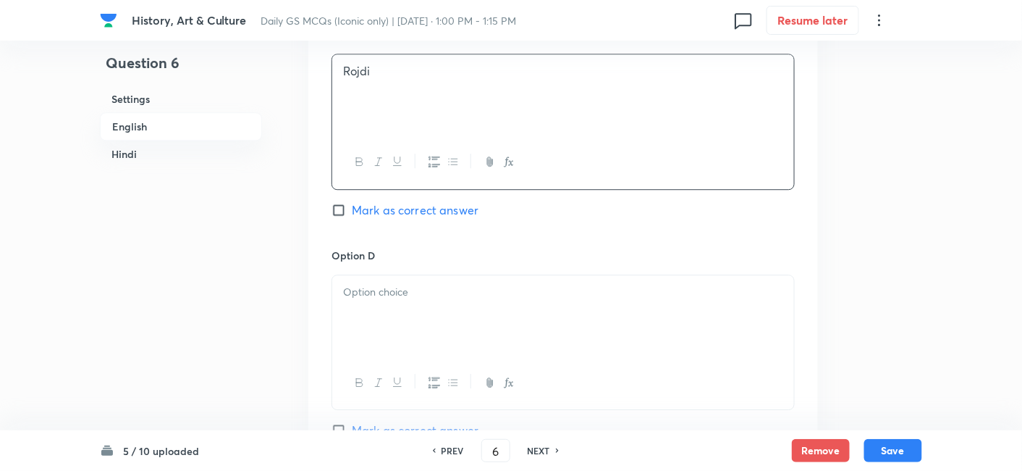
scroll to position [1187, 0]
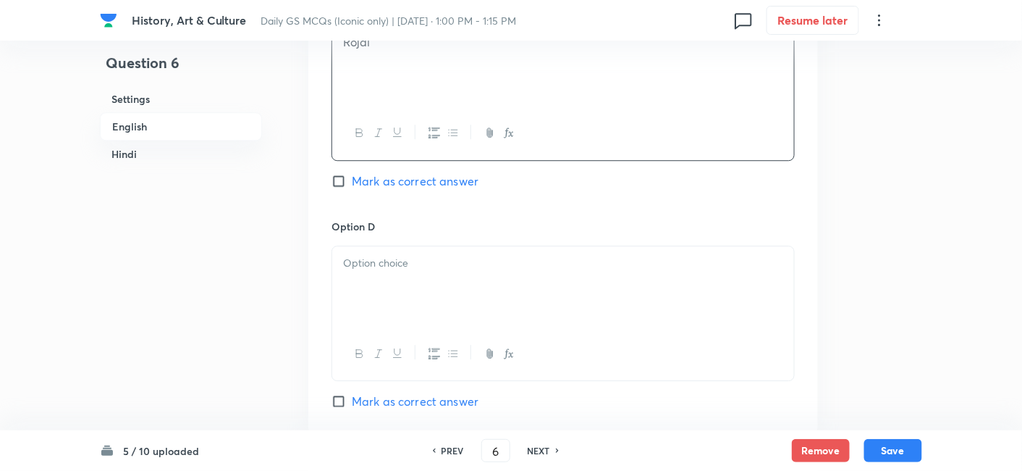
click at [450, 177] on span "Mark as correct answer" at bounding box center [415, 180] width 127 height 17
click at [352, 177] on input "Mark as correct answer" at bounding box center [342, 181] width 20 height 14
checkbox input "true"
checkbox input "false"
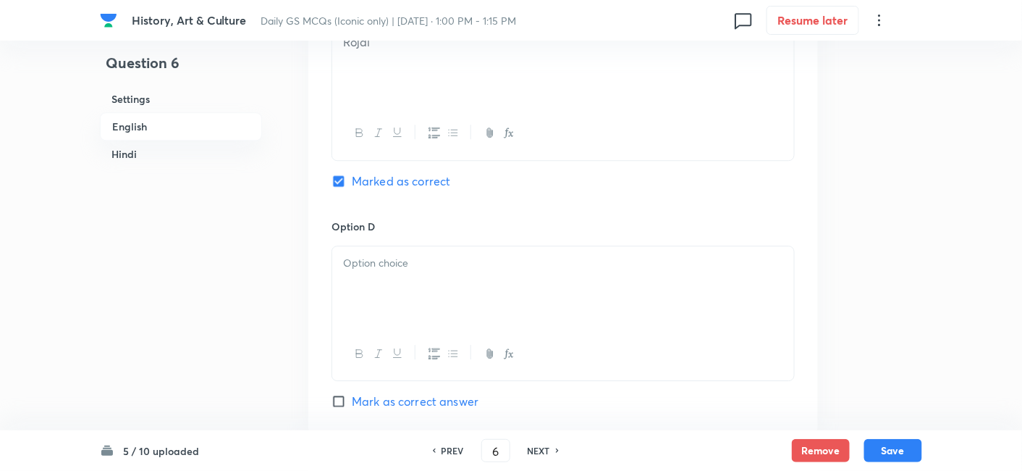
checkbox input "true"
click at [421, 276] on div at bounding box center [563, 286] width 462 height 81
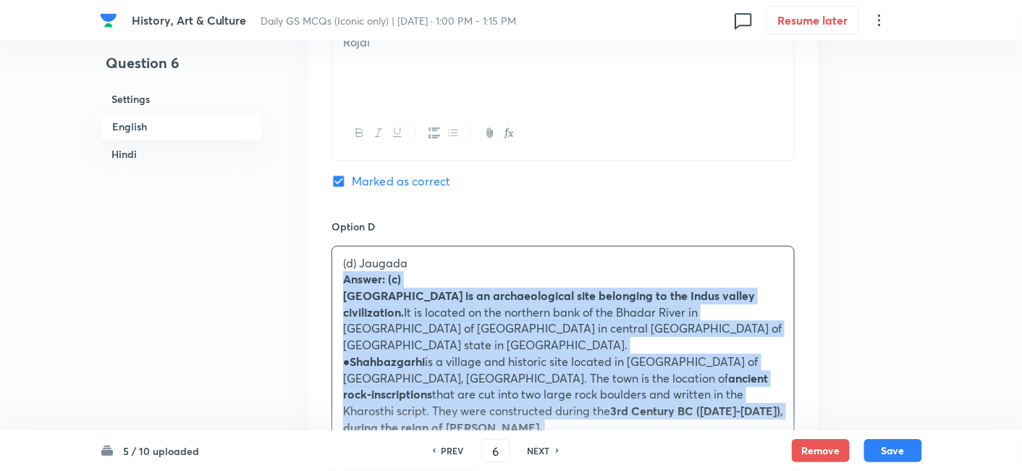
drag, startPoint x: 348, startPoint y: 289, endPoint x: 320, endPoint y: 279, distance: 30.0
click at [319, 279] on div "Option A Shahbazgarhi Mark as correct answer Option B Sopara Mark as correct an…" at bounding box center [563, 280] width 510 height 1493
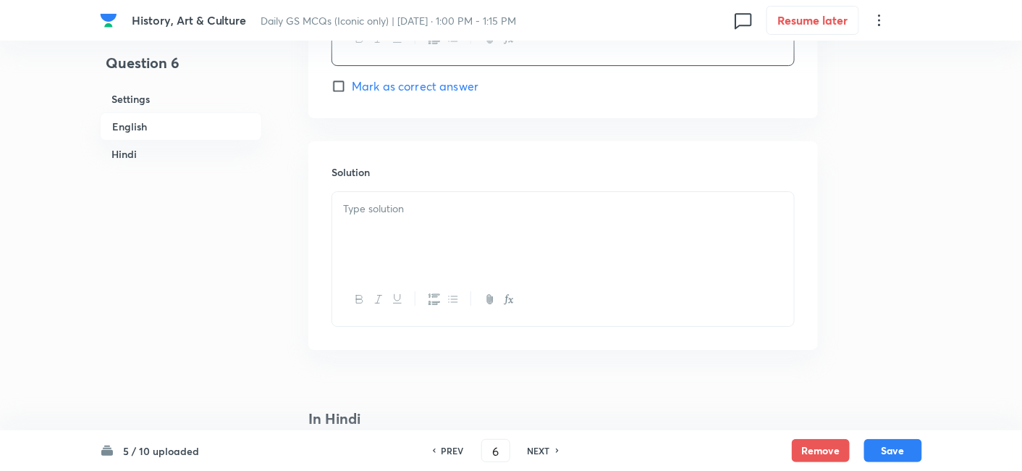
scroll to position [1509, 0]
click at [397, 206] on p at bounding box center [563, 202] width 440 height 17
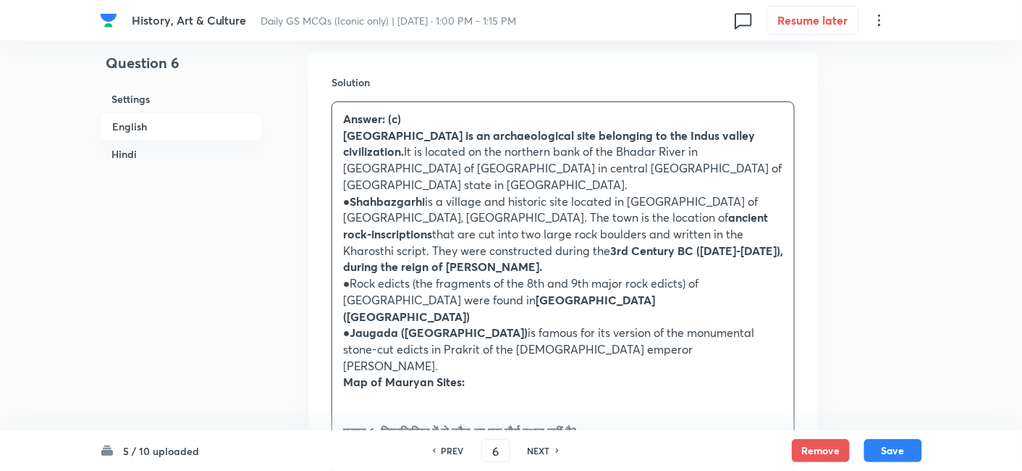
scroll to position [1669, 0]
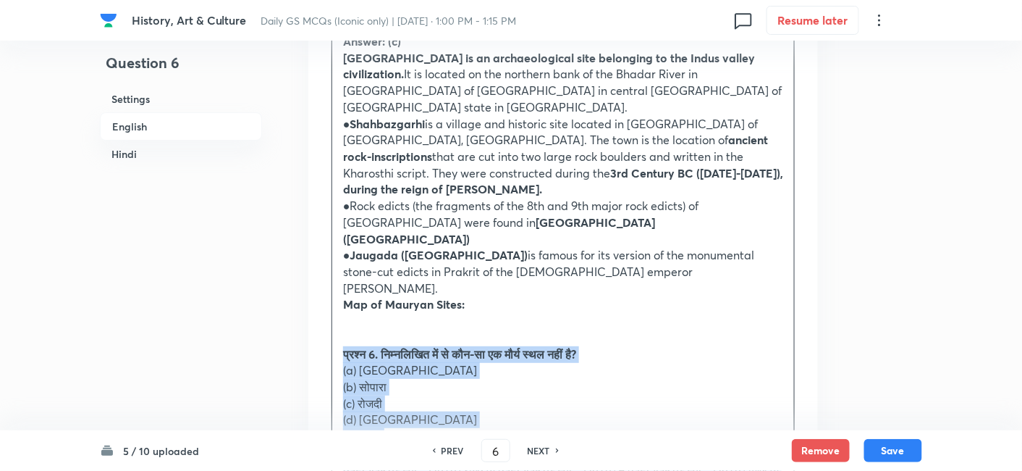
drag, startPoint x: 322, startPoint y: 282, endPoint x: 304, endPoint y: 282, distance: 18.1
click at [304, 282] on div "Question 6 Settings English Hindi Settings Type Single choice correct 4 options…" at bounding box center [511, 342] width 822 height 3884
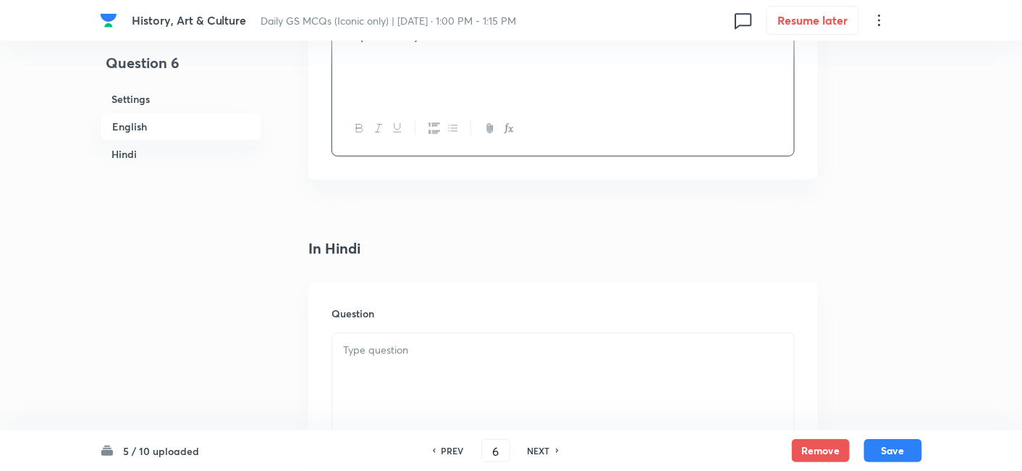
scroll to position [1991, 0]
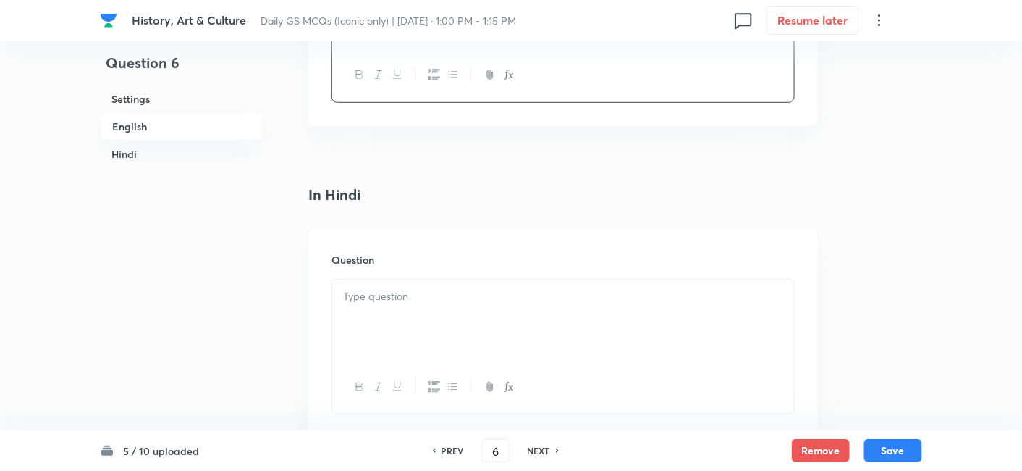
click at [421, 279] on div at bounding box center [563, 319] width 462 height 81
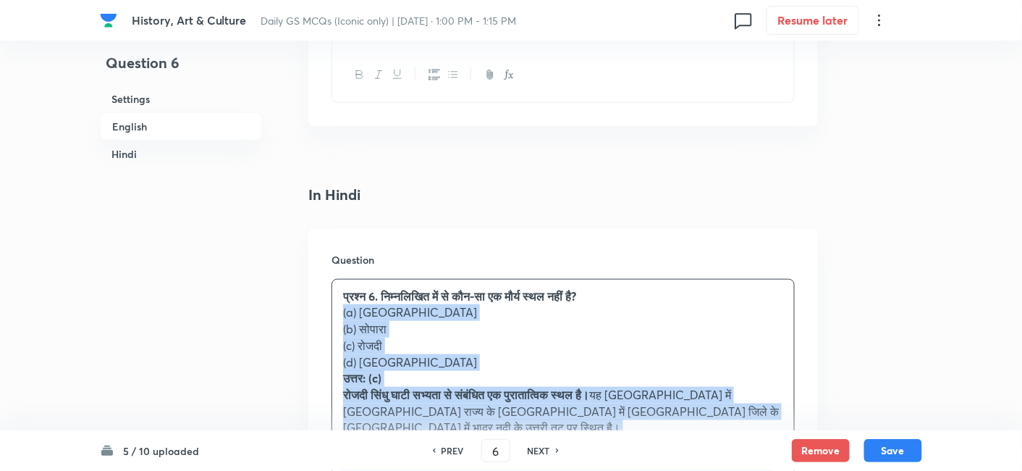
drag, startPoint x: 342, startPoint y: 288, endPoint x: 305, endPoint y: 249, distance: 53.3
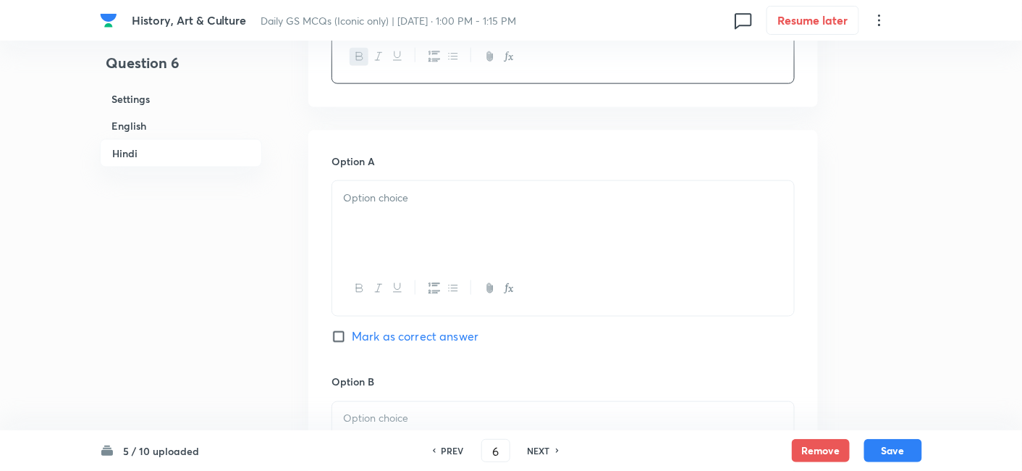
scroll to position [2313, 0]
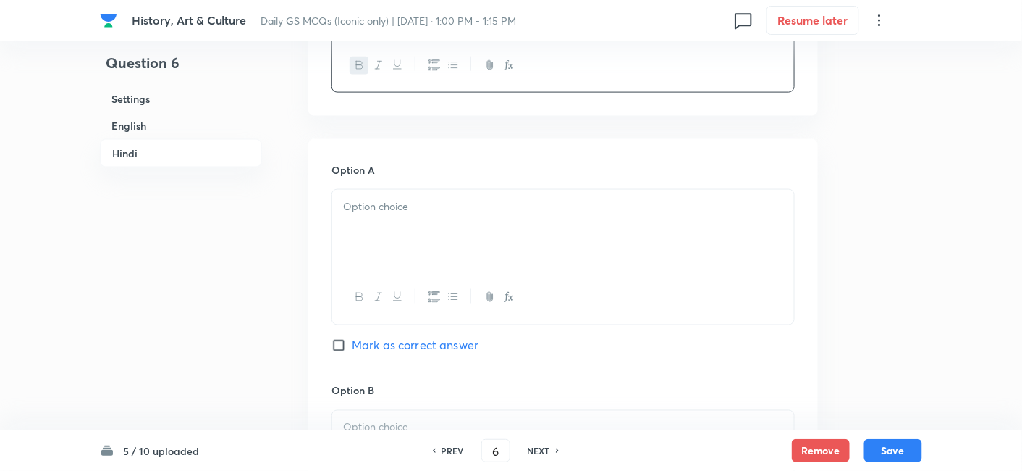
click at [426, 190] on div at bounding box center [563, 230] width 462 height 81
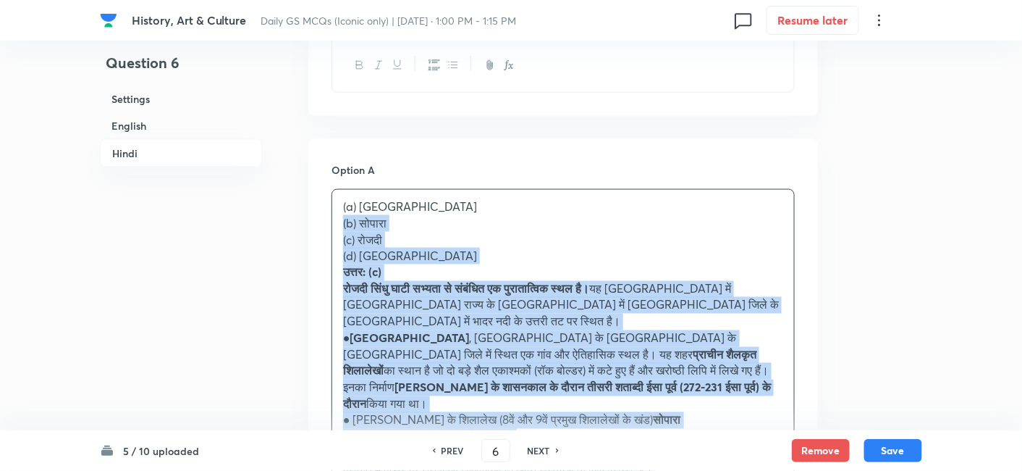
drag, startPoint x: 353, startPoint y: 162, endPoint x: 319, endPoint y: 161, distance: 33.3
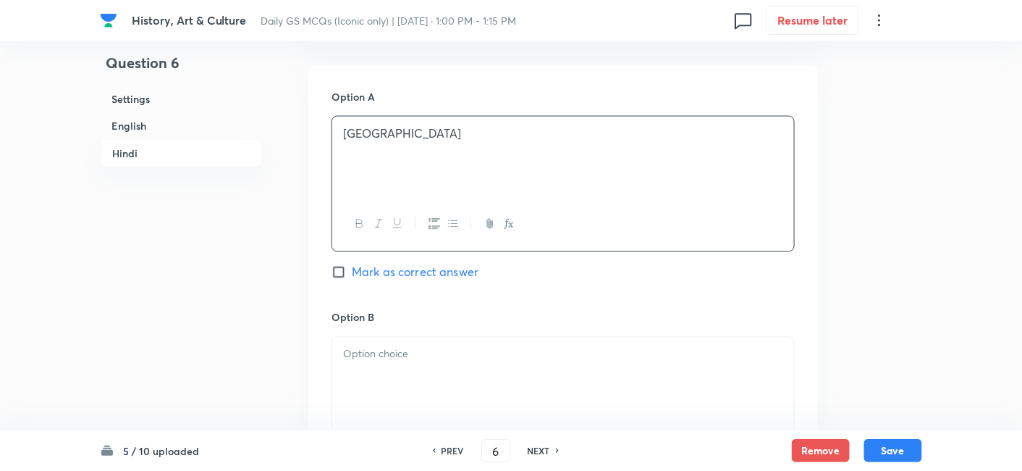
scroll to position [2474, 0]
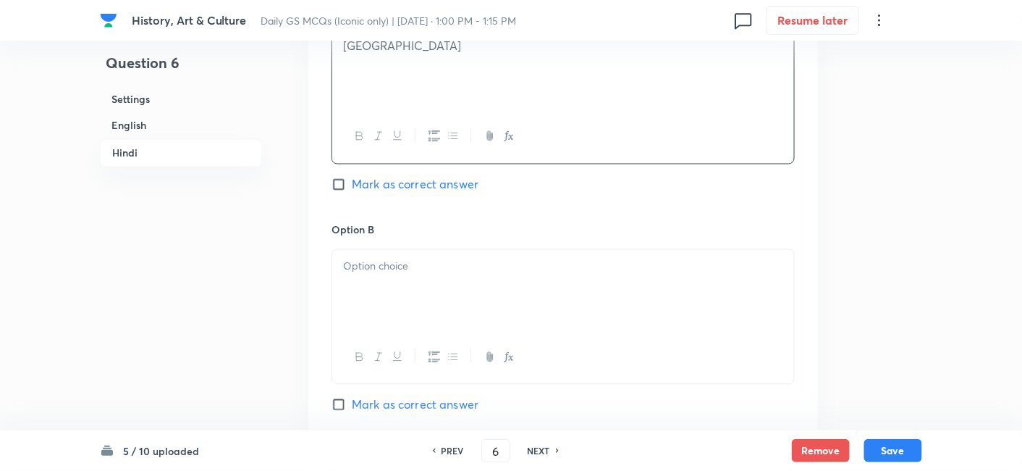
click at [421, 259] on div at bounding box center [563, 290] width 462 height 81
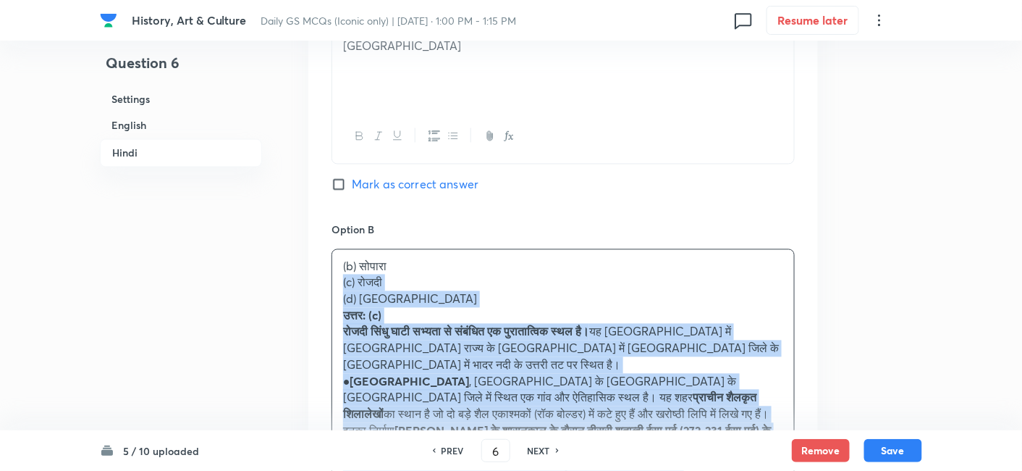
drag, startPoint x: 357, startPoint y: 224, endPoint x: 325, endPoint y: 216, distance: 32.8
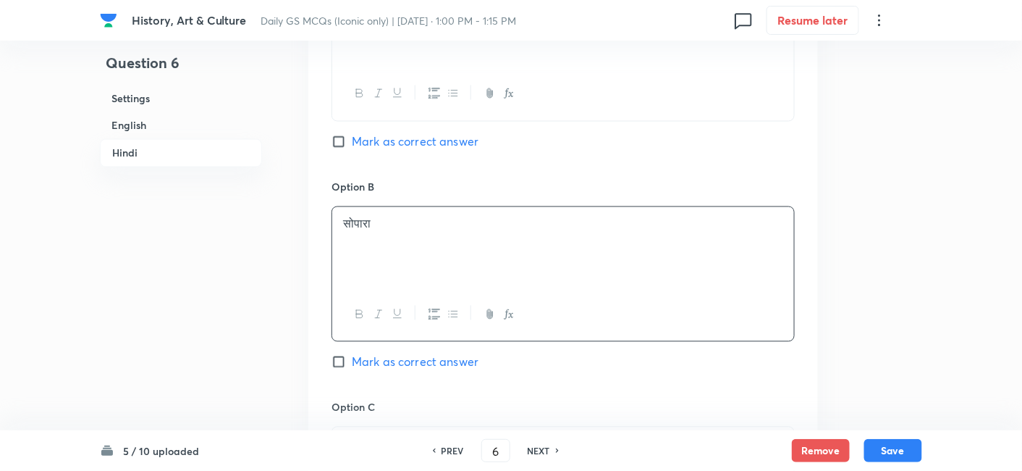
scroll to position [2635, 0]
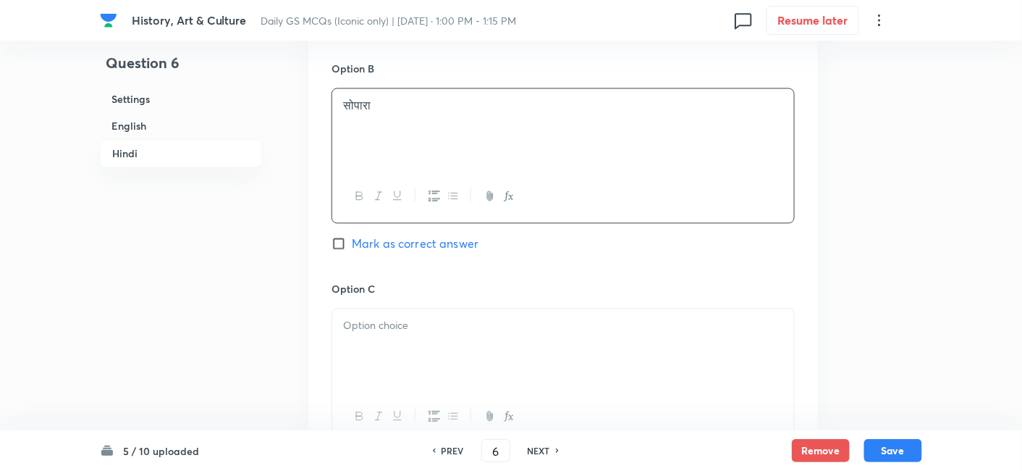
click at [416, 317] on p at bounding box center [563, 325] width 440 height 17
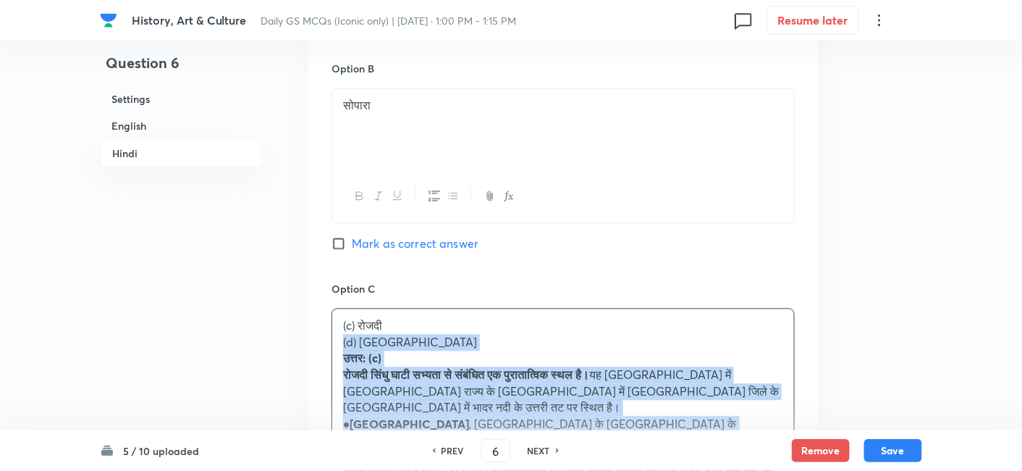
drag, startPoint x: 319, startPoint y: 269, endPoint x: 296, endPoint y: 268, distance: 23.2
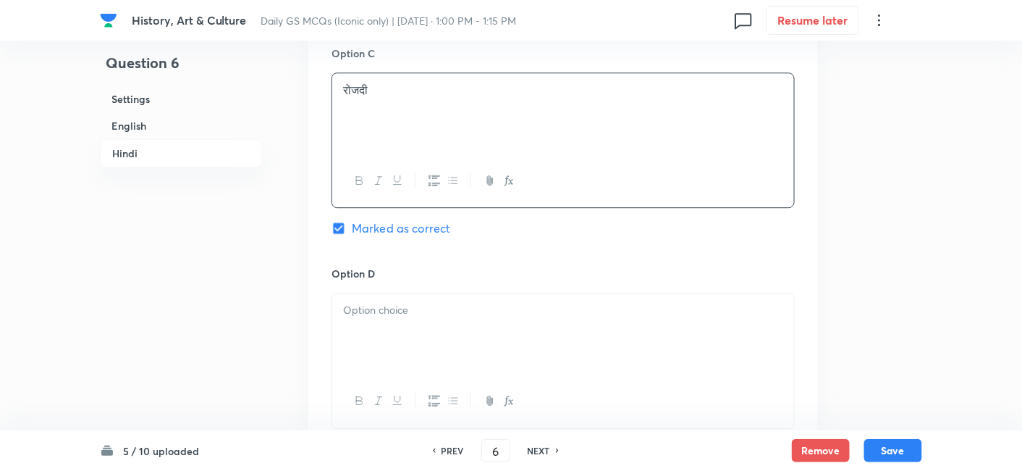
scroll to position [2876, 0]
click at [392, 296] on p at bounding box center [563, 304] width 440 height 17
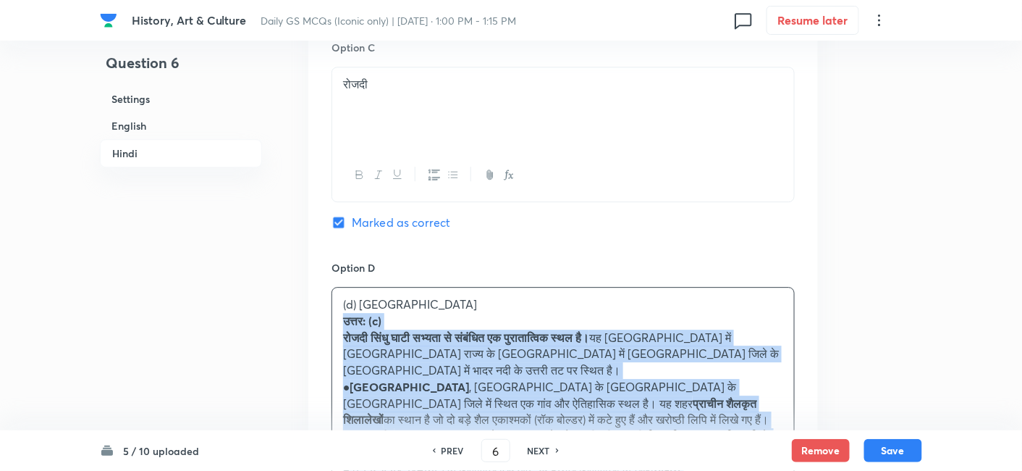
drag, startPoint x: 315, startPoint y: 253, endPoint x: 323, endPoint y: 255, distance: 8.1
click at [312, 253] on div "Option A [GEOGRAPHIC_DATA] Mark as correct answer Option B सोपारा Mark as corre…" at bounding box center [563, 125] width 510 height 1098
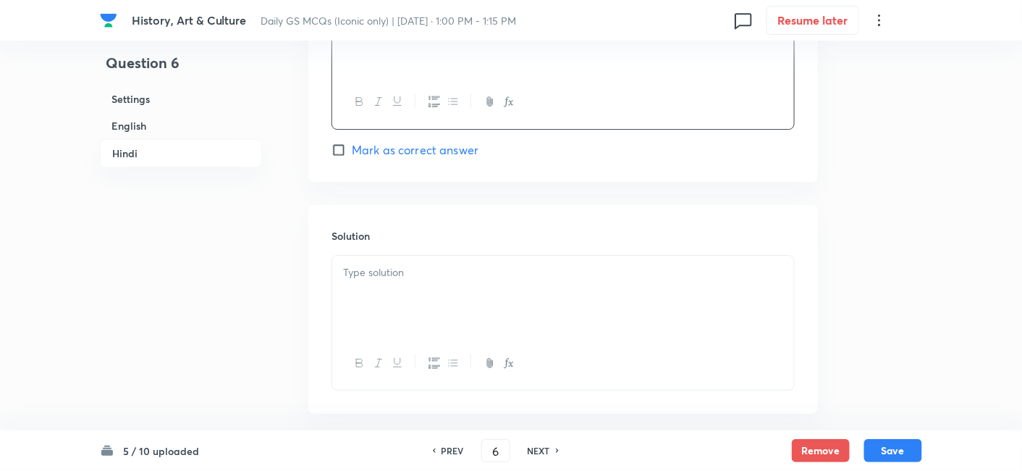
click at [410, 256] on div at bounding box center [563, 296] width 462 height 81
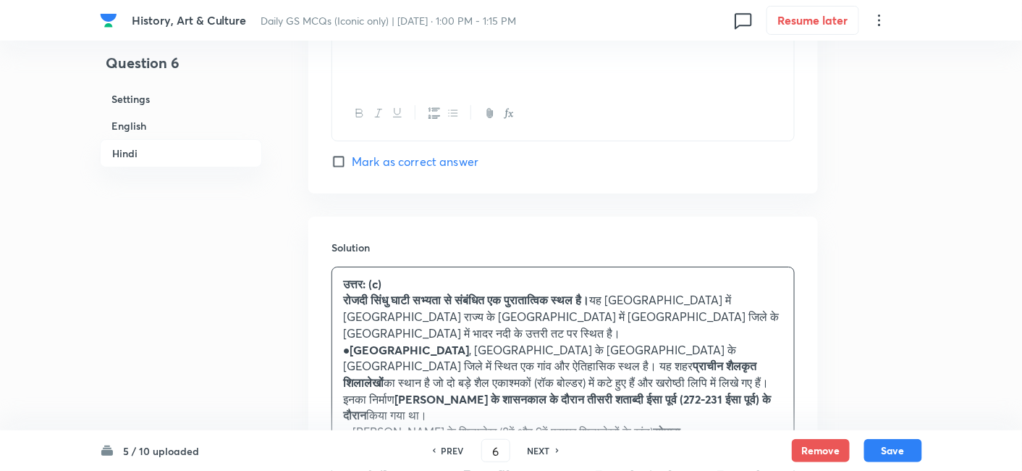
scroll to position [3169, 0]
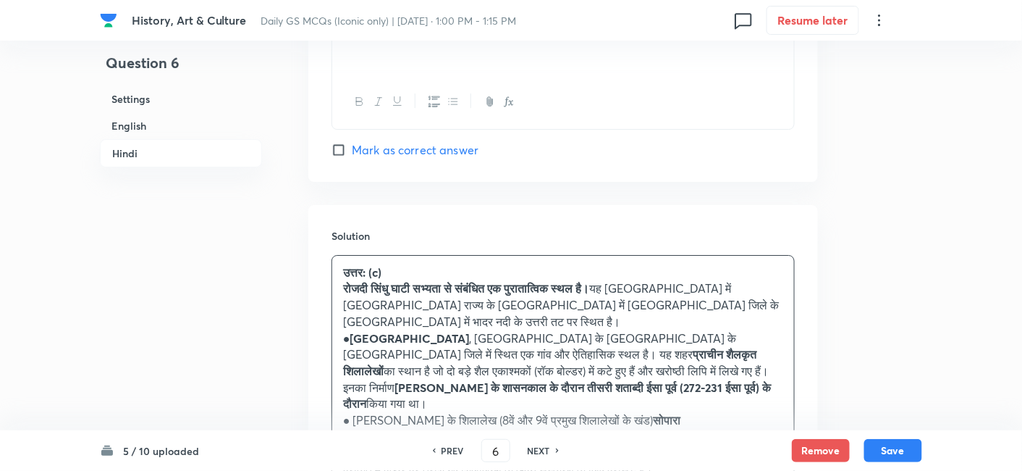
click at [899, 463] on div "5 / 10 uploaded PREV 6 ​ NEXT Remove Save" at bounding box center [511, 450] width 822 height 41
drag, startPoint x: 899, startPoint y: 448, endPoint x: 874, endPoint y: 431, distance: 29.7
click at [899, 447] on button "Save" at bounding box center [893, 450] width 58 height 23
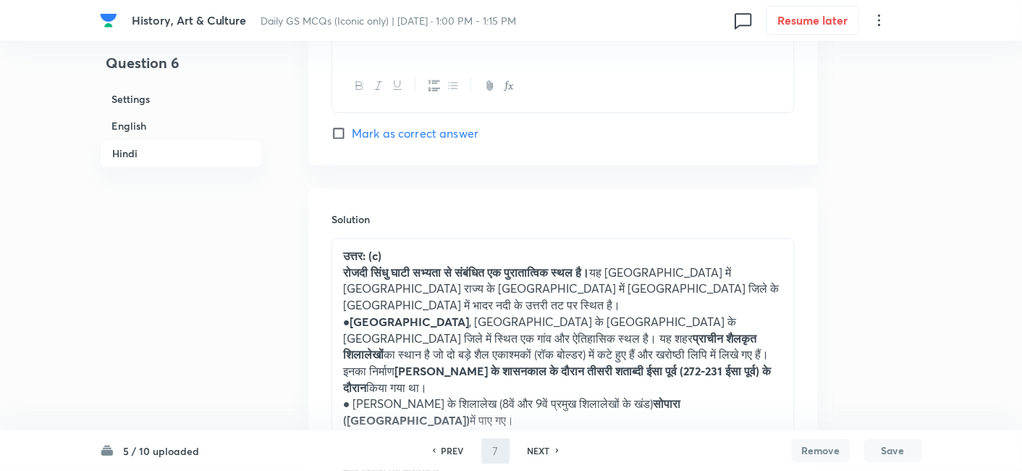
scroll to position [0, 0]
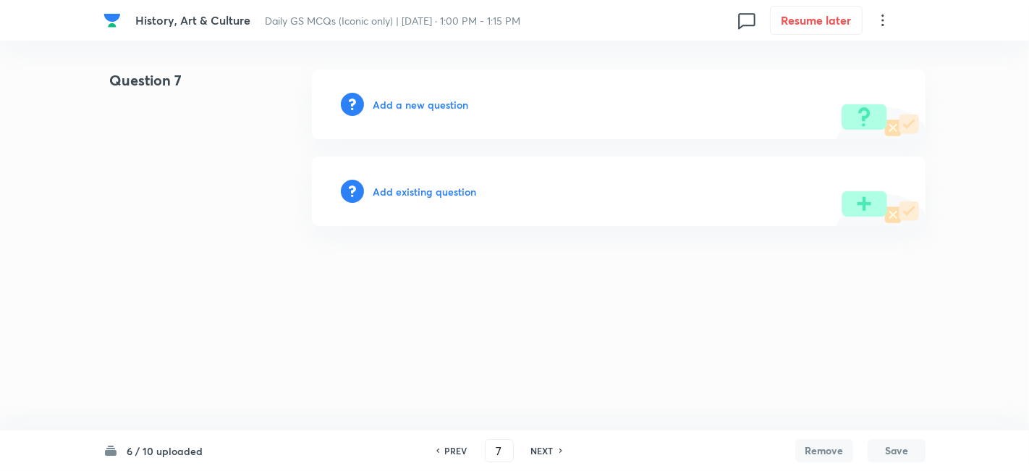
click at [455, 450] on h6 "PREV" at bounding box center [456, 450] width 22 height 13
type input "6"
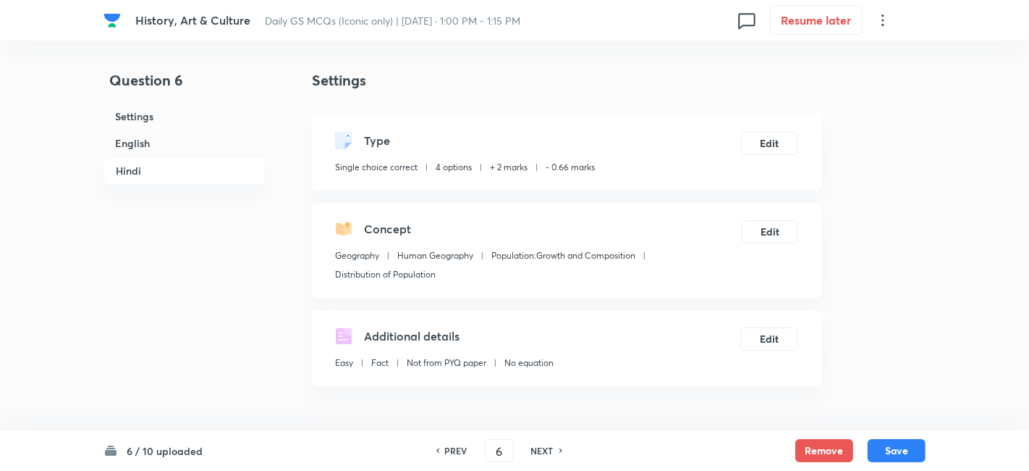
checkbox input "true"
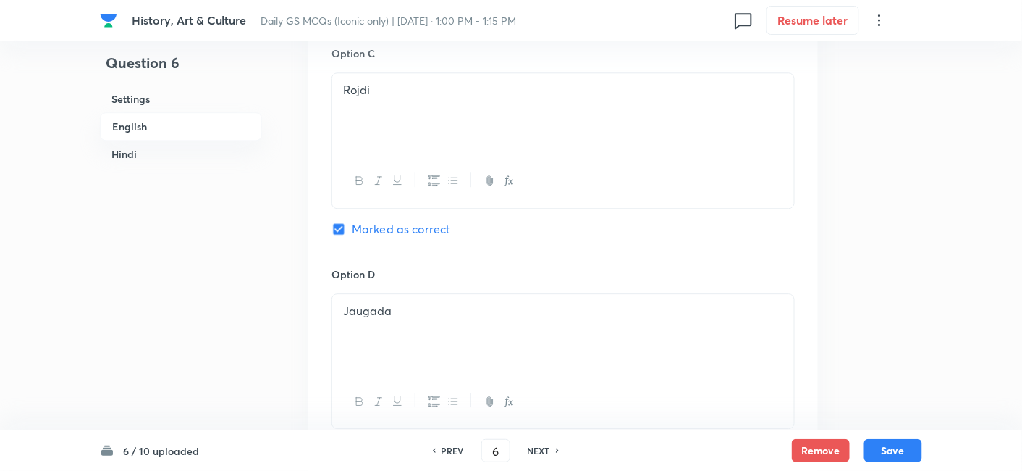
scroll to position [1609, 0]
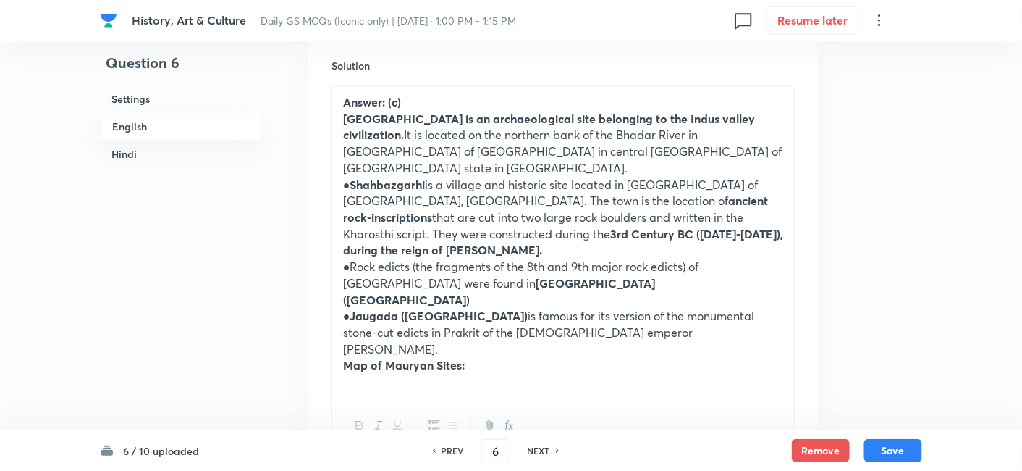
click at [529, 357] on p "Map of Mauryan Sites:" at bounding box center [563, 365] width 440 height 17
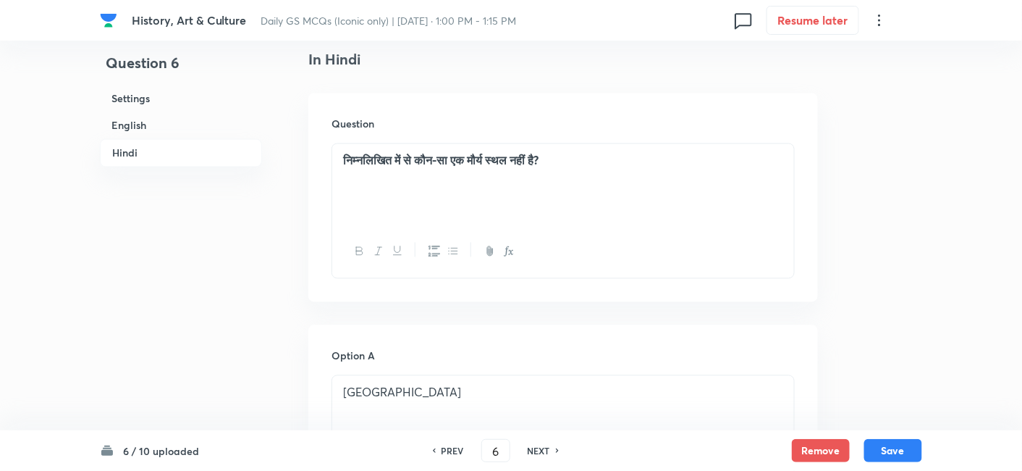
scroll to position [3652, 0]
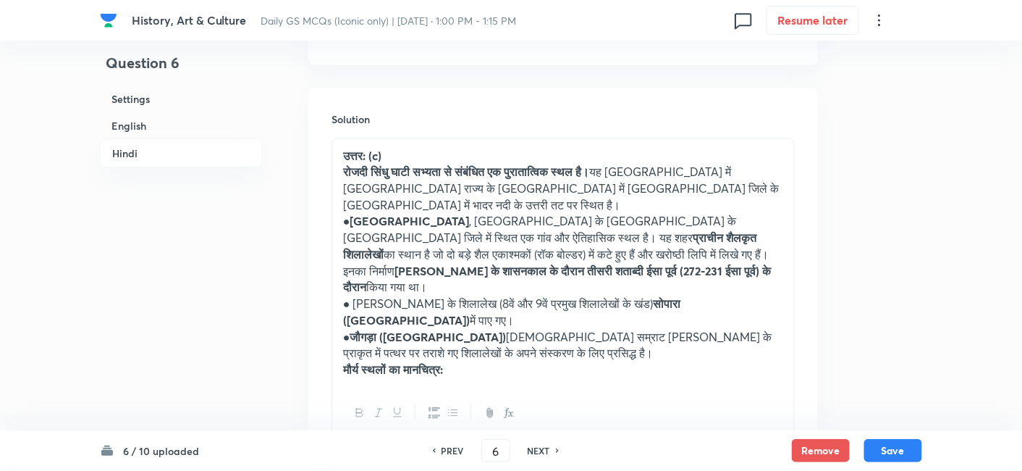
click at [506, 361] on p "मौर्य स्थलों का मानचित्र:" at bounding box center [563, 369] width 440 height 17
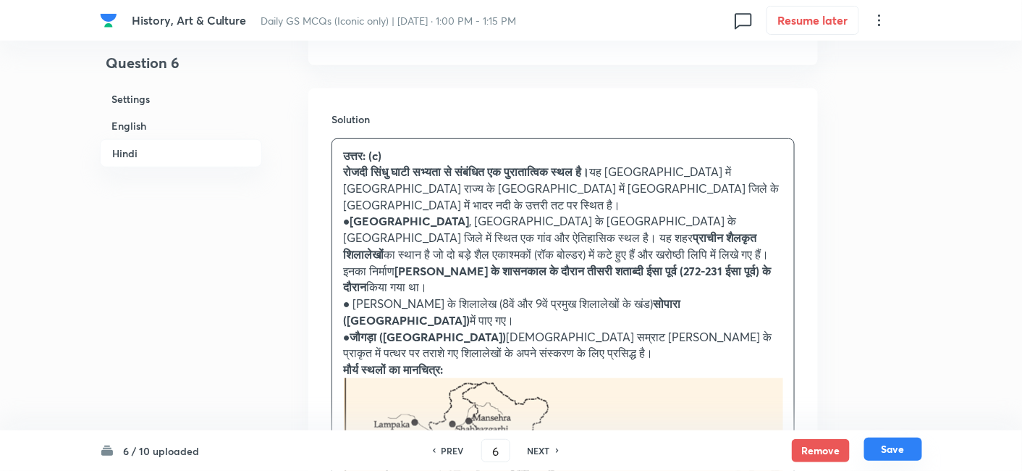
click at [899, 448] on button "Save" at bounding box center [893, 448] width 58 height 23
type input "7"
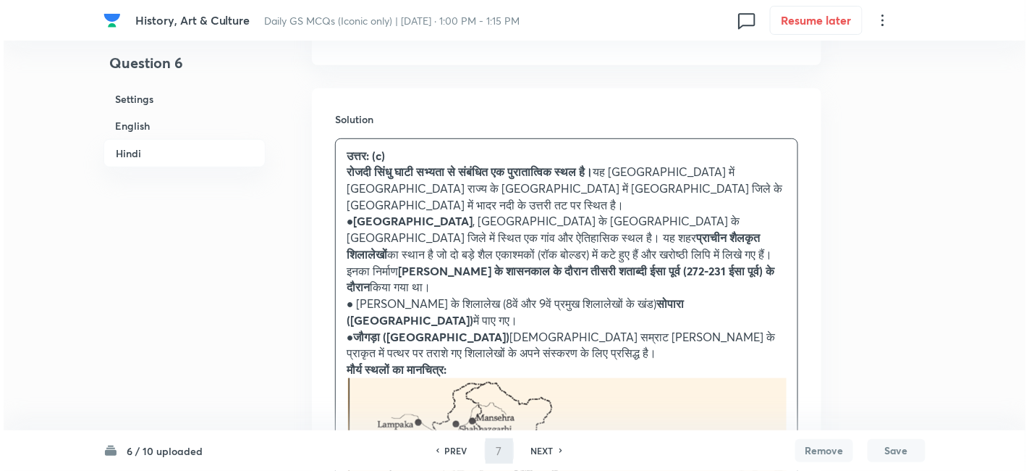
scroll to position [0, 0]
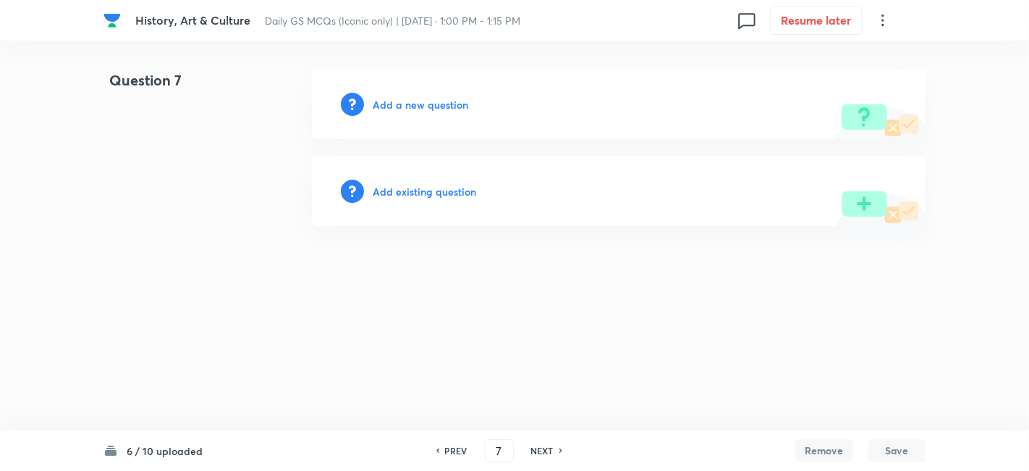
click at [447, 104] on h6 "Add a new question" at bounding box center [421, 104] width 96 height 15
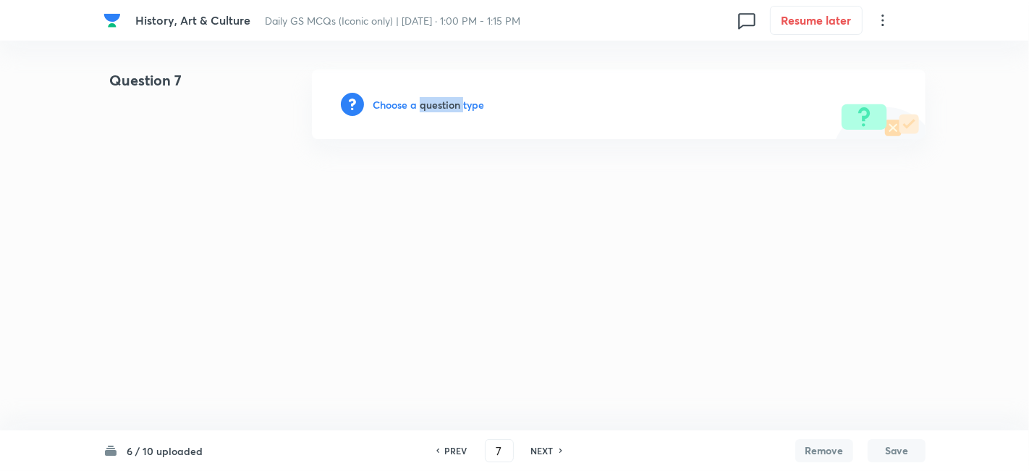
click at [447, 104] on h6 "Choose a question type" at bounding box center [428, 104] width 111 height 15
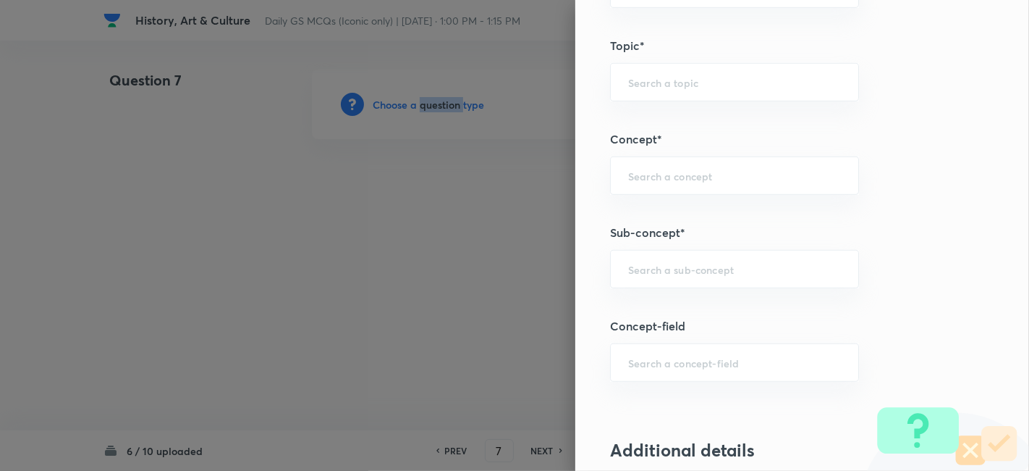
scroll to position [724, 0]
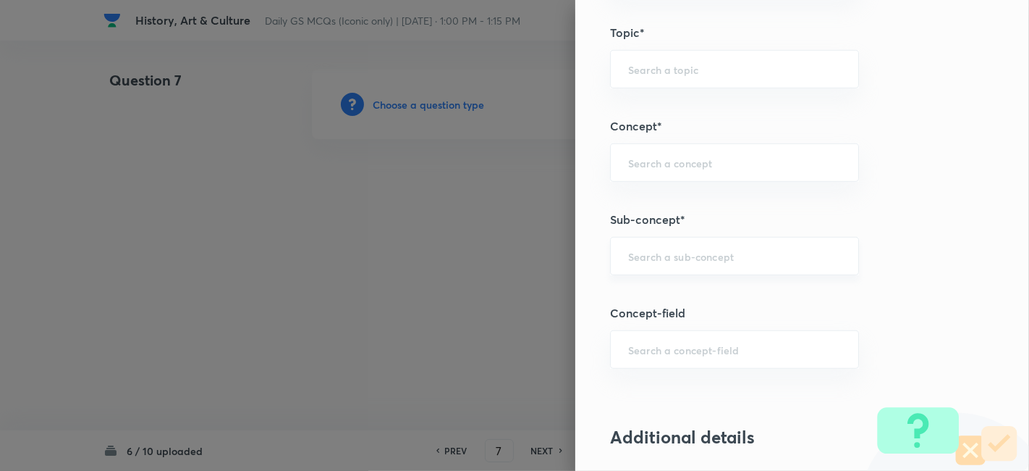
click at [728, 253] on input "text" at bounding box center [734, 256] width 213 height 14
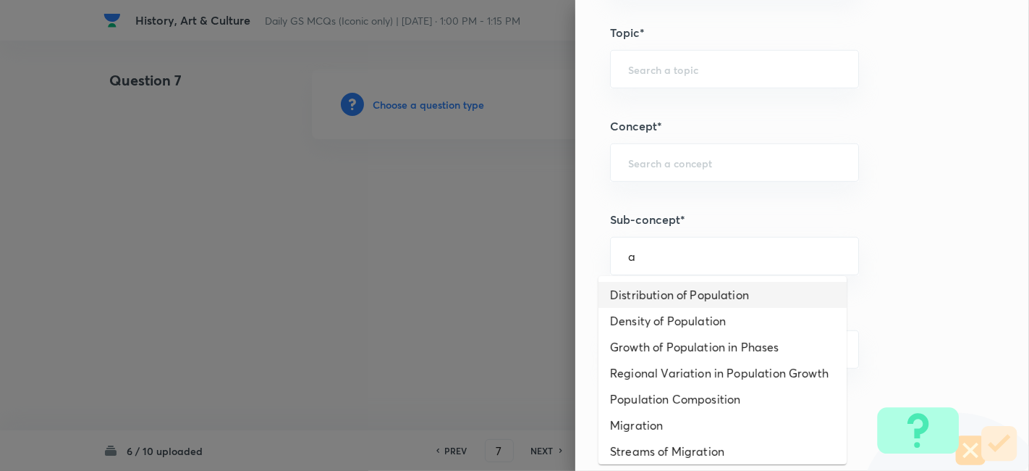
click at [711, 293] on li "Distribution of Population" at bounding box center [723, 295] width 248 height 26
type input "Distribution of Population"
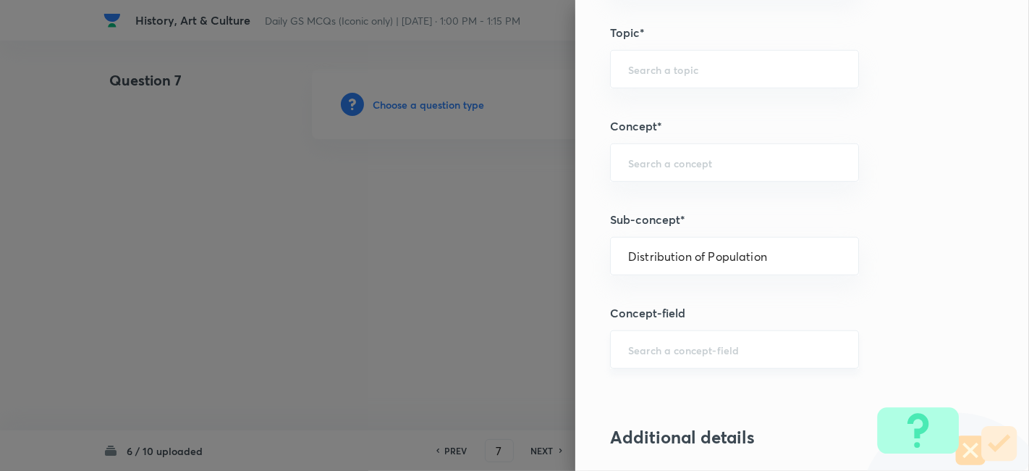
type input "Geography"
type input "Human Geography"
type input "Population:Growth and Composition"
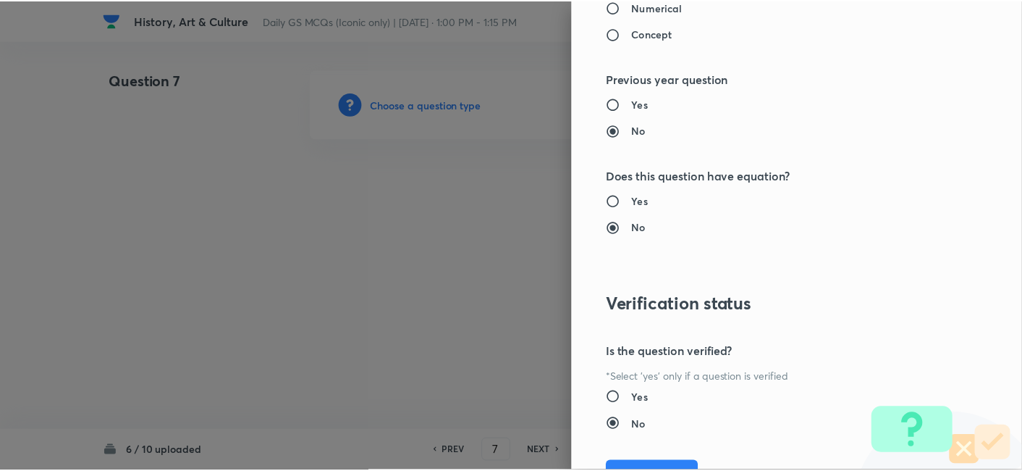
scroll to position [1498, 0]
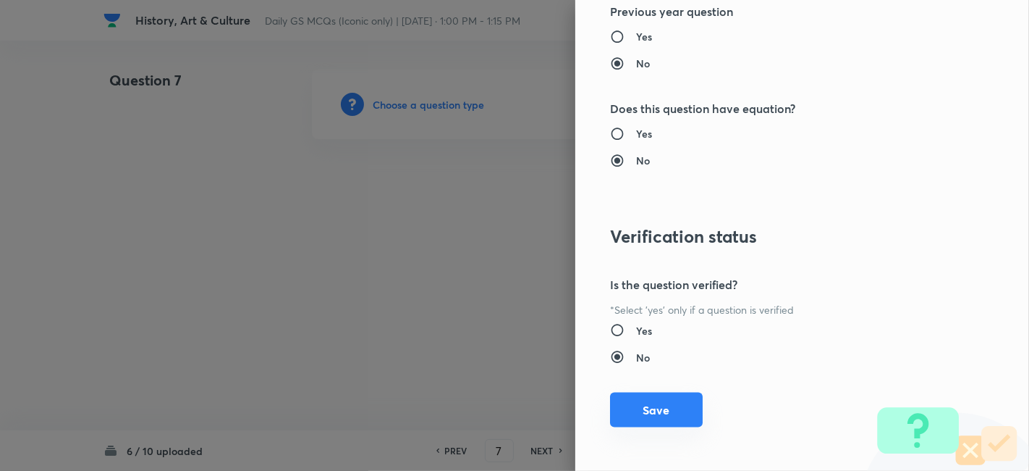
click at [661, 392] on button "Save" at bounding box center [656, 409] width 93 height 35
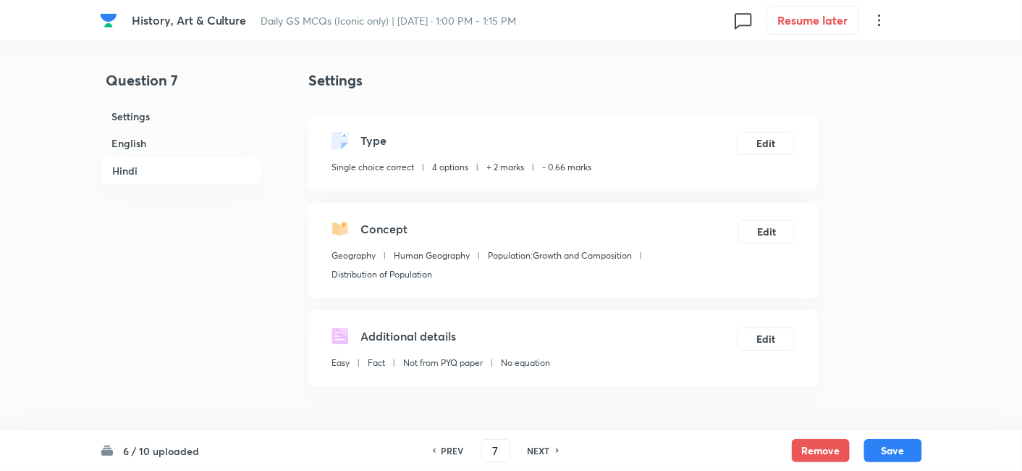
click at [190, 150] on h6 "English" at bounding box center [181, 143] width 162 height 27
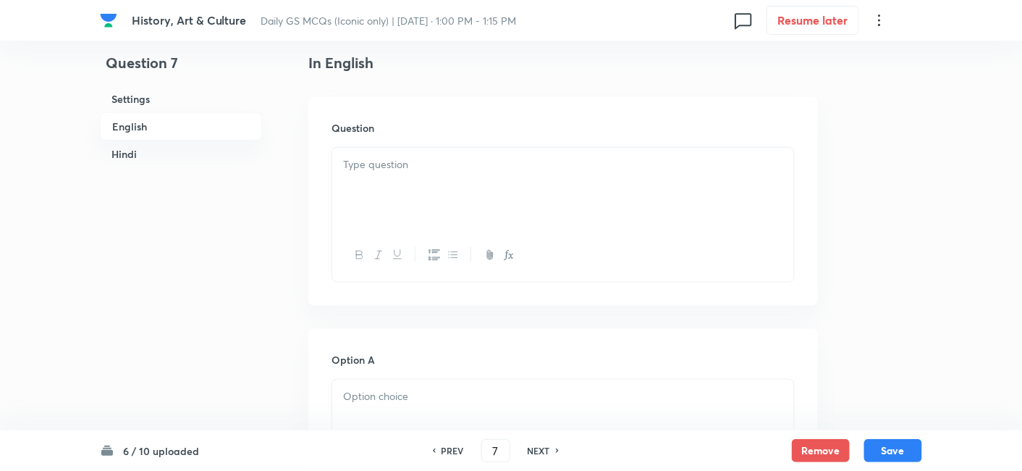
click at [482, 187] on div at bounding box center [563, 188] width 462 height 81
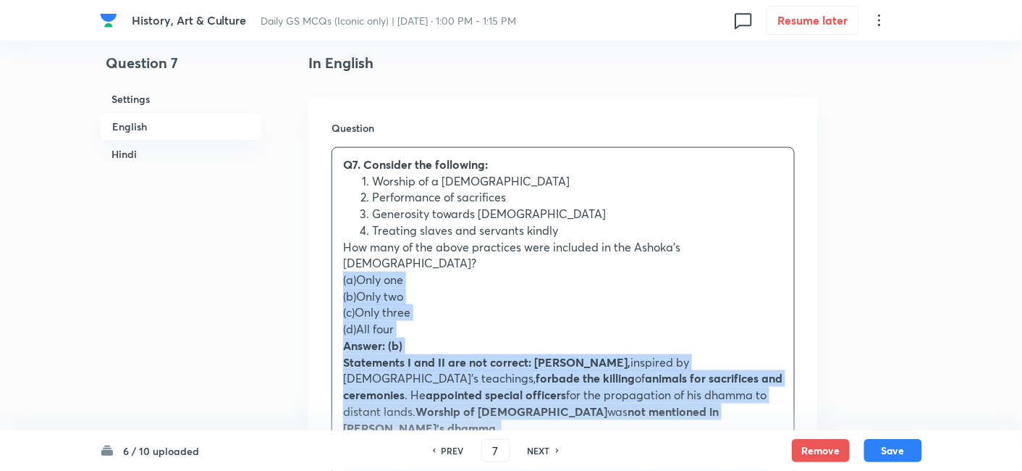
drag, startPoint x: 341, startPoint y: 261, endPoint x: 312, endPoint y: 258, distance: 29.1
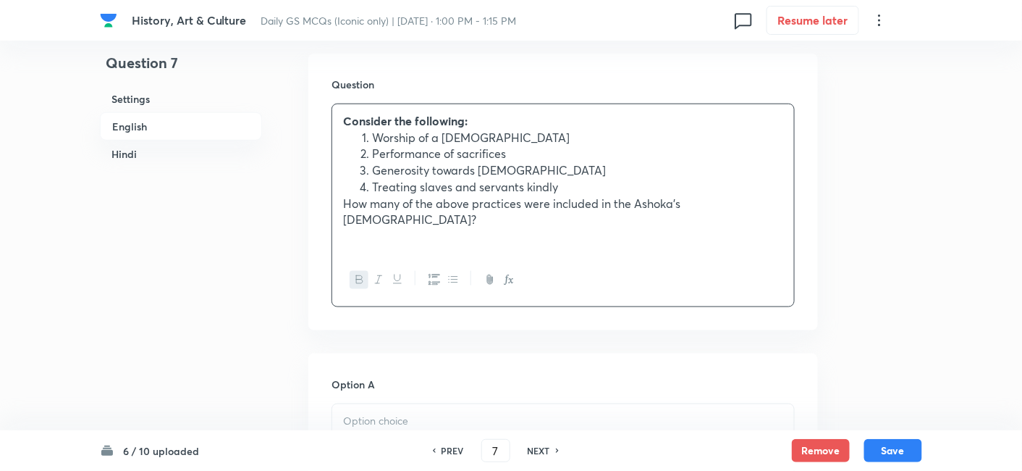
scroll to position [633, 0]
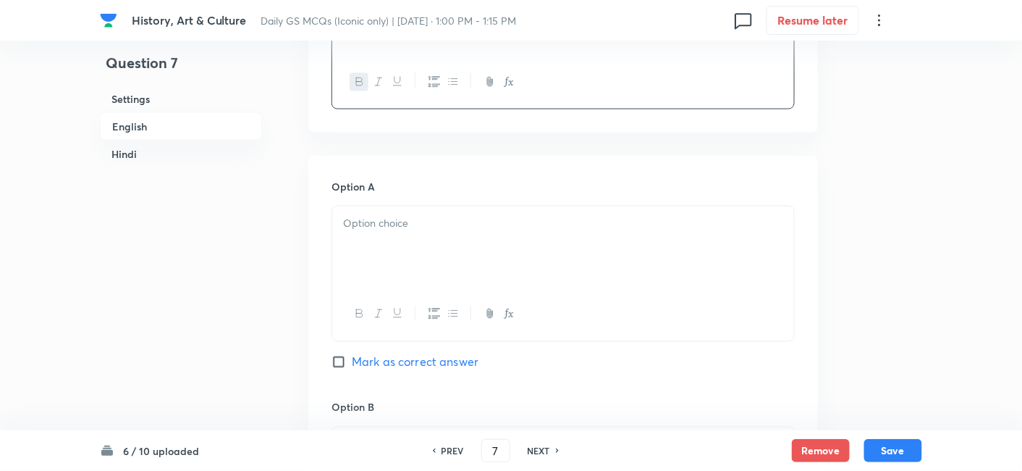
click at [398, 253] on div at bounding box center [563, 246] width 462 height 81
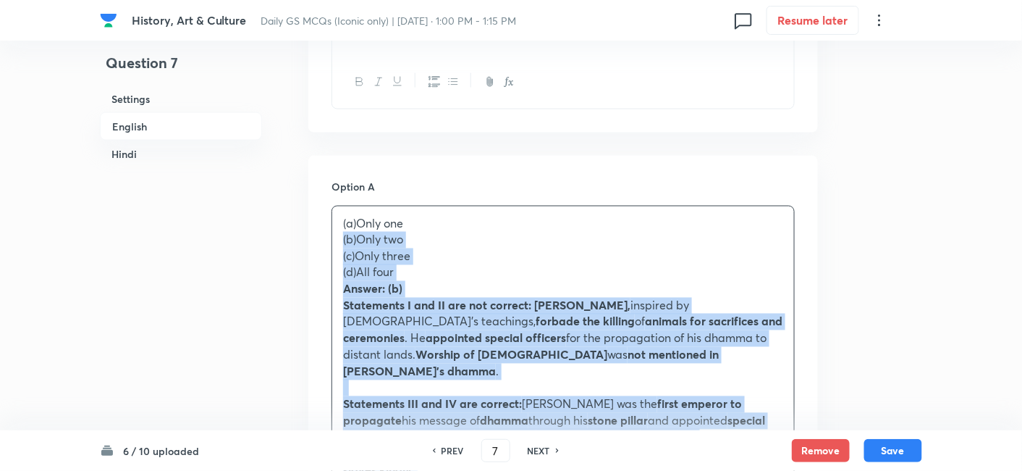
drag, startPoint x: 349, startPoint y: 235, endPoint x: 311, endPoint y: 219, distance: 41.3
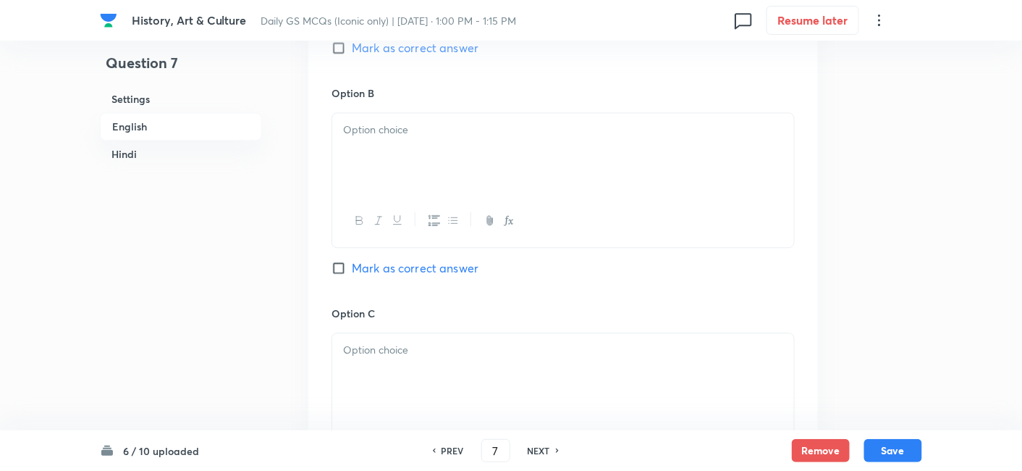
scroll to position [956, 0]
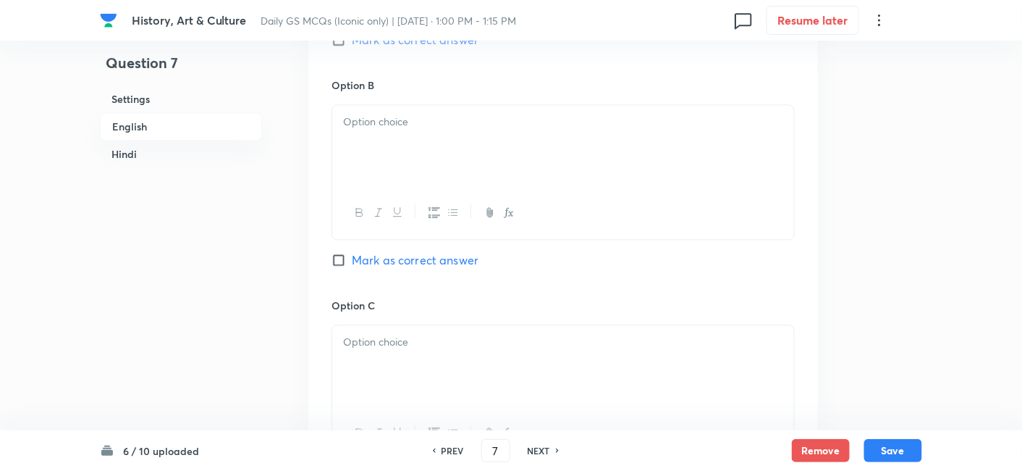
click at [397, 121] on div at bounding box center [563, 145] width 462 height 81
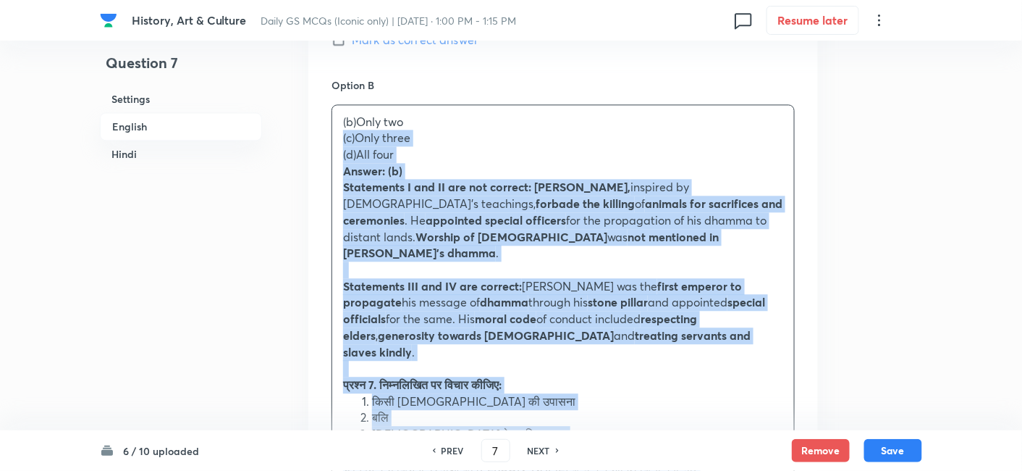
click at [334, 120] on div "(b)Only two (c)Only three (d)All four Answer: (b) Statements I and II are not c…" at bounding box center [563, 418] width 462 height 626
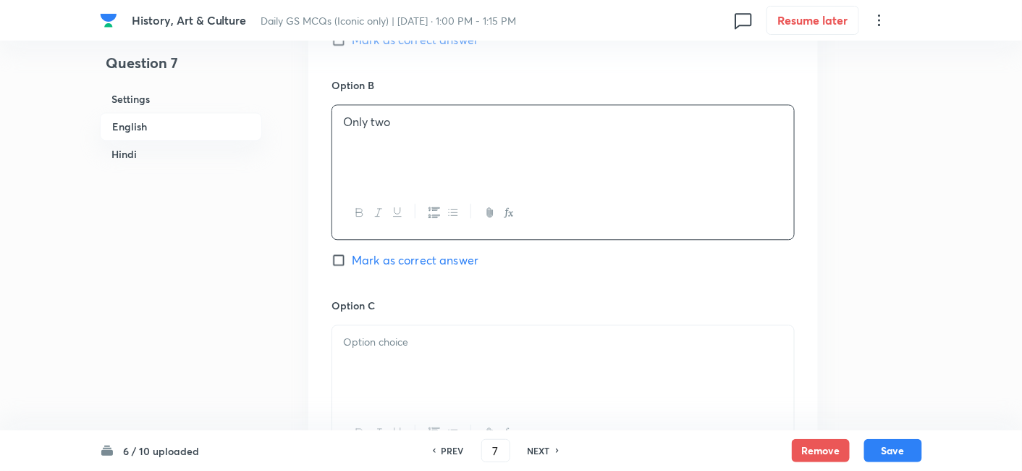
click at [413, 251] on span "Mark as correct answer" at bounding box center [415, 259] width 127 height 17
click at [352, 253] on input "Mark as correct answer" at bounding box center [342, 260] width 20 height 14
checkbox input "true"
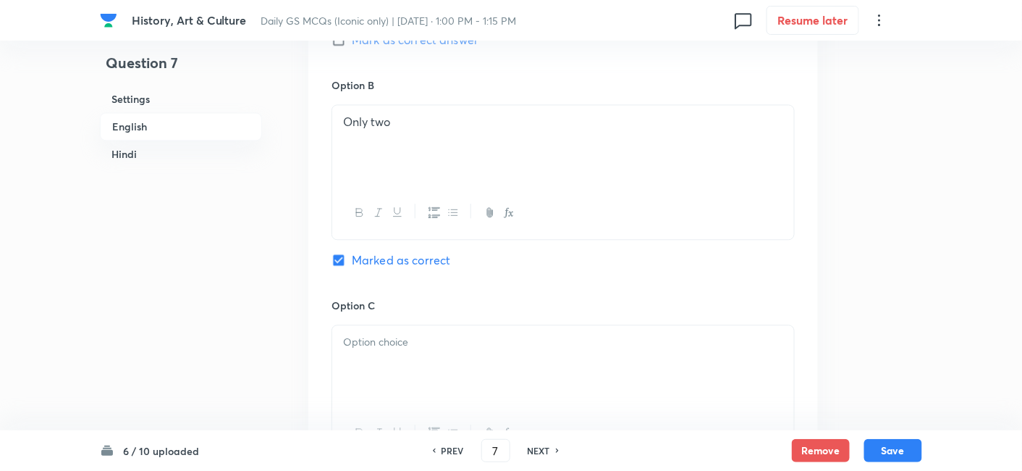
checkbox input "true"
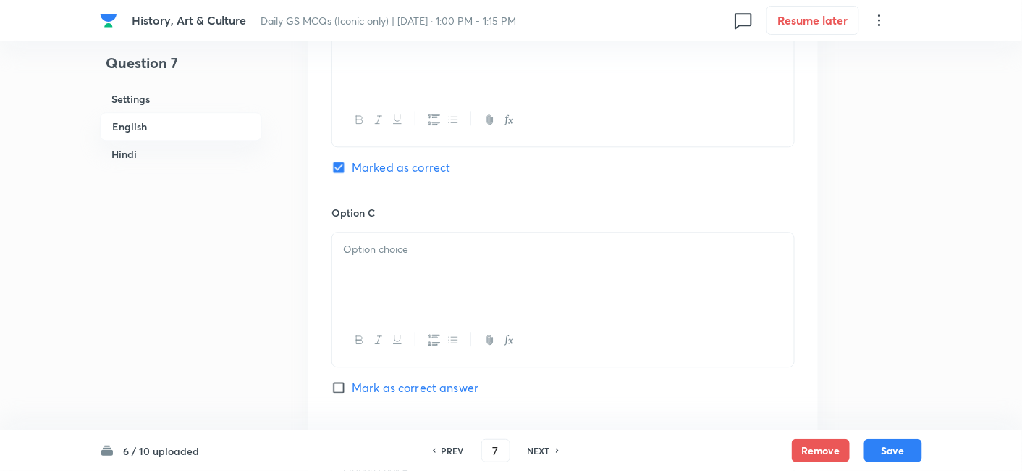
scroll to position [1116, 0]
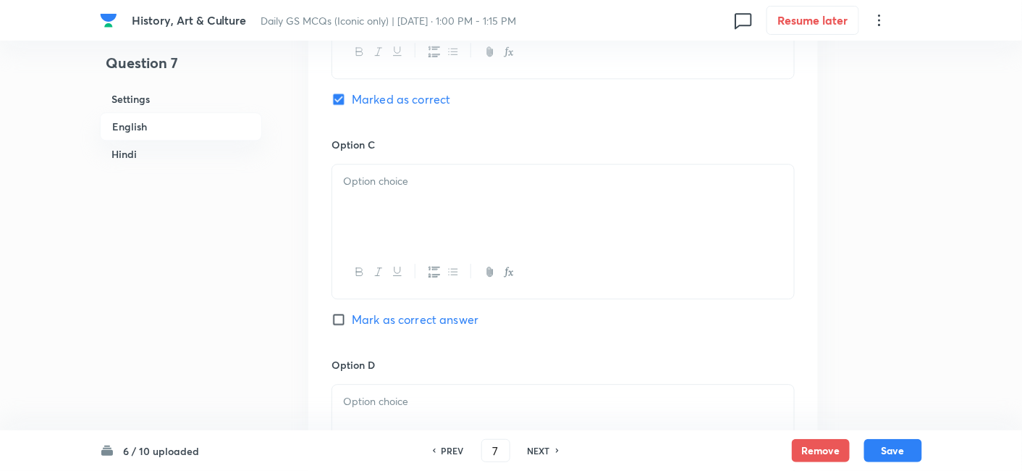
click at [400, 211] on div at bounding box center [563, 204] width 462 height 81
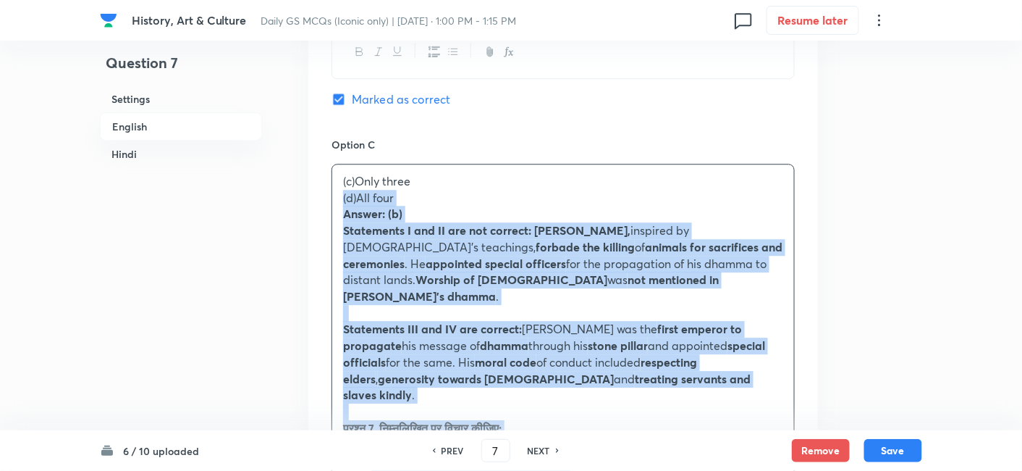
click at [317, 187] on div "Option A Only one [PERSON_NAME] as correct answer Option B Only two Marked as c…" at bounding box center [563, 386] width 510 height 1427
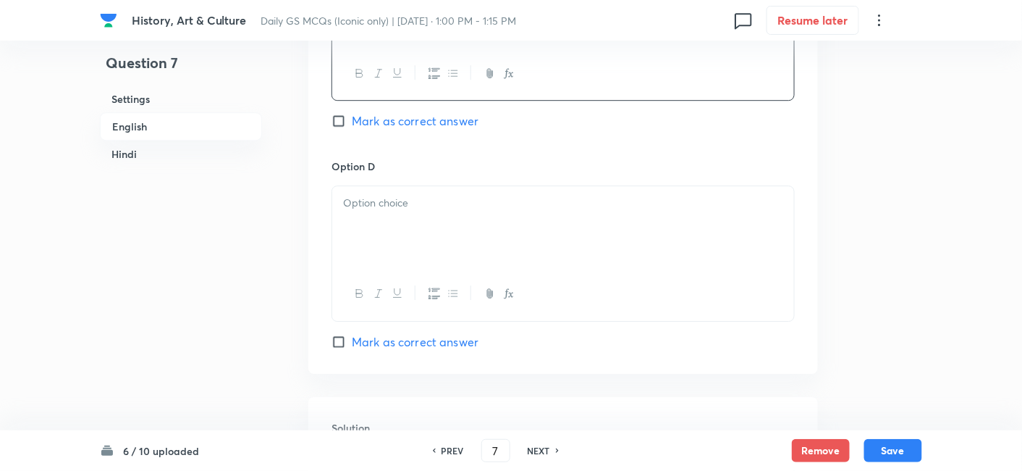
scroll to position [1357, 0]
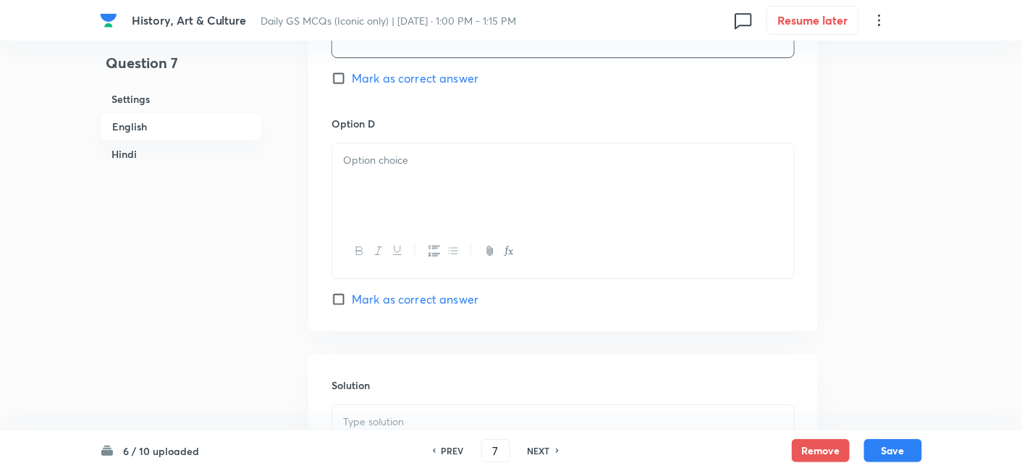
click at [399, 193] on div at bounding box center [563, 183] width 462 height 81
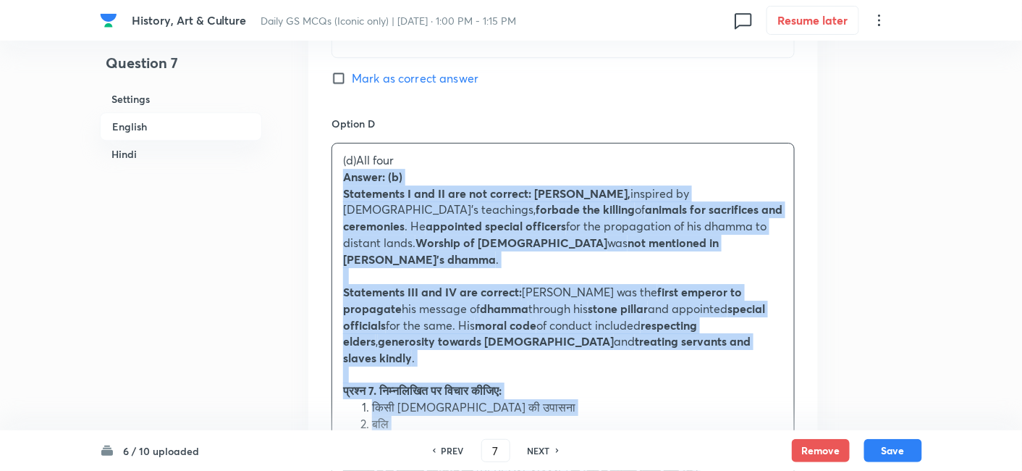
drag, startPoint x: 326, startPoint y: 162, endPoint x: 318, endPoint y: 159, distance: 9.2
click at [318, 159] on div "Option A Only one [PERSON_NAME] as correct answer Option B Only two Marked as c…" at bounding box center [563, 137] width 510 height 1411
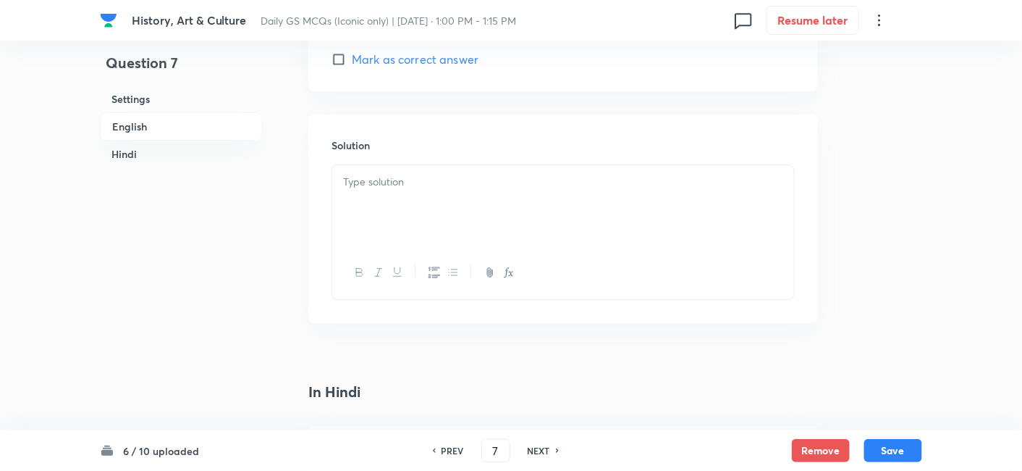
scroll to position [1598, 0]
click at [411, 190] on div at bounding box center [563, 204] width 462 height 81
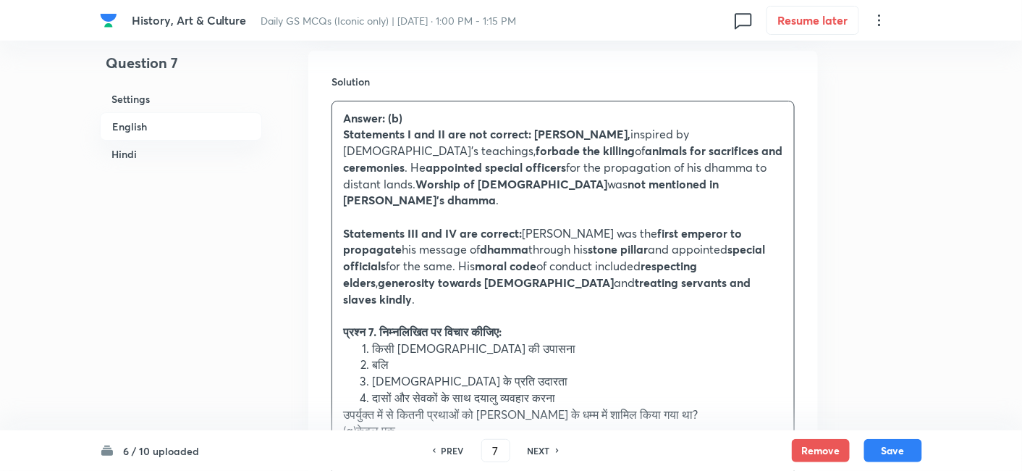
scroll to position [1679, 0]
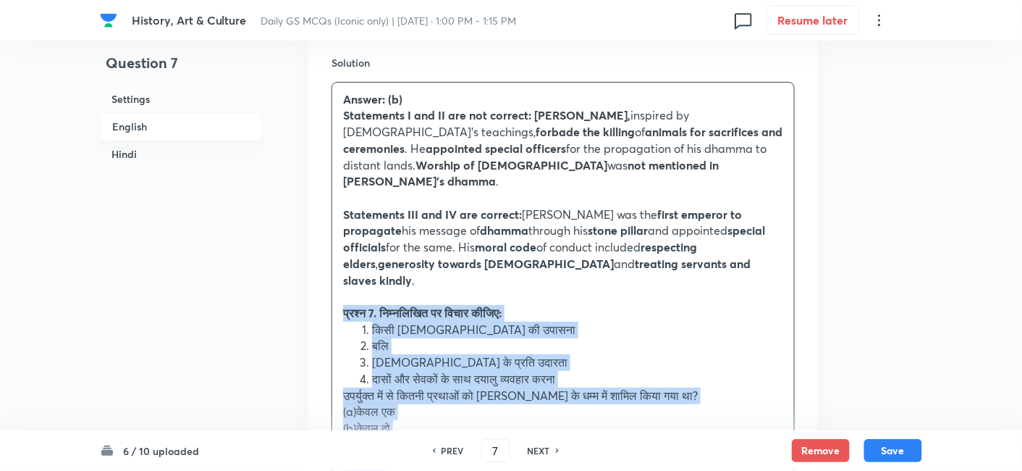
drag, startPoint x: 387, startPoint y: 264, endPoint x: 321, endPoint y: 256, distance: 67.0
click at [321, 256] on div "Solution Answer: (b) Statements I and II are not correct: [DEMOGRAPHIC_DATA], i…" at bounding box center [563, 384] width 510 height 704
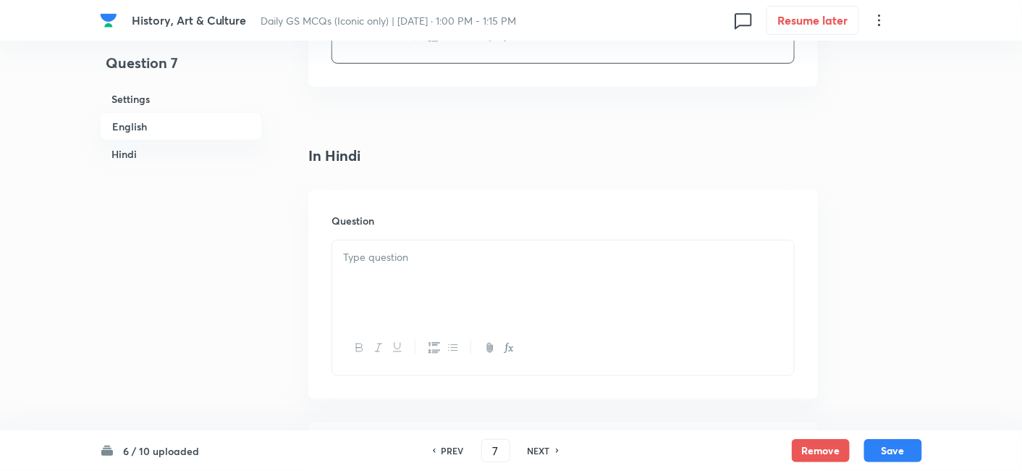
scroll to position [2001, 0]
click at [415, 239] on div at bounding box center [563, 279] width 462 height 81
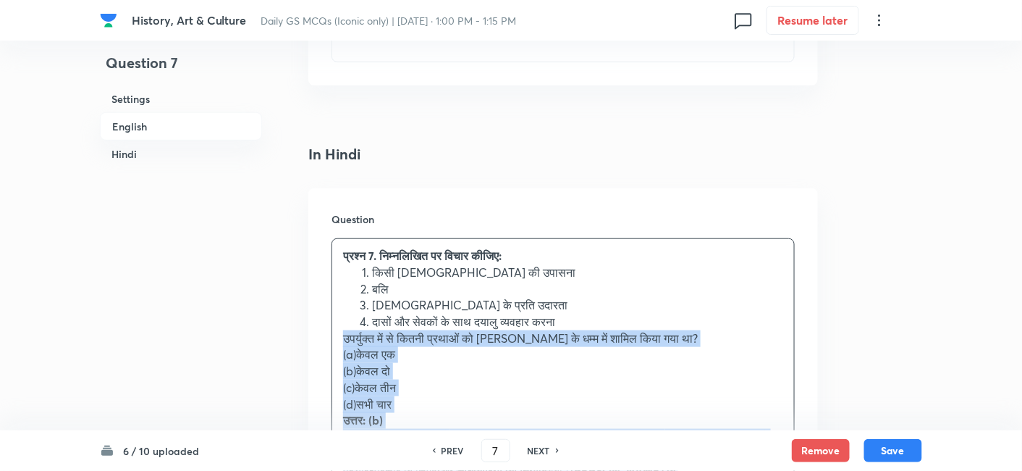
drag, startPoint x: 370, startPoint y: 303, endPoint x: 305, endPoint y: 294, distance: 65.8
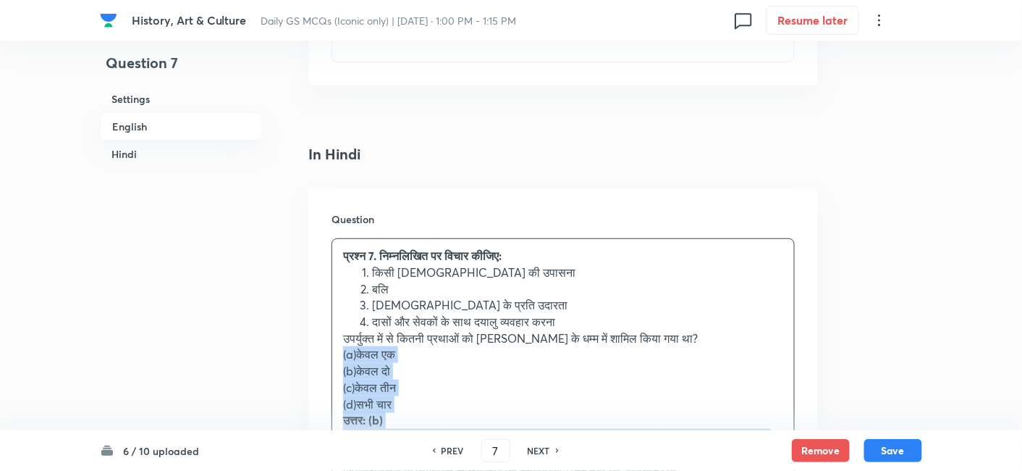
drag, startPoint x: 318, startPoint y: 311, endPoint x: 305, endPoint y: 307, distance: 13.7
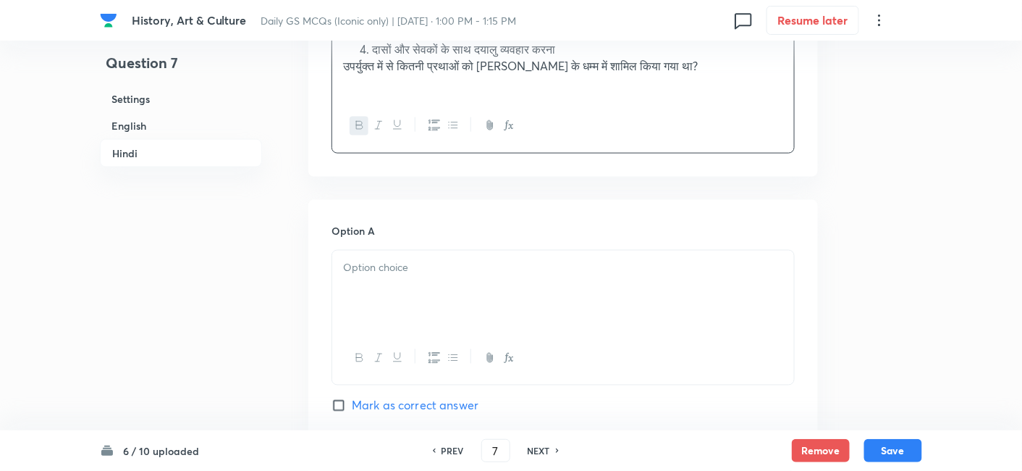
scroll to position [2322, 0]
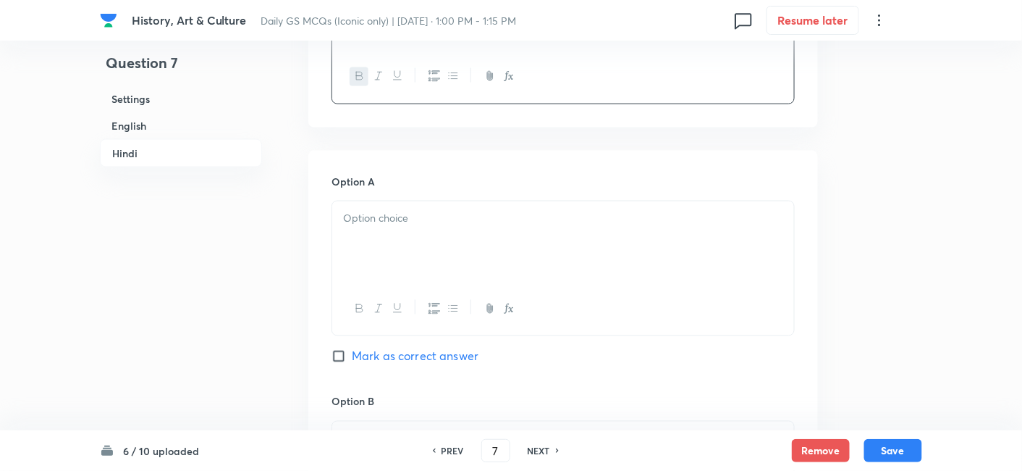
click at [387, 201] on div at bounding box center [563, 241] width 462 height 81
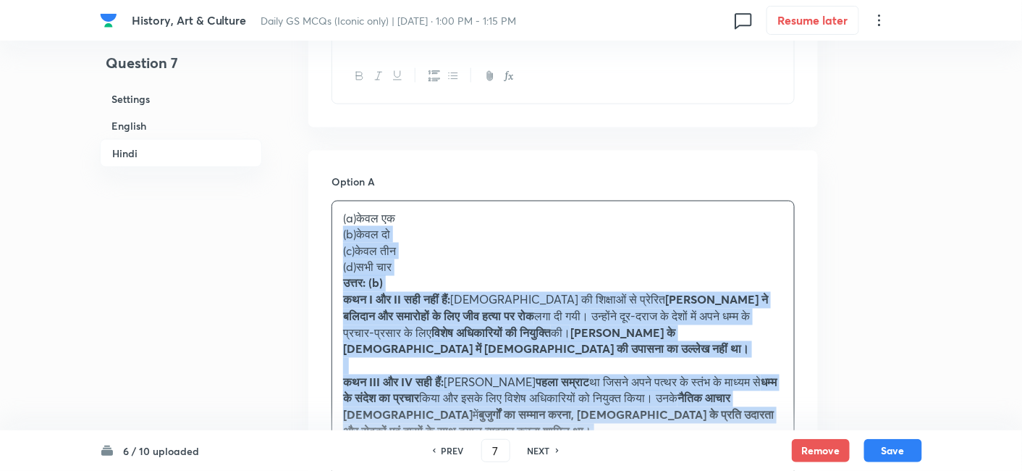
drag, startPoint x: 368, startPoint y: 197, endPoint x: 319, endPoint y: 181, distance: 51.7
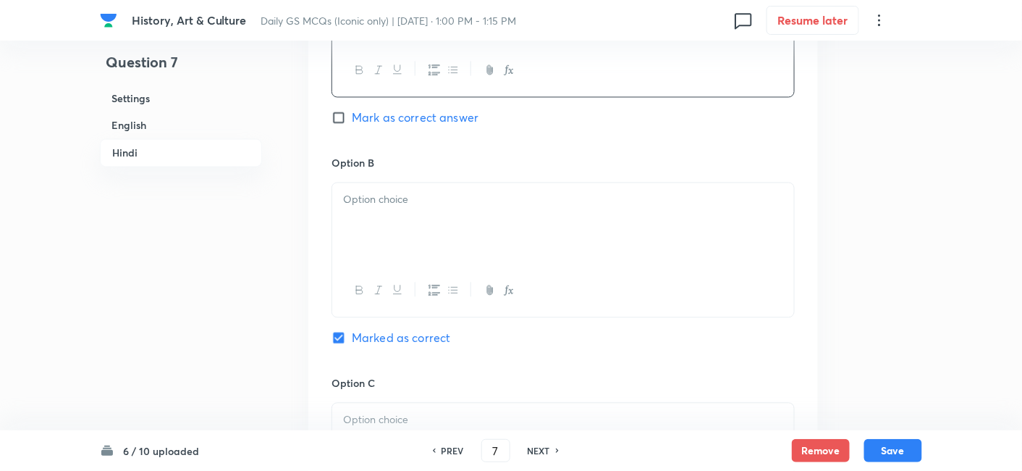
scroll to position [2564, 0]
click at [401, 180] on div at bounding box center [563, 220] width 462 height 81
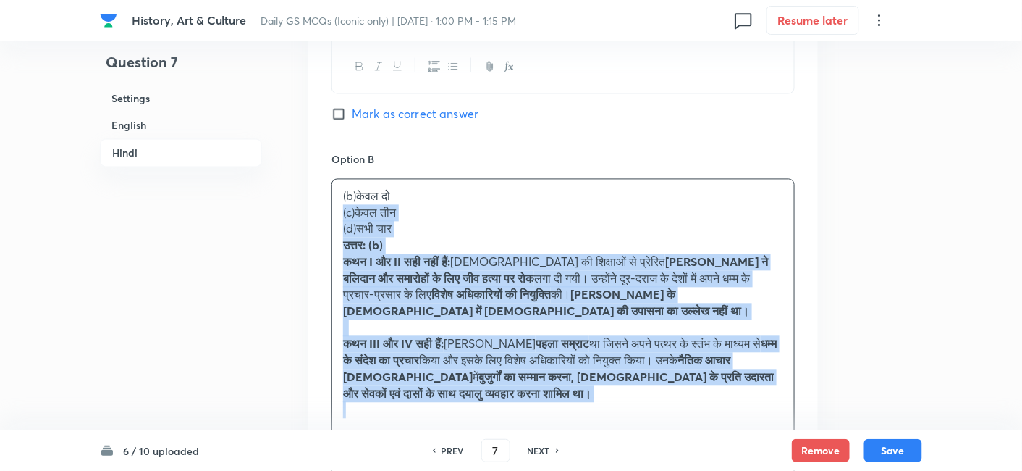
drag, startPoint x: 362, startPoint y: 166, endPoint x: 320, endPoint y: 159, distance: 42.6
click at [320, 159] on div "Option A केवल एक Mark as correct answer Option B (b)केवल दो (c)केवल तीन (d)सभी …" at bounding box center [563, 442] width 510 height 1066
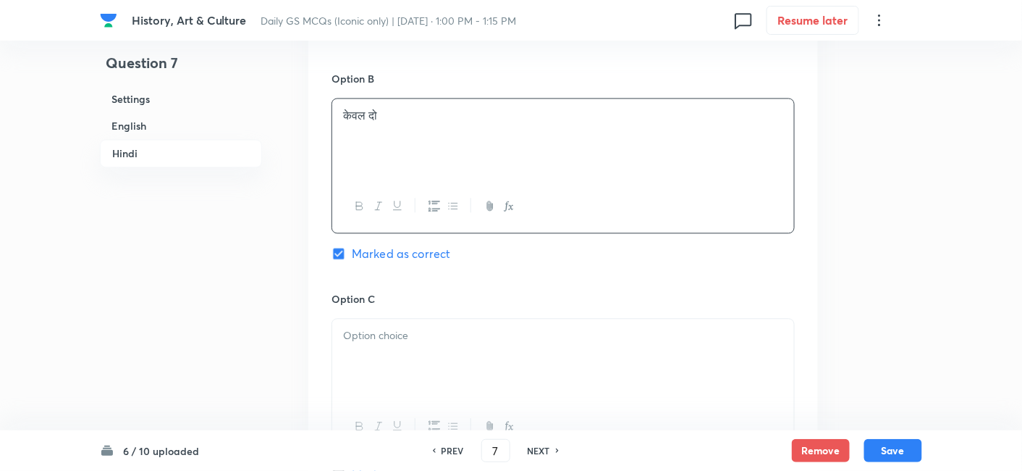
scroll to position [2725, 0]
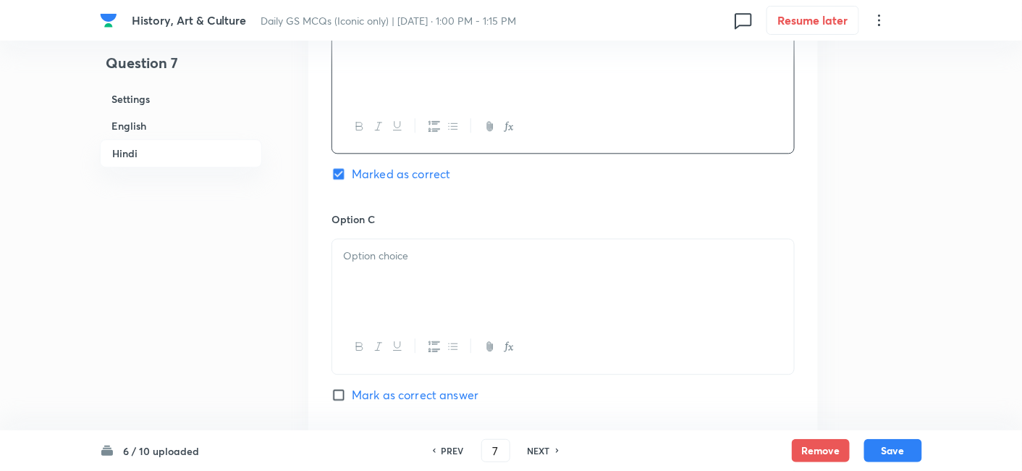
click at [395, 239] on div at bounding box center [563, 279] width 462 height 81
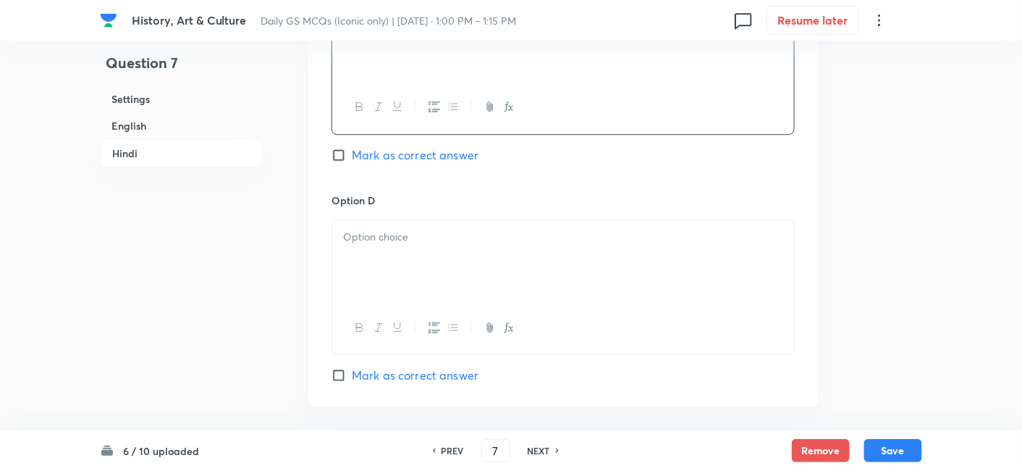
scroll to position [2966, 0]
click at [385, 227] on div at bounding box center [563, 259] width 462 height 81
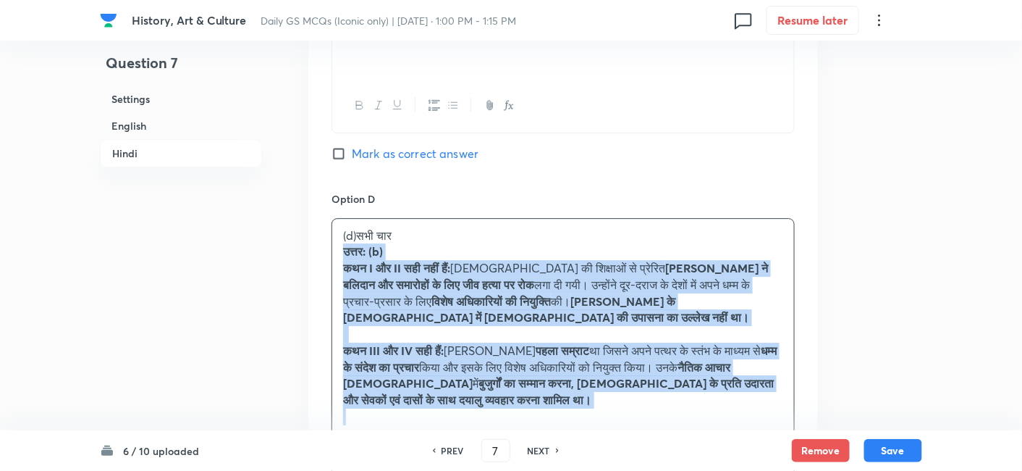
drag, startPoint x: 352, startPoint y: 209, endPoint x: 319, endPoint y: 200, distance: 34.6
click at [319, 198] on div "Option A केवल एक Mark as correct answer Option B केवल दो Marked as correct Opti…" at bounding box center [563, 23] width 510 height 1032
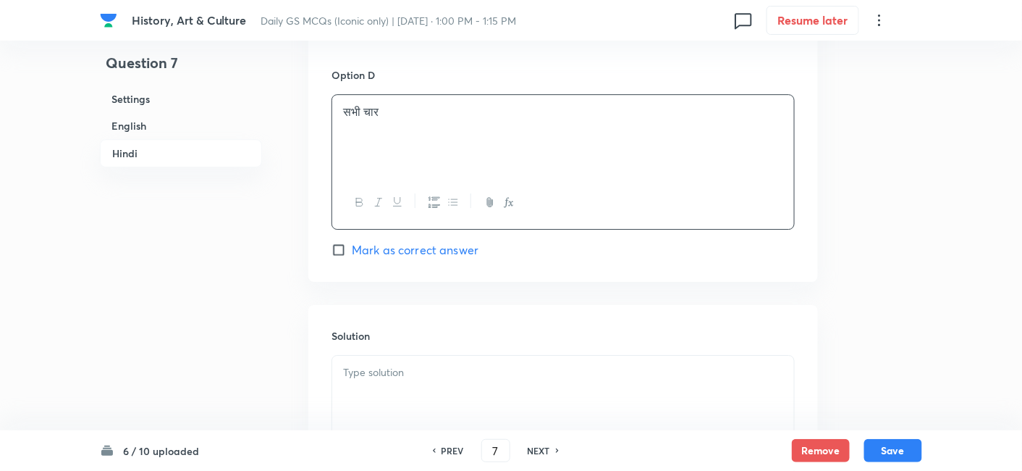
scroll to position [3206, 0]
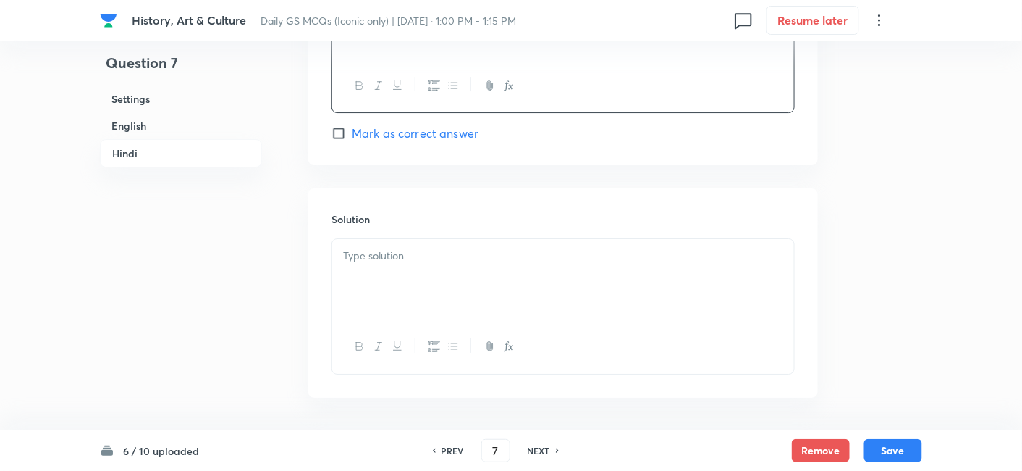
click at [408, 239] on div at bounding box center [563, 279] width 462 height 81
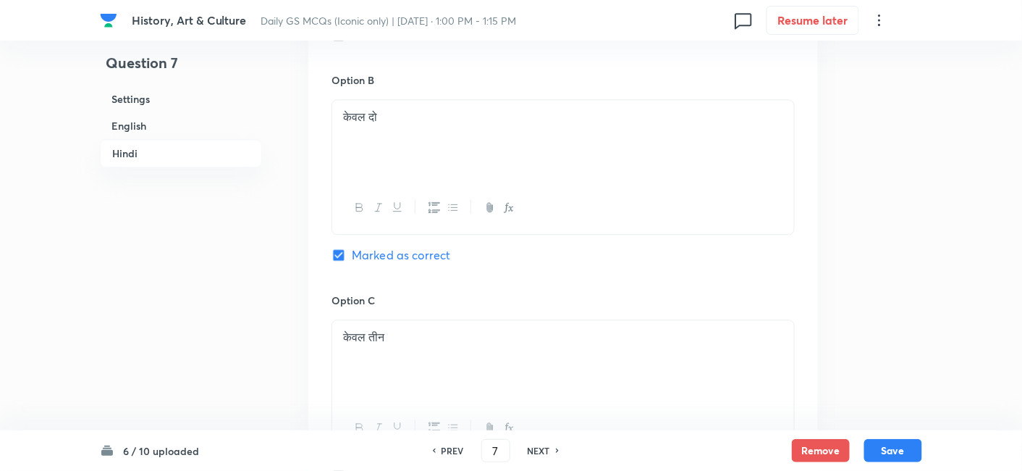
scroll to position [2643, 0]
click at [903, 447] on button "Save" at bounding box center [893, 448] width 58 height 23
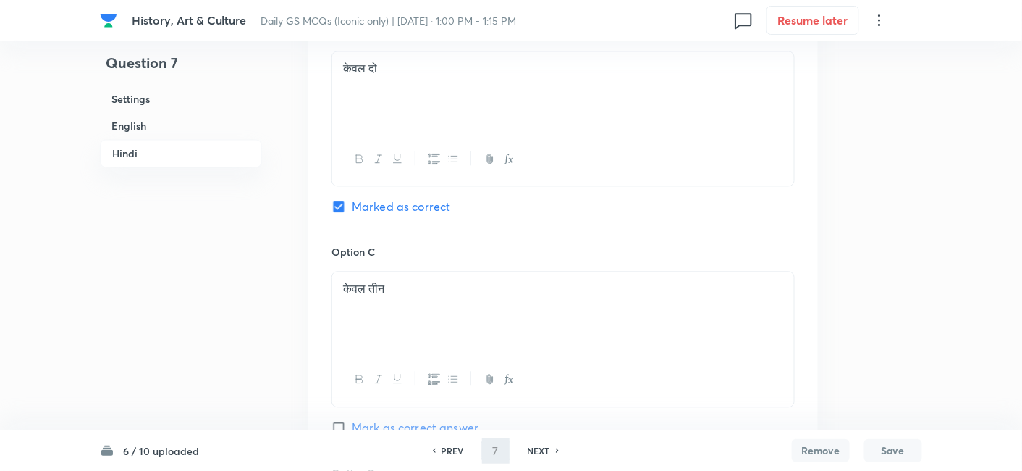
scroll to position [3123, 0]
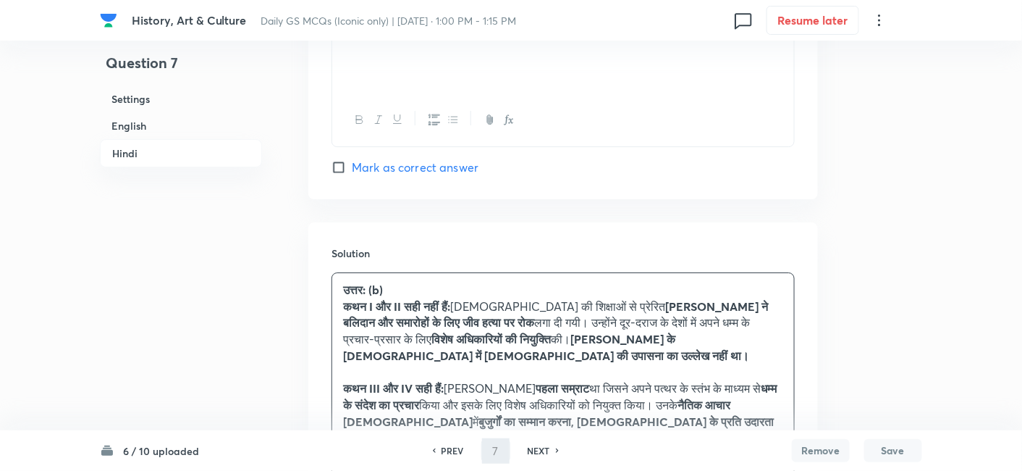
type input "8"
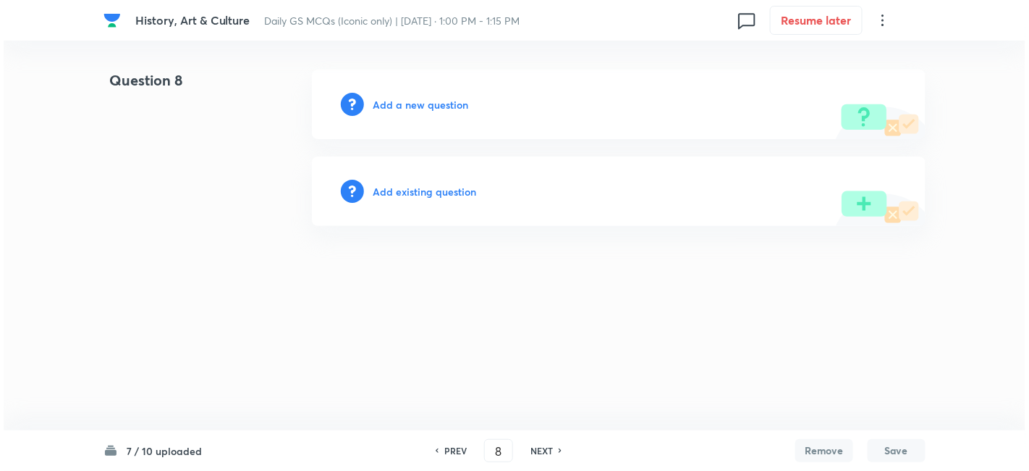
scroll to position [0, 0]
click at [421, 101] on h6 "Add a new question" at bounding box center [421, 104] width 96 height 15
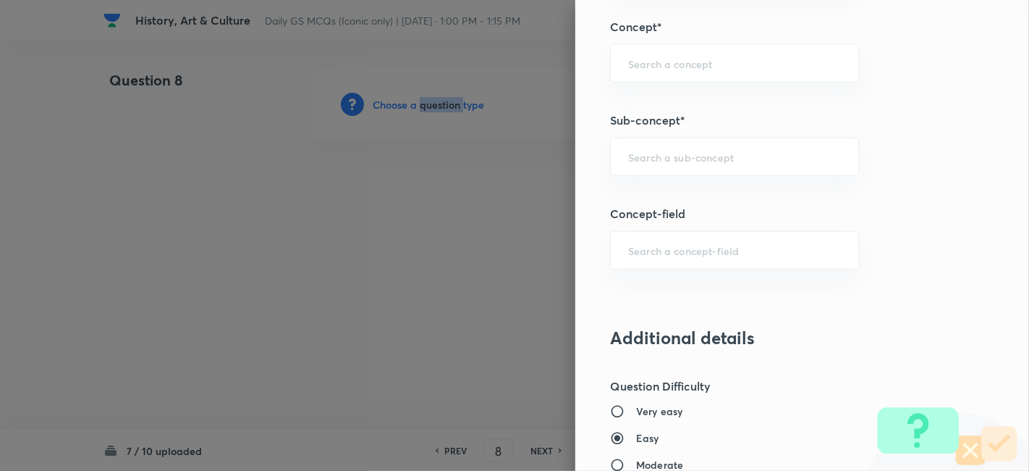
scroll to position [804, 0]
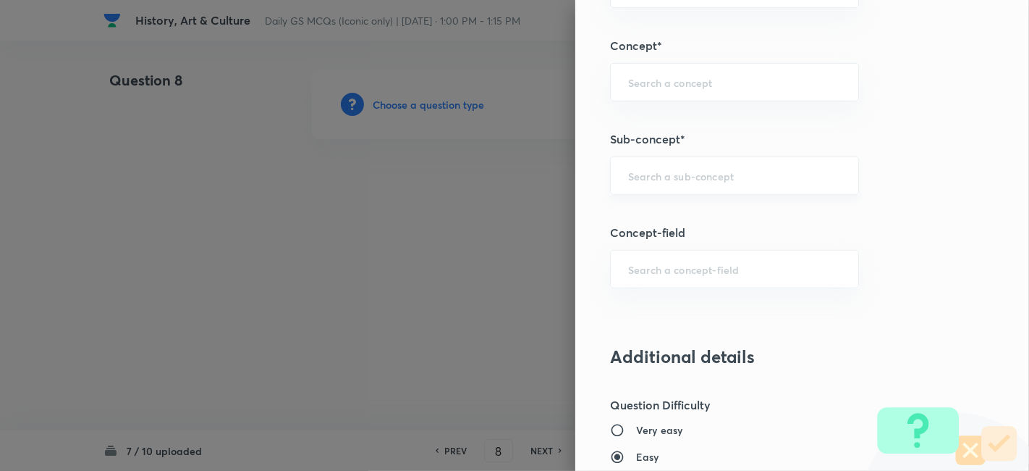
click at [707, 177] on input "text" at bounding box center [734, 176] width 213 height 14
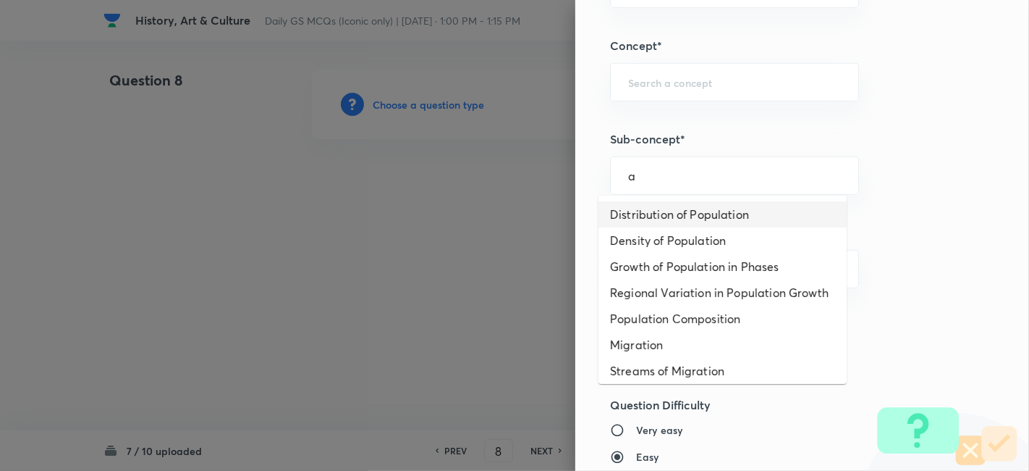
click at [691, 211] on li "Distribution of Population" at bounding box center [723, 214] width 248 height 26
type input "Distribution of Population"
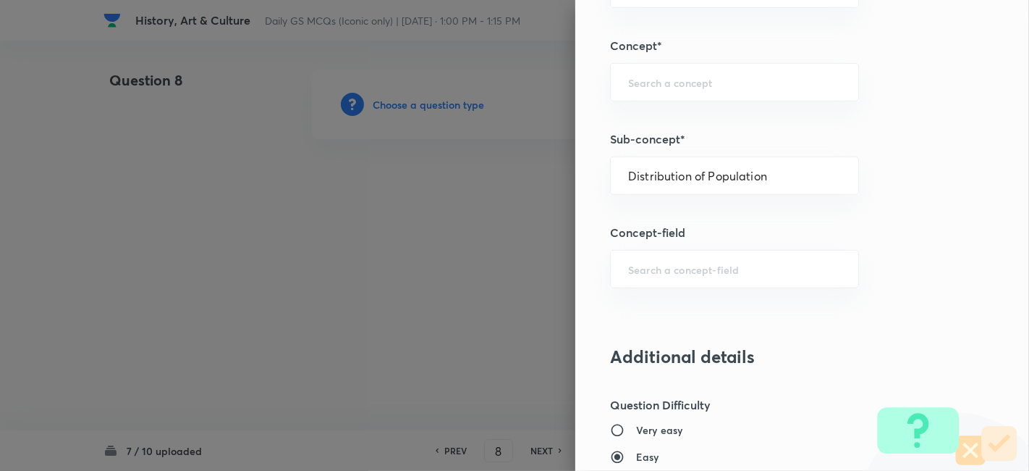
type input "Geography"
type input "Human Geography"
type input "Population:Growth and Composition"
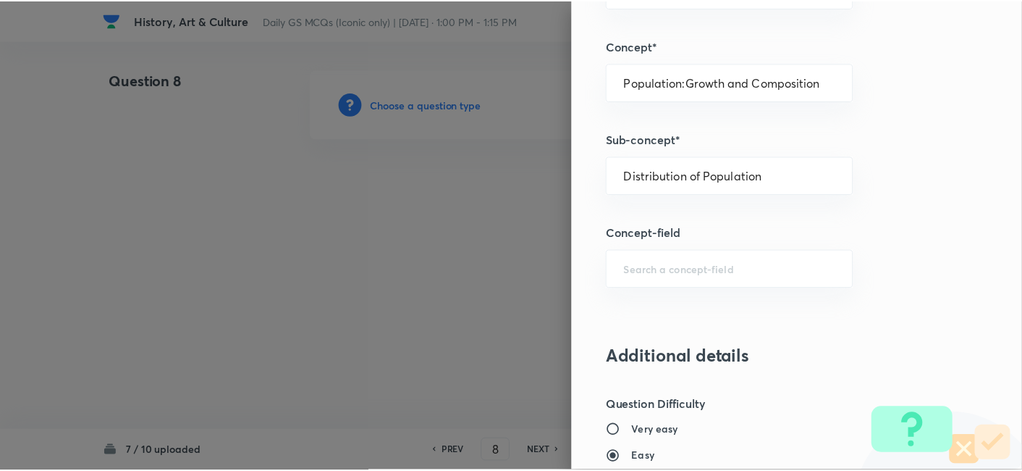
scroll to position [1498, 0]
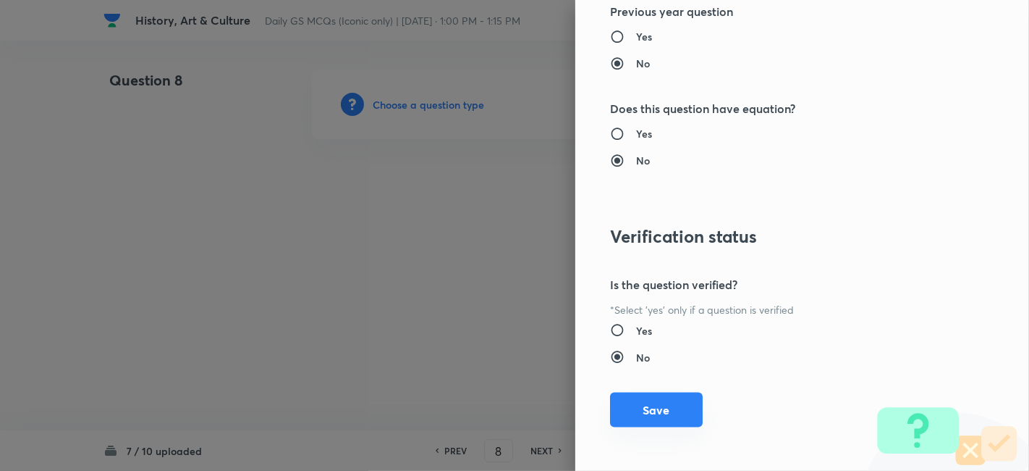
click at [658, 398] on button "Save" at bounding box center [656, 409] width 93 height 35
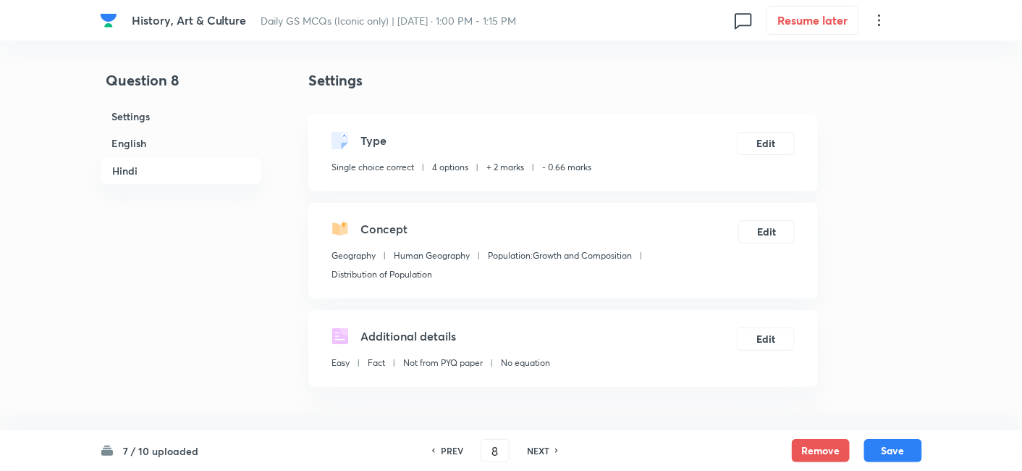
drag, startPoint x: 165, startPoint y: 146, endPoint x: 239, endPoint y: 166, distance: 76.6
click at [164, 146] on h6 "English" at bounding box center [181, 143] width 162 height 27
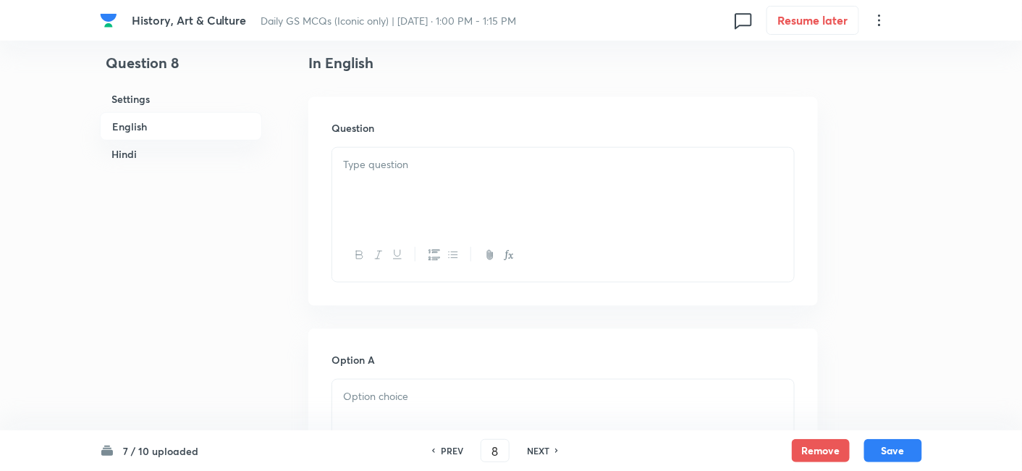
click at [403, 179] on div at bounding box center [563, 188] width 462 height 81
click at [471, 191] on div at bounding box center [563, 188] width 462 height 81
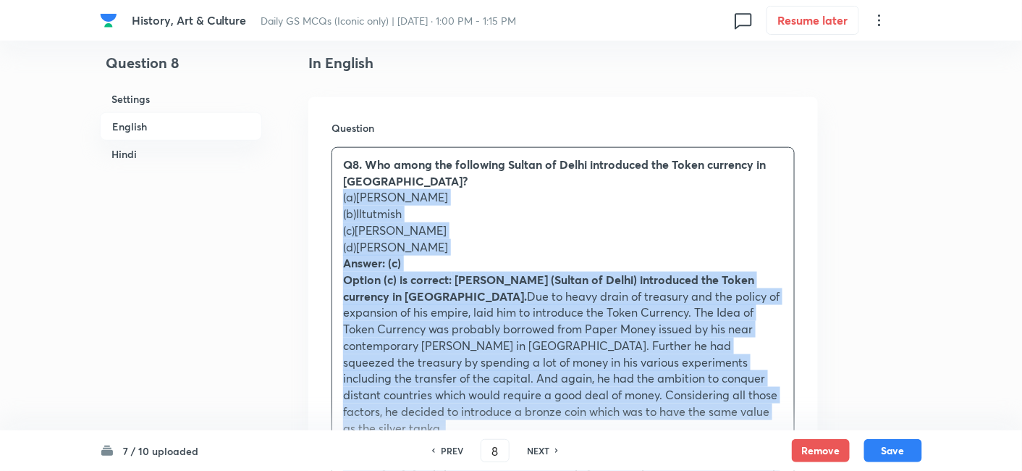
drag, startPoint x: 332, startPoint y: 211, endPoint x: 314, endPoint y: 194, distance: 25.1
click at [314, 194] on div "Question Q8. Who among the following Sultan of Delhi introduced the Token curre…" at bounding box center [563, 457] width 510 height 721
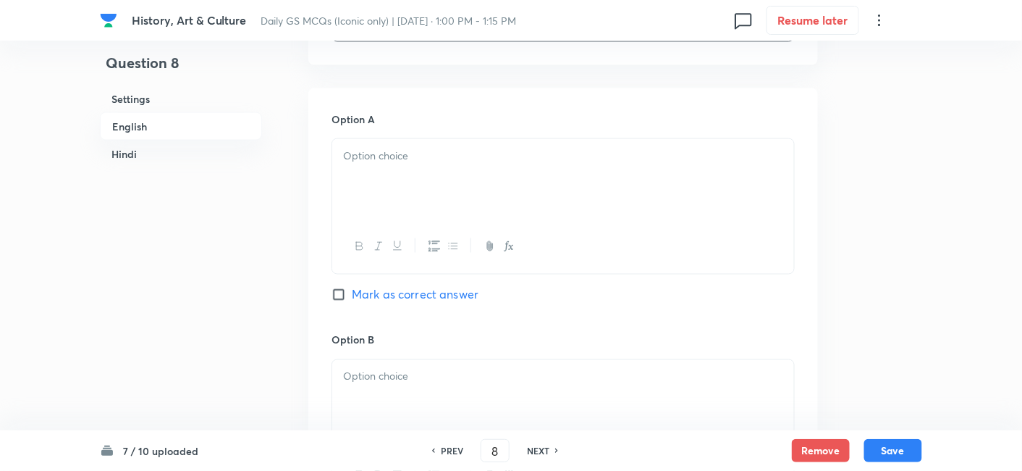
scroll to position [633, 0]
click at [376, 192] on div at bounding box center [563, 178] width 462 height 81
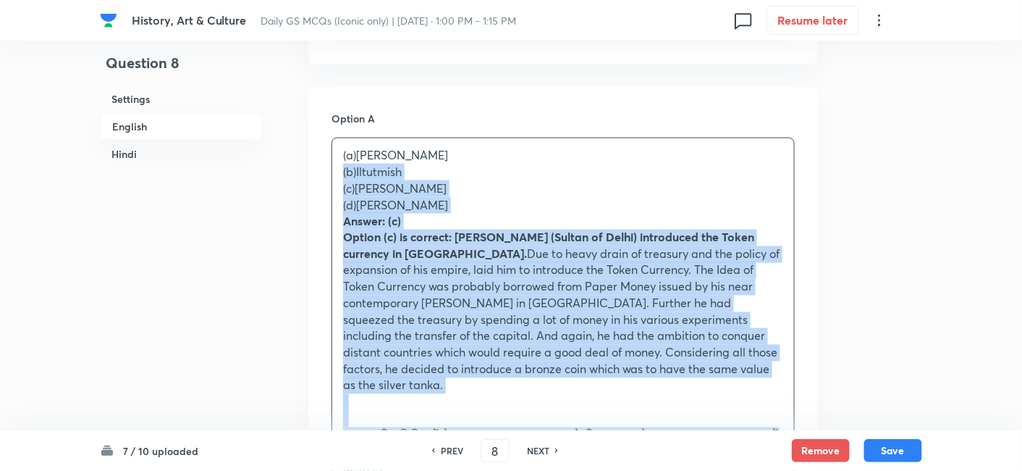
drag, startPoint x: 334, startPoint y: 174, endPoint x: 316, endPoint y: 165, distance: 20.4
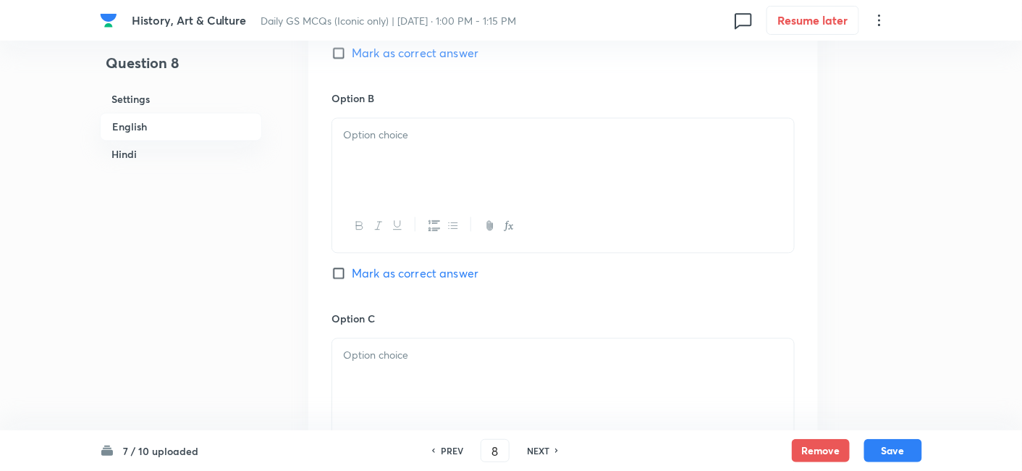
scroll to position [874, 0]
click at [390, 213] on div at bounding box center [563, 225] width 462 height 53
click at [400, 159] on div at bounding box center [563, 158] width 462 height 81
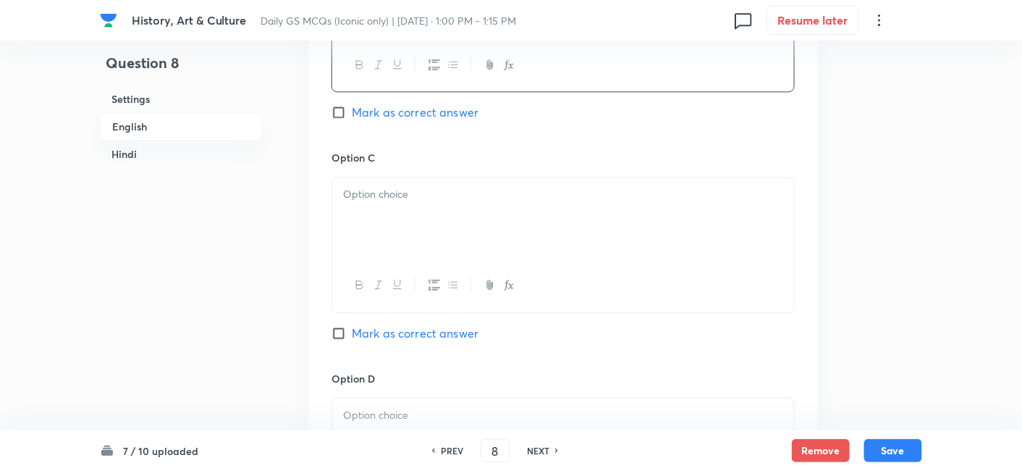
scroll to position [1036, 0]
click at [409, 216] on div at bounding box center [563, 217] width 462 height 81
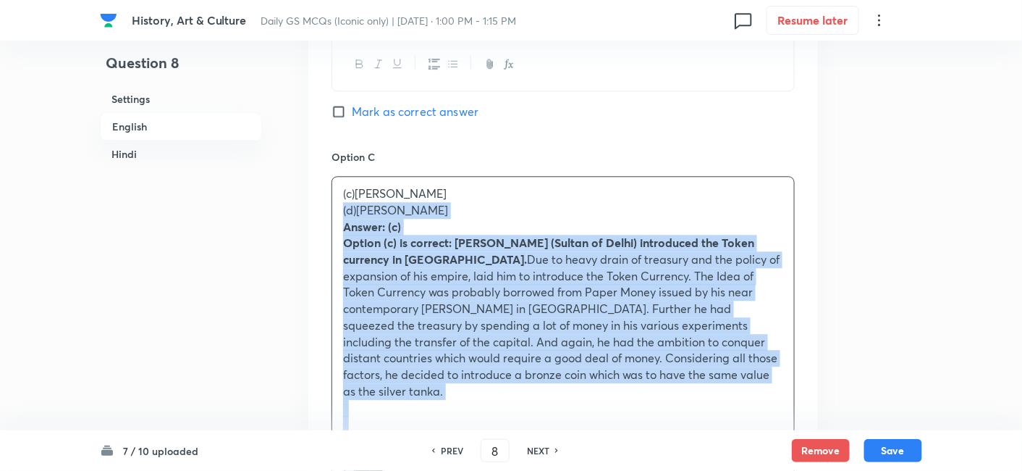
drag, startPoint x: 356, startPoint y: 220, endPoint x: 310, endPoint y: 206, distance: 48.3
click at [310, 206] on div "Option A [PERSON_NAME] as correct answer Option B Iltutmish Mark as correct ans…" at bounding box center [563, 357] width 510 height 1345
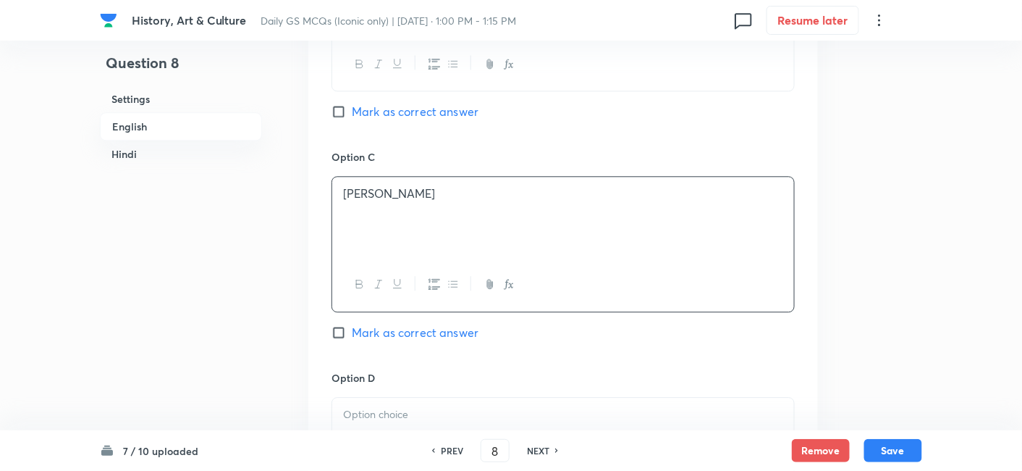
click at [448, 326] on span "Mark as correct answer" at bounding box center [415, 332] width 127 height 17
click at [352, 326] on input "Mark as correct answer" at bounding box center [342, 332] width 20 height 14
checkbox input "true"
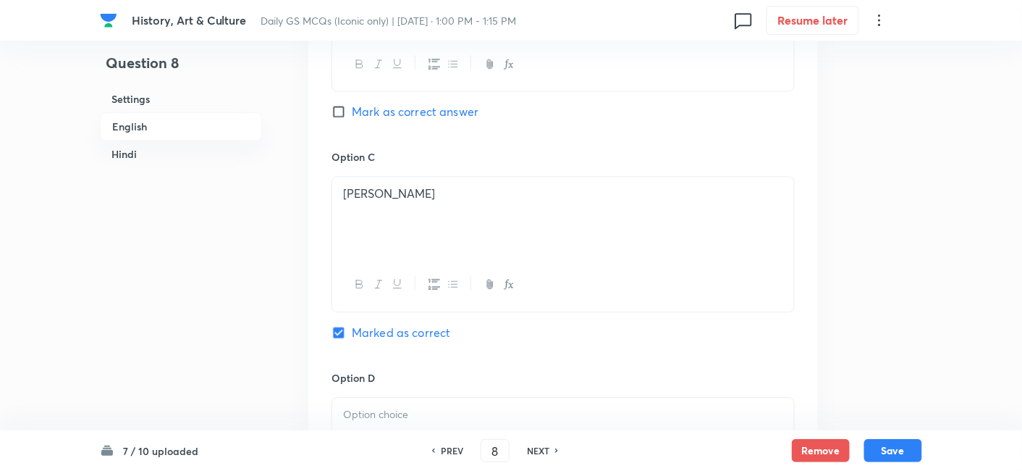
checkbox input "true"
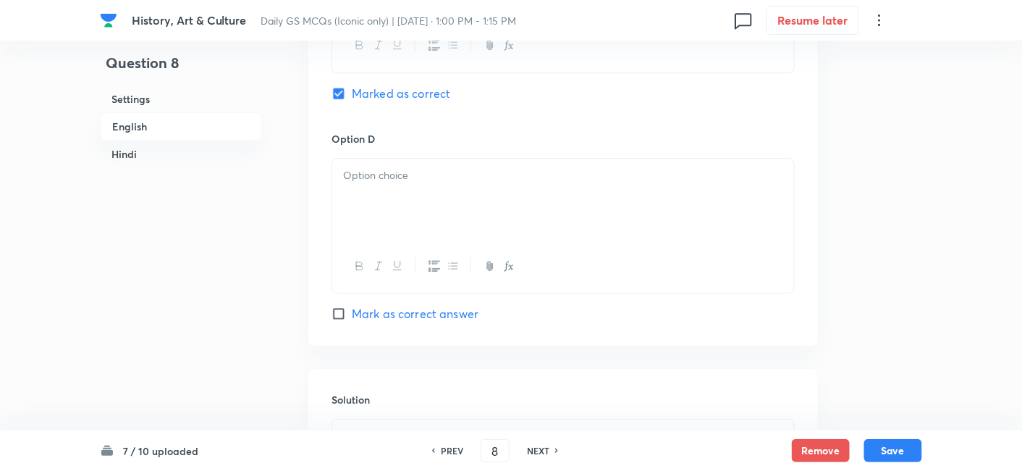
scroll to position [1277, 0]
click at [399, 245] on div at bounding box center [563, 263] width 462 height 53
click at [407, 217] on div at bounding box center [563, 196] width 462 height 81
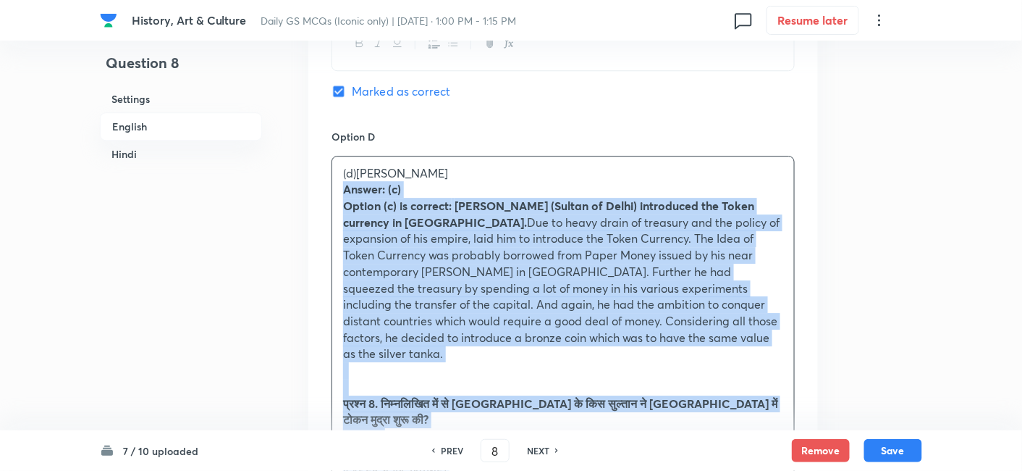
drag, startPoint x: 358, startPoint y: 203, endPoint x: 292, endPoint y: 187, distance: 67.2
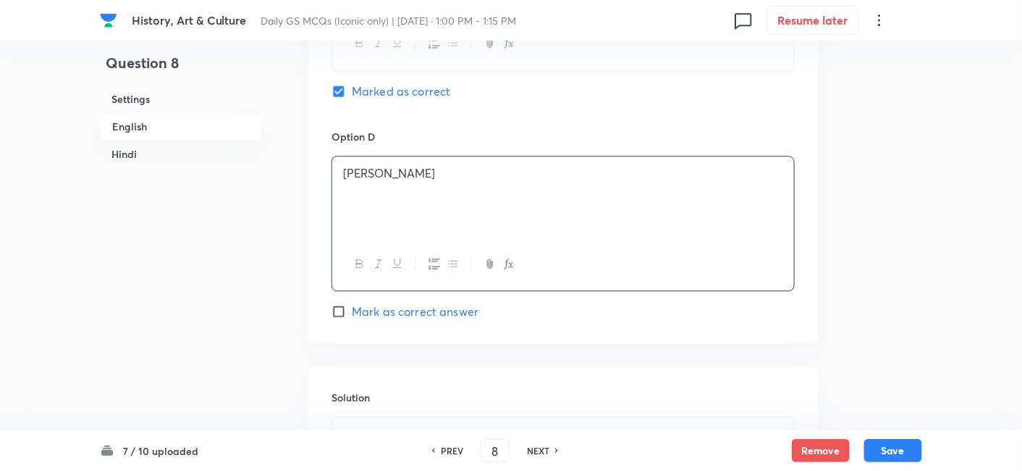
scroll to position [1518, 0]
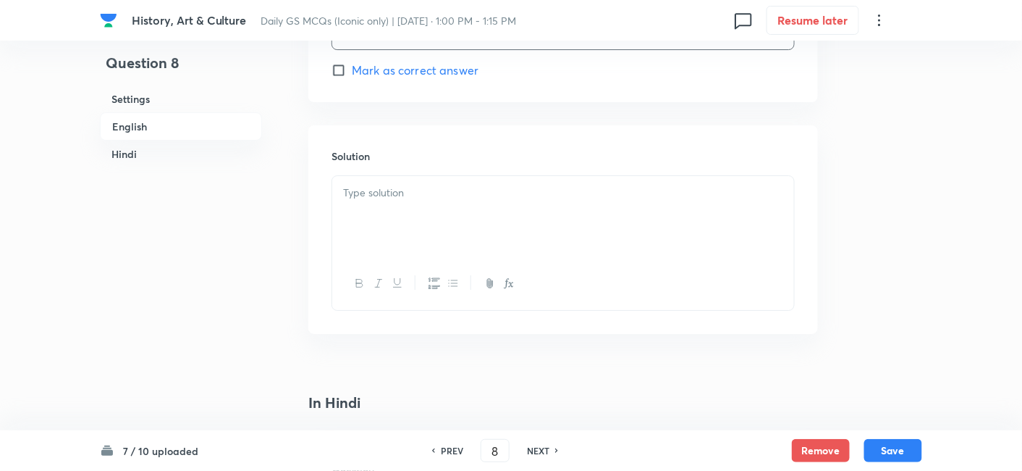
click at [443, 193] on p at bounding box center [563, 193] width 440 height 17
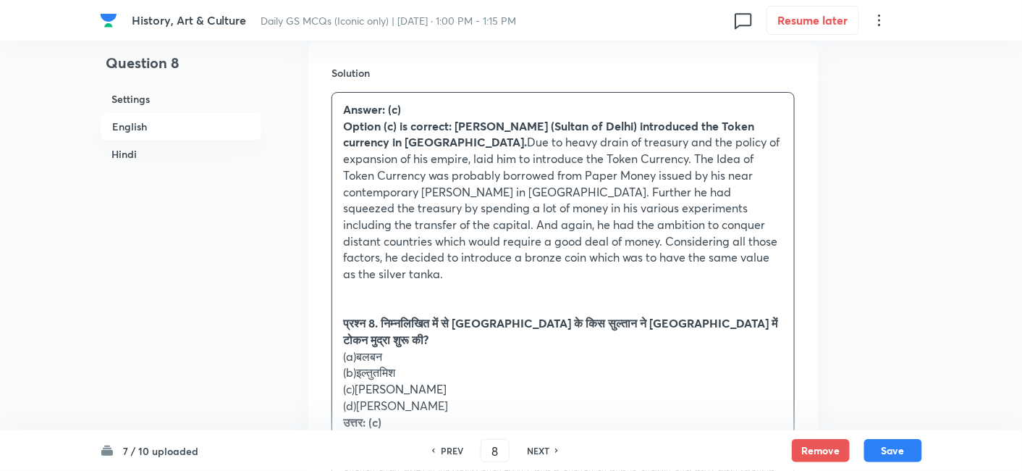
scroll to position [1679, 0]
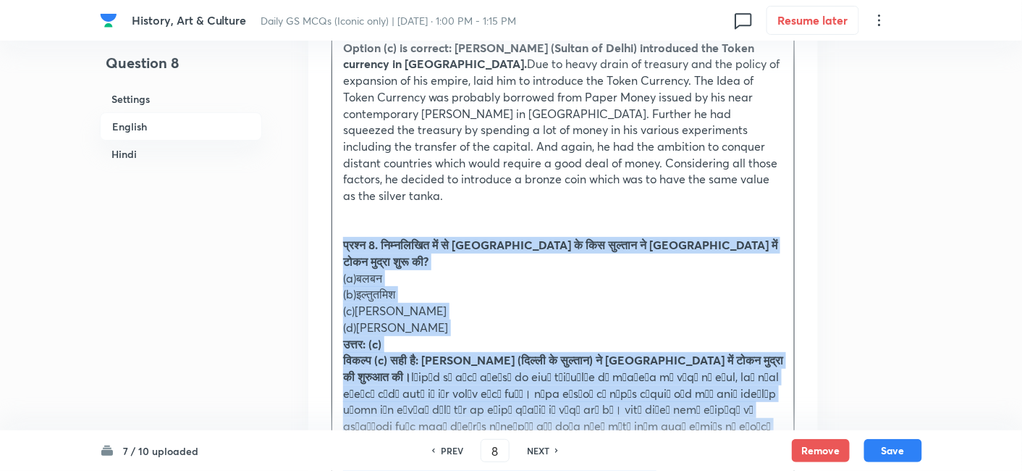
drag, startPoint x: 358, startPoint y: 257, endPoint x: 333, endPoint y: 221, distance: 44.2
click at [333, 221] on div "Answer: (c) Option (c) is correct: [PERSON_NAME] (Sultan of Delhi) introduced t…" at bounding box center [563, 261] width 462 height 494
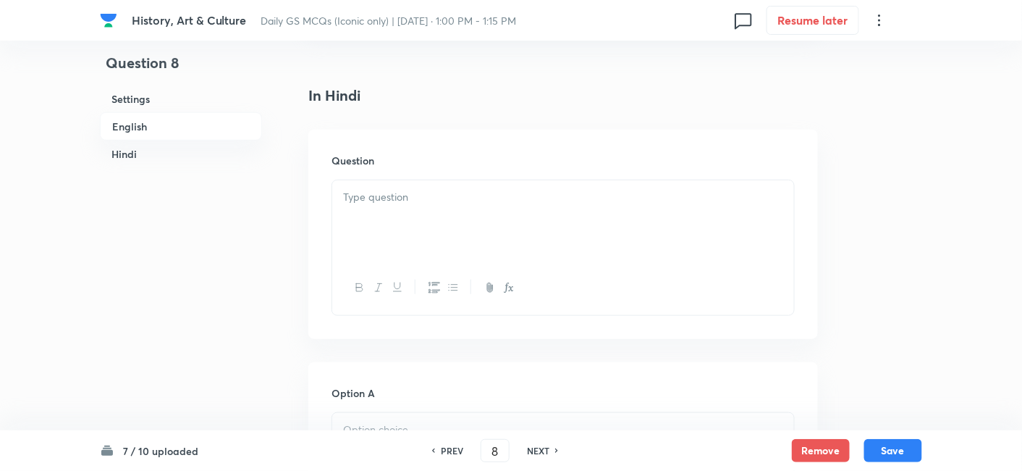
scroll to position [2001, 0]
click at [419, 207] on div at bounding box center [563, 211] width 462 height 81
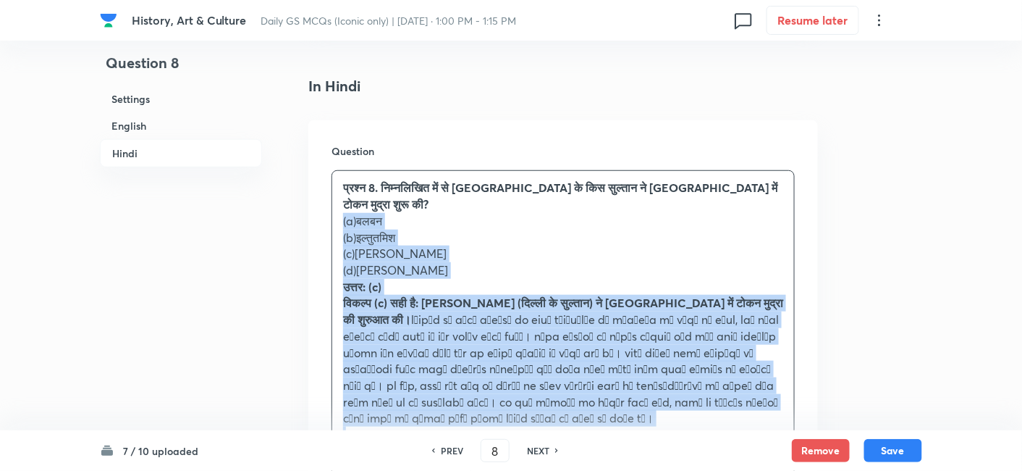
drag, startPoint x: 355, startPoint y: 216, endPoint x: 314, endPoint y: 187, distance: 50.0
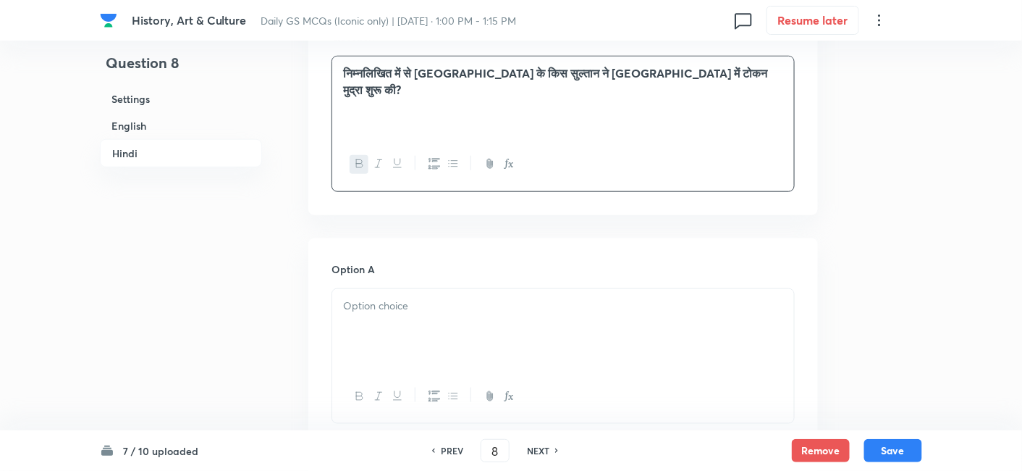
scroll to position [2242, 0]
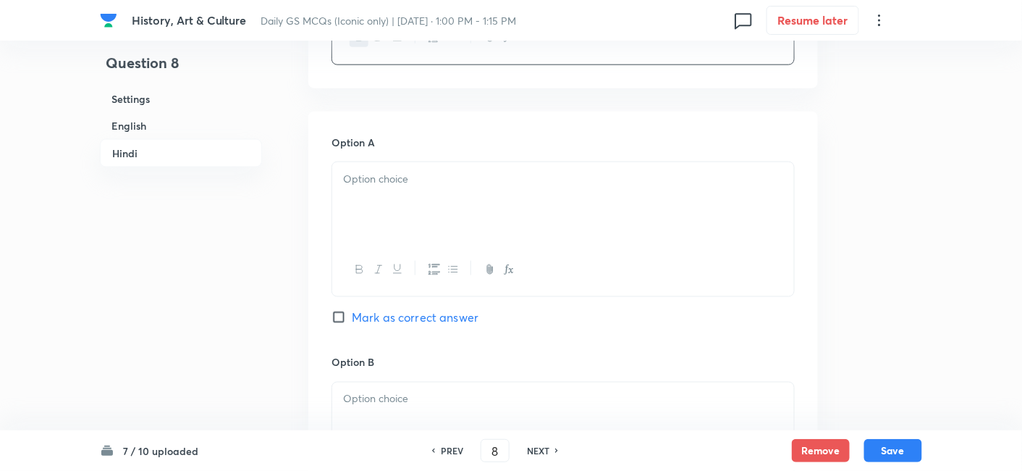
click at [395, 181] on div at bounding box center [563, 202] width 462 height 81
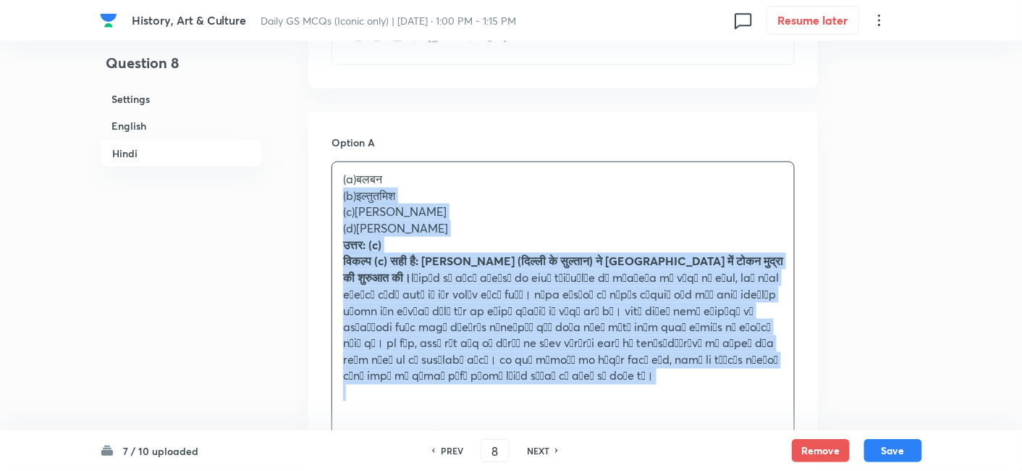
drag, startPoint x: 351, startPoint y: 174, endPoint x: 340, endPoint y: 169, distance: 12.6
click at [340, 170] on div "(a)बलबन (b)इल्तुतमिश (c)[PERSON_NAME] (d)[PERSON_NAME] उत्तर: (c) विकल्प (c) सह…" at bounding box center [563, 286] width 462 height 248
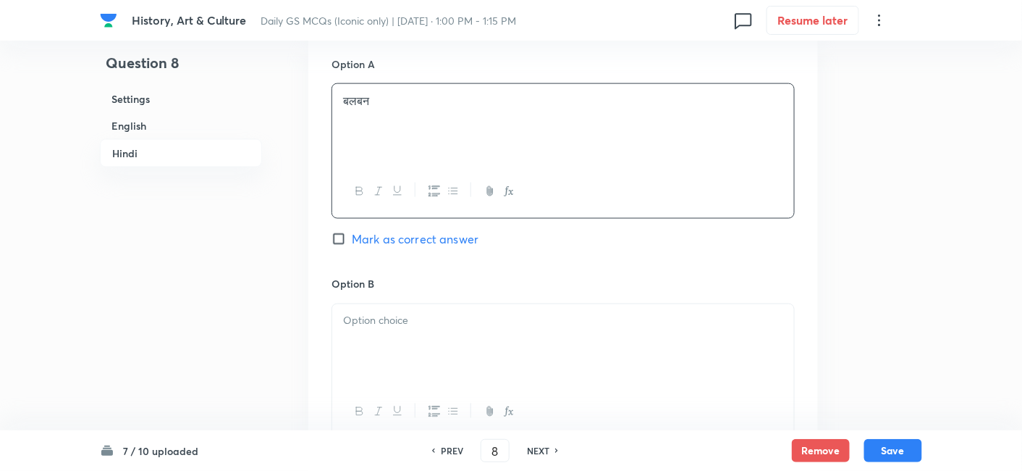
scroll to position [2403, 0]
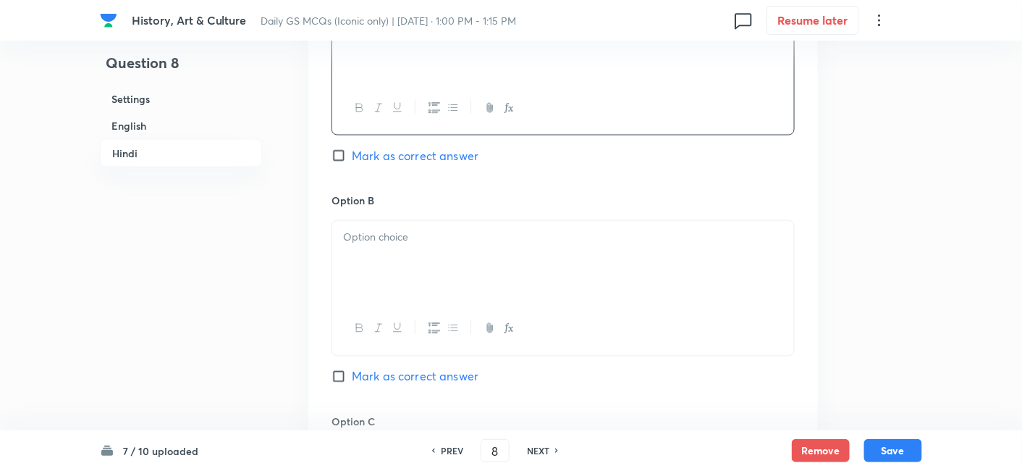
click at [411, 252] on div at bounding box center [563, 261] width 462 height 81
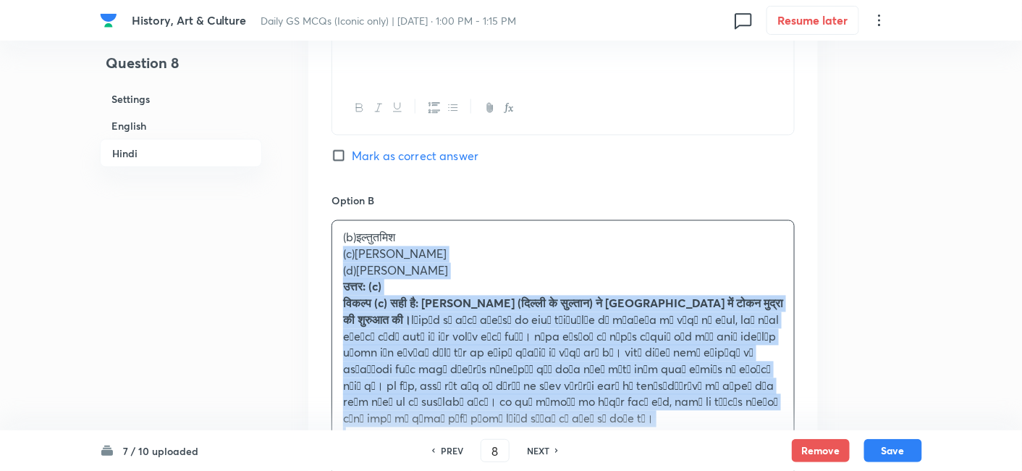
drag, startPoint x: 342, startPoint y: 237, endPoint x: 319, endPoint y: 232, distance: 23.6
click at [319, 232] on div "Option A बलबन Mark as correct answer Option B (b)इल्तुतमिश (c)[PERSON_NAME] (d)…" at bounding box center [563, 474] width 510 height 1049
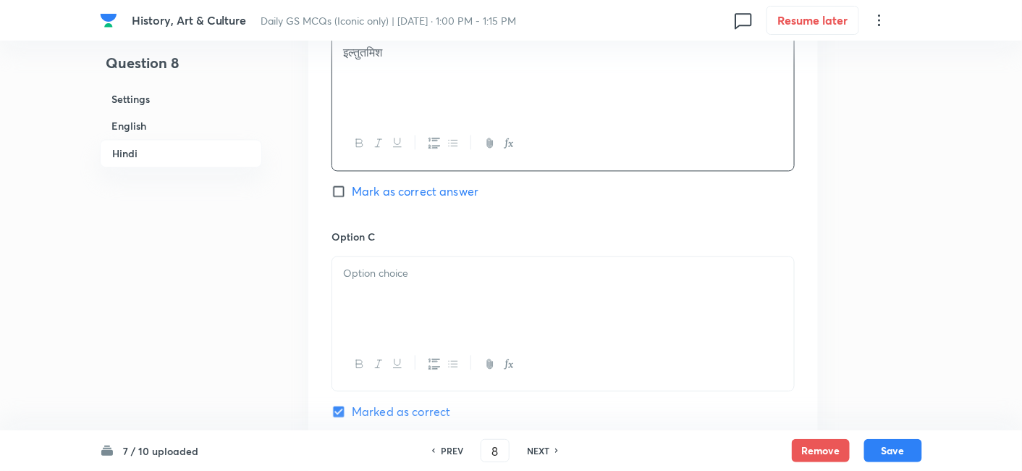
scroll to position [2644, 0]
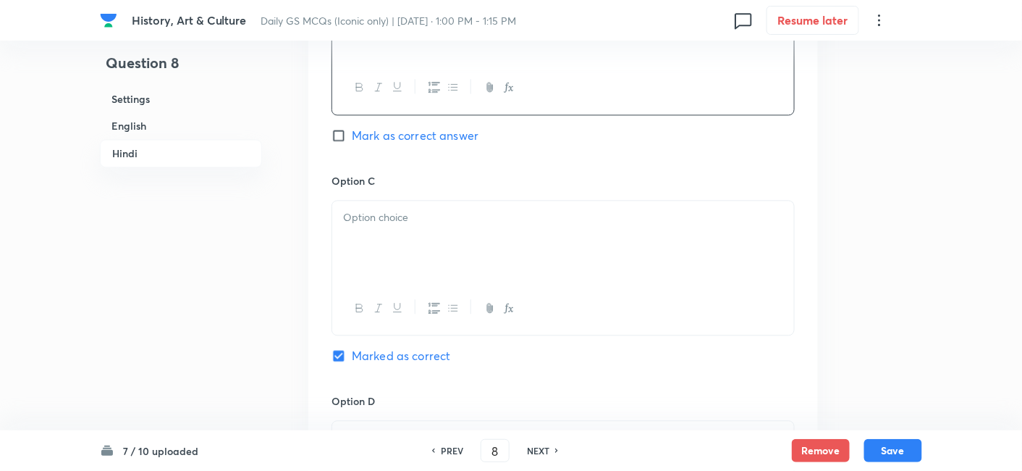
click at [407, 211] on div at bounding box center [563, 241] width 462 height 81
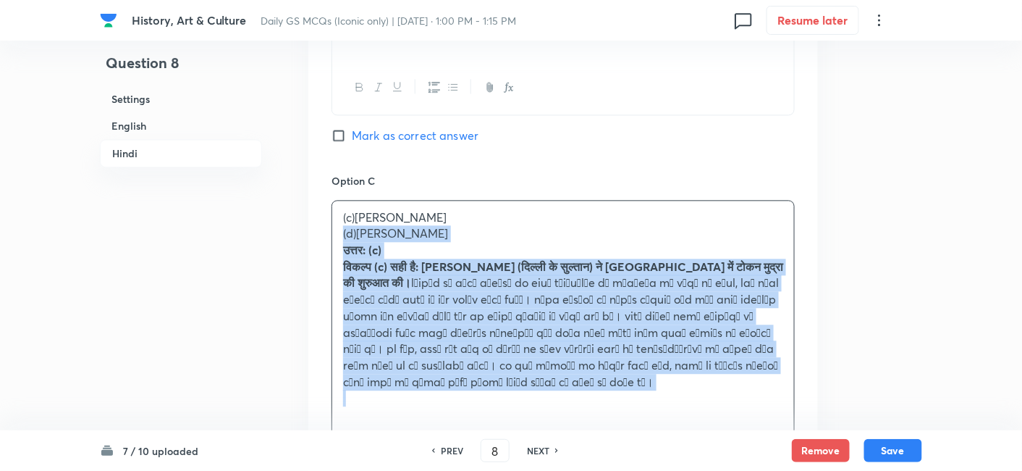
drag, startPoint x: 345, startPoint y: 218, endPoint x: 324, endPoint y: 216, distance: 21.1
click at [326, 216] on div "Option A बलबन Mark as correct answer Option B इल्तुतमिश Mark as correct answer …" at bounding box center [563, 225] width 510 height 1032
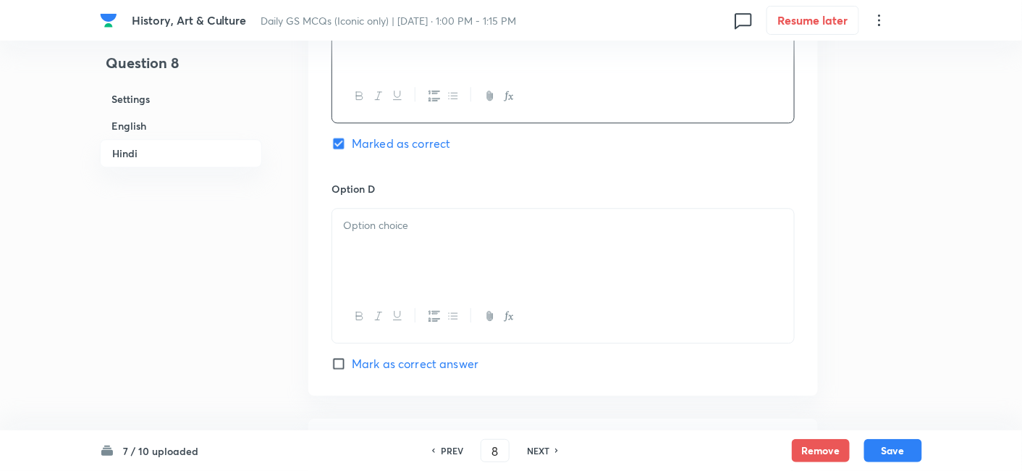
scroll to position [2886, 0]
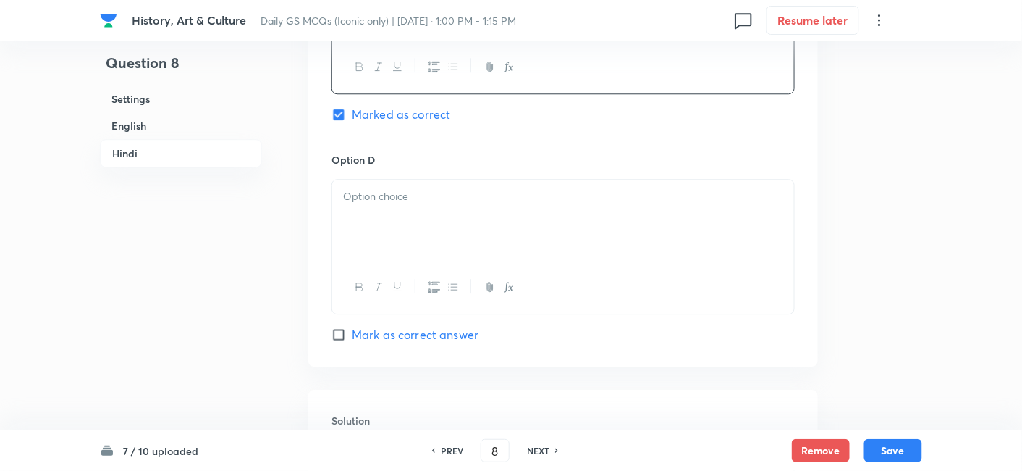
click at [401, 185] on div at bounding box center [563, 220] width 462 height 81
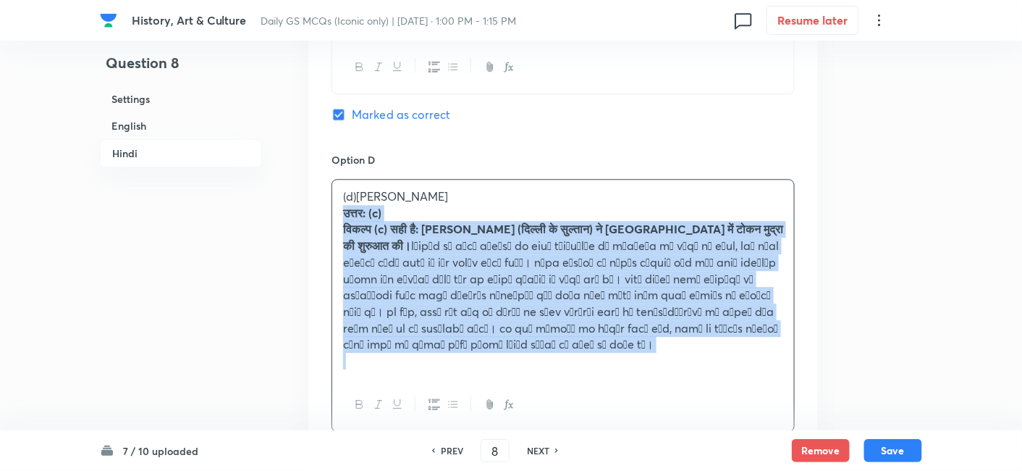
drag, startPoint x: 344, startPoint y: 199, endPoint x: 326, endPoint y: 197, distance: 17.5
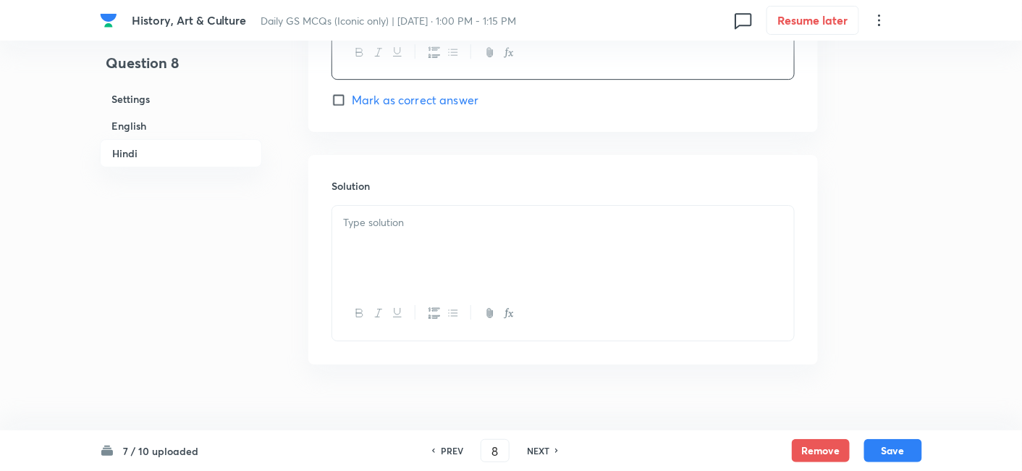
click at [381, 251] on div at bounding box center [563, 246] width 462 height 81
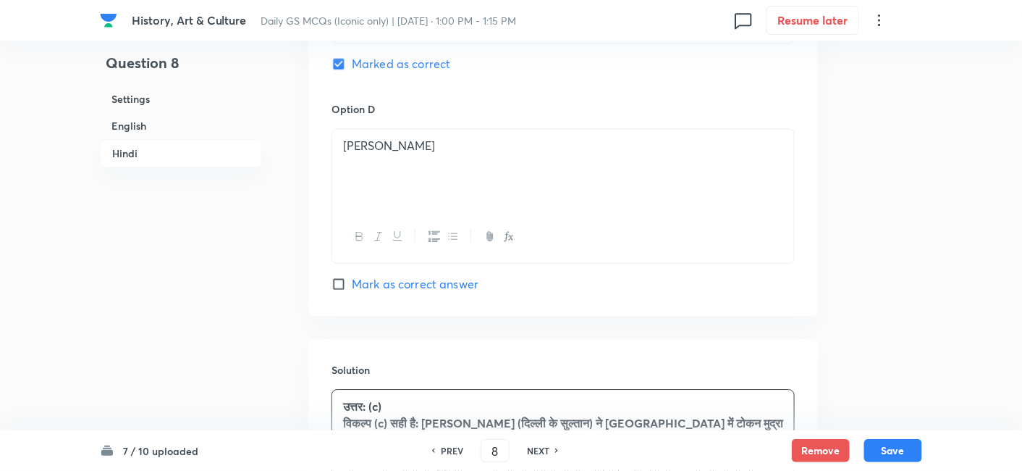
scroll to position [3040, 0]
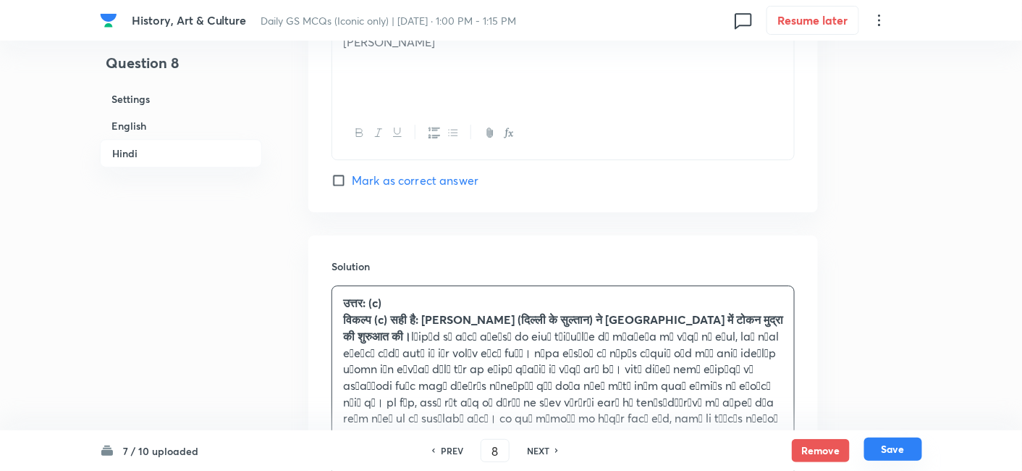
click at [916, 450] on button "Save" at bounding box center [893, 448] width 58 height 23
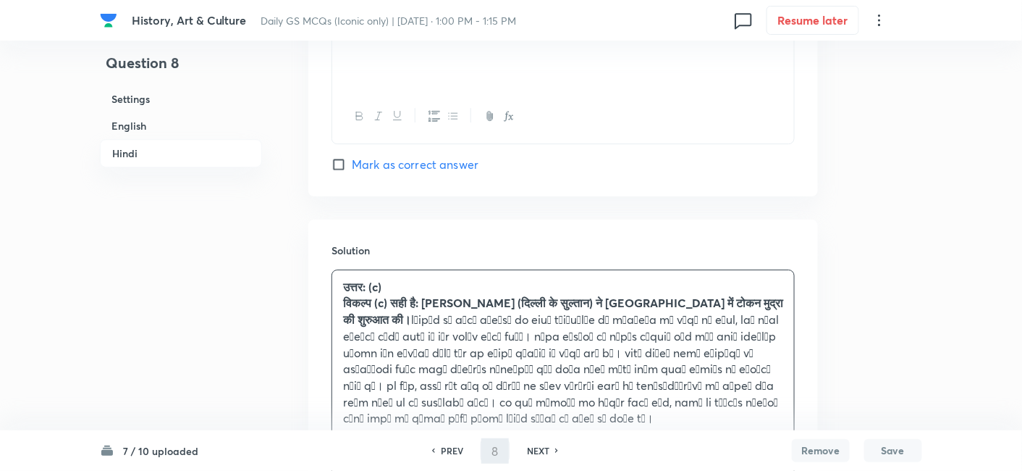
type input "9"
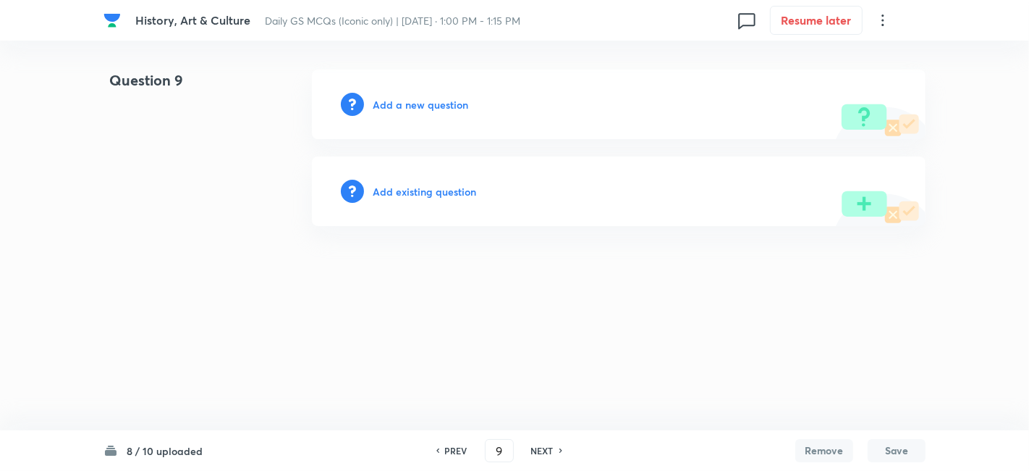
click at [408, 103] on h6 "Add a new question" at bounding box center [421, 104] width 96 height 15
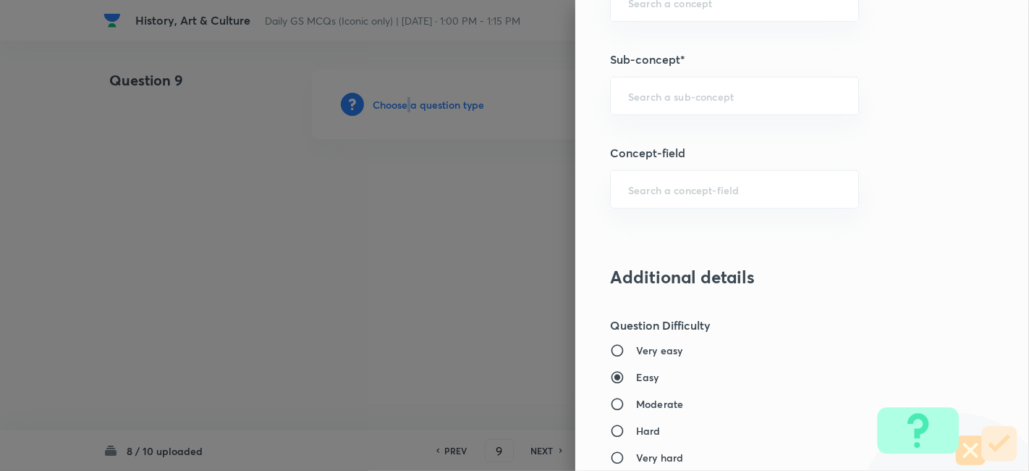
scroll to position [885, 0]
click at [736, 94] on input "text" at bounding box center [734, 95] width 213 height 14
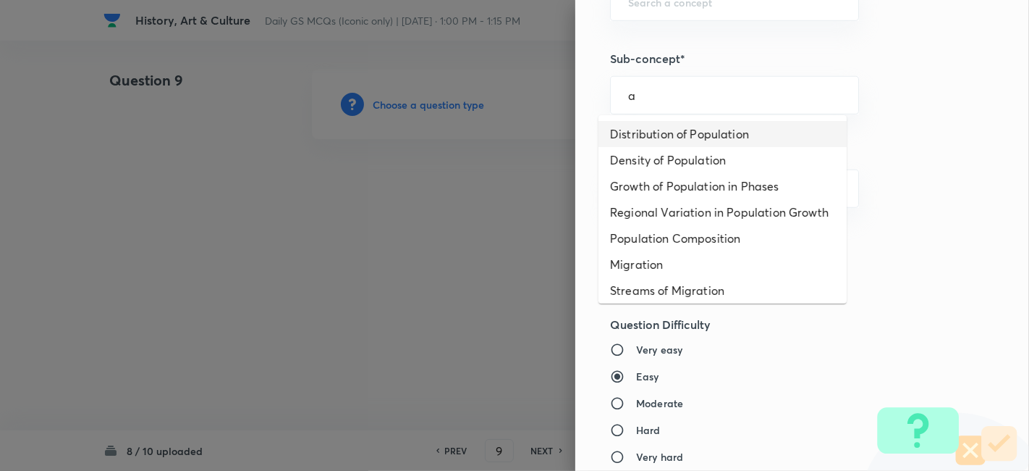
click at [696, 126] on li "Distribution of Population" at bounding box center [723, 134] width 248 height 26
type input "Distribution of Population"
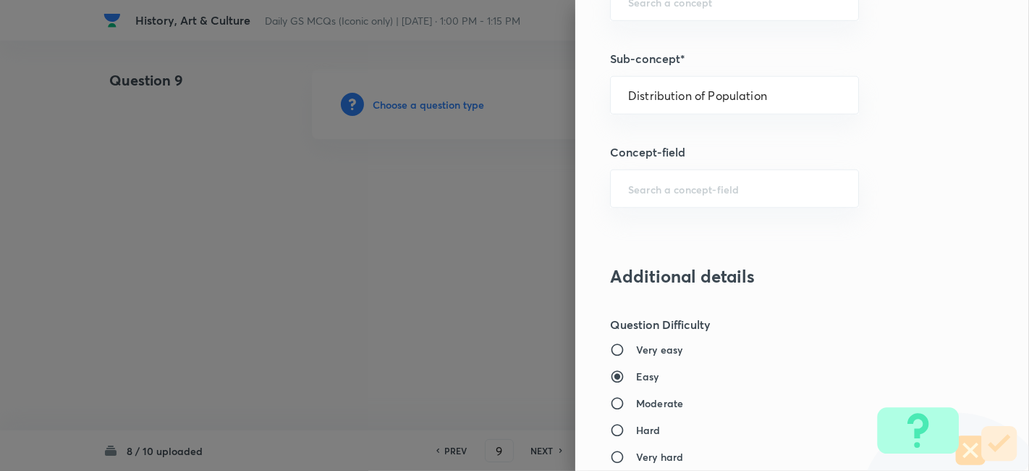
type input "Geography"
type input "Human Geography"
type input "Population:Growth and Composition"
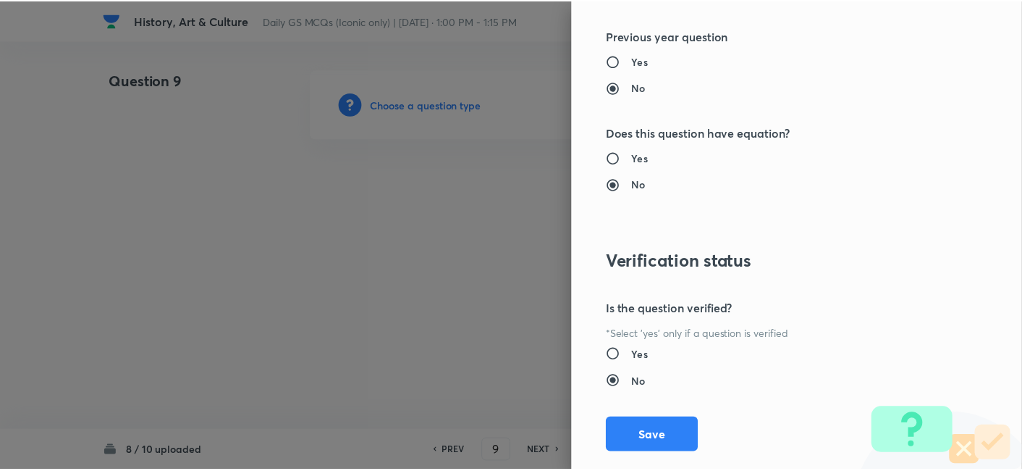
scroll to position [1498, 0]
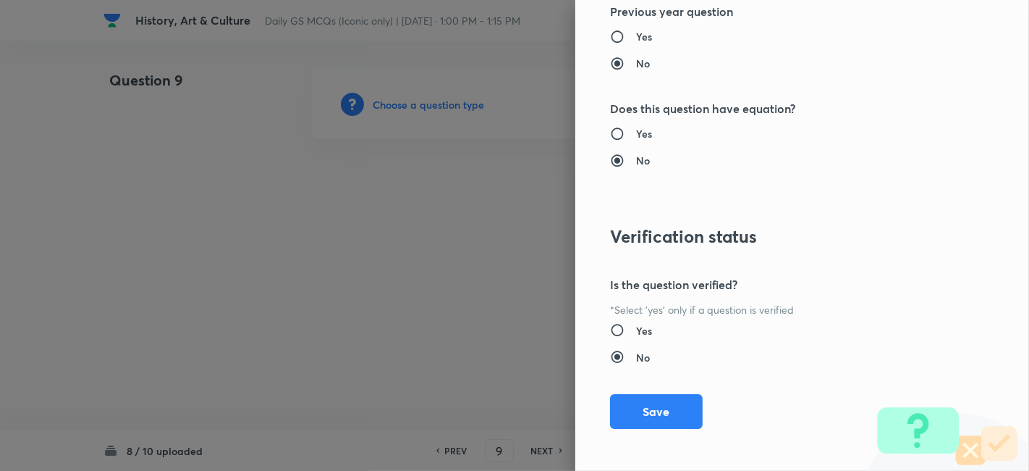
click at [662, 414] on button "Save" at bounding box center [656, 411] width 93 height 35
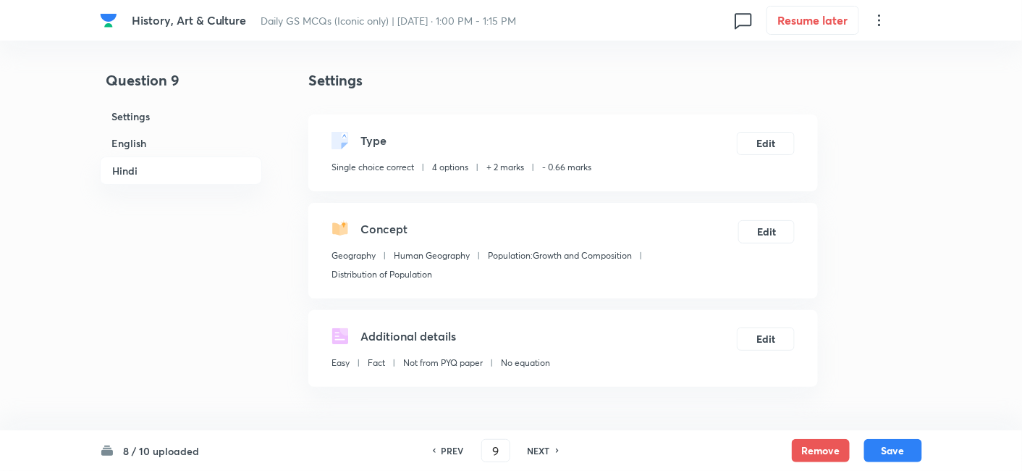
click at [162, 146] on h6 "English" at bounding box center [181, 143] width 162 height 27
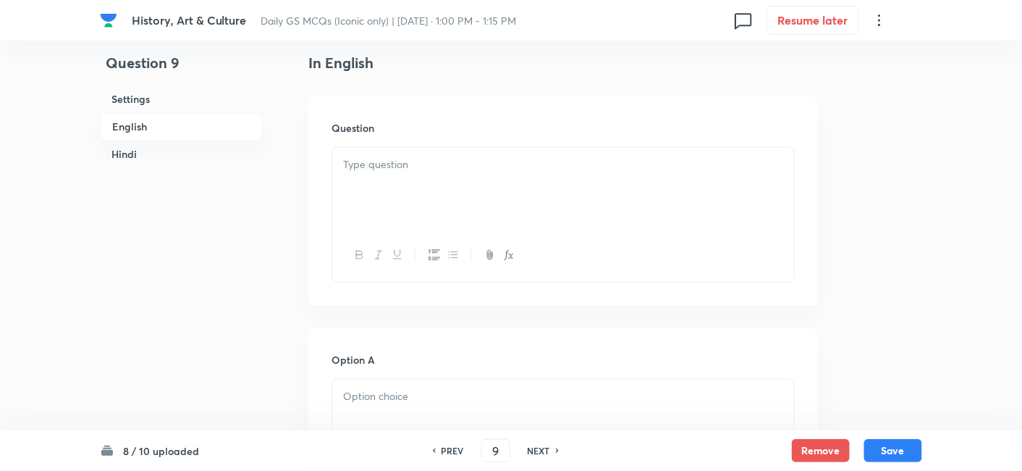
click at [428, 181] on div at bounding box center [563, 188] width 462 height 81
click at [389, 210] on div at bounding box center [563, 188] width 462 height 81
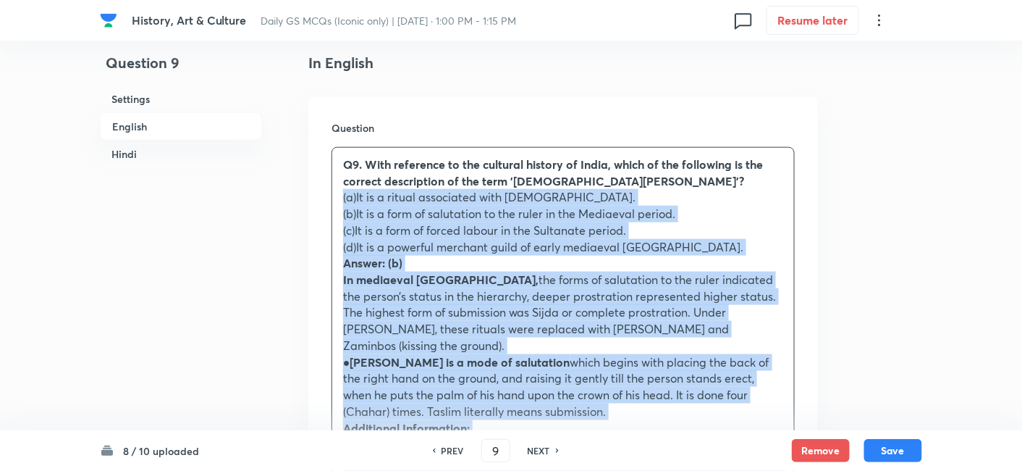
drag, startPoint x: 345, startPoint y: 233, endPoint x: 312, endPoint y: 203, distance: 44.6
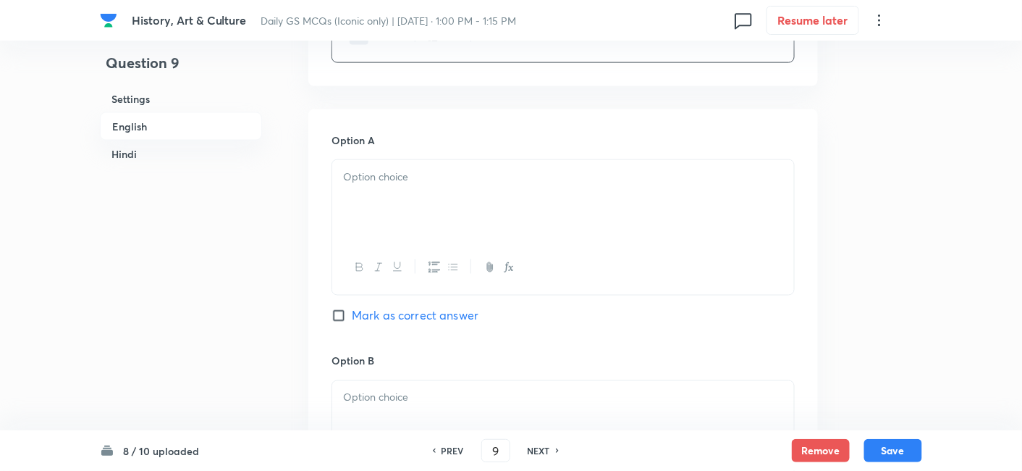
scroll to position [633, 0]
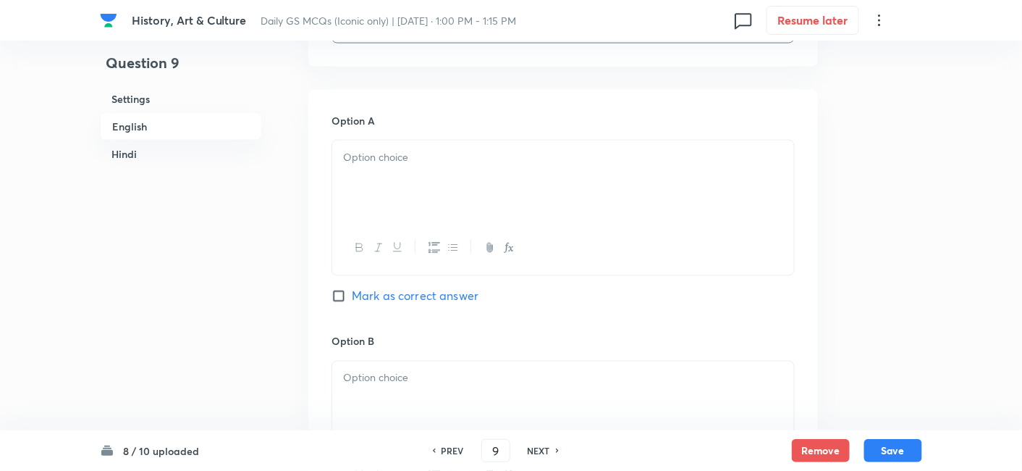
click at [428, 174] on div at bounding box center [563, 180] width 462 height 81
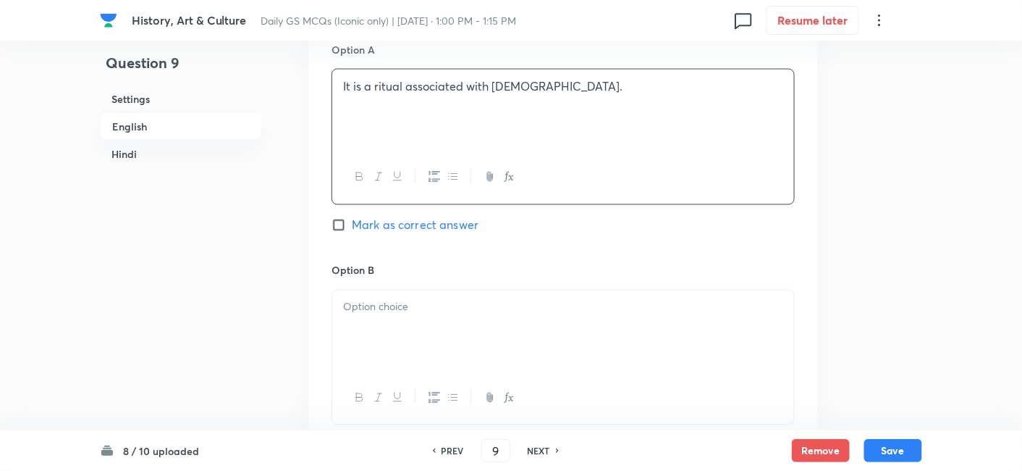
scroll to position [794, 0]
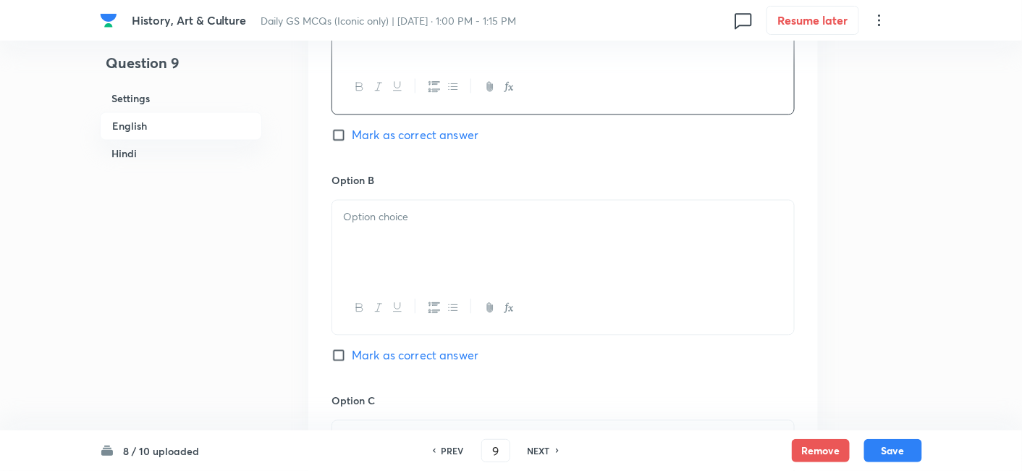
click at [427, 237] on div at bounding box center [563, 241] width 462 height 81
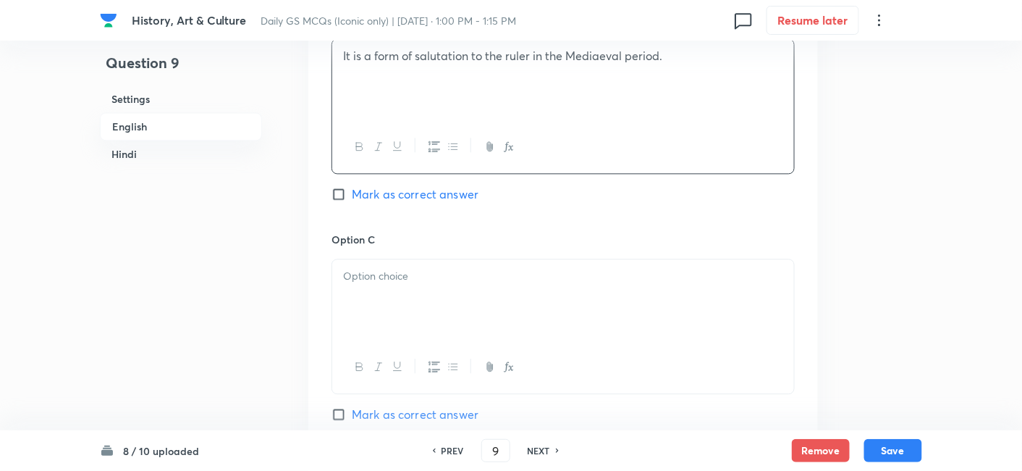
click at [453, 201] on div "Option B It is a form of salutation to the ruler in the Mediaeval period. [PERS…" at bounding box center [563, 122] width 463 height 220
click at [471, 346] on div at bounding box center [563, 325] width 463 height 135
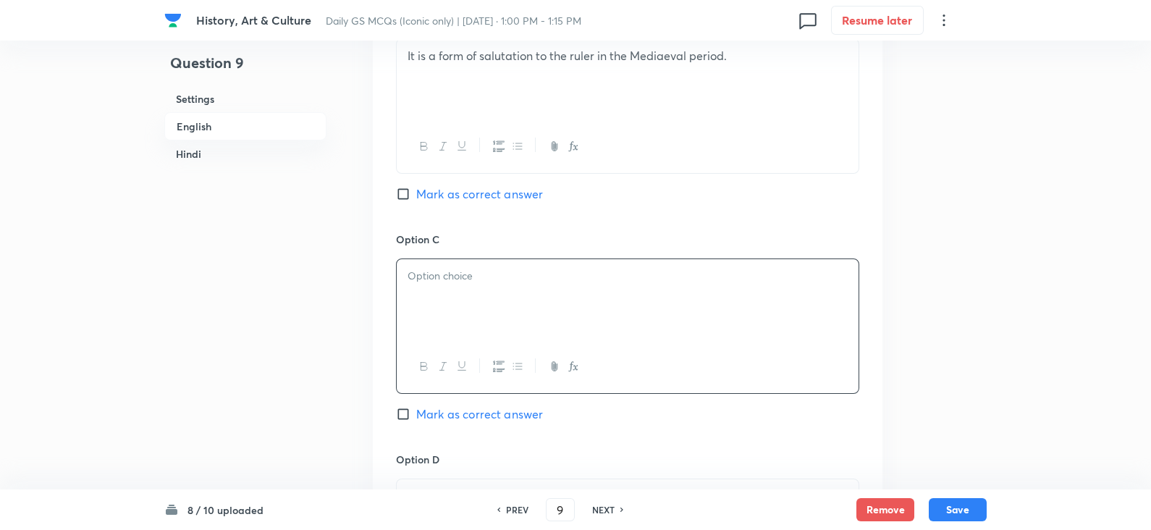
click at [500, 197] on span "Mark as correct answer" at bounding box center [479, 193] width 127 height 17
click at [416, 197] on input "Mark as correct answer" at bounding box center [406, 194] width 20 height 14
checkbox input "true"
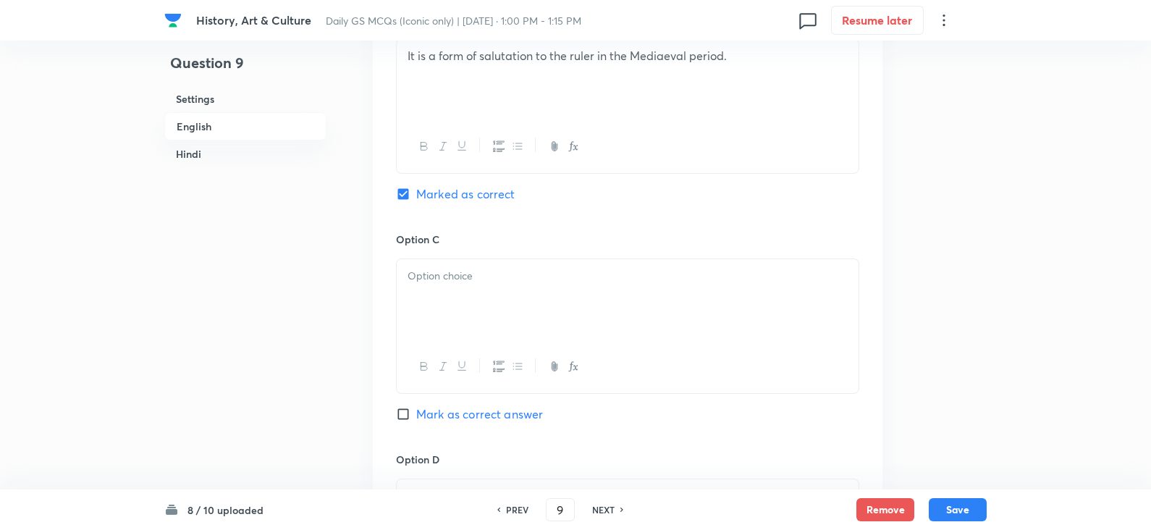
checkbox input "true"
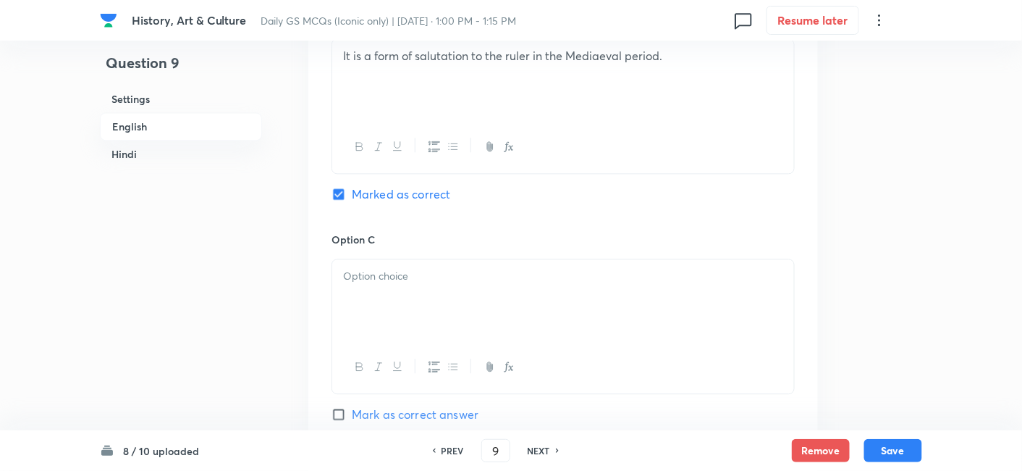
click at [418, 290] on div at bounding box center [563, 299] width 462 height 81
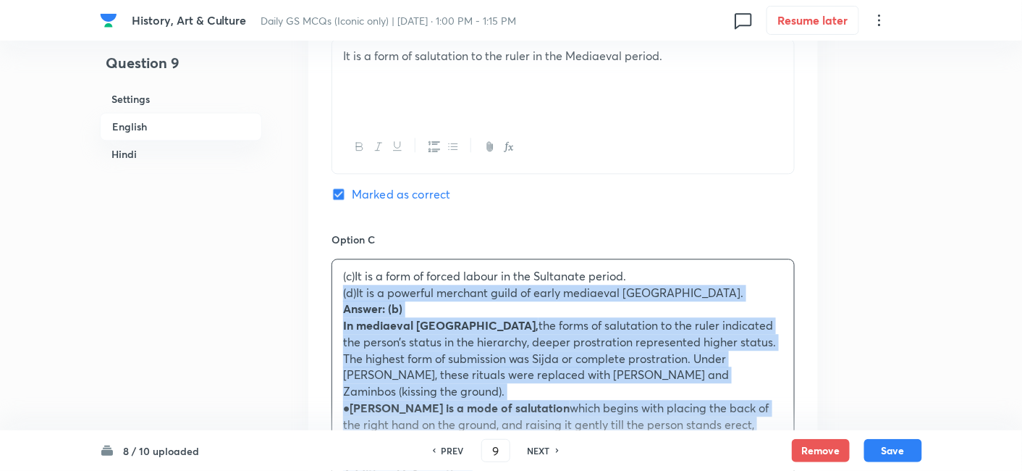
drag, startPoint x: 341, startPoint y: 297, endPoint x: 314, endPoint y: 293, distance: 27.0
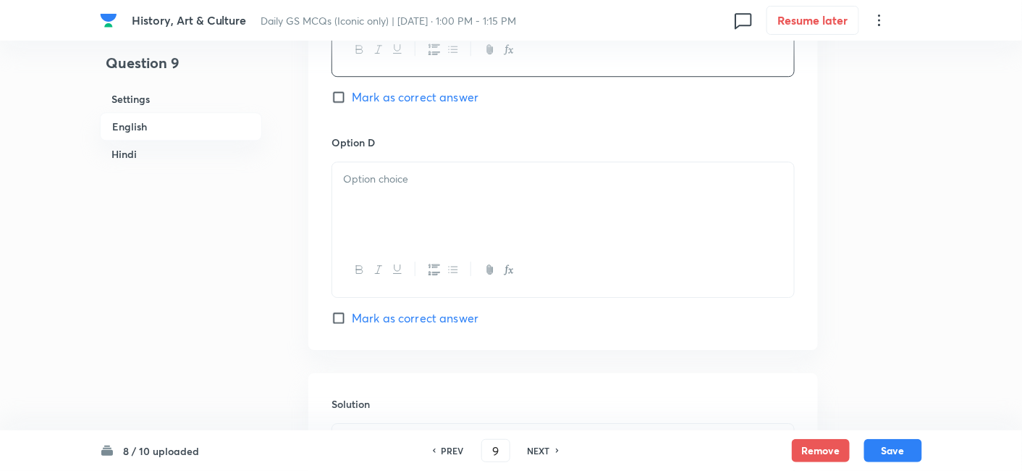
scroll to position [1277, 0]
click at [402, 199] on div at bounding box center [563, 198] width 462 height 81
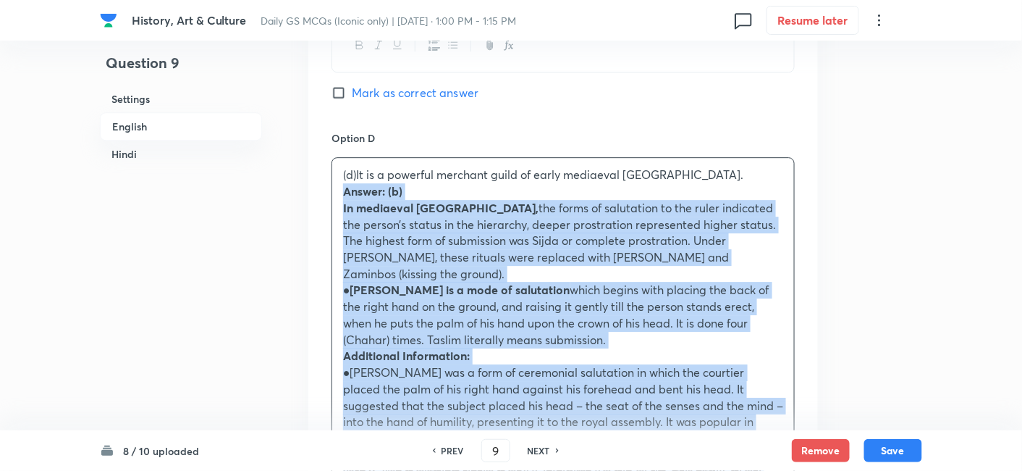
drag, startPoint x: 355, startPoint y: 214, endPoint x: 320, endPoint y: 193, distance: 41.2
click at [319, 193] on div "Option A It is a ritual associated with [DEMOGRAPHIC_DATA]. [PERSON_NAME] as co…" at bounding box center [563, 176] width 510 height 1460
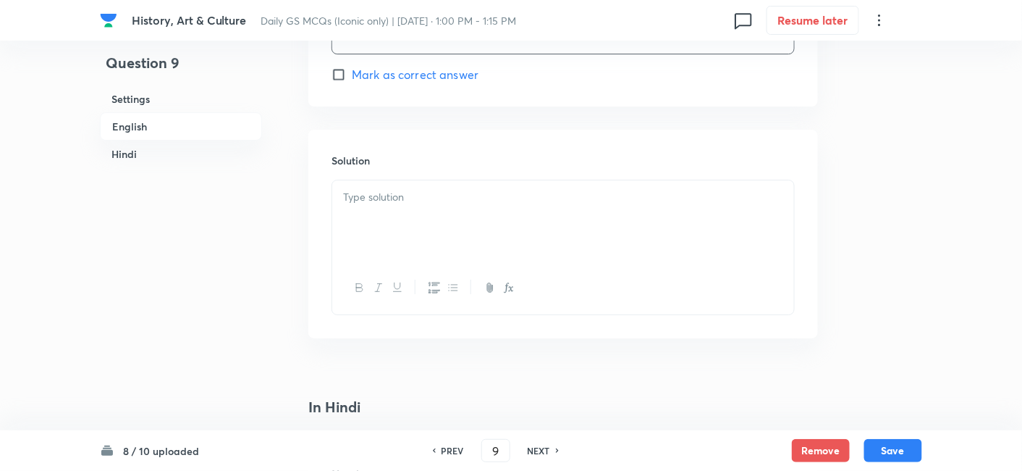
scroll to position [1598, 0]
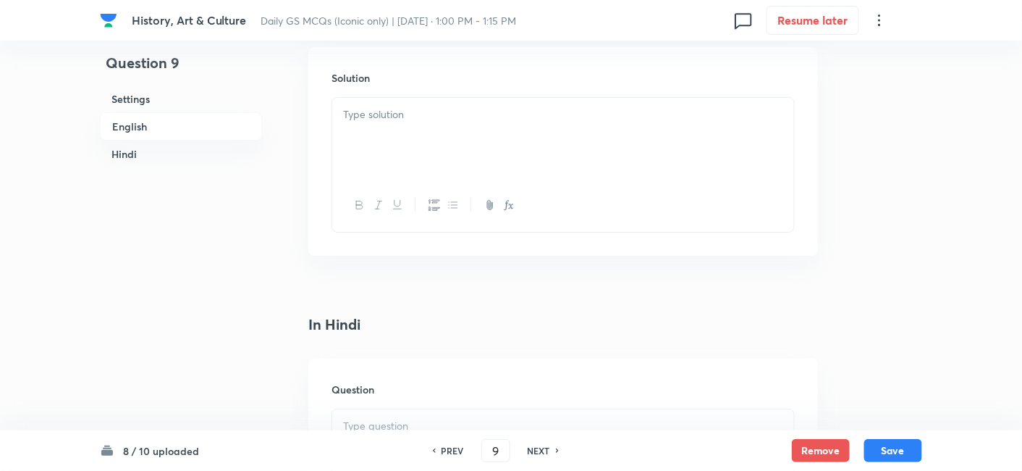
click at [432, 161] on div at bounding box center [563, 138] width 462 height 81
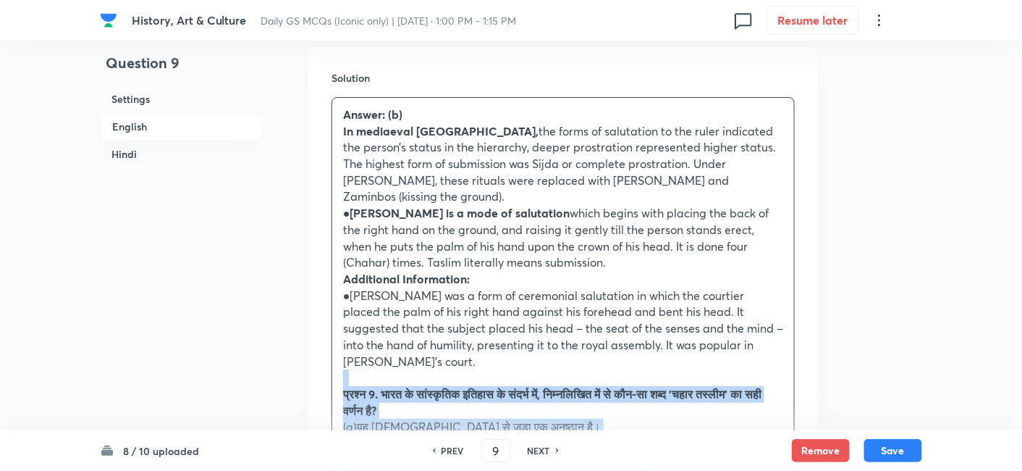
click at [304, 342] on div "Question 9 Settings English Hindi Settings Type Single choice correct 4 options…" at bounding box center [511, 397] width 822 height 3853
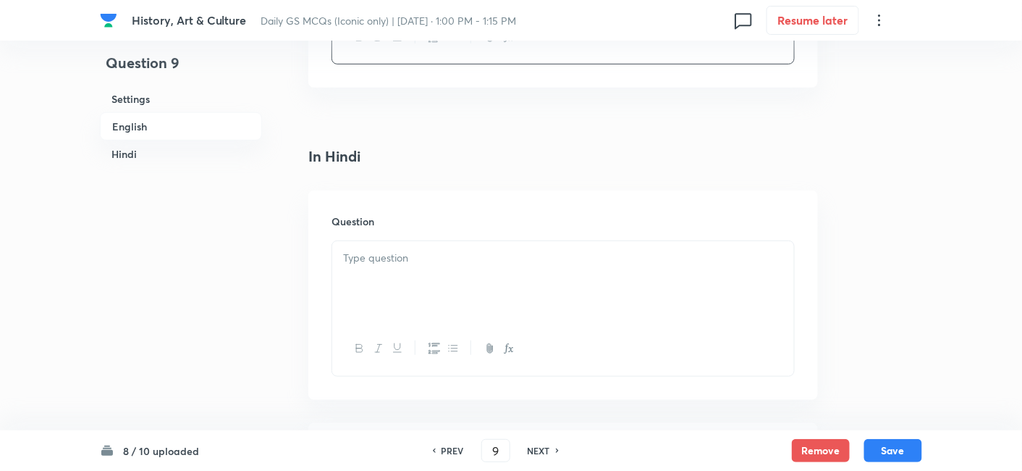
scroll to position [2001, 0]
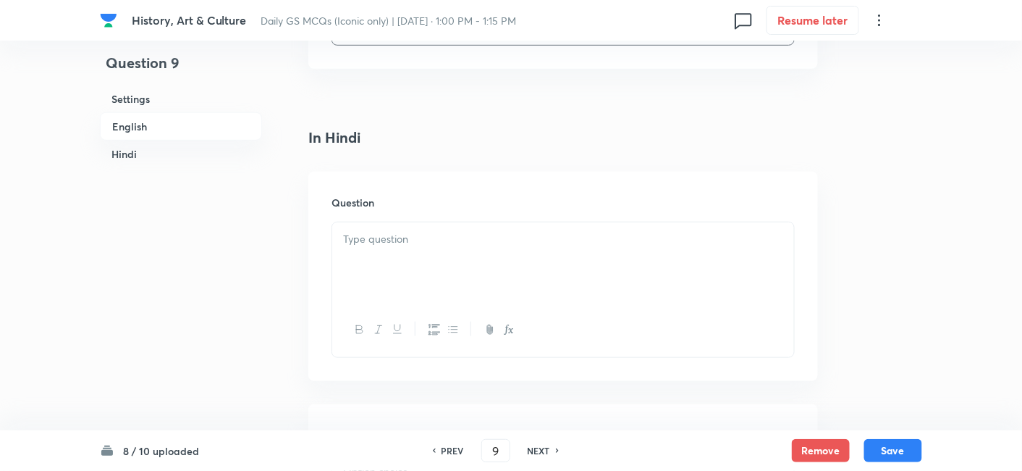
click at [409, 222] on div at bounding box center [563, 262] width 462 height 81
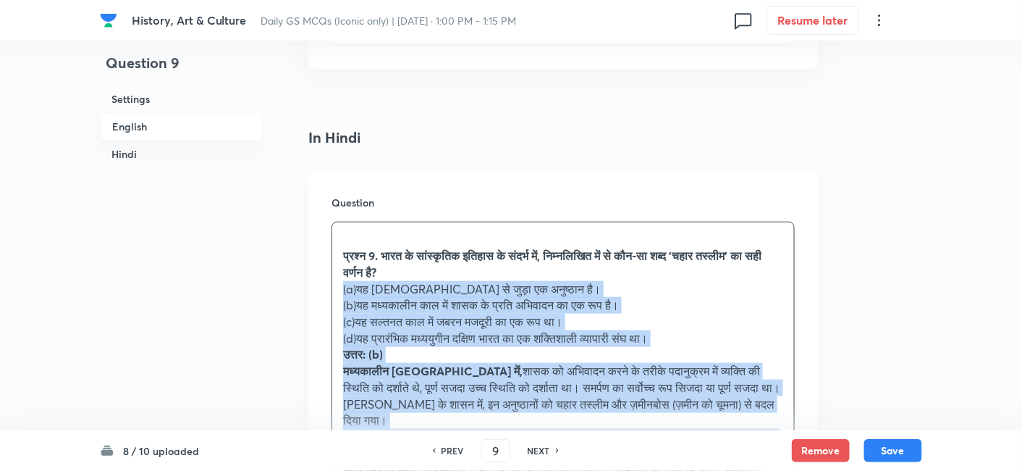
drag, startPoint x: 326, startPoint y: 259, endPoint x: 318, endPoint y: 255, distance: 9.7
click at [318, 255] on div "Question प्रश्न 9. भारत के सांस्कृतिक इतिहास के संदर्भ में, निम्नलिखित में से क…" at bounding box center [563, 417] width 510 height 490
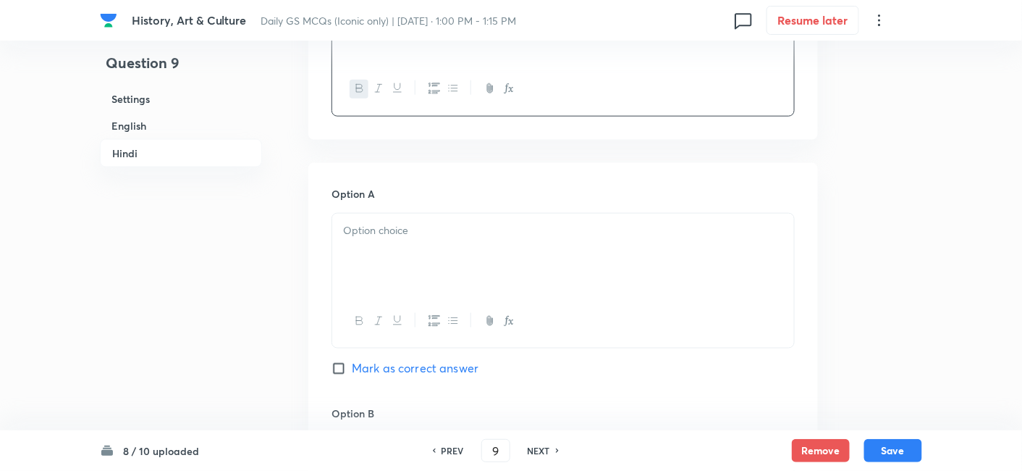
scroll to position [2322, 0]
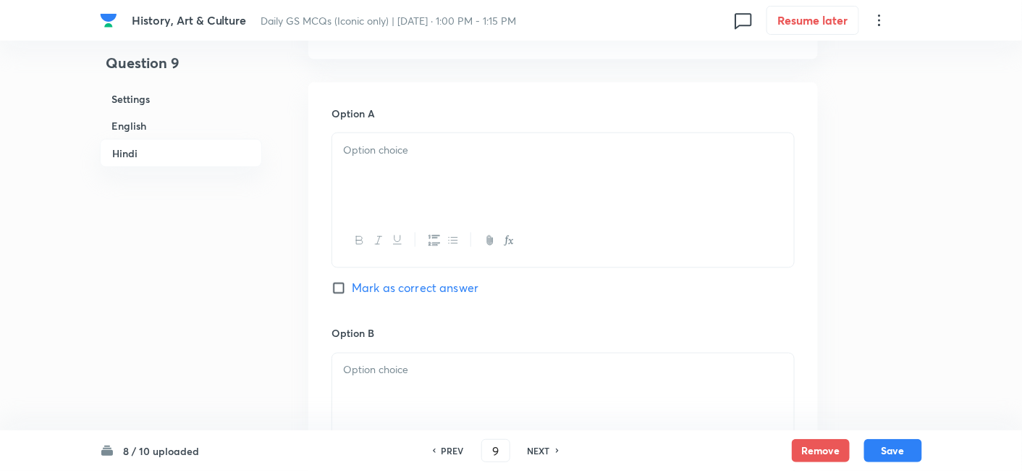
click at [412, 148] on div at bounding box center [563, 173] width 462 height 81
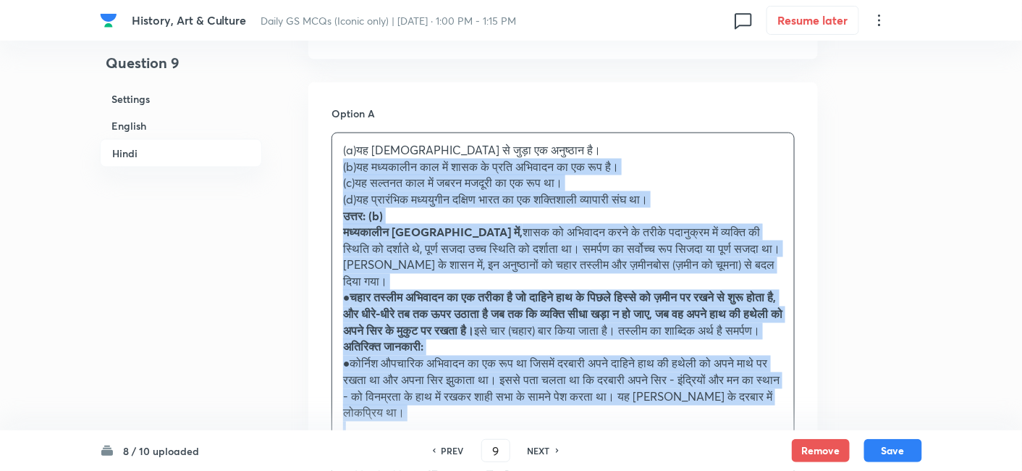
drag, startPoint x: 364, startPoint y: 138, endPoint x: 319, endPoint y: 132, distance: 46.0
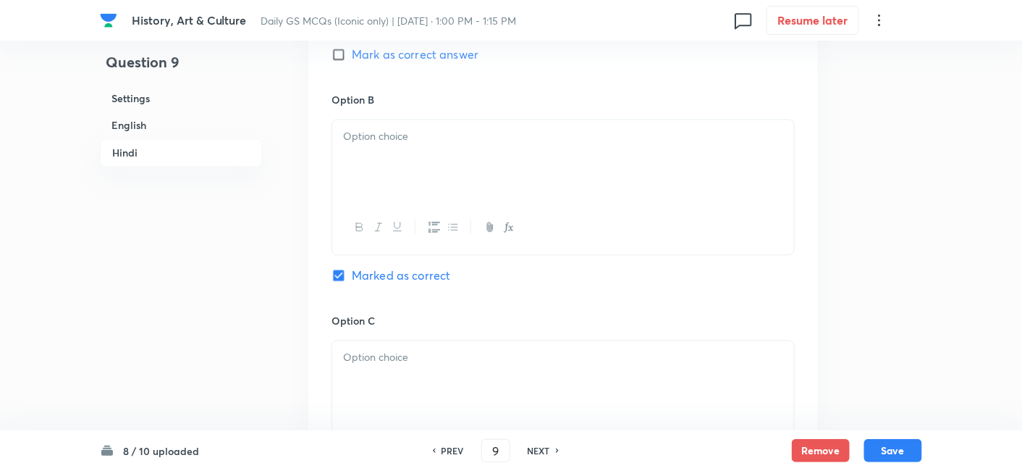
scroll to position [2564, 0]
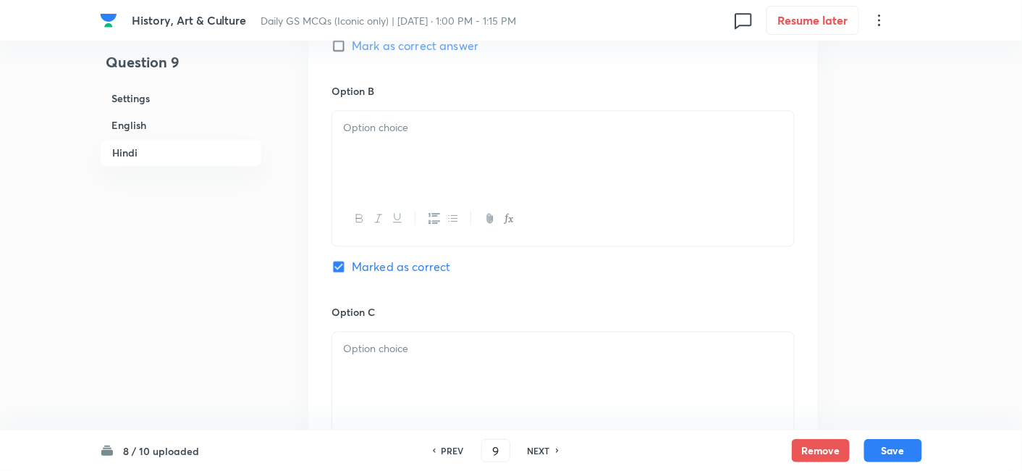
click at [395, 138] on div at bounding box center [563, 151] width 462 height 81
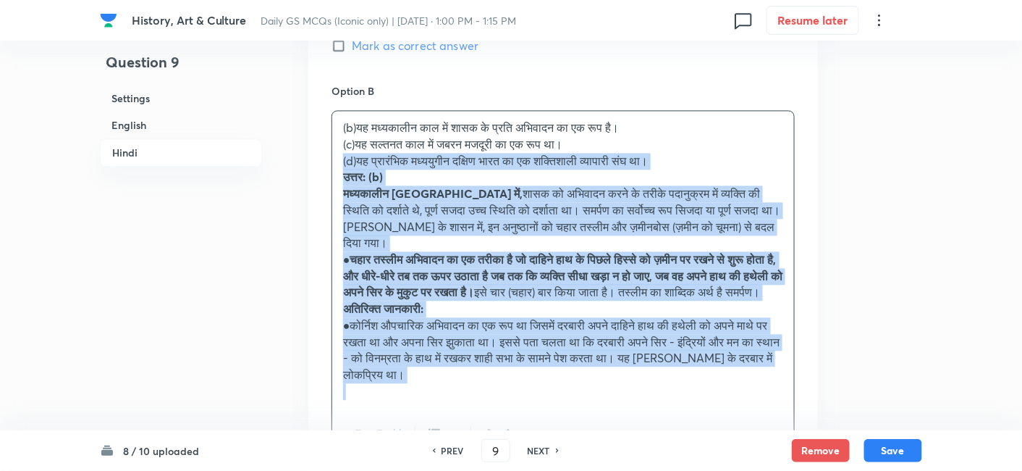
drag, startPoint x: 342, startPoint y: 125, endPoint x: 303, endPoint y: 119, distance: 39.6
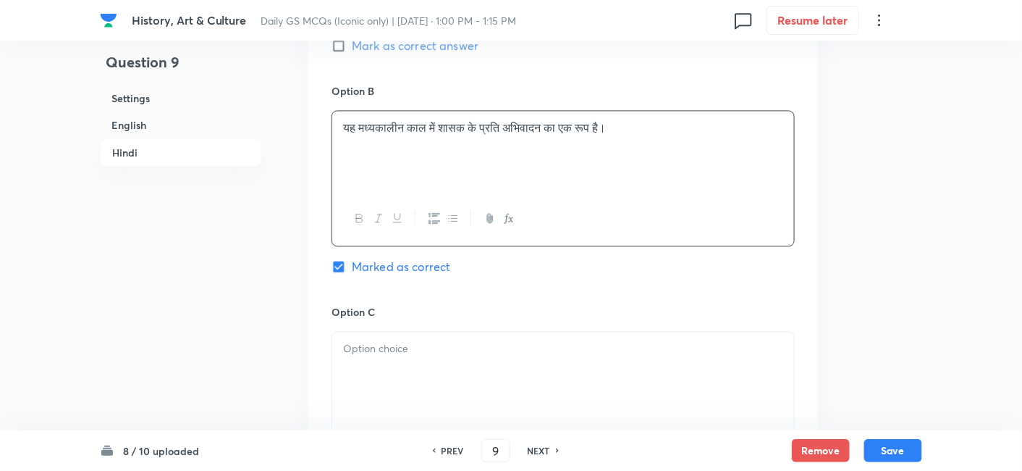
scroll to position [2644, 0]
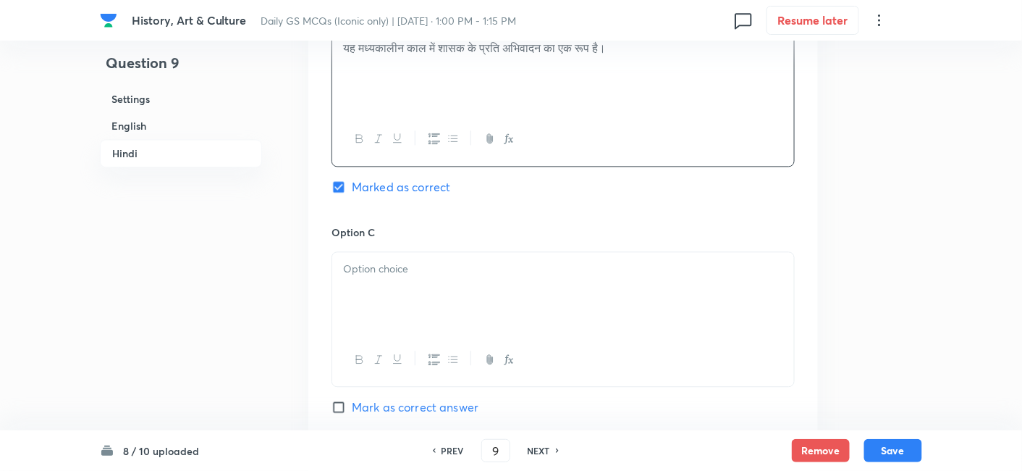
drag, startPoint x: 395, startPoint y: 245, endPoint x: 400, endPoint y: 261, distance: 16.5
click at [399, 258] on div at bounding box center [563, 292] width 462 height 81
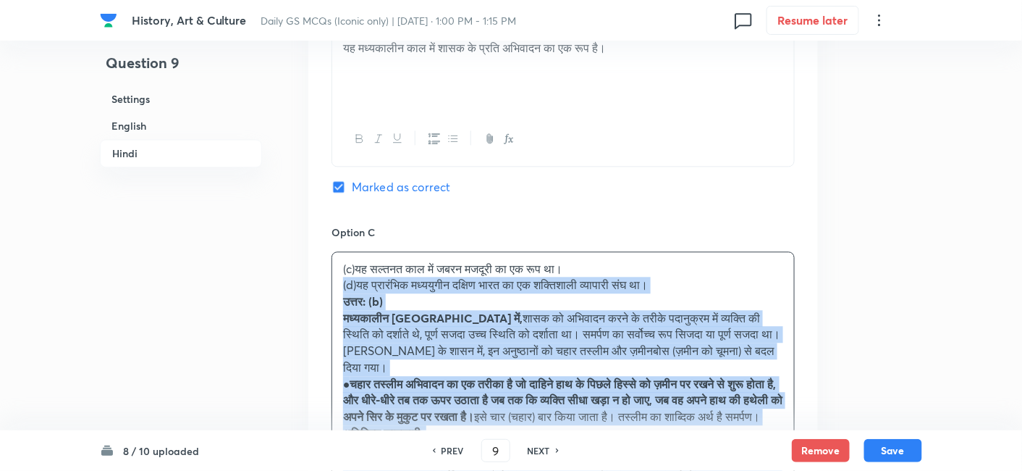
drag, startPoint x: 337, startPoint y: 249, endPoint x: 279, endPoint y: 235, distance: 59.5
click at [322, 247] on div "Option A यह [DEMOGRAPHIC_DATA] से जुड़ा एक अनुष्ठान है। Mark as correct answer …" at bounding box center [563, 309] width 510 height 1098
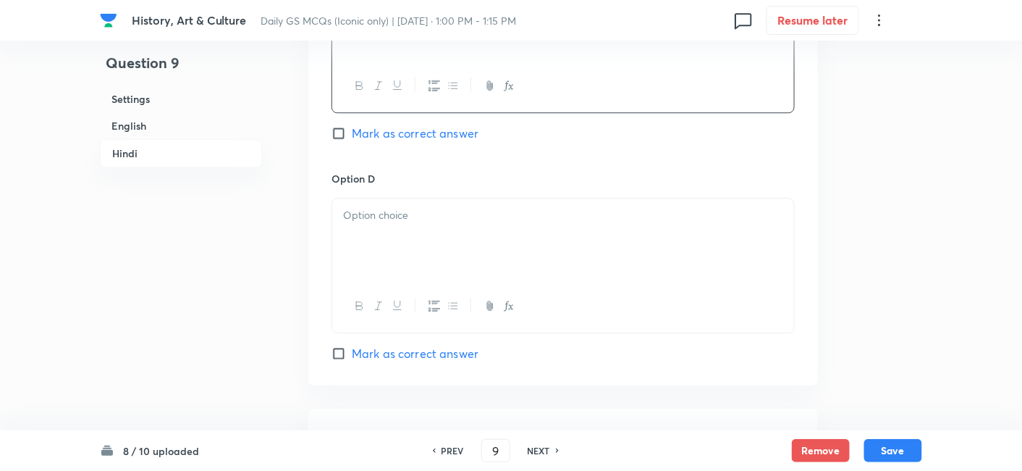
scroll to position [2966, 0]
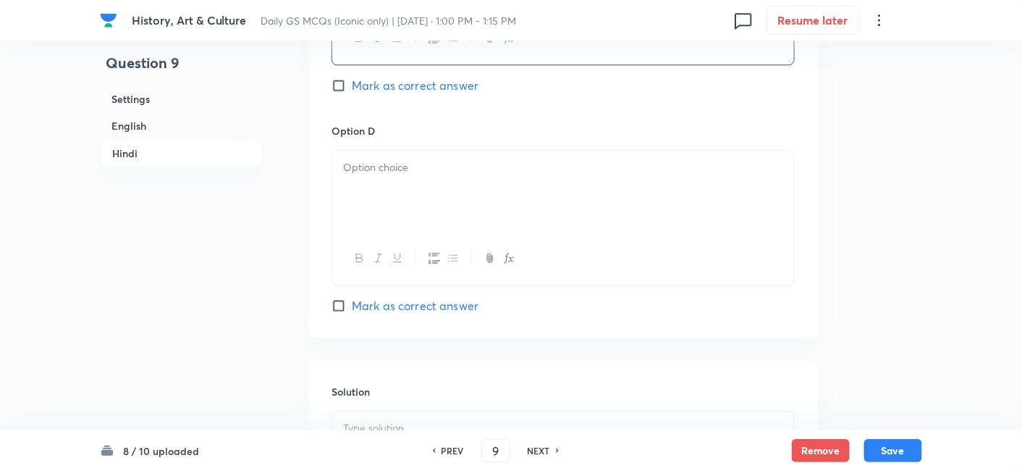
click at [409, 155] on div at bounding box center [563, 191] width 462 height 81
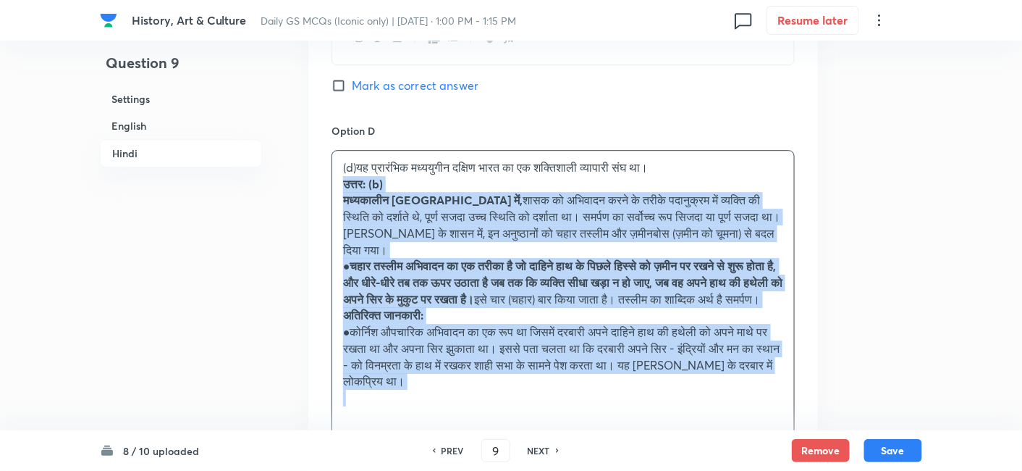
drag, startPoint x: 334, startPoint y: 150, endPoint x: 322, endPoint y: 147, distance: 11.9
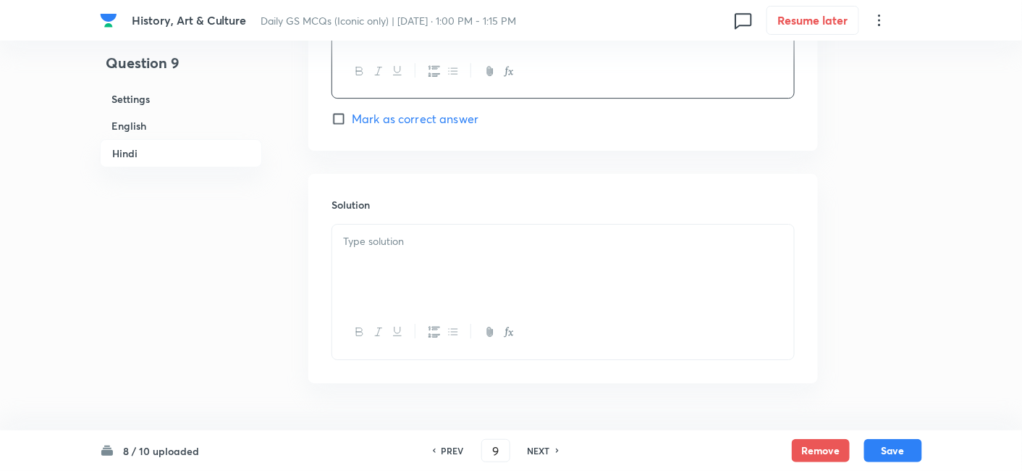
click at [430, 230] on div at bounding box center [563, 264] width 462 height 81
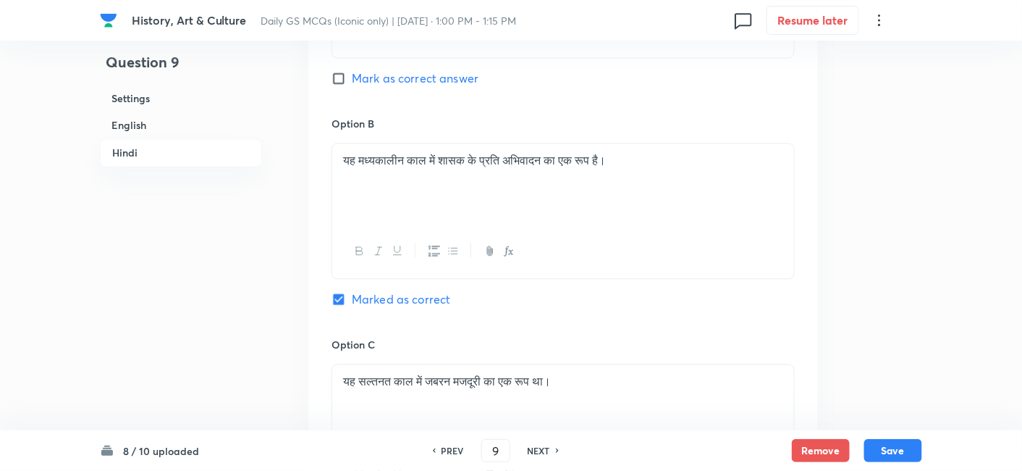
scroll to position [2450, 0]
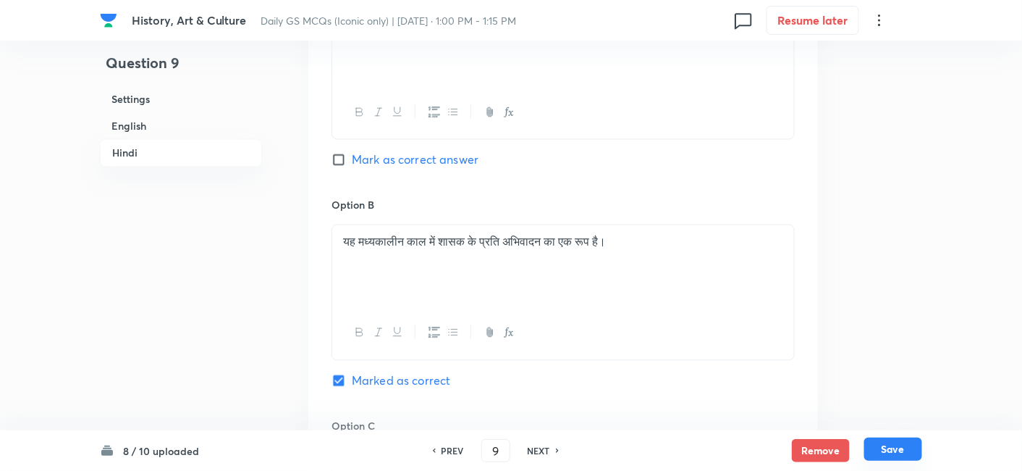
click at [896, 441] on button "Save" at bounding box center [893, 448] width 58 height 23
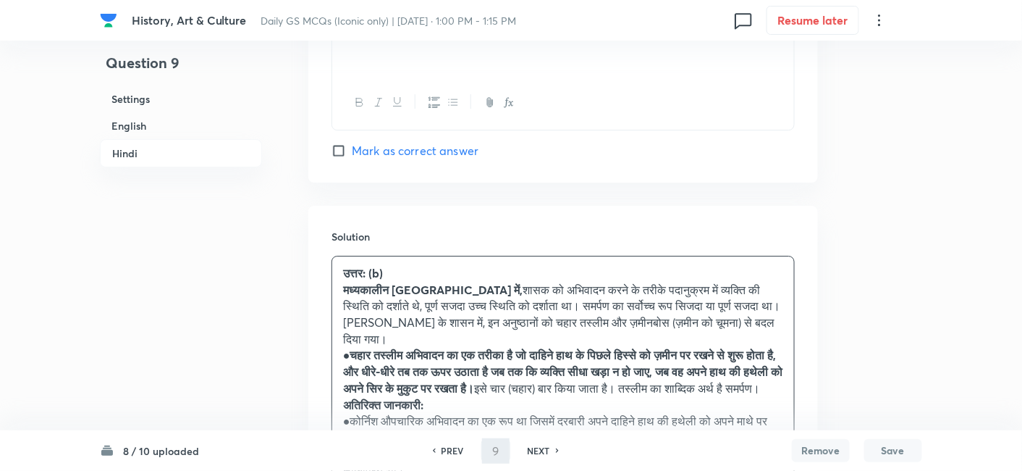
type input "10"
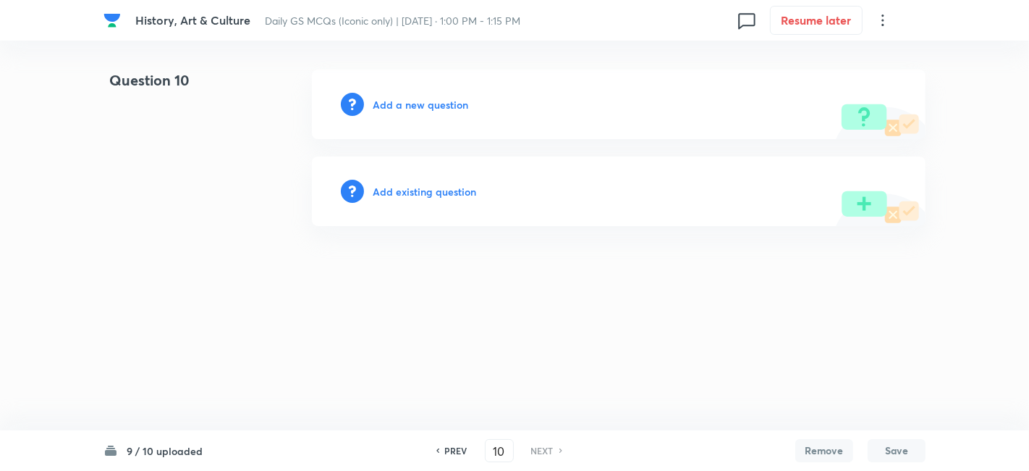
click at [423, 104] on h6 "Add a new question" at bounding box center [421, 104] width 96 height 15
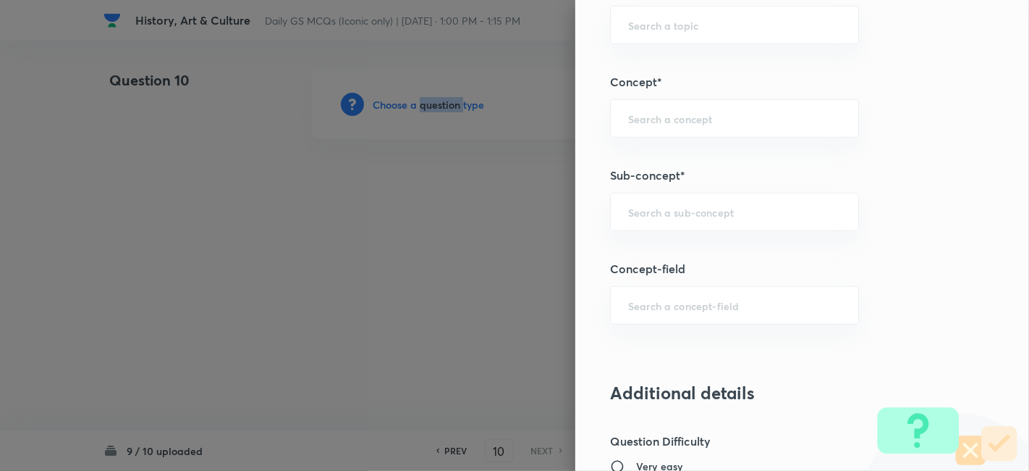
scroll to position [804, 0]
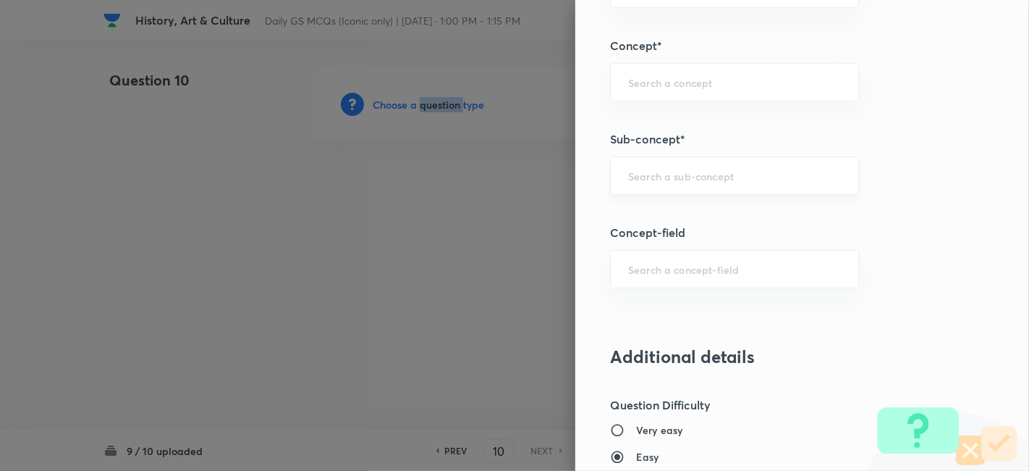
click at [712, 185] on div "​" at bounding box center [734, 175] width 249 height 38
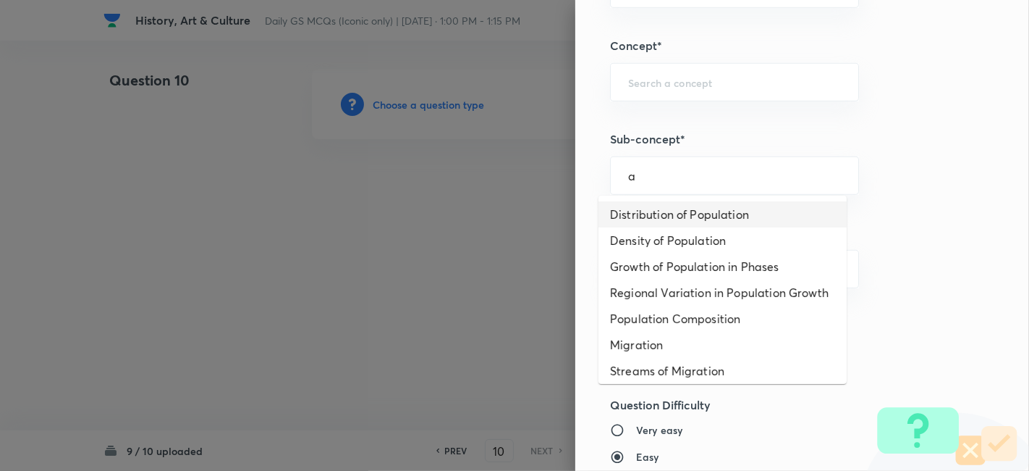
click at [702, 216] on li "Distribution of Population" at bounding box center [723, 214] width 248 height 26
type input "Distribution of Population"
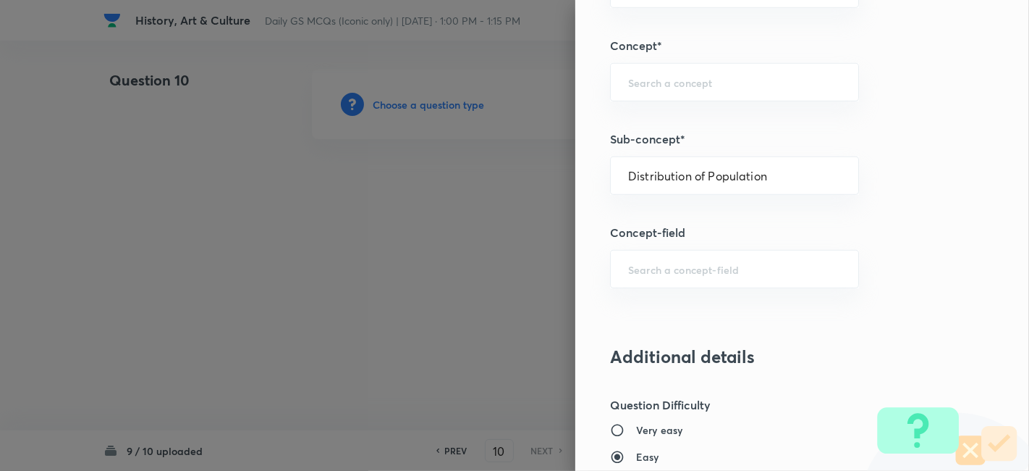
type input "Geography"
type input "Human Geography"
type input "Population:Growth and Composition"
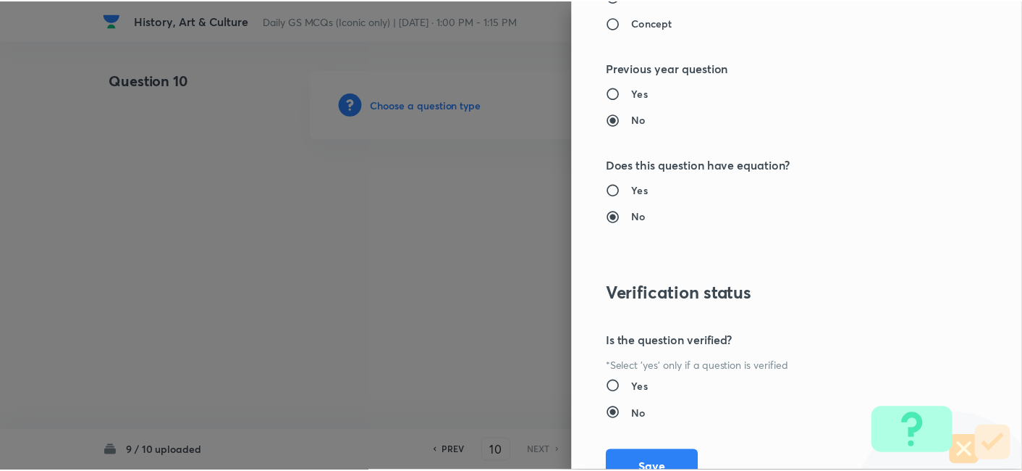
scroll to position [1448, 0]
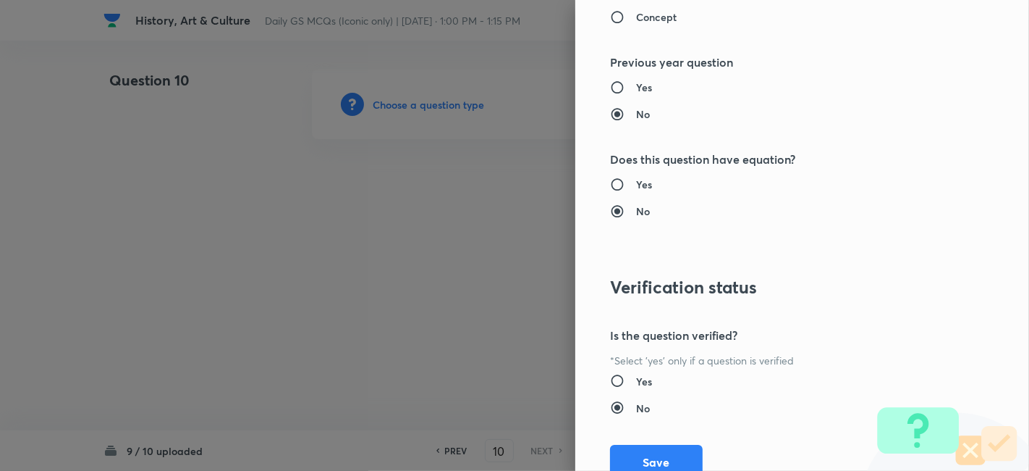
drag, startPoint x: 659, startPoint y: 447, endPoint x: 390, endPoint y: 299, distance: 307.5
click at [659, 448] on button "Save" at bounding box center [656, 461] width 93 height 35
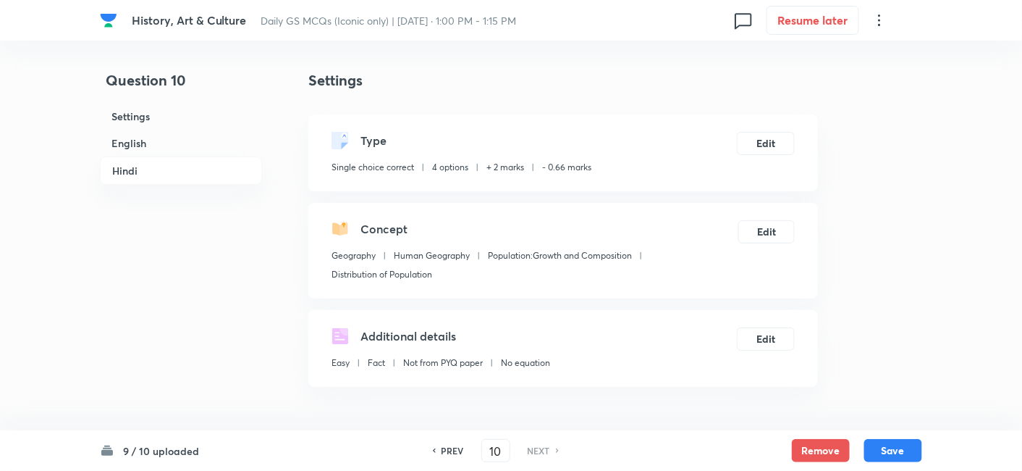
click at [159, 141] on h6 "English" at bounding box center [181, 143] width 162 height 27
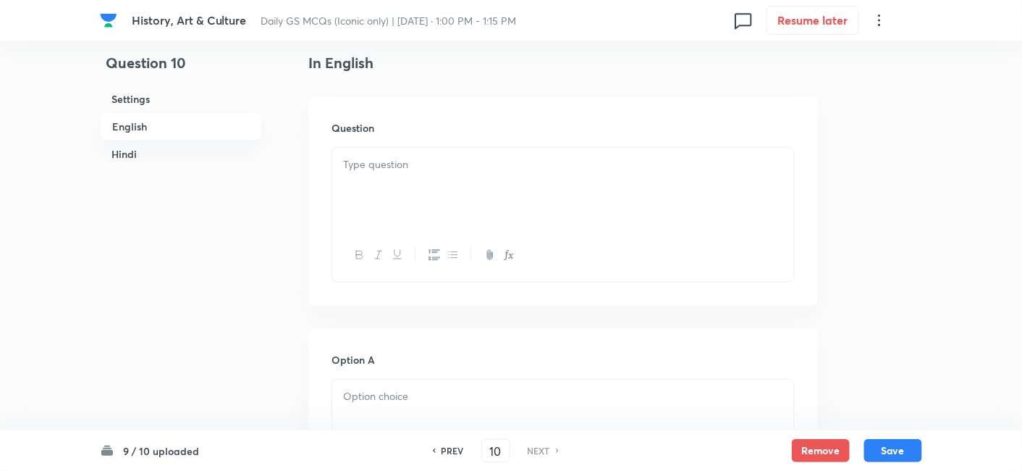
click at [439, 148] on div at bounding box center [563, 188] width 462 height 81
click at [413, 190] on div at bounding box center [563, 188] width 462 height 81
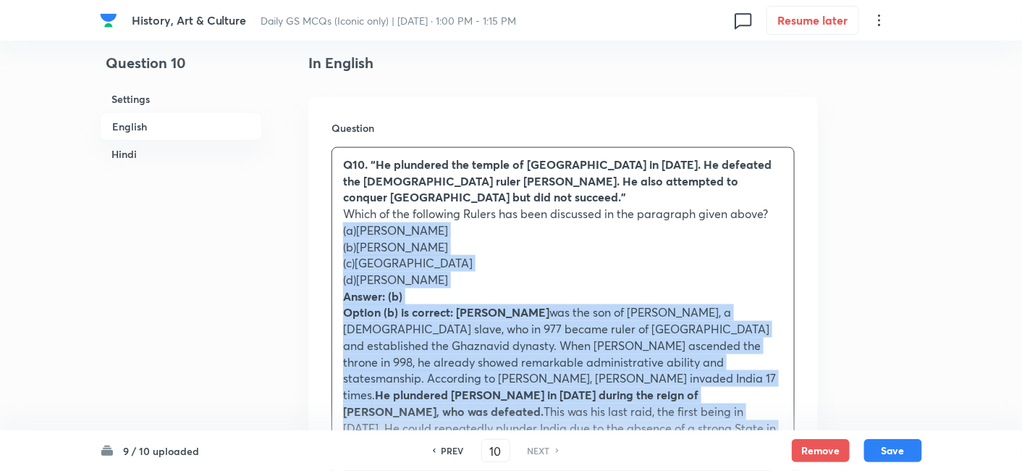
drag, startPoint x: 323, startPoint y: 216, endPoint x: 305, endPoint y: 208, distance: 19.1
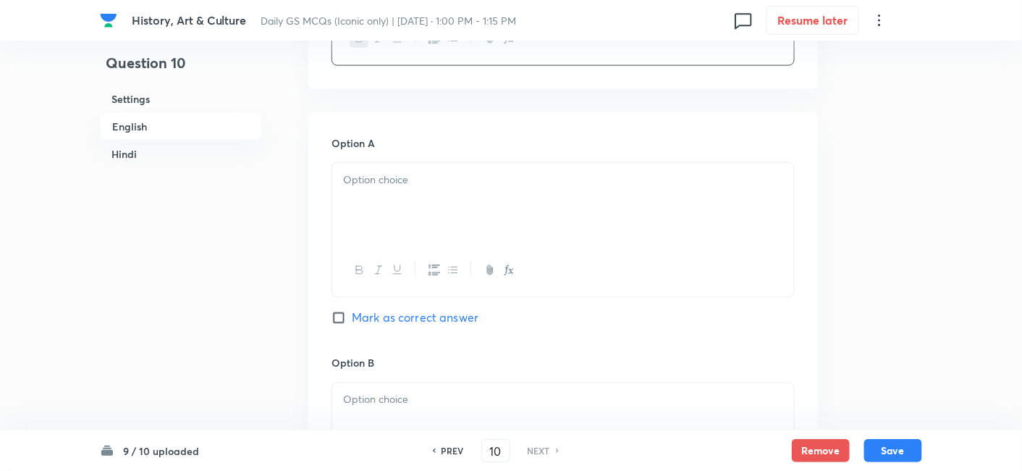
scroll to position [633, 0]
click at [407, 179] on div at bounding box center [563, 197] width 462 height 81
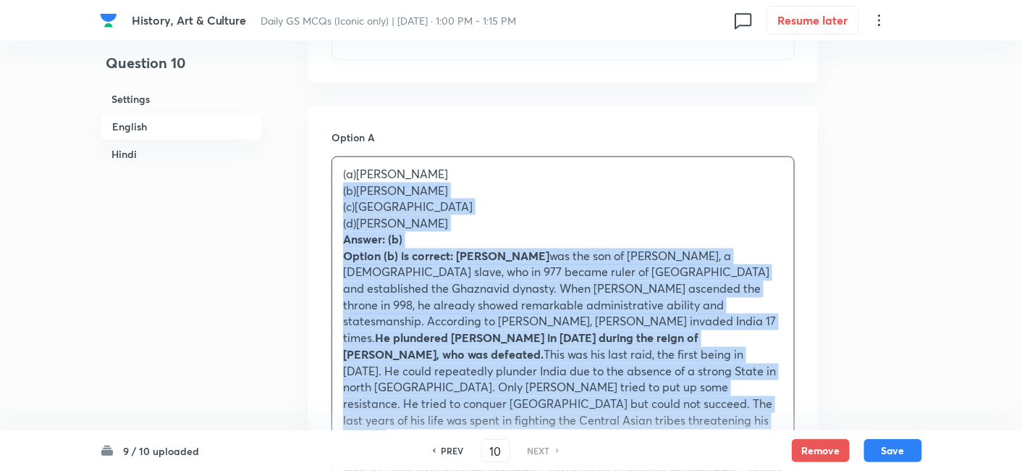
drag, startPoint x: 368, startPoint y: 182, endPoint x: 313, endPoint y: 174, distance: 54.9
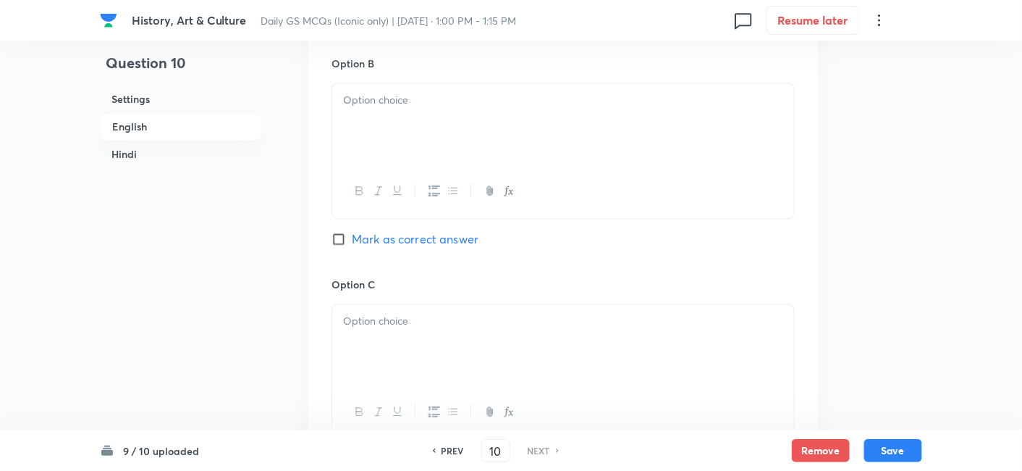
scroll to position [874, 0]
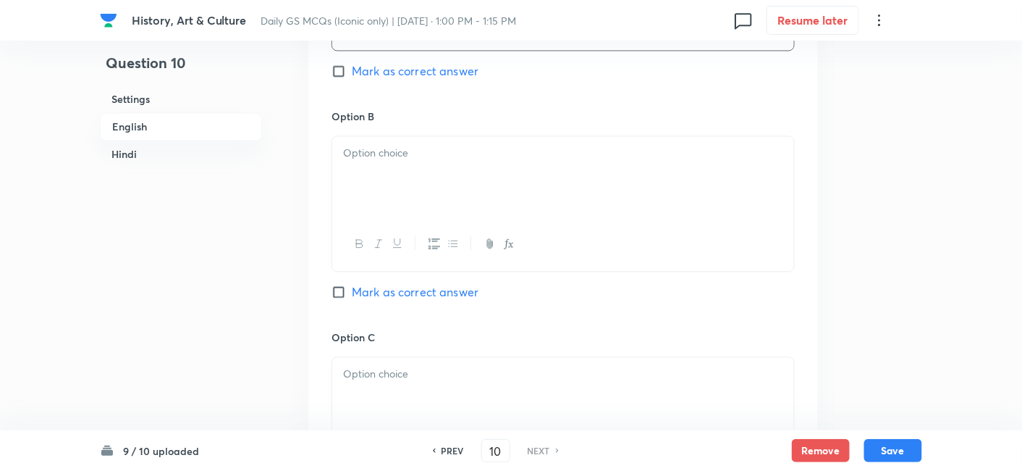
click at [411, 177] on div at bounding box center [563, 176] width 462 height 81
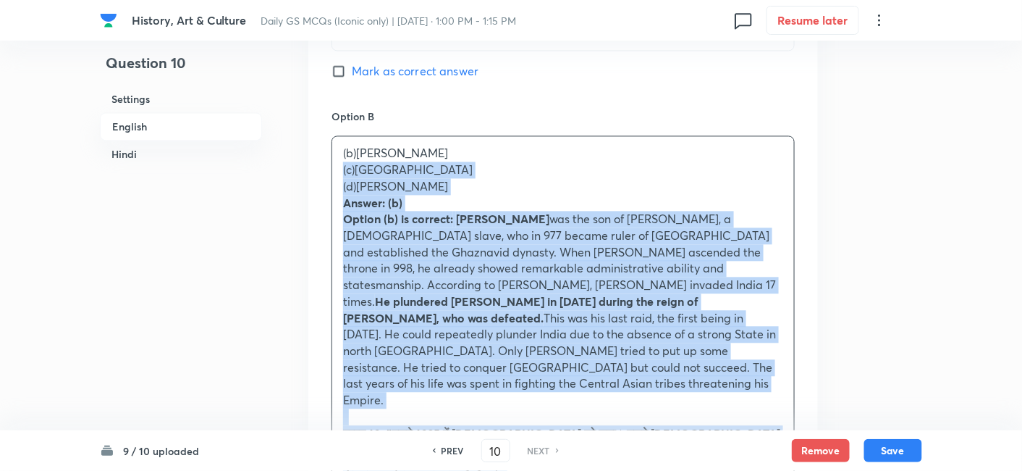
drag, startPoint x: 358, startPoint y: 161, endPoint x: 313, endPoint y: 146, distance: 46.7
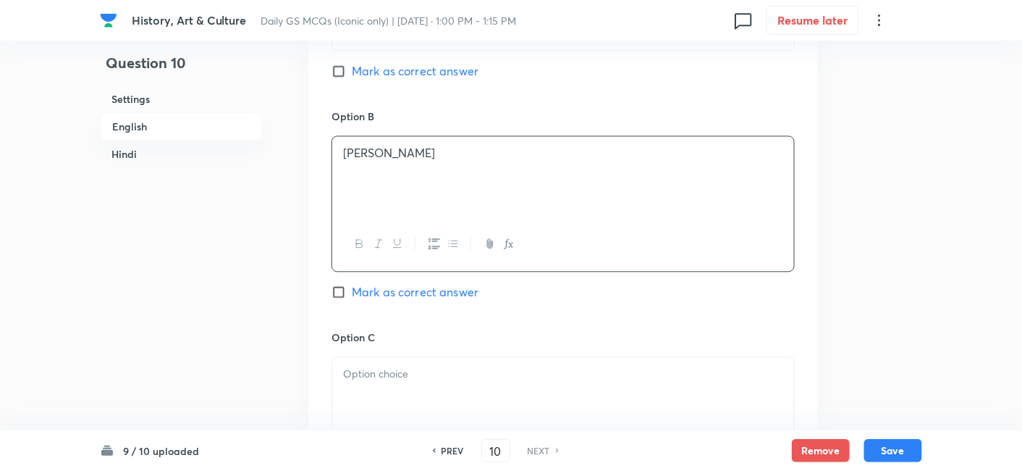
click at [463, 283] on span "Mark as correct answer" at bounding box center [415, 291] width 127 height 17
click at [352, 284] on input "Mark as correct answer" at bounding box center [342, 291] width 20 height 14
checkbox input "true"
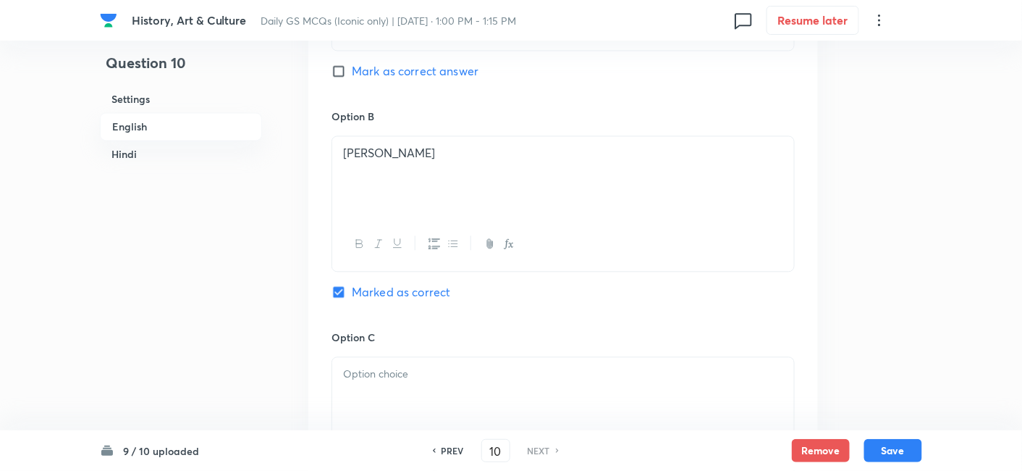
checkbox input "true"
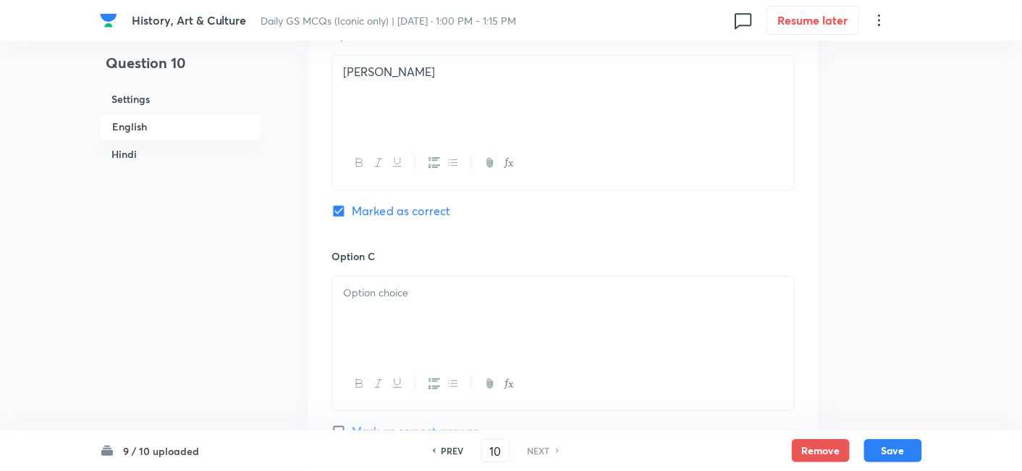
scroll to position [1036, 0]
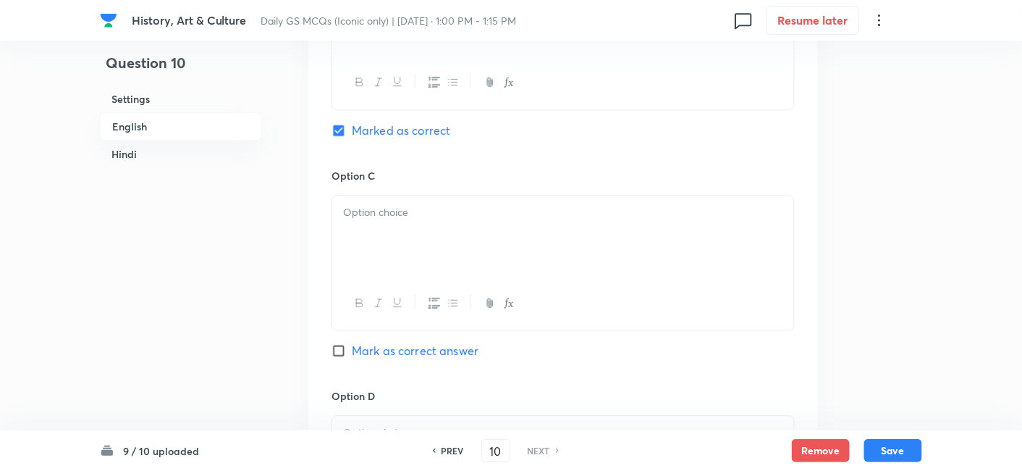
click at [416, 280] on div at bounding box center [563, 303] width 462 height 53
click at [410, 234] on div at bounding box center [563, 235] width 462 height 81
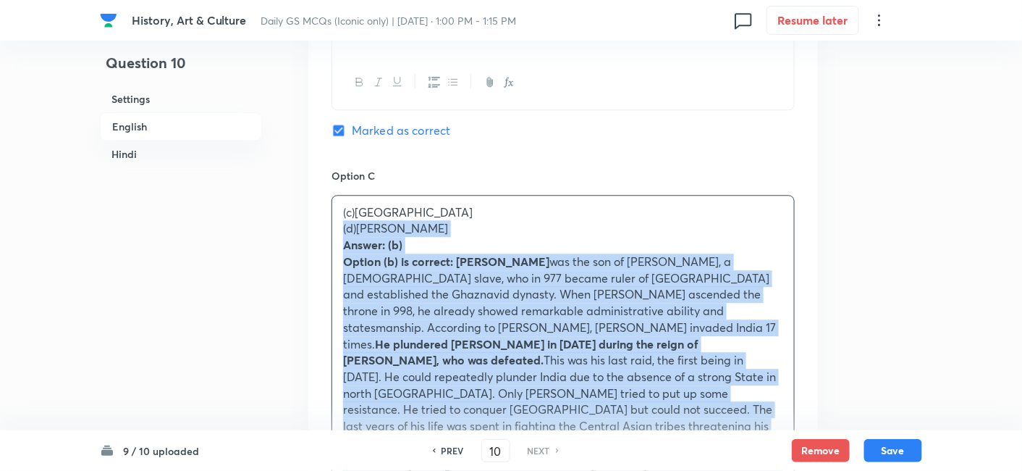
drag, startPoint x: 359, startPoint y: 224, endPoint x: 310, endPoint y: 210, distance: 51.3
click at [310, 210] on div "Option A [PERSON_NAME]-bin-[PERSON_NAME] as correct answer Option B [PERSON_NAM…" at bounding box center [563, 409] width 510 height 1411
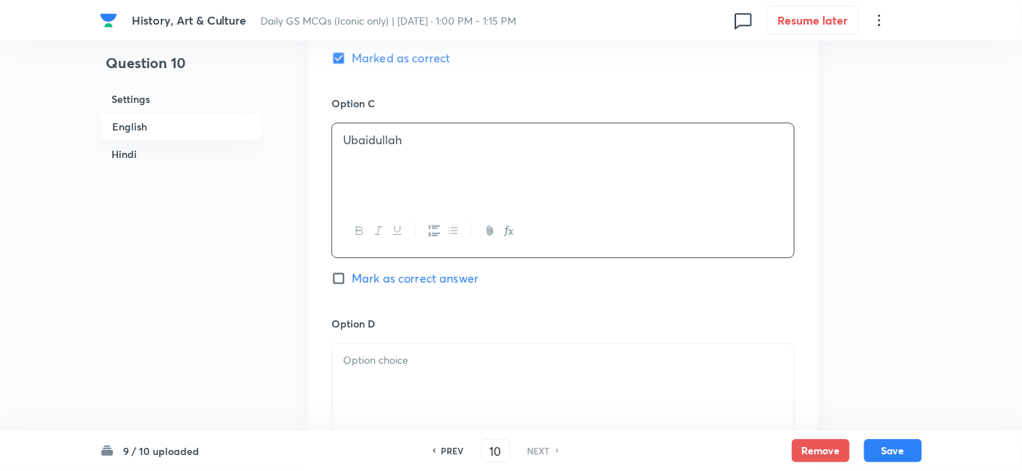
scroll to position [1197, 0]
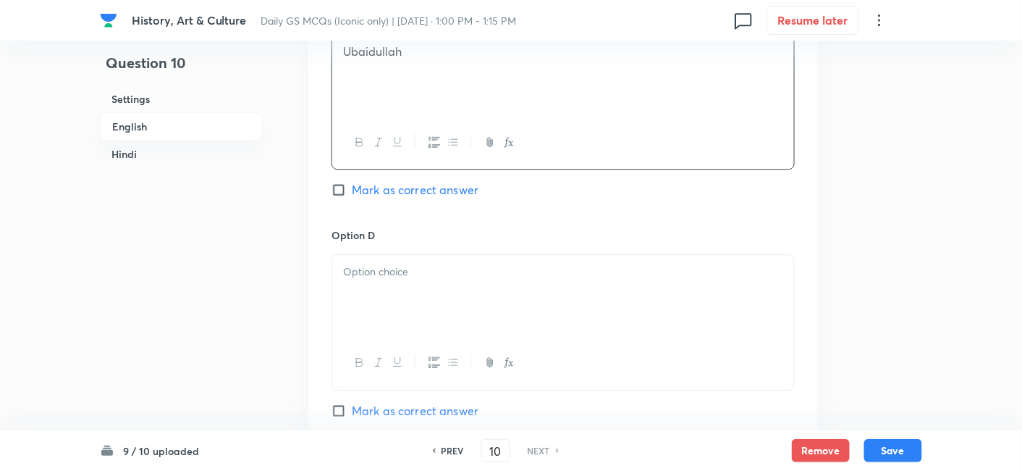
click at [405, 305] on div at bounding box center [563, 295] width 462 height 81
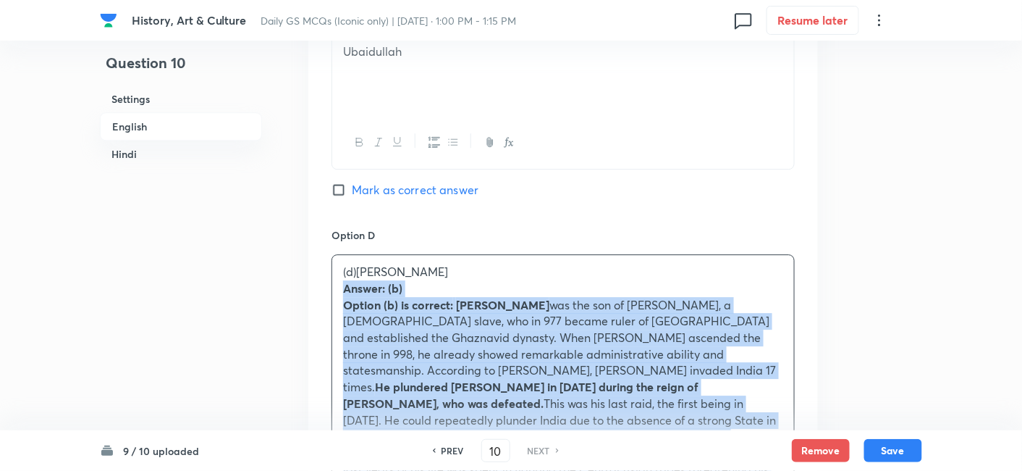
drag, startPoint x: 336, startPoint y: 272, endPoint x: 326, endPoint y: 268, distance: 11.0
click at [326, 268] on div "Option A [PERSON_NAME]-bin-[PERSON_NAME] as correct answer Option B [PERSON_NAM…" at bounding box center [563, 240] width 510 height 1394
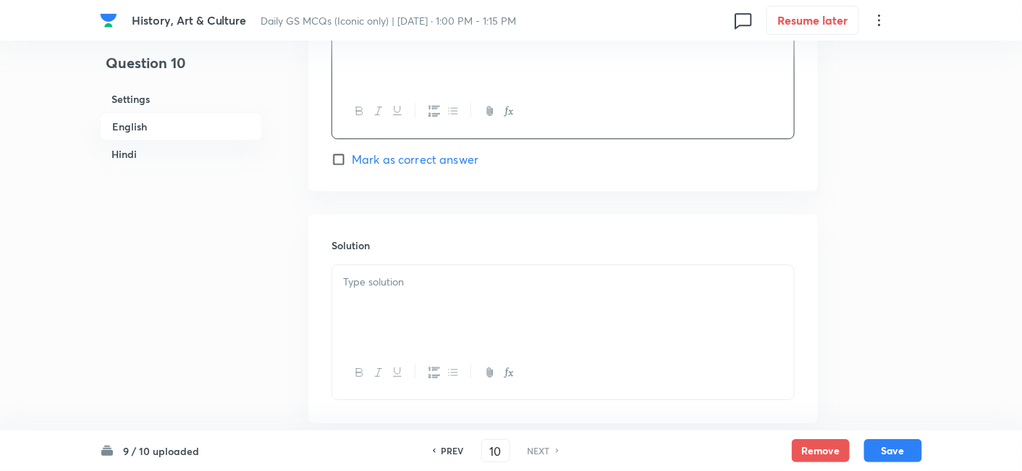
scroll to position [1518, 0]
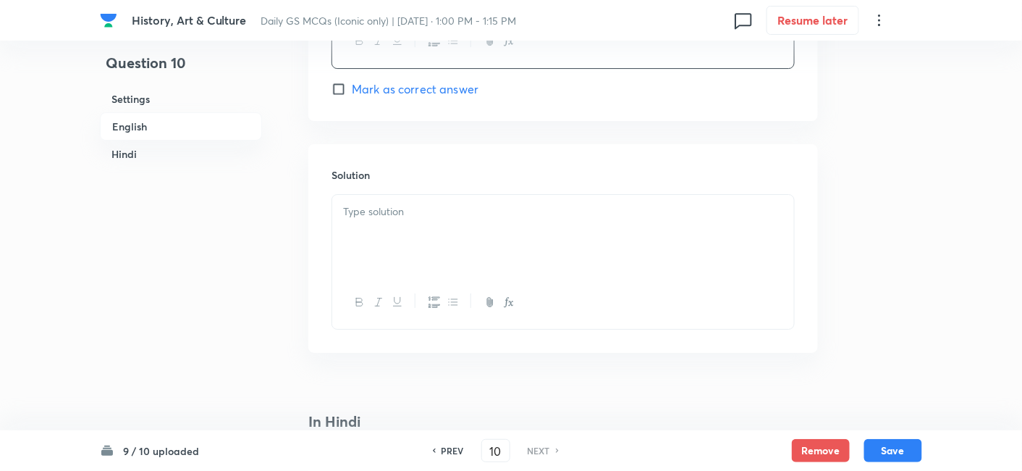
click at [436, 208] on div at bounding box center [563, 235] width 462 height 81
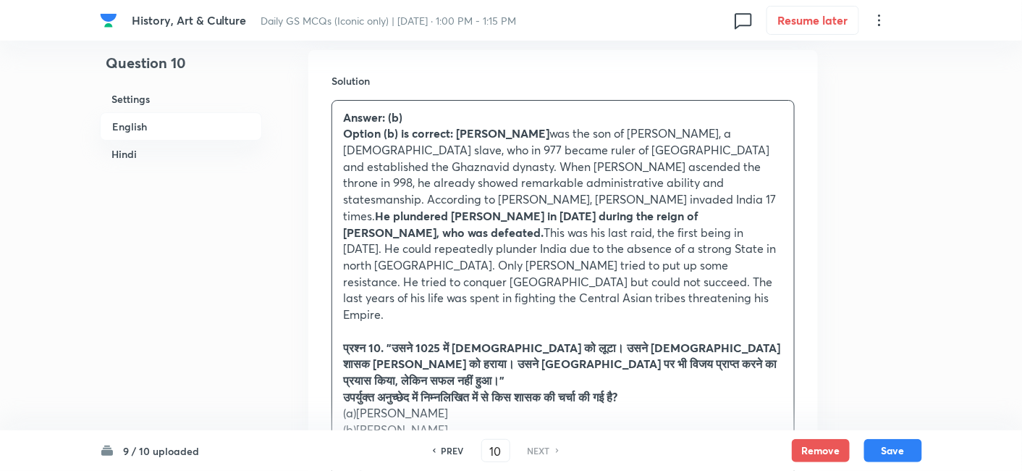
scroll to position [1679, 0]
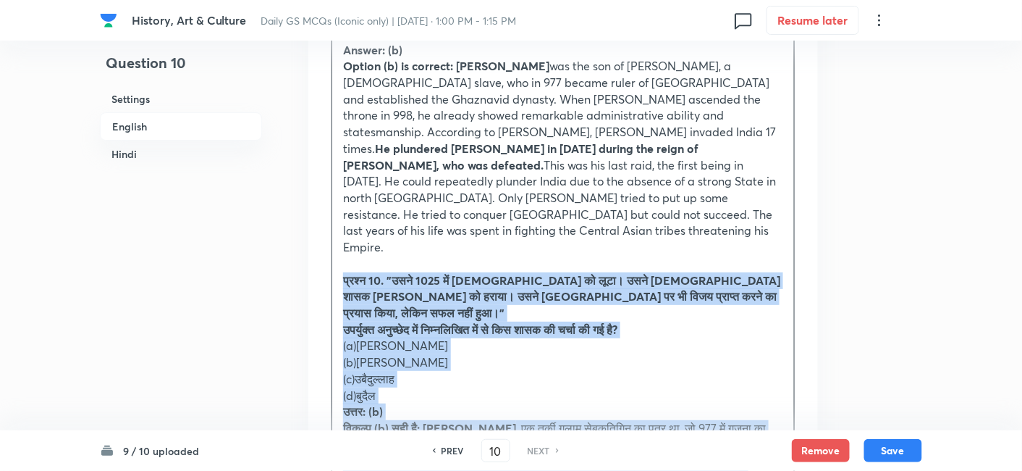
drag, startPoint x: 335, startPoint y: 230, endPoint x: 326, endPoint y: 226, distance: 9.7
click at [326, 226] on div "Solution Answer: (b) Option (b) is correct: [PERSON_NAME] was the son of [PERSO…" at bounding box center [563, 327] width 510 height 688
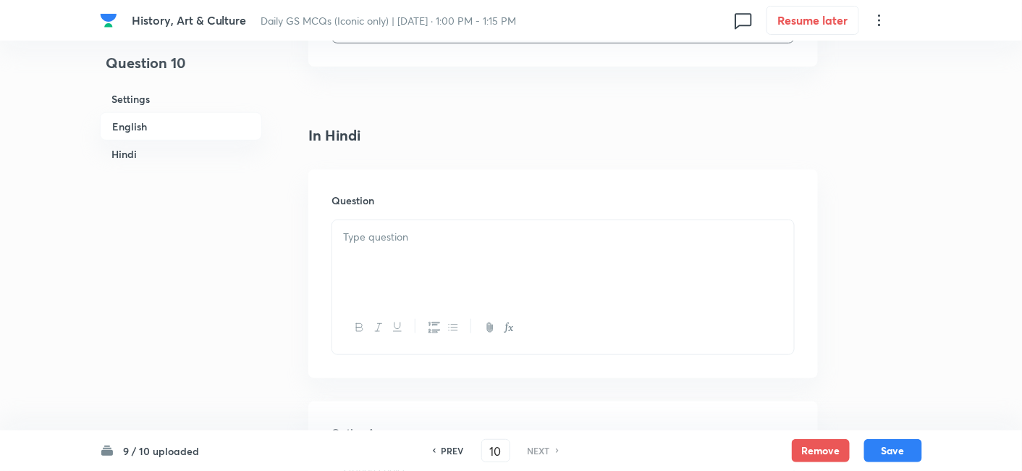
scroll to position [2001, 0]
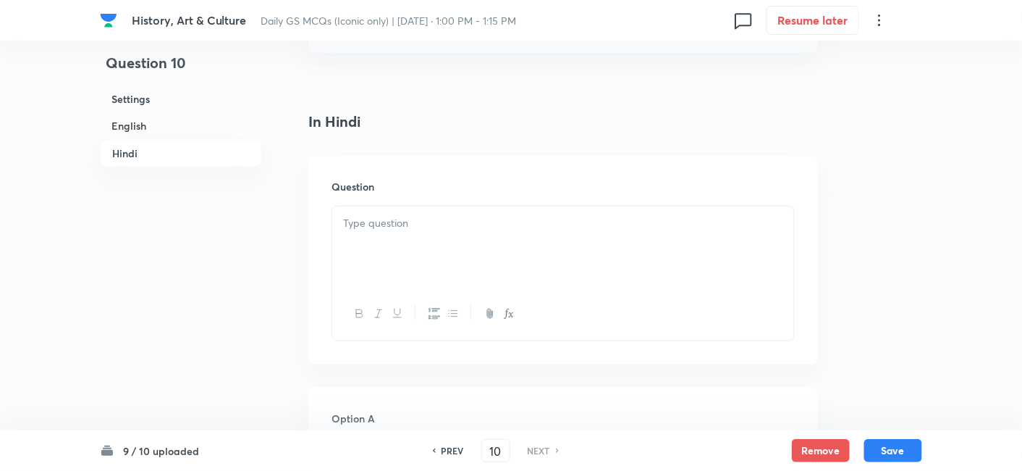
click at [411, 218] on div at bounding box center [563, 246] width 462 height 81
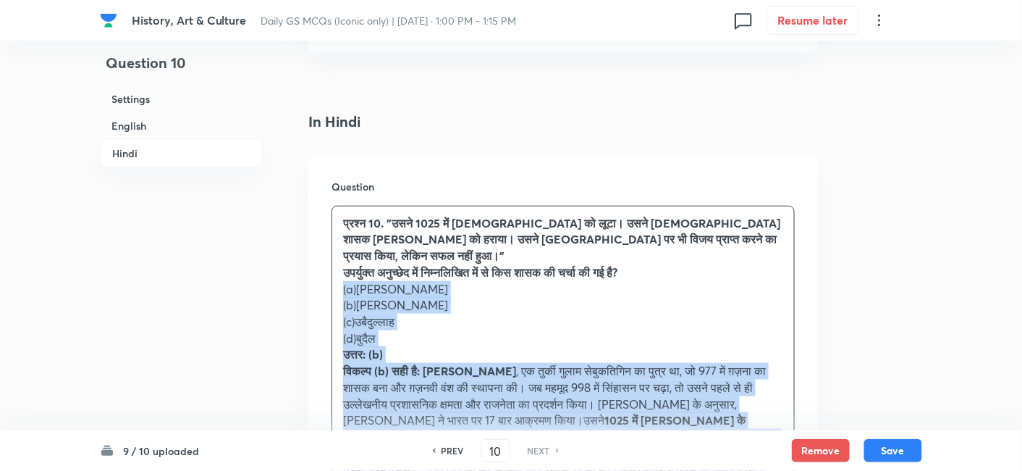
drag, startPoint x: 312, startPoint y: 219, endPoint x: 326, endPoint y: 216, distance: 14.1
click at [310, 219] on div "Question प्रश्न 10. "उसने 1025 में [DEMOGRAPHIC_DATA] को लूटा। उसने [DEMOGRAPHI…" at bounding box center [563, 385] width 510 height 458
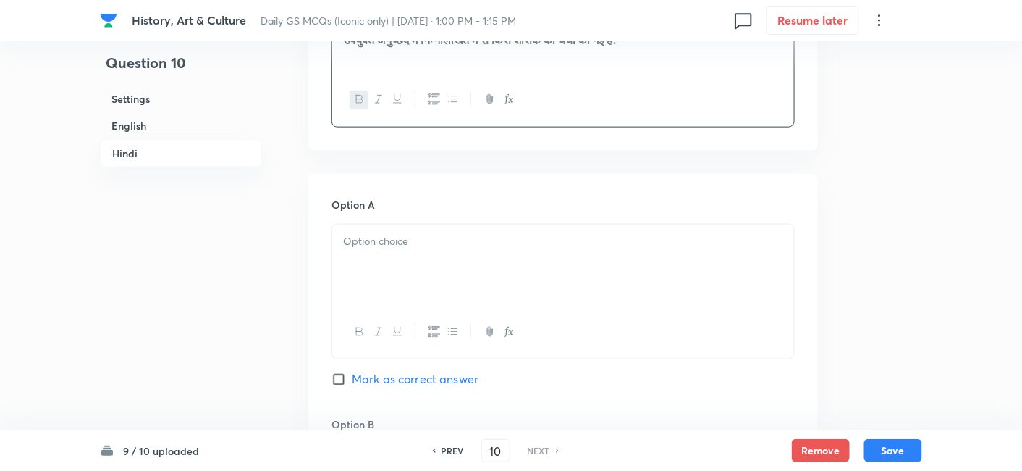
scroll to position [2242, 0]
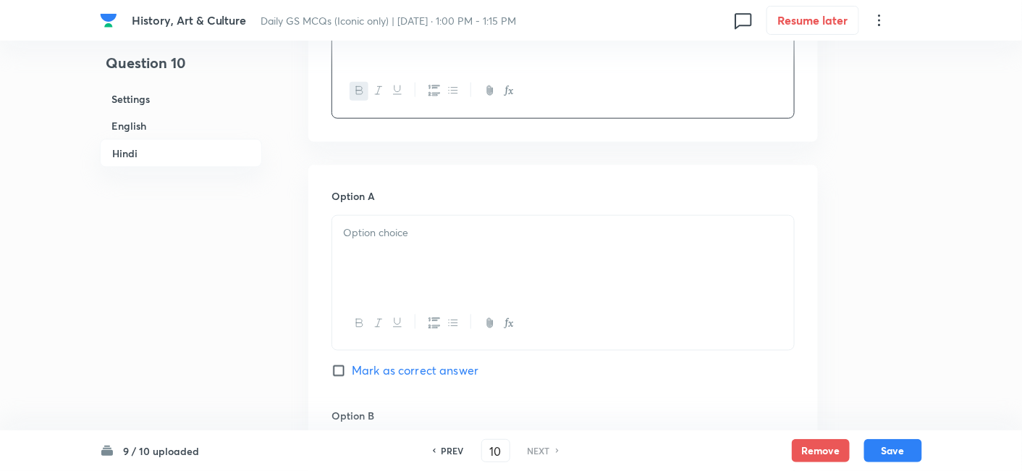
click at [407, 216] on div at bounding box center [563, 256] width 462 height 81
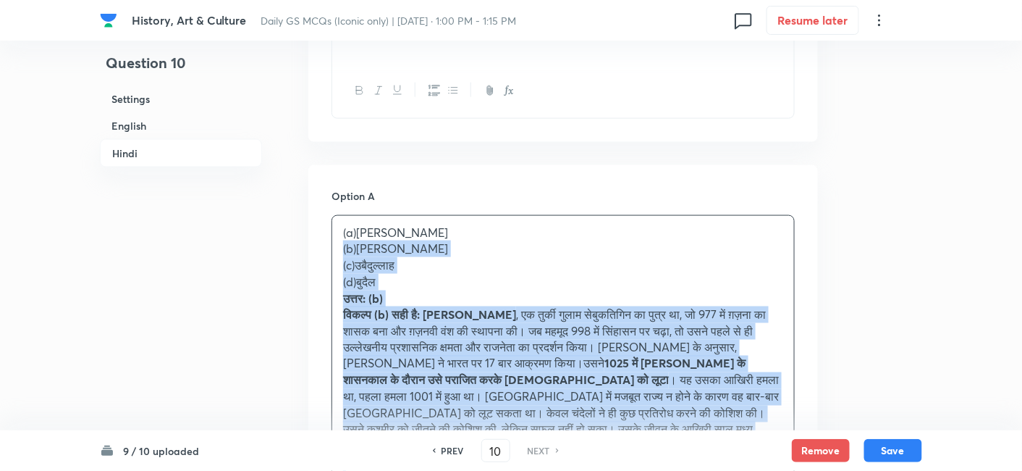
drag, startPoint x: 349, startPoint y: 181, endPoint x: 322, endPoint y: 179, distance: 26.9
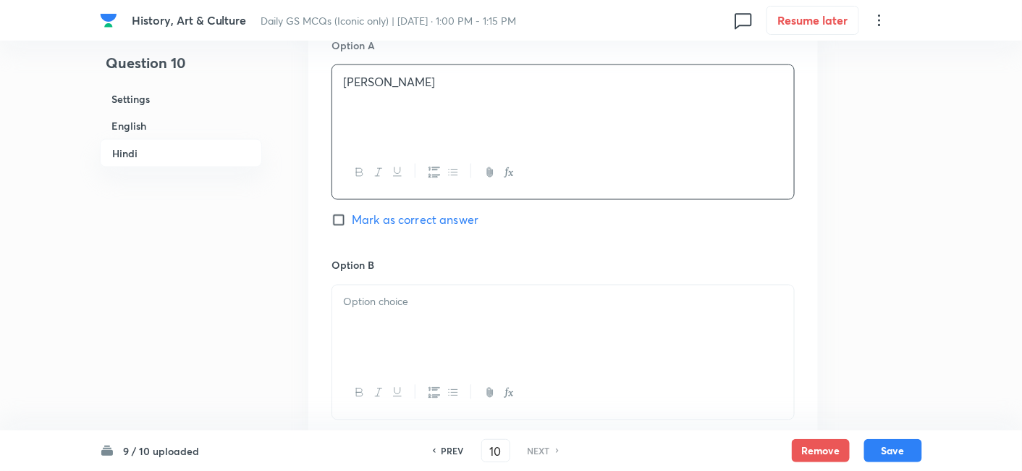
scroll to position [2403, 0]
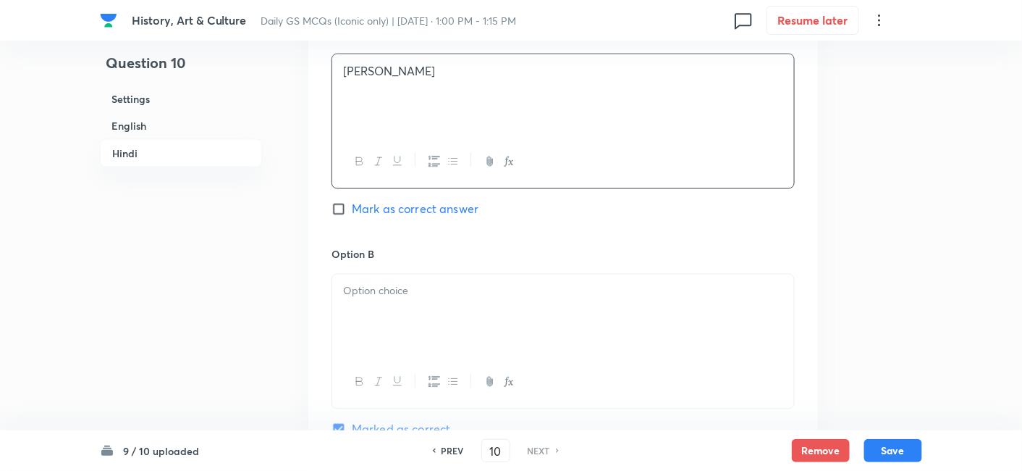
click at [418, 279] on div at bounding box center [563, 314] width 462 height 81
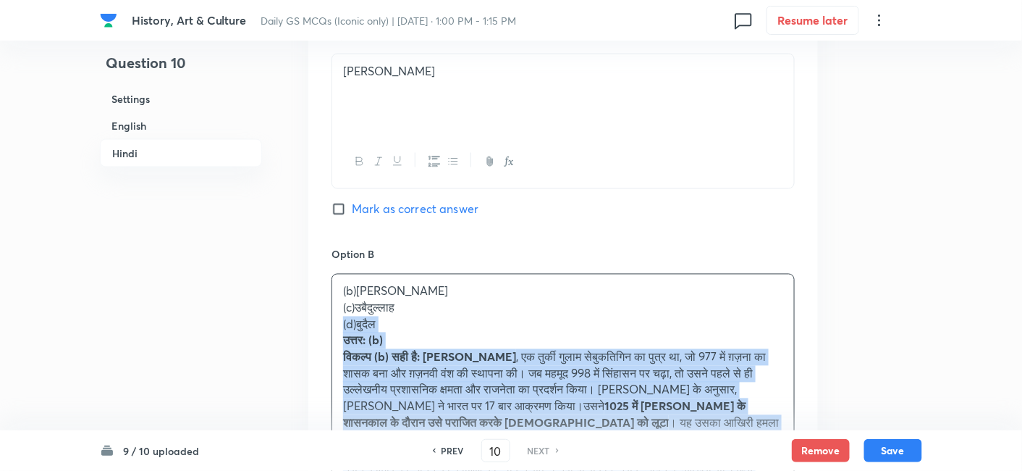
drag, startPoint x: 359, startPoint y: 257, endPoint x: 324, endPoint y: 249, distance: 35.6
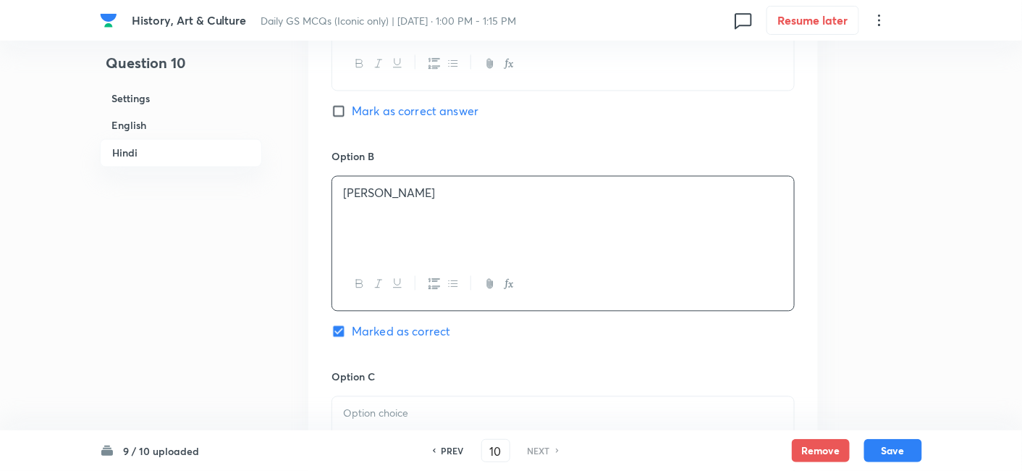
scroll to position [2564, 0]
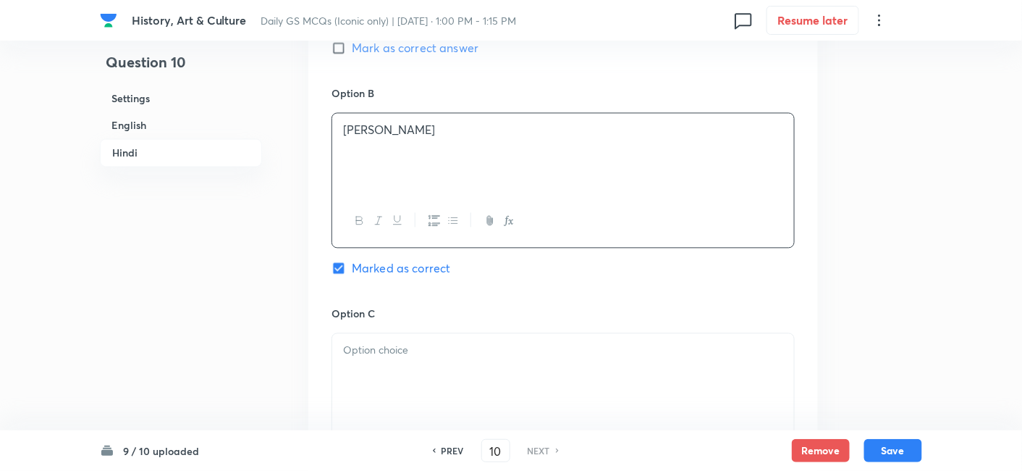
click at [424, 334] on div at bounding box center [563, 374] width 462 height 81
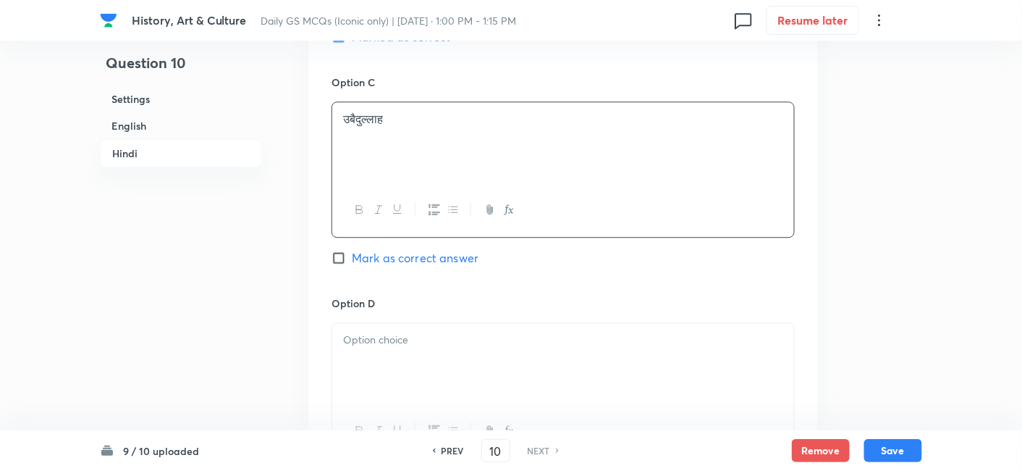
scroll to position [2805, 0]
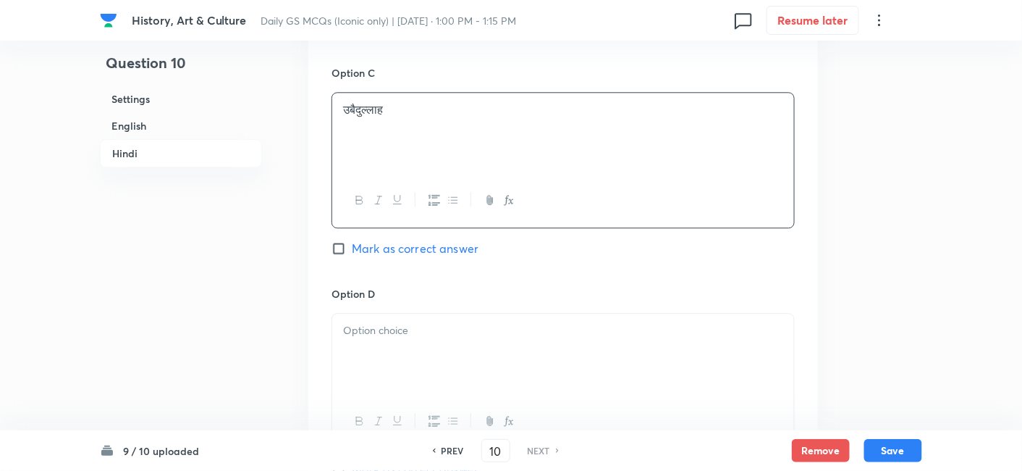
click at [399, 313] on div at bounding box center [563, 353] width 462 height 81
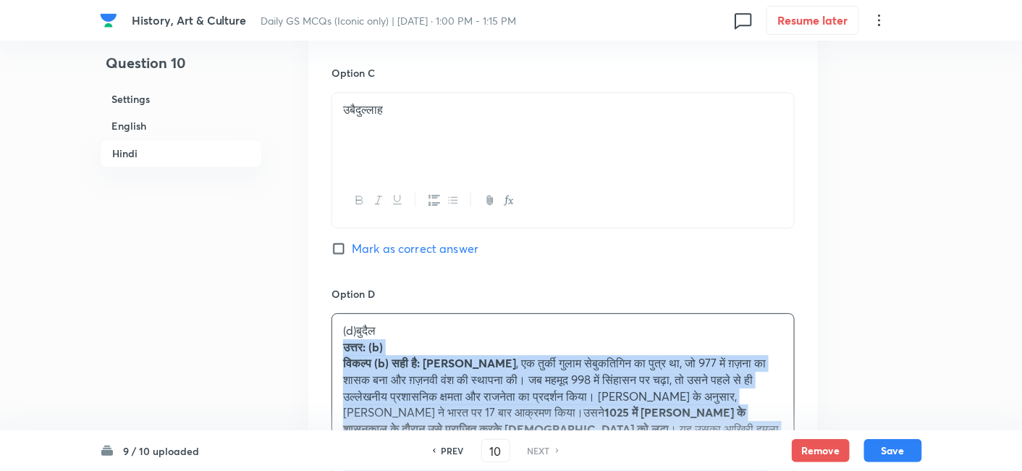
drag, startPoint x: 316, startPoint y: 274, endPoint x: 308, endPoint y: 273, distance: 8.7
click at [310, 273] on div "Option A [PERSON_NAME] as correct answer Option B [PERSON_NAME] Marked as corre…" at bounding box center [563, 118] width 510 height 1032
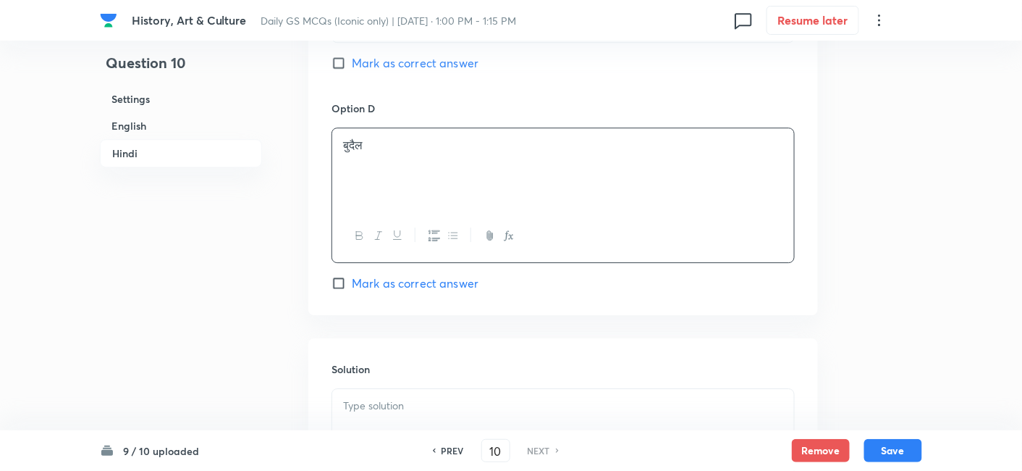
scroll to position [3046, 0]
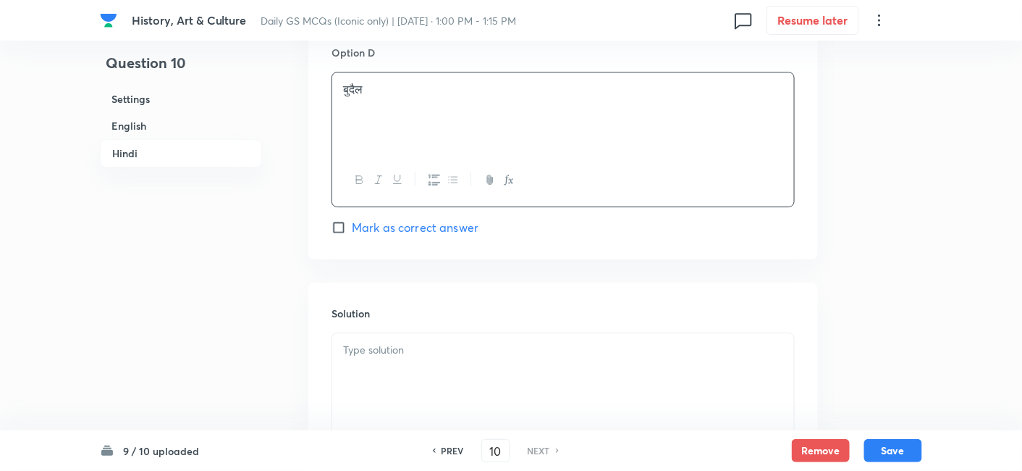
click at [431, 333] on div at bounding box center [563, 373] width 462 height 81
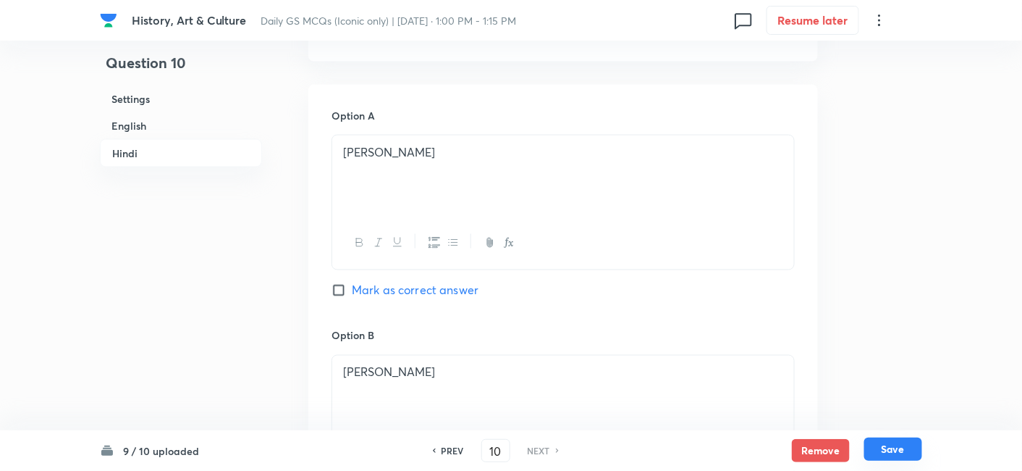
click at [891, 449] on button "Save" at bounding box center [893, 448] width 58 height 23
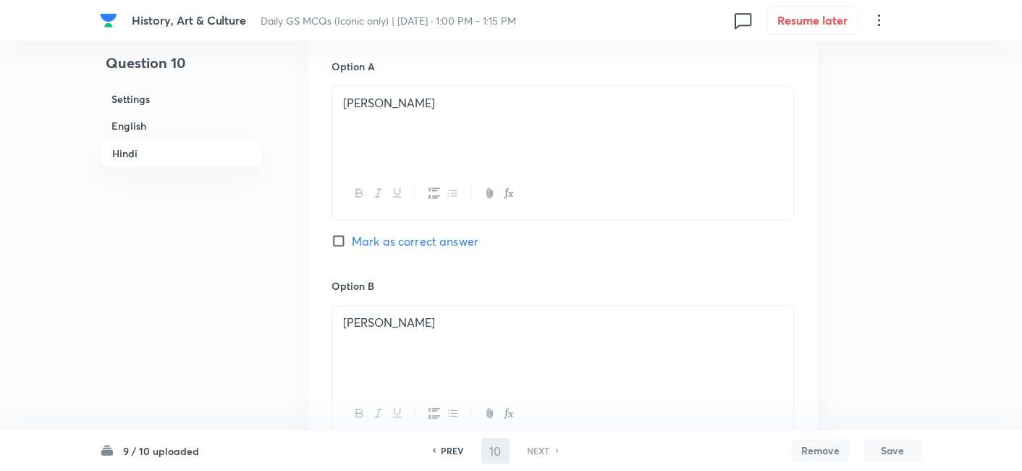
checkbox input "false"
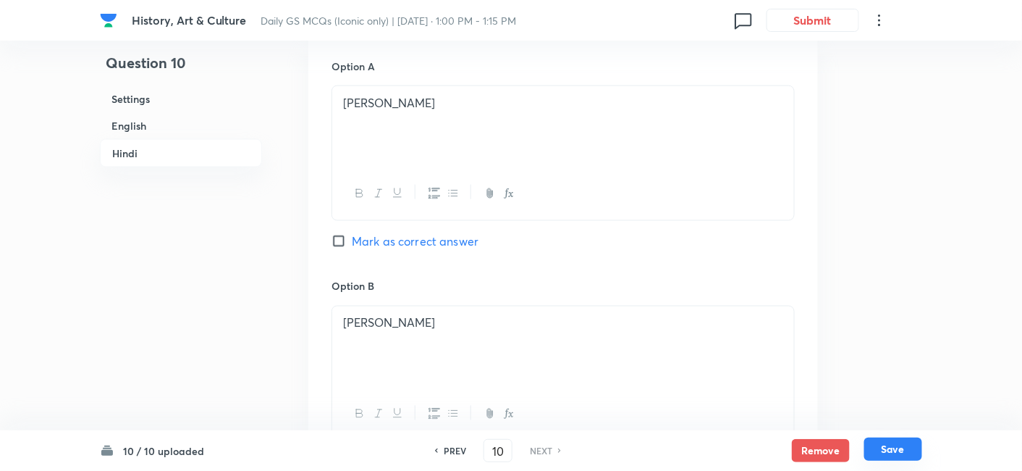
checkbox input "true"
click at [891, 449] on button "Save" at bounding box center [893, 448] width 58 height 23
checkbox input "false"
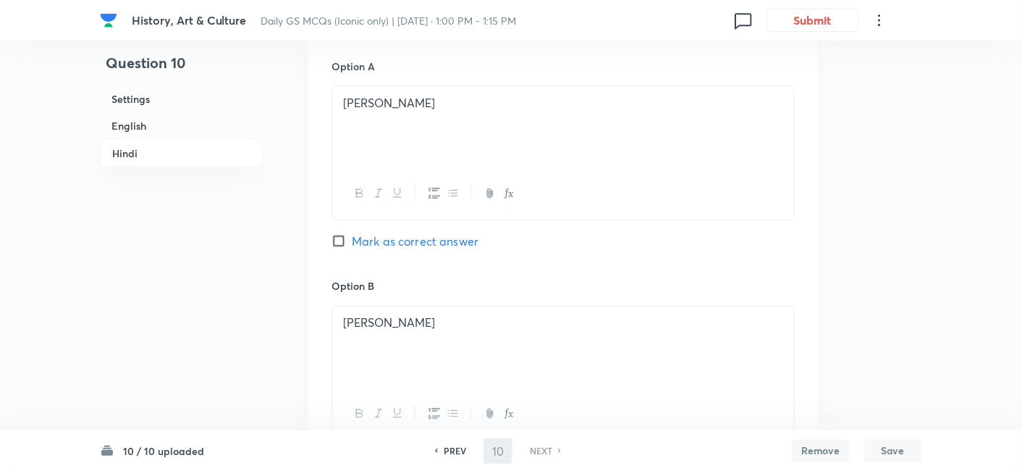
checkbox input "true"
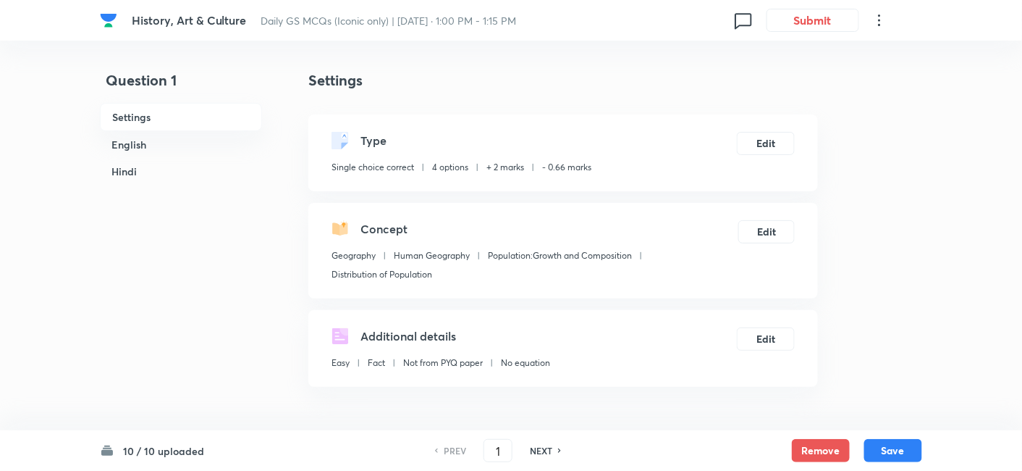
checkbox input "true"
click at [177, 138] on h6 "English" at bounding box center [181, 144] width 162 height 27
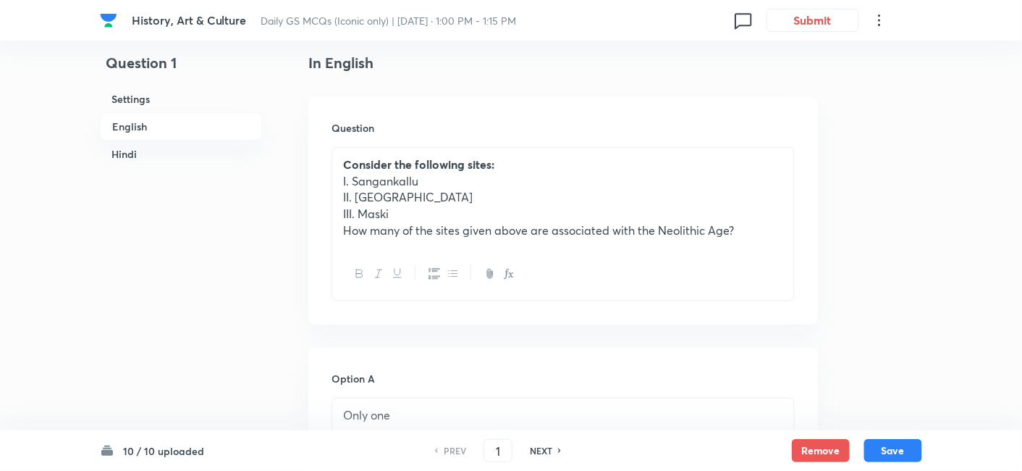
click at [159, 146] on h6 "Hindi" at bounding box center [181, 153] width 162 height 27
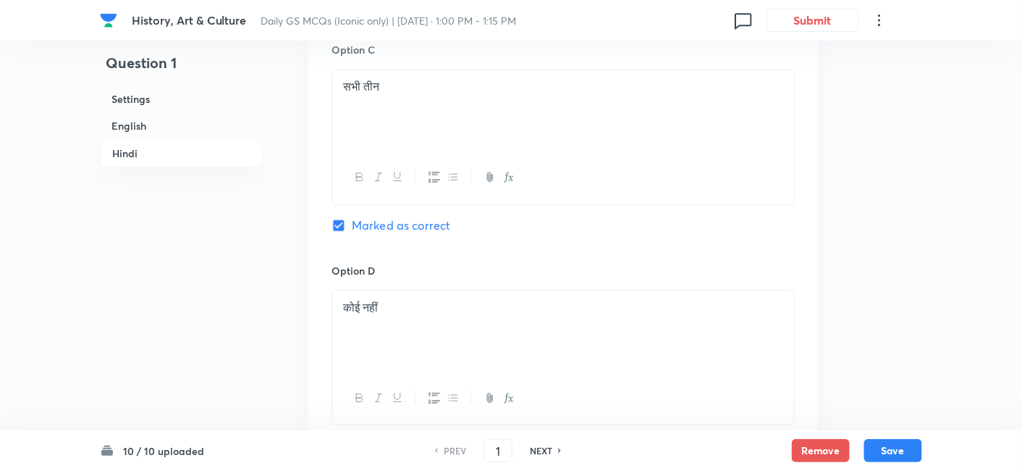
scroll to position [3150, 0]
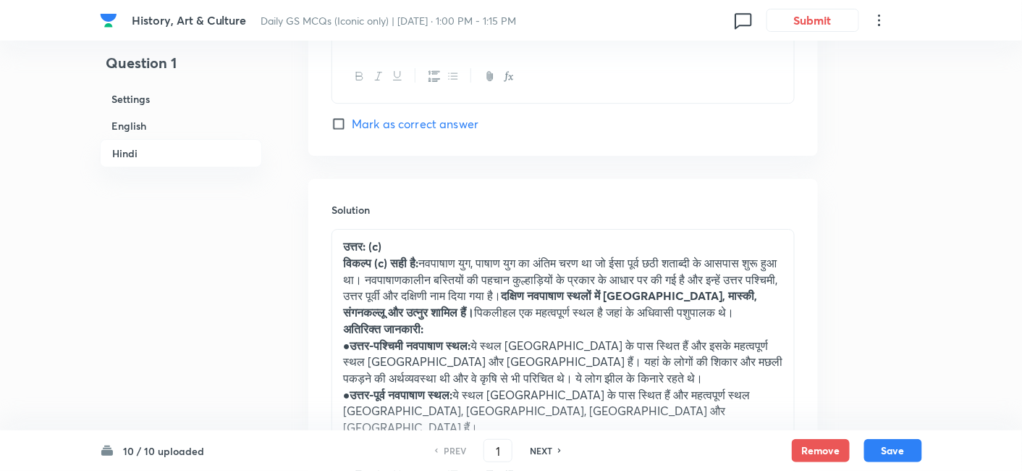
click at [539, 448] on h6 "NEXT" at bounding box center [541, 450] width 22 height 13
type input "2"
checkbox input "false"
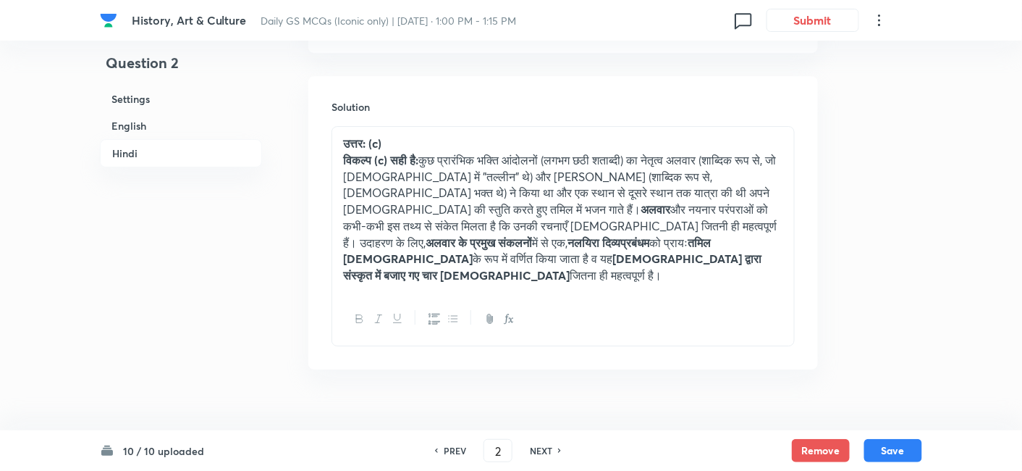
checkbox input "true"
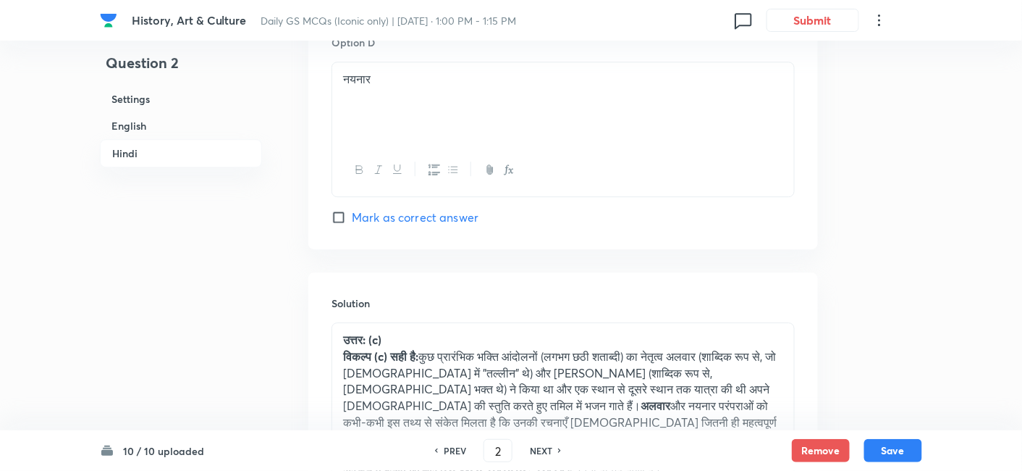
scroll to position [2962, 0]
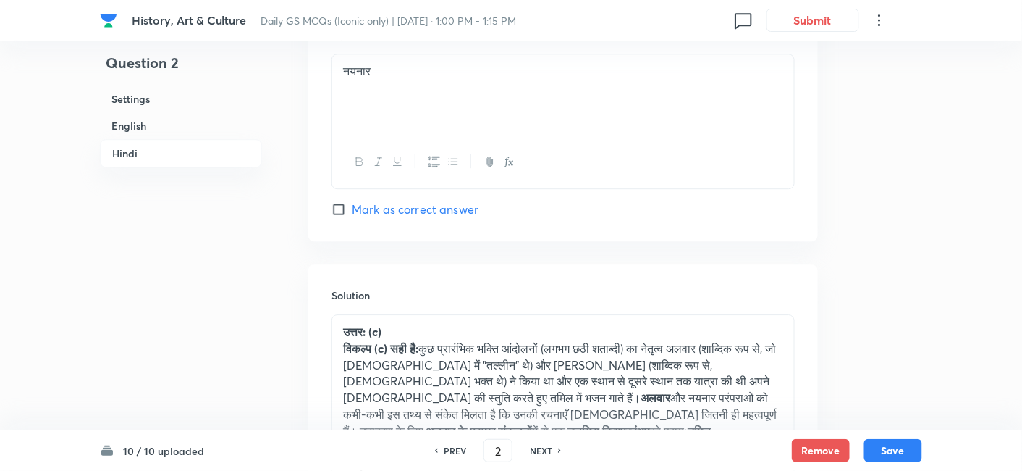
click at [539, 449] on h6 "NEXT" at bounding box center [541, 450] width 22 height 13
type input "3"
checkbox input "false"
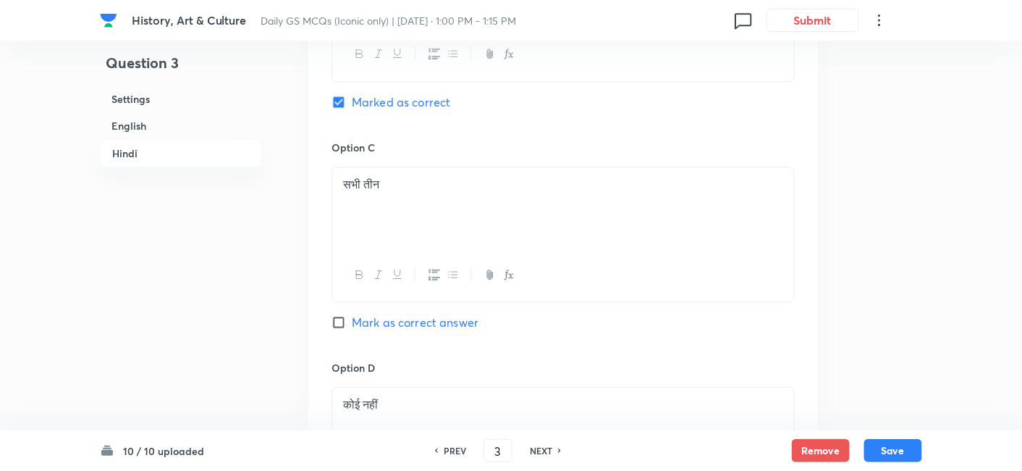
checkbox input "true"
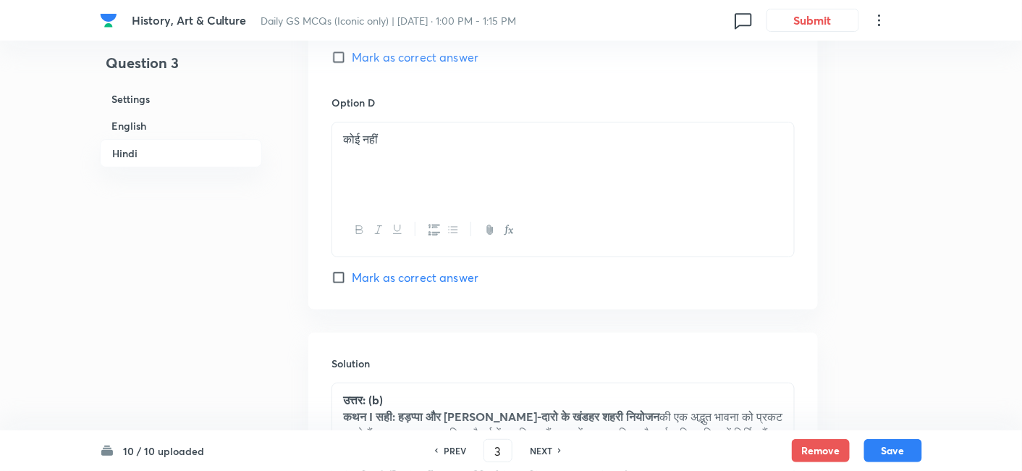
scroll to position [3283, 0]
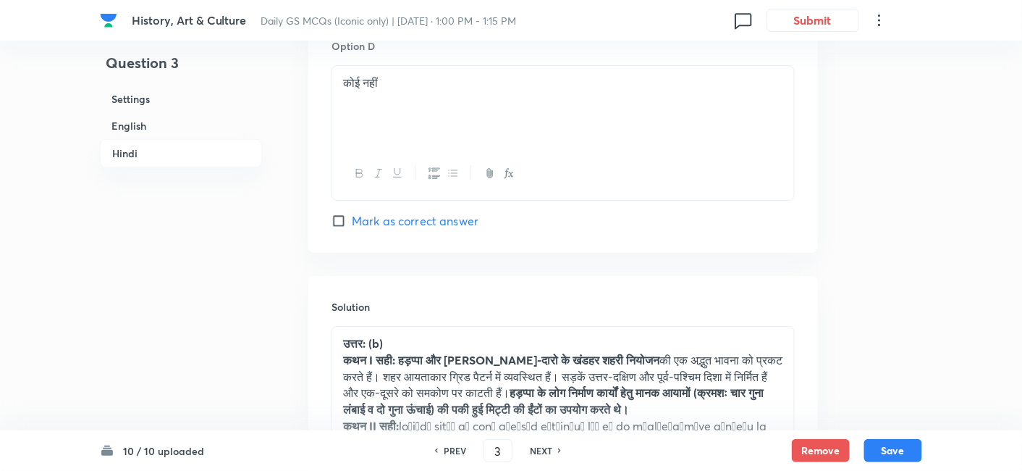
click at [539, 449] on h6 "NEXT" at bounding box center [541, 450] width 22 height 13
type input "4"
checkbox input "false"
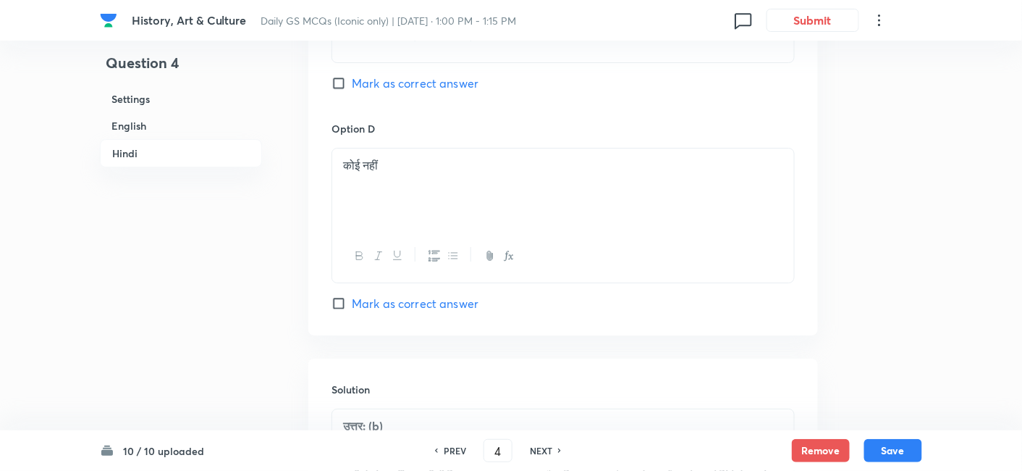
checkbox input "true"
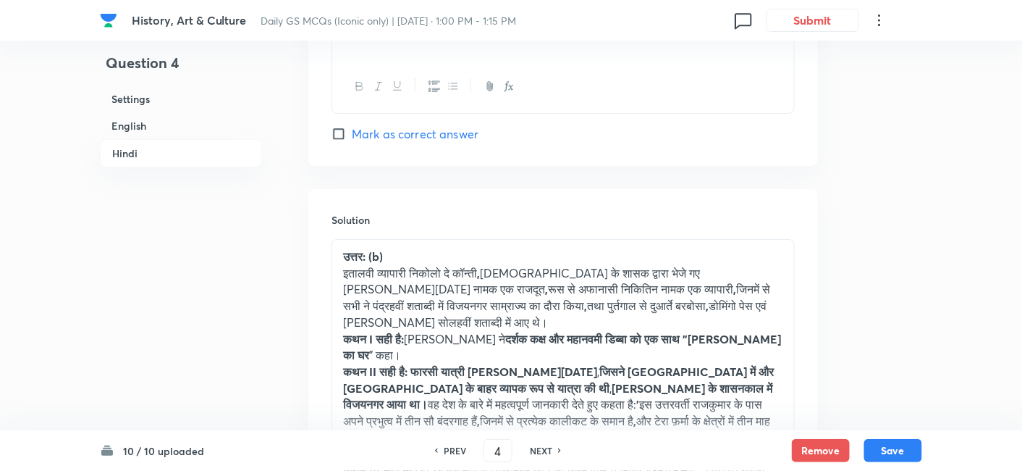
scroll to position [3605, 0]
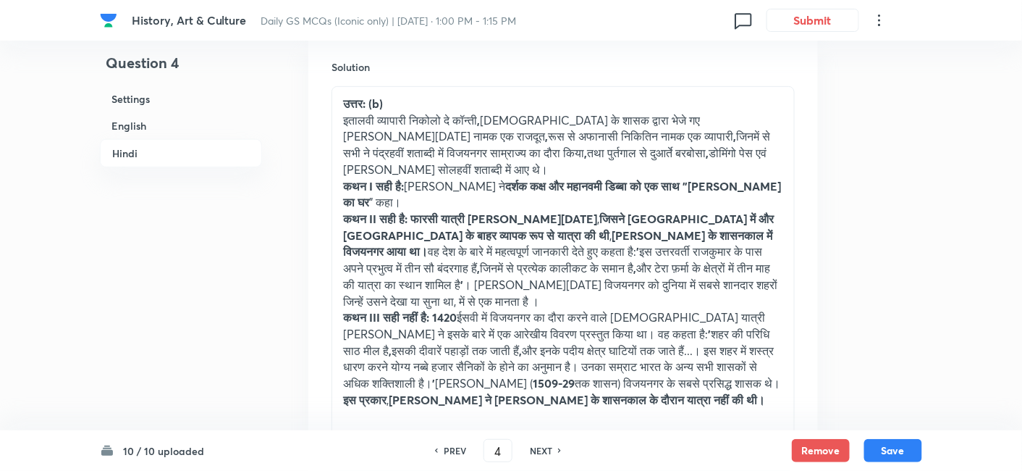
click at [539, 449] on h6 "NEXT" at bounding box center [541, 450] width 22 height 13
type input "5"
checkbox input "false"
checkbox input "true"
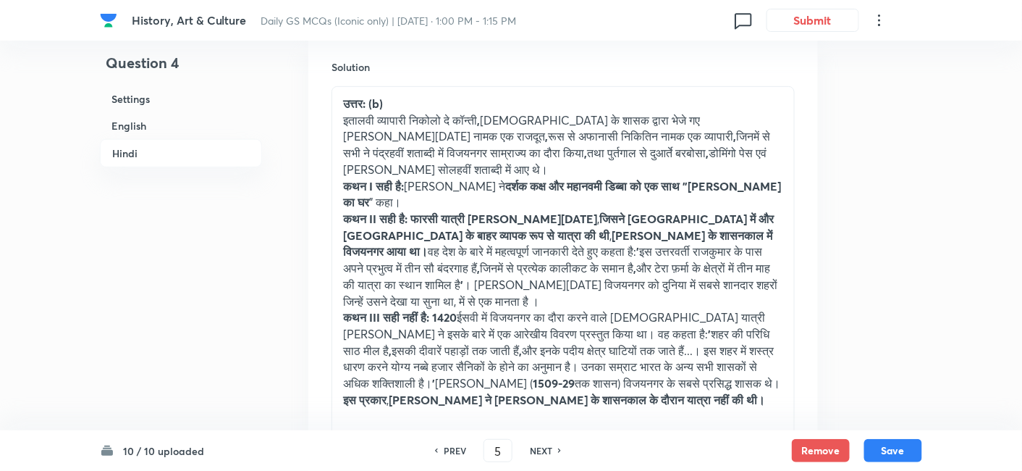
checkbox input "true"
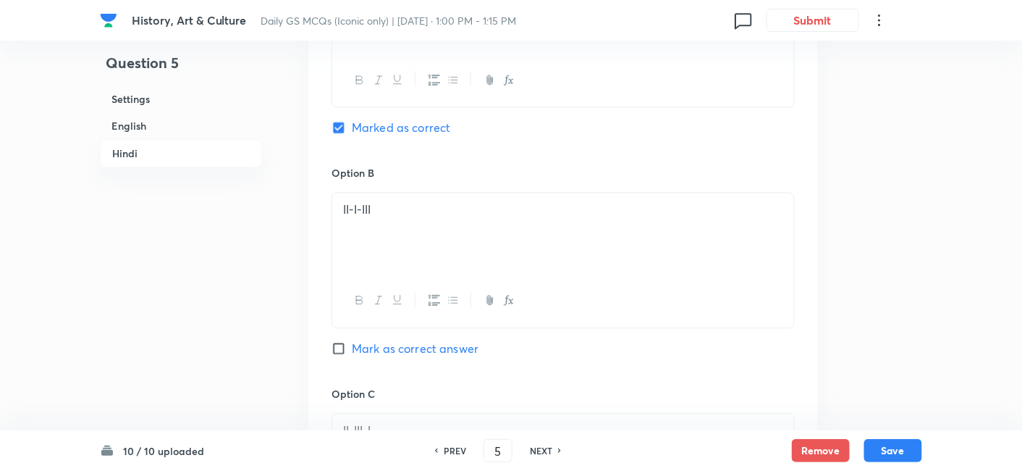
scroll to position [2479, 0]
click at [539, 449] on h6 "NEXT" at bounding box center [541, 450] width 22 height 13
type input "6"
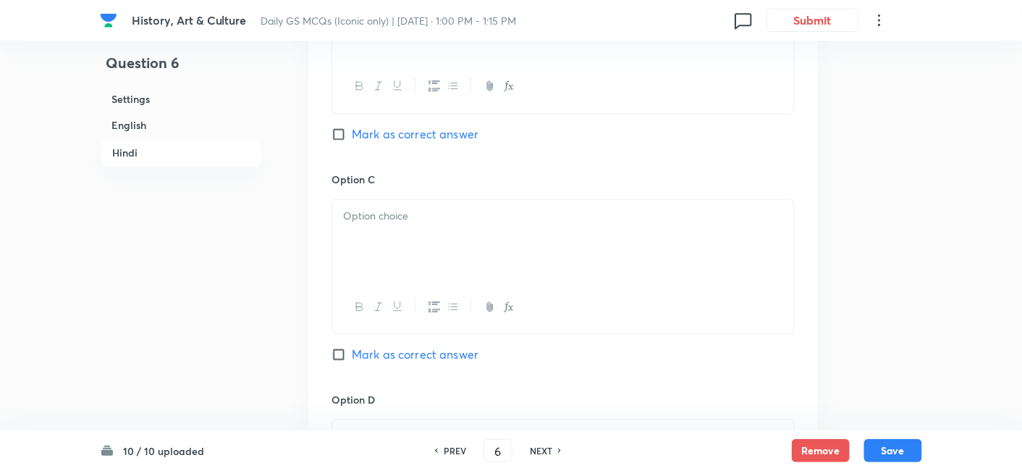
checkbox input "false"
checkbox input "true"
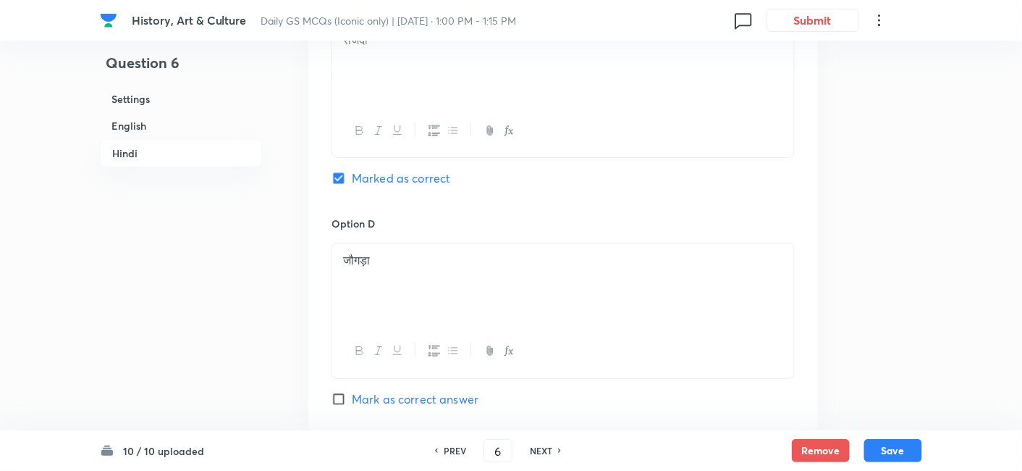
scroll to position [3205, 0]
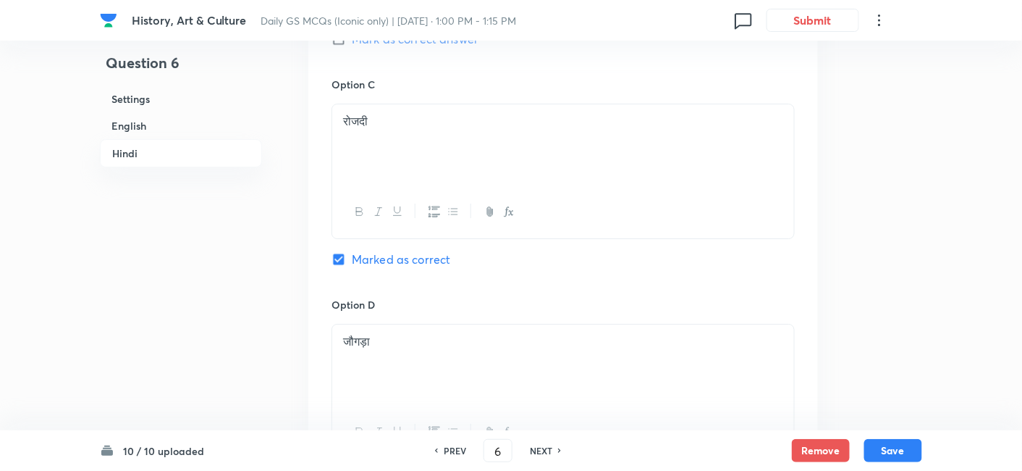
click at [539, 449] on h6 "NEXT" at bounding box center [541, 450] width 22 height 13
type input "7"
checkbox input "false"
checkbox input "true"
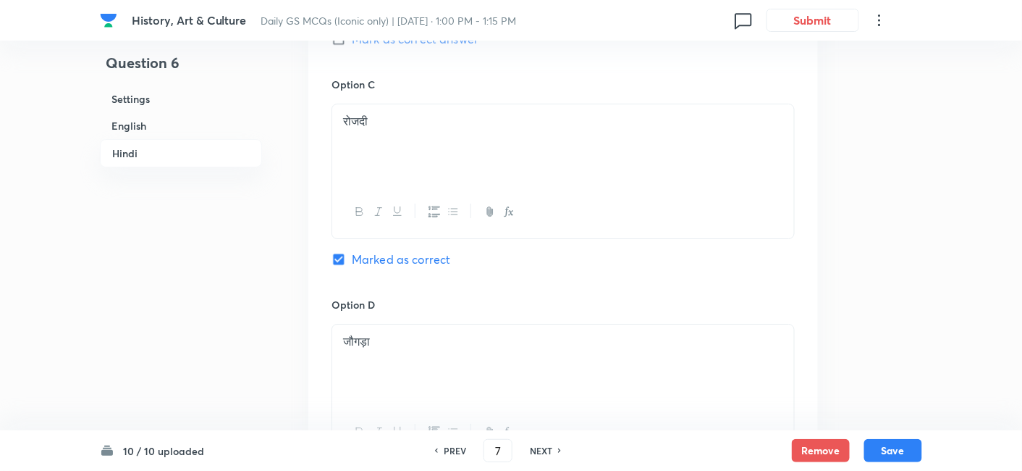
checkbox input "true"
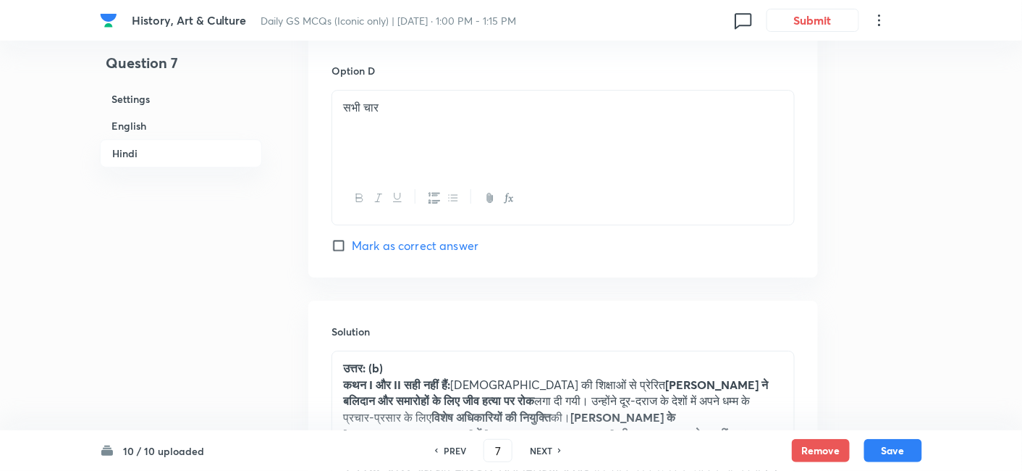
click at [539, 449] on h6 "NEXT" at bounding box center [541, 450] width 22 height 13
type input "8"
checkbox input "false"
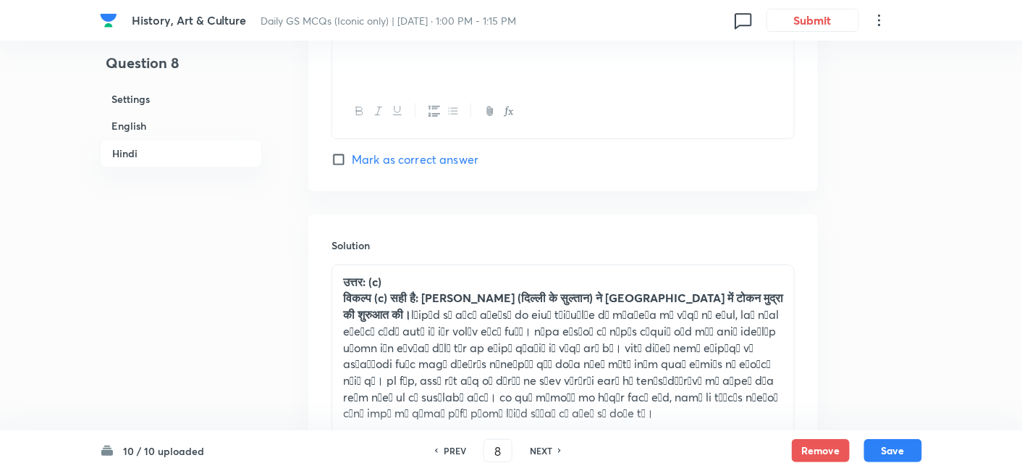
checkbox input "true"
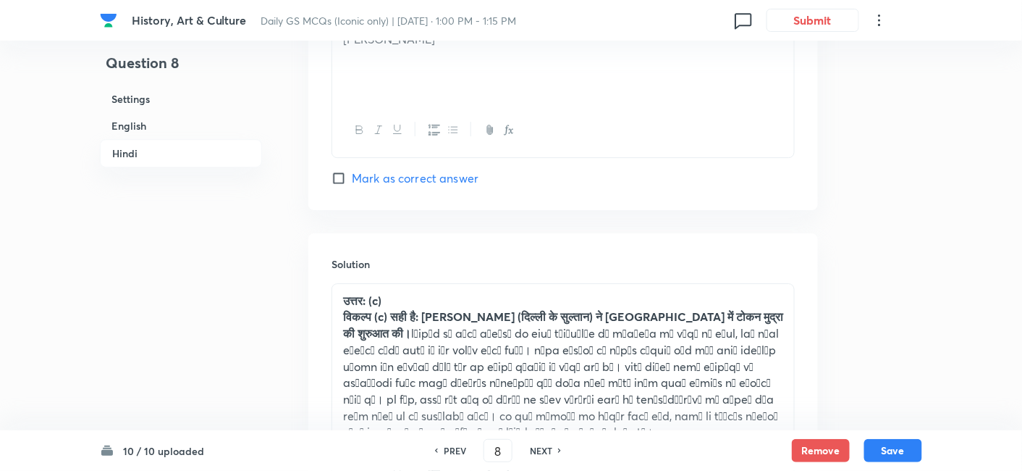
scroll to position [3125, 0]
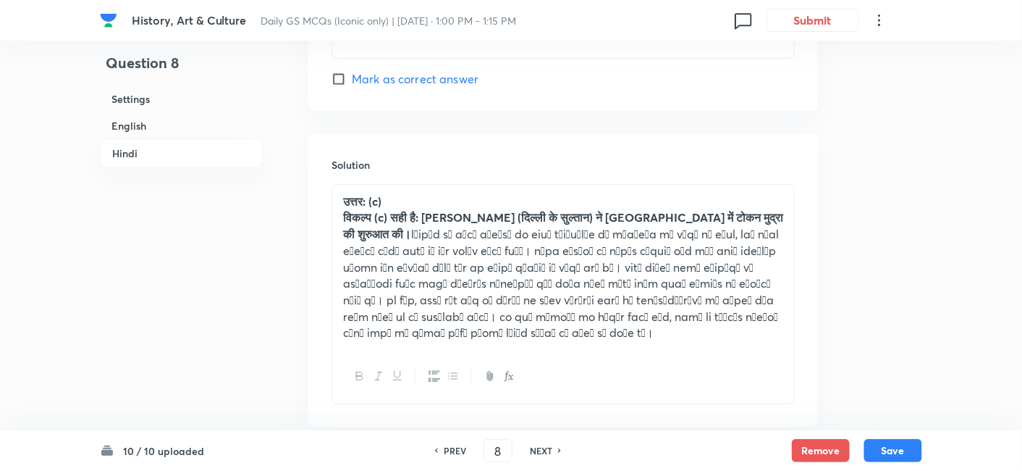
click at [539, 449] on h6 "NEXT" at bounding box center [541, 450] width 22 height 13
type input "9"
checkbox input "false"
checkbox input "true"
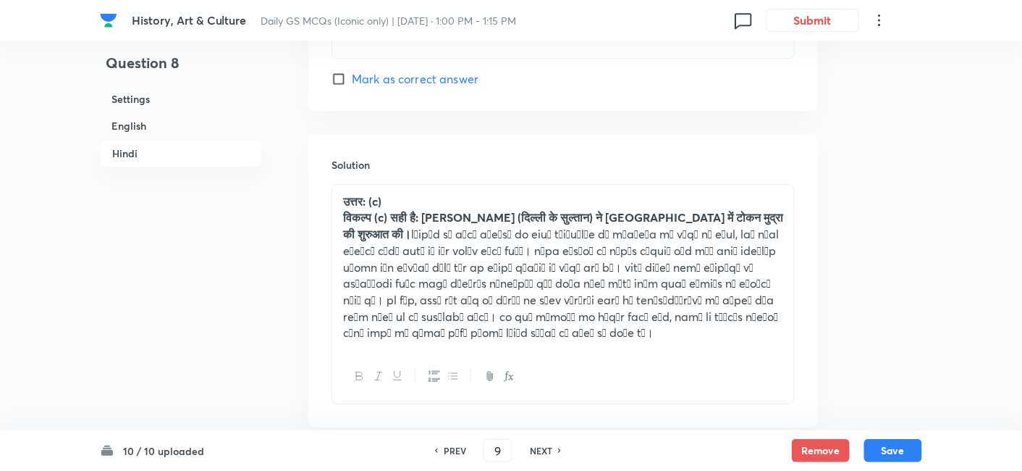
checkbox input "true"
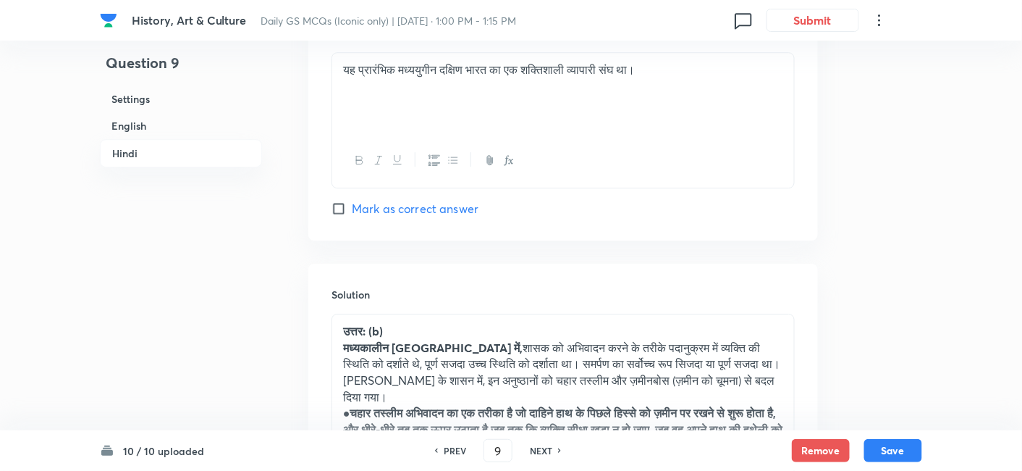
click at [539, 449] on h6 "NEXT" at bounding box center [541, 450] width 22 height 13
type input "10"
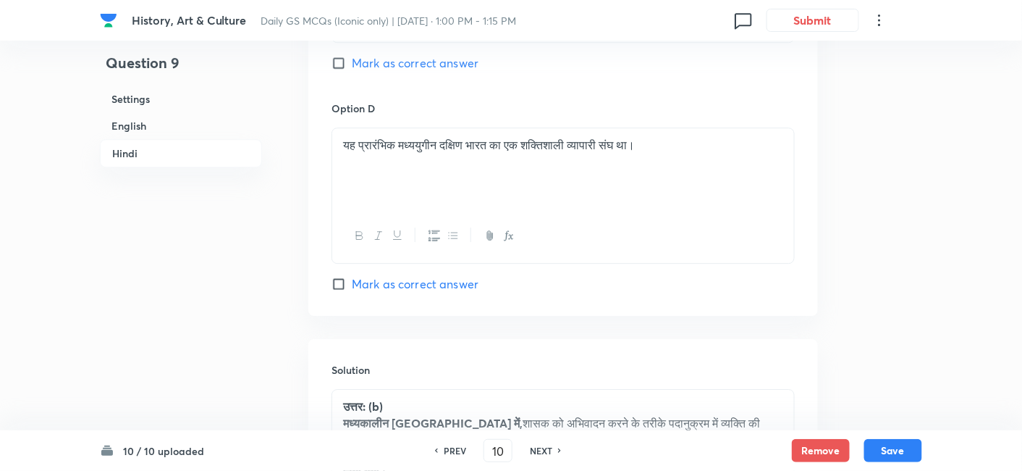
checkbox input "false"
checkbox input "true"
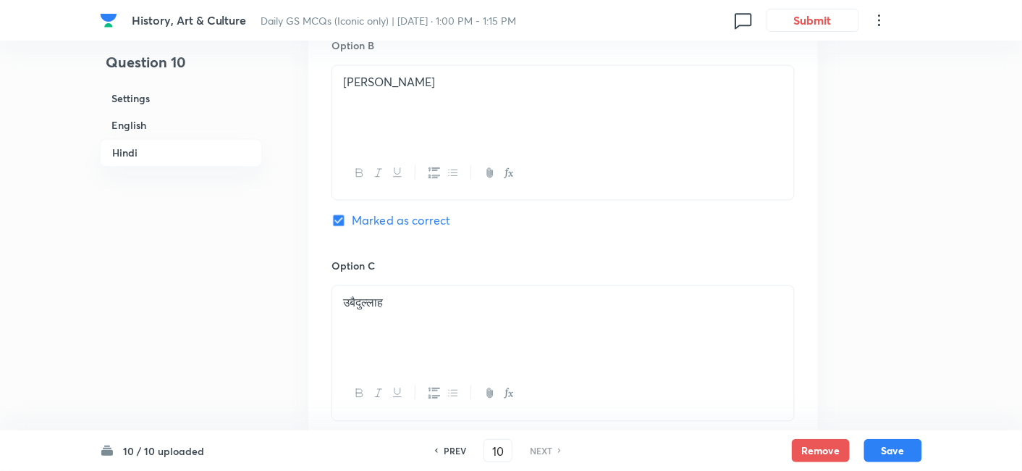
scroll to position [2401, 0]
